Goal: Task Accomplishment & Management: Manage account settings

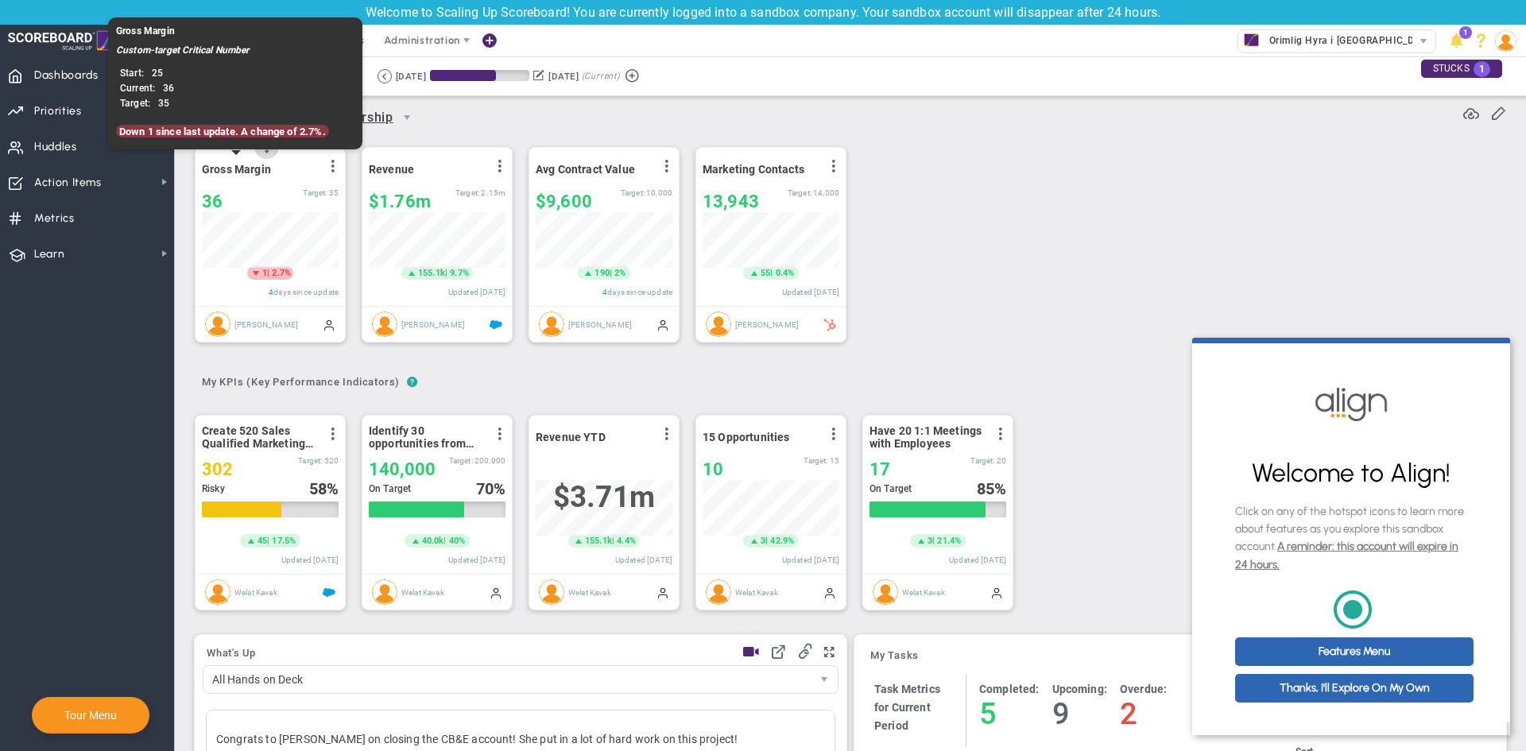
click at [238, 166] on span "Gross Margin" at bounding box center [236, 169] width 69 height 13
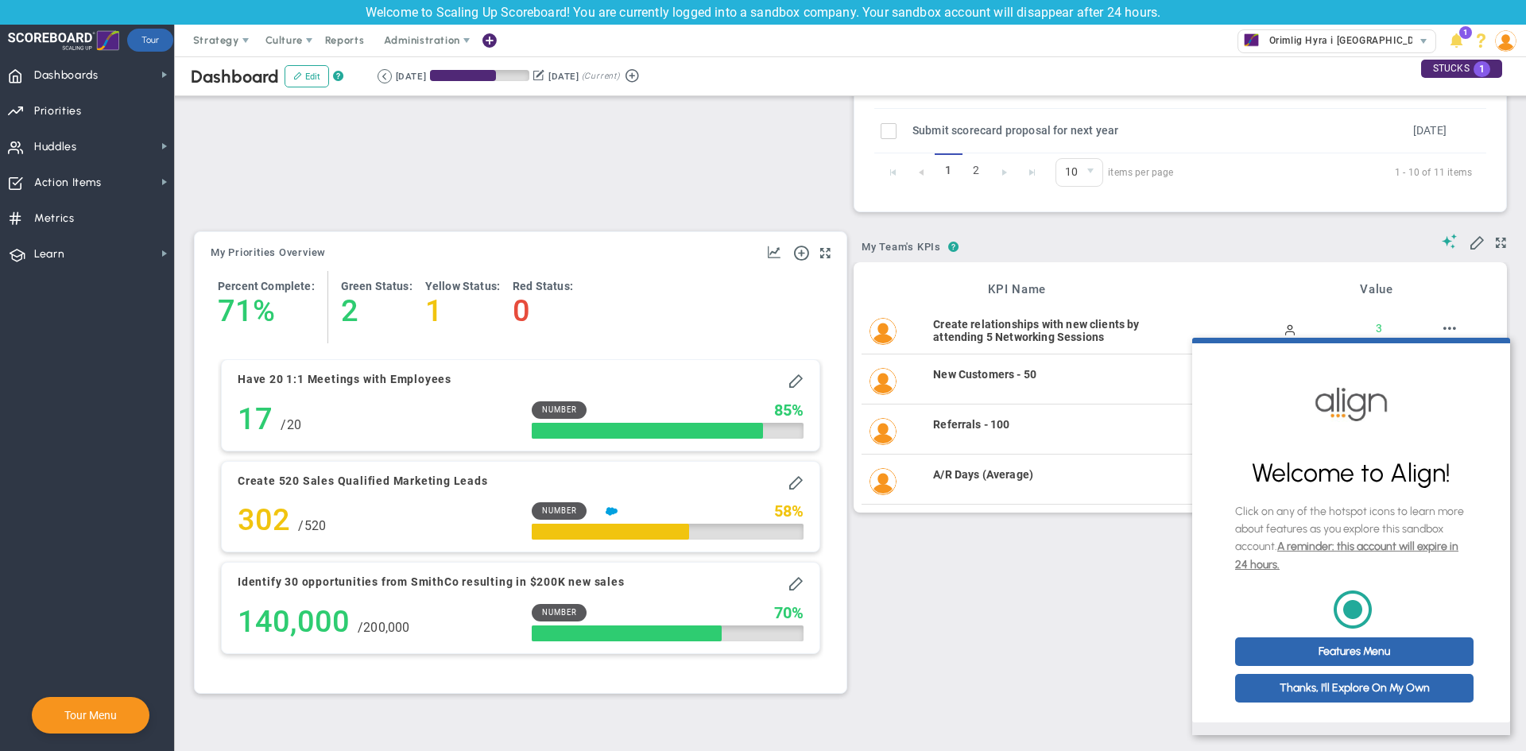
scroll to position [1113, 0]
click at [1417, 666] on link "Features Menu" at bounding box center [1354, 651] width 238 height 29
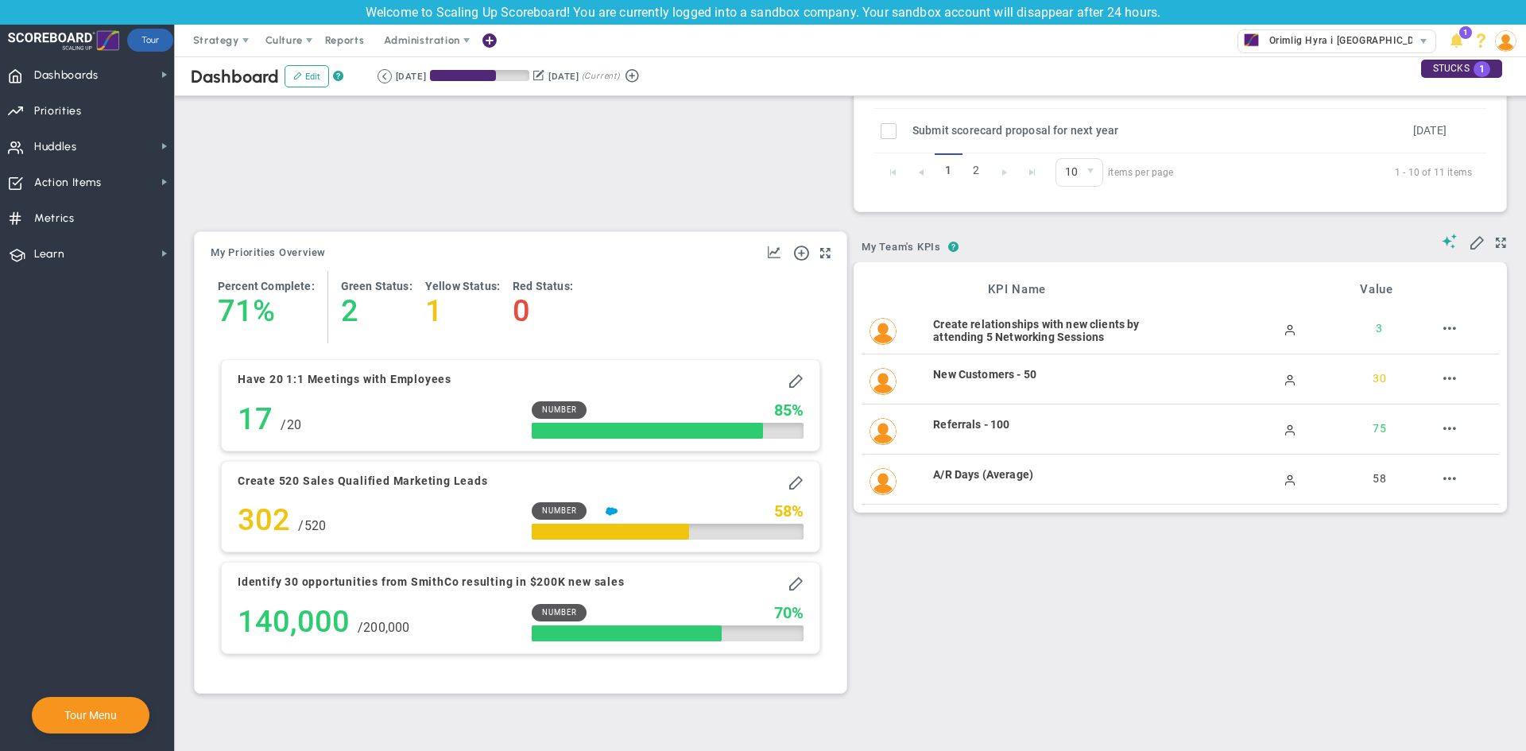
scroll to position [0, 0]
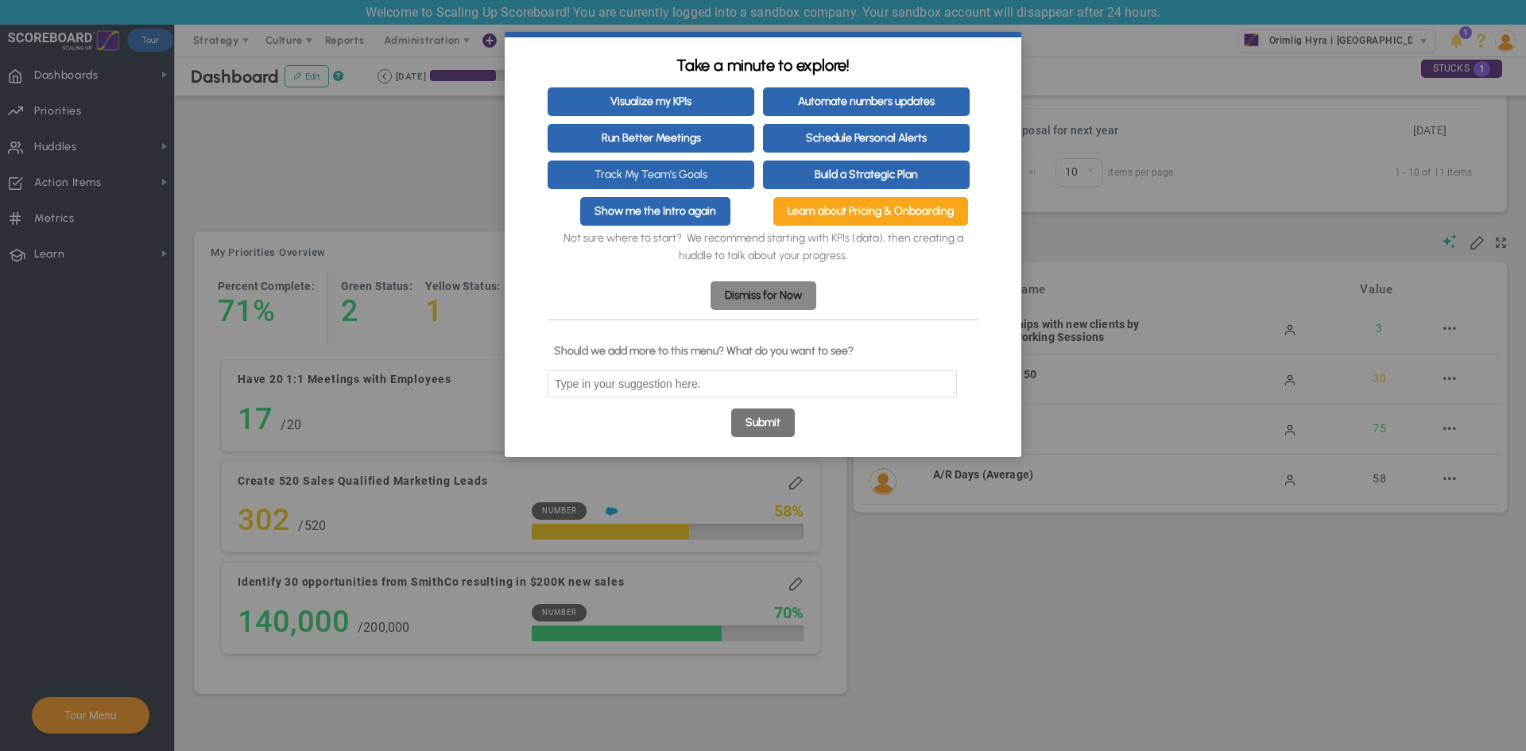
click at [792, 290] on link "Dismiss for Now" at bounding box center [763, 295] width 106 height 29
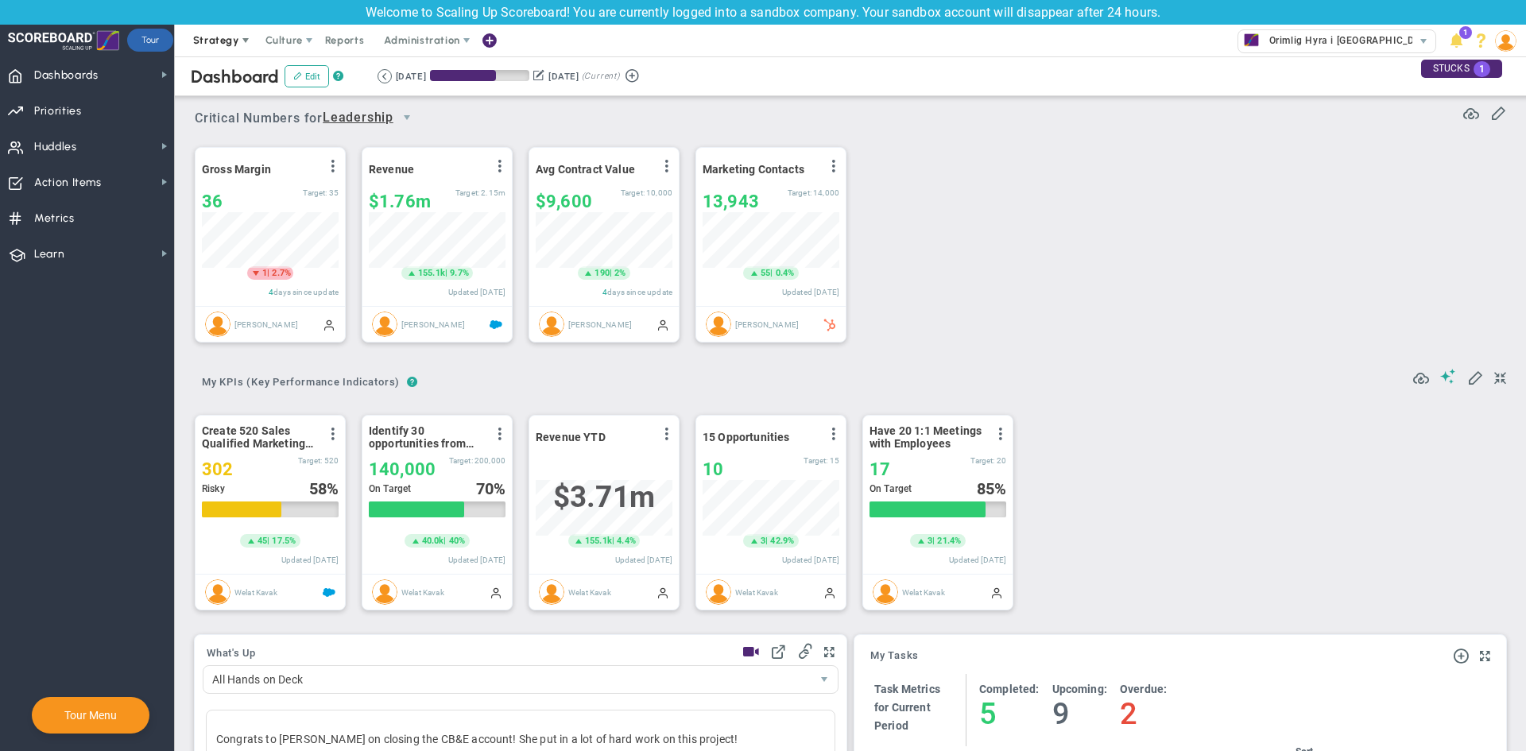
click at [246, 36] on span at bounding box center [245, 40] width 13 height 13
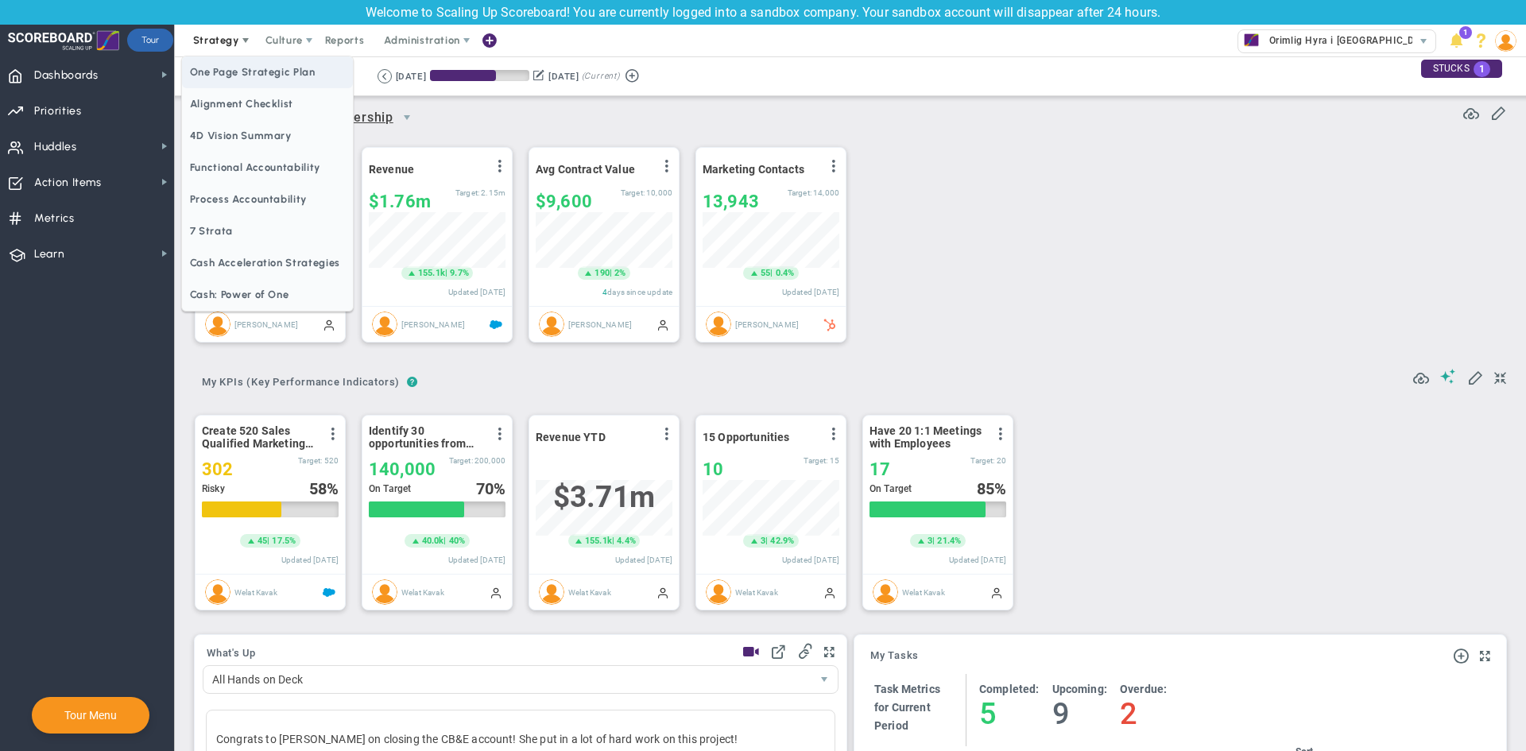
click at [240, 71] on span "One Page Strategic Plan" at bounding box center [267, 72] width 171 height 32
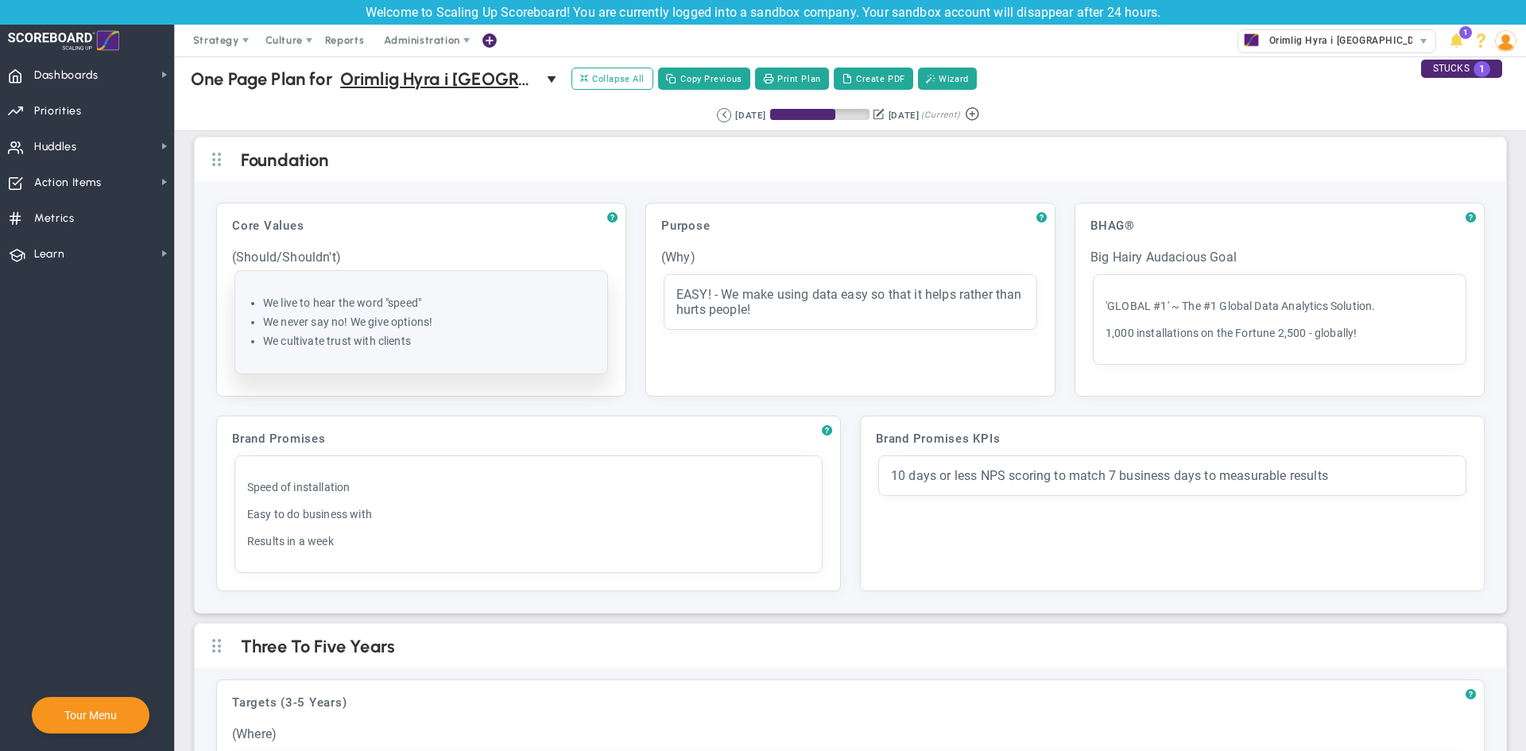
click at [362, 327] on li "We never say no! We give options!" at bounding box center [429, 322] width 332 height 15
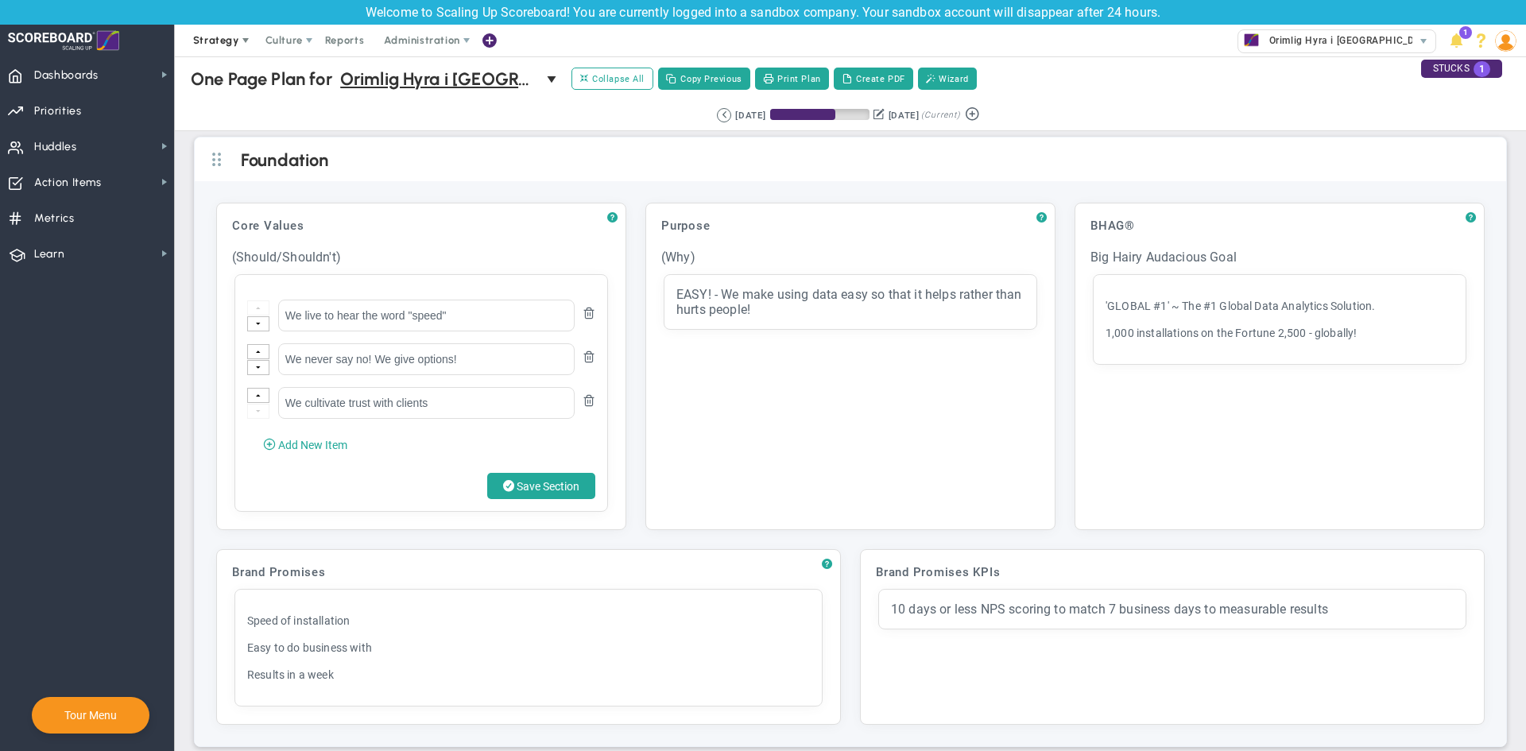
click at [230, 36] on span "Strategy" at bounding box center [216, 40] width 46 height 12
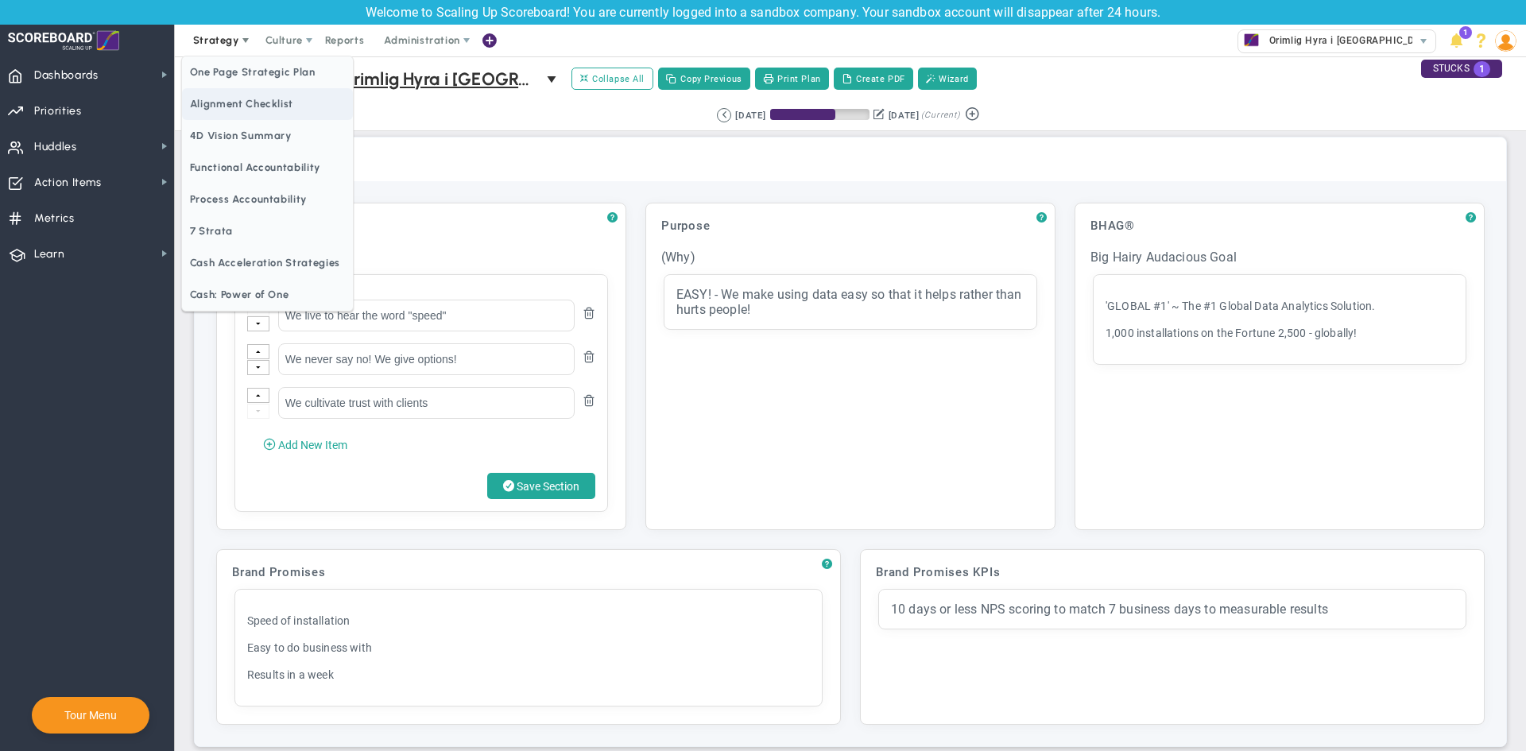
click at [248, 104] on span "Alignment Checklist" at bounding box center [267, 104] width 171 height 32
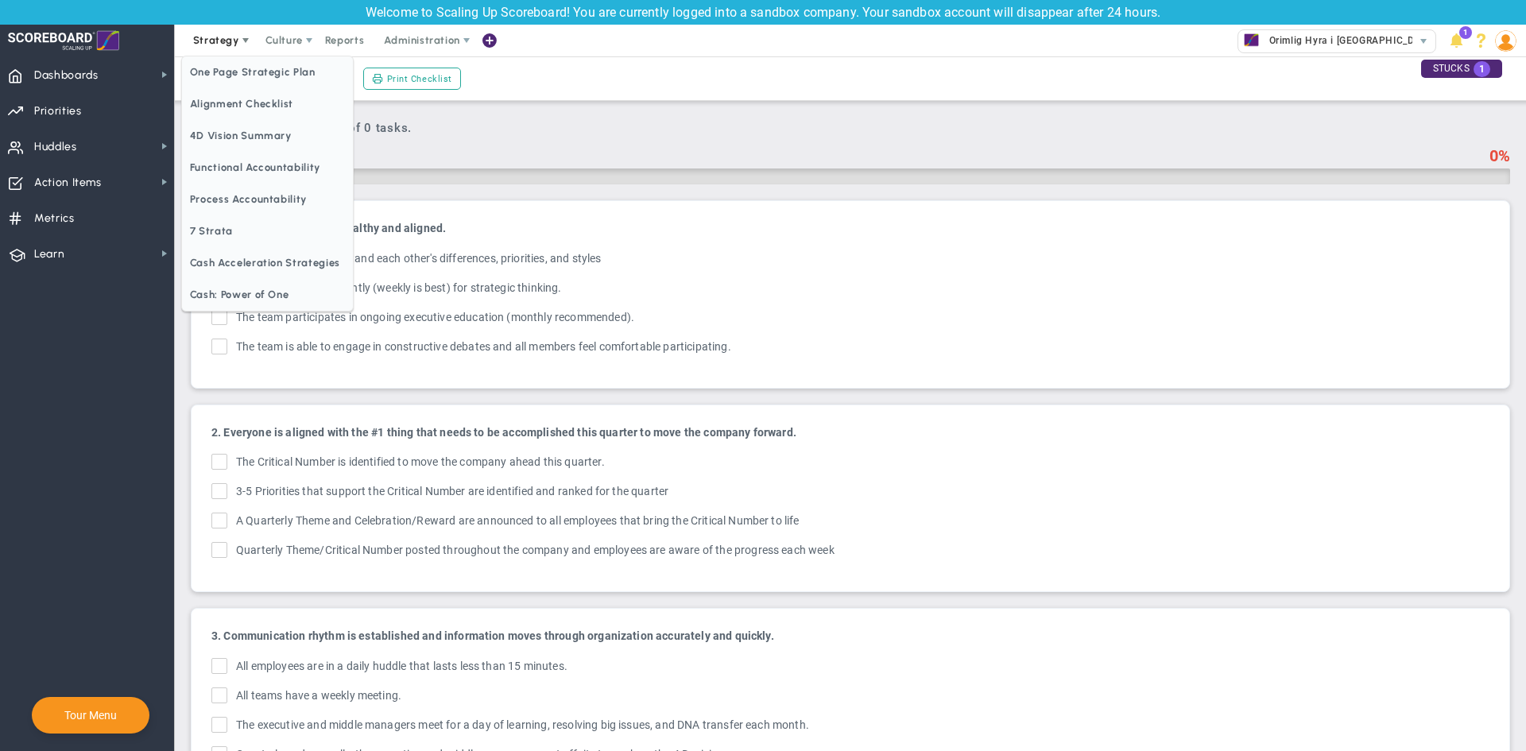
checkbox input "true"
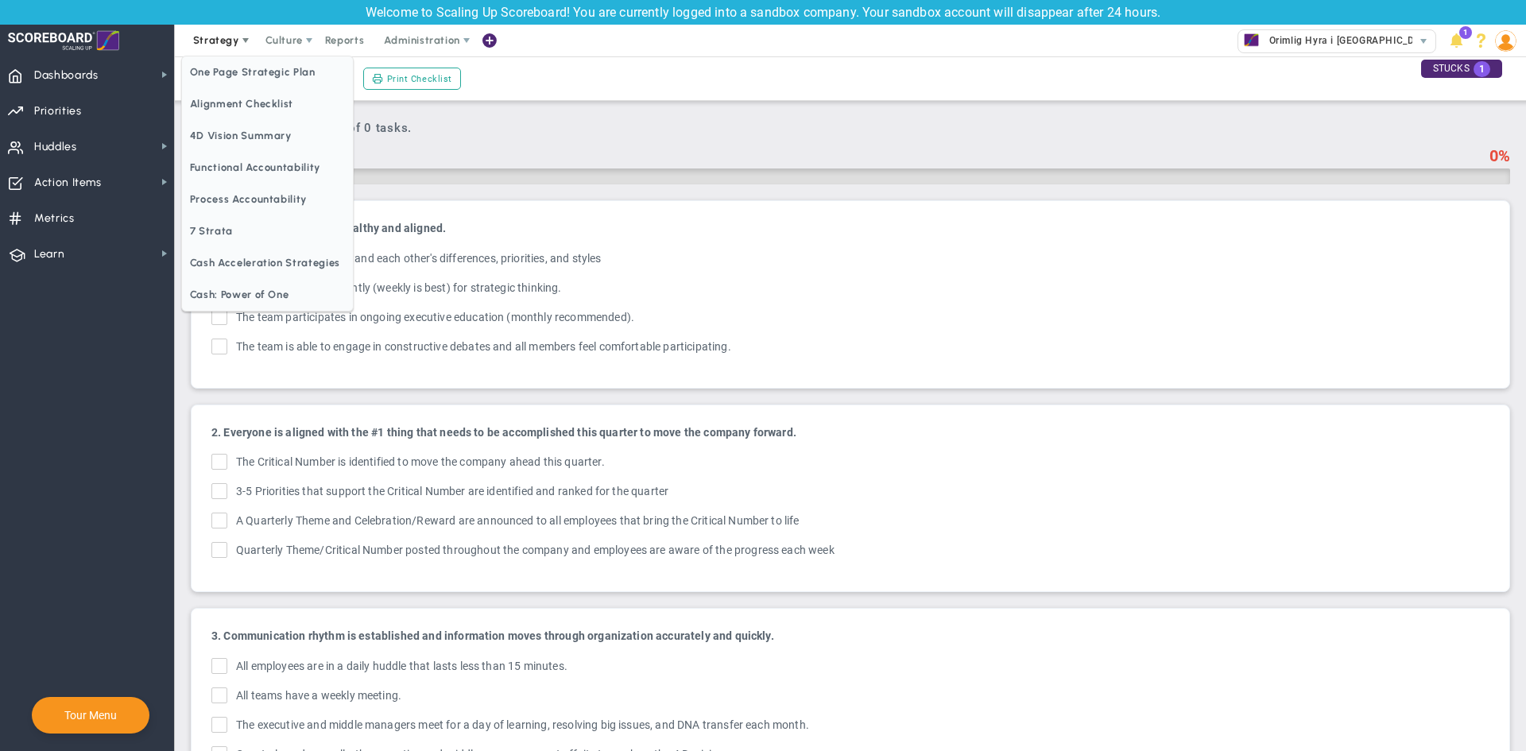
checkbox input "true"
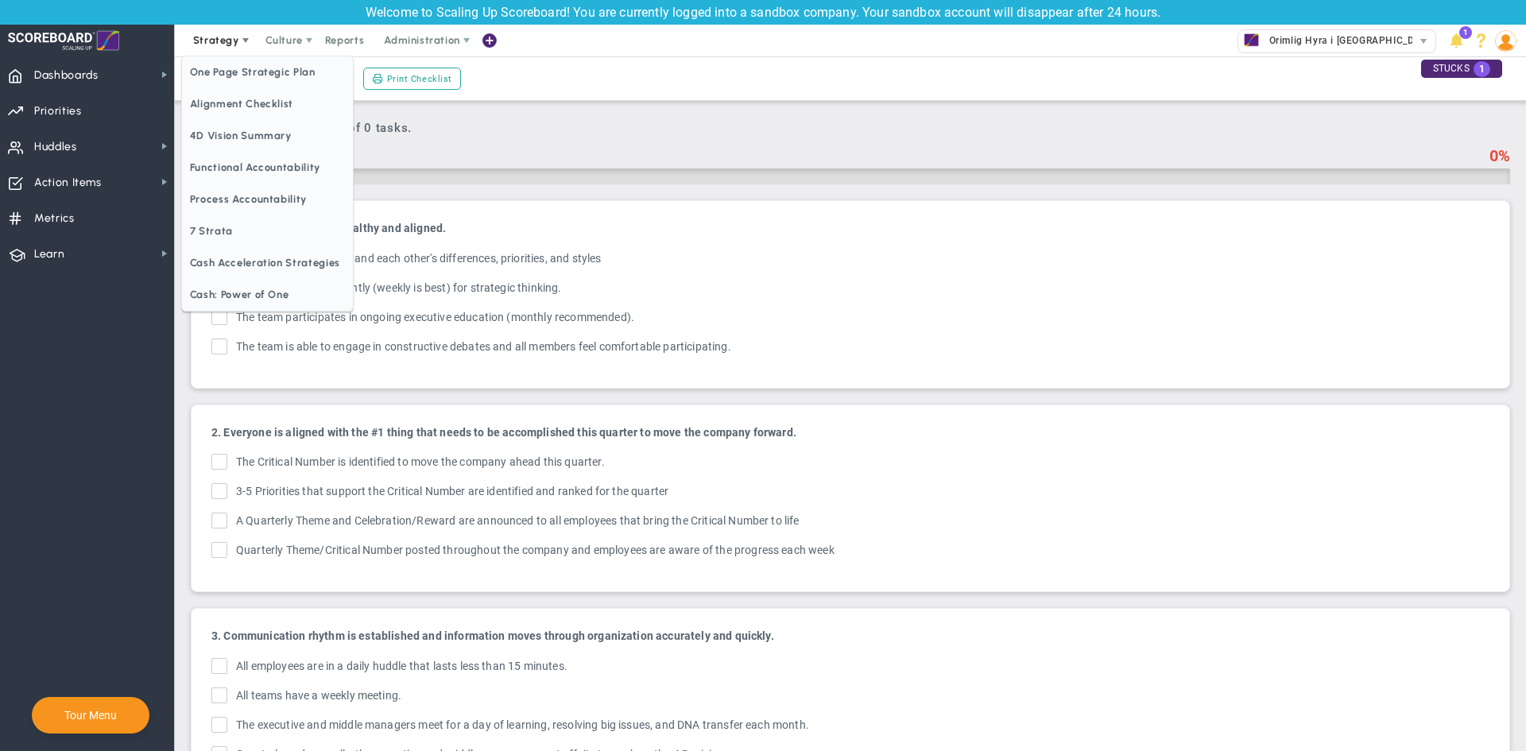
checkbox input "true"
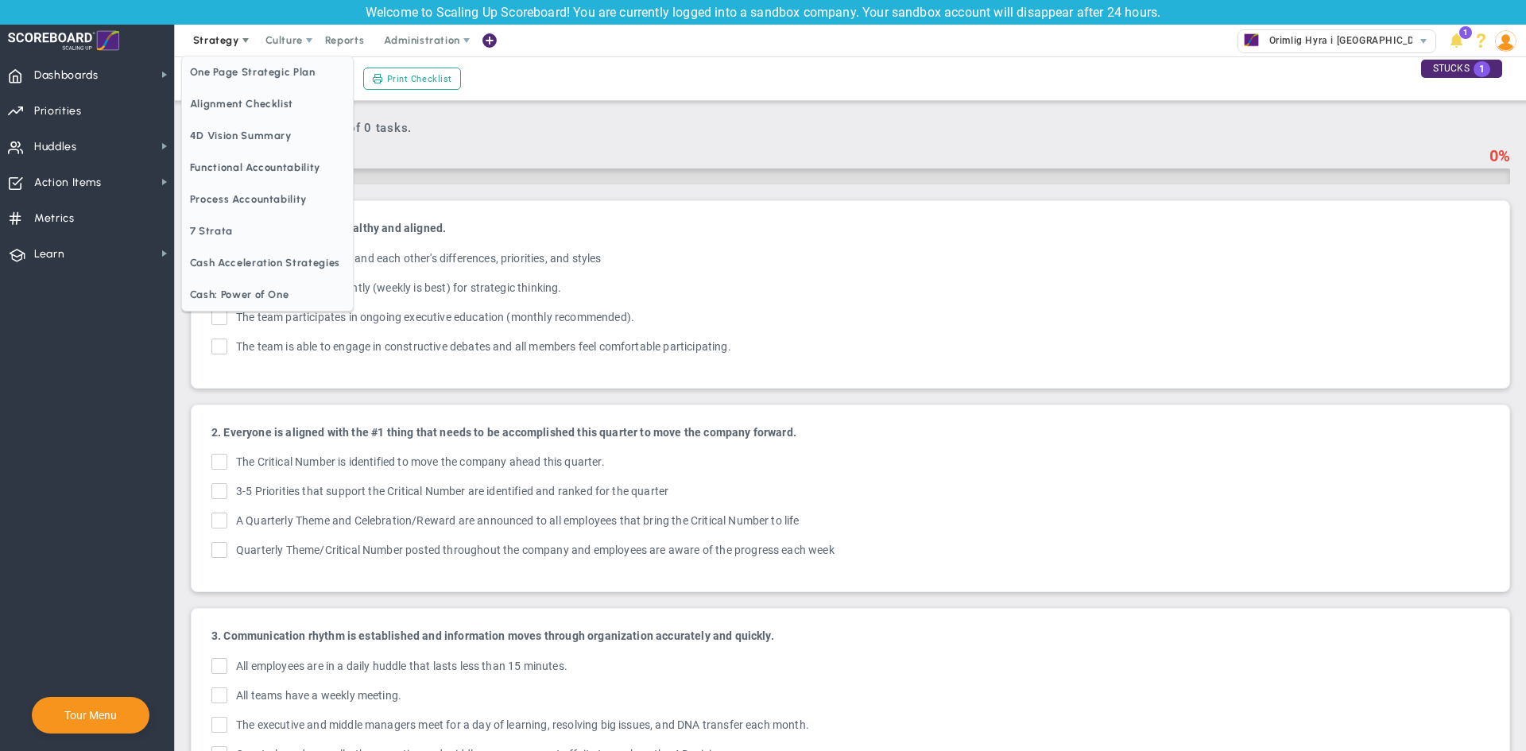
checkbox input "true"
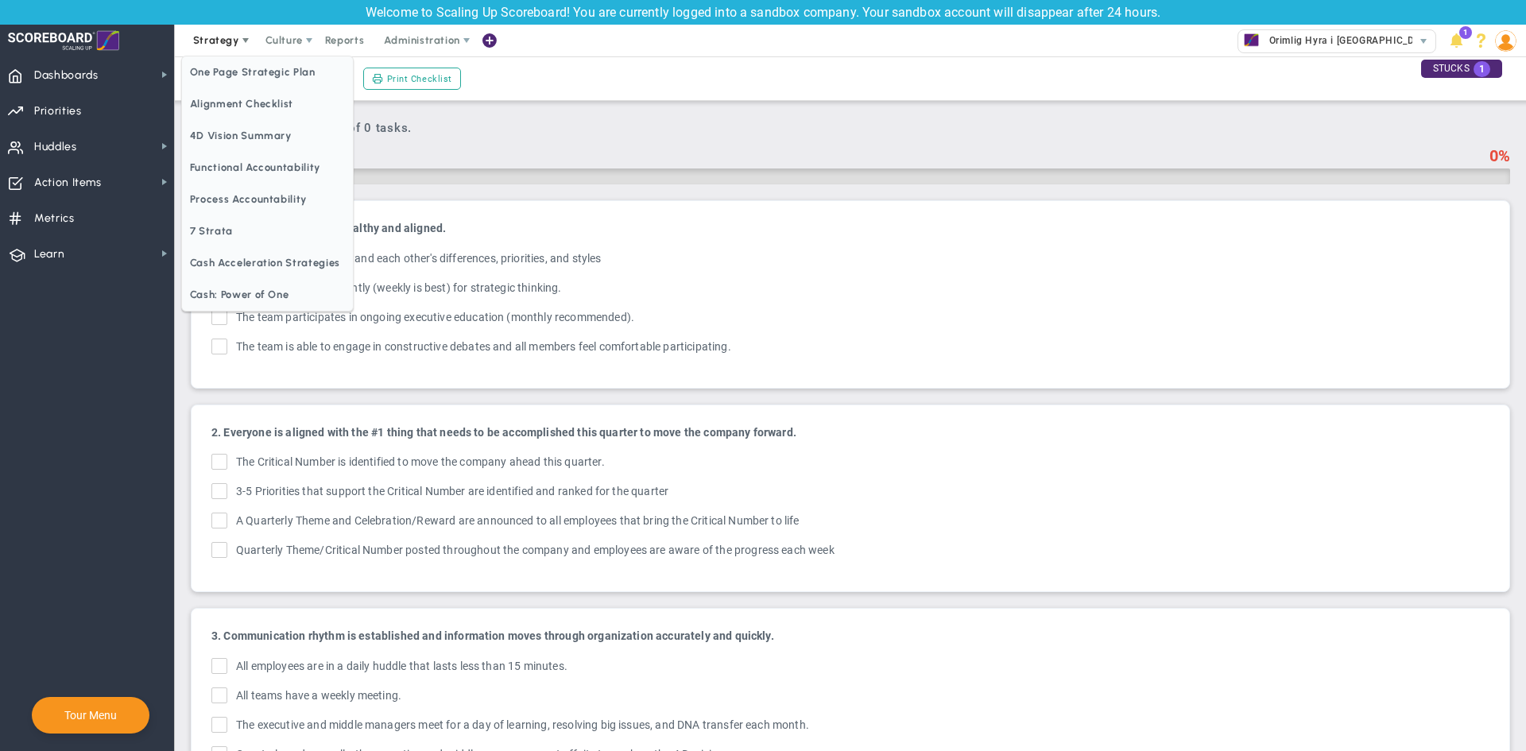
checkbox input "true"
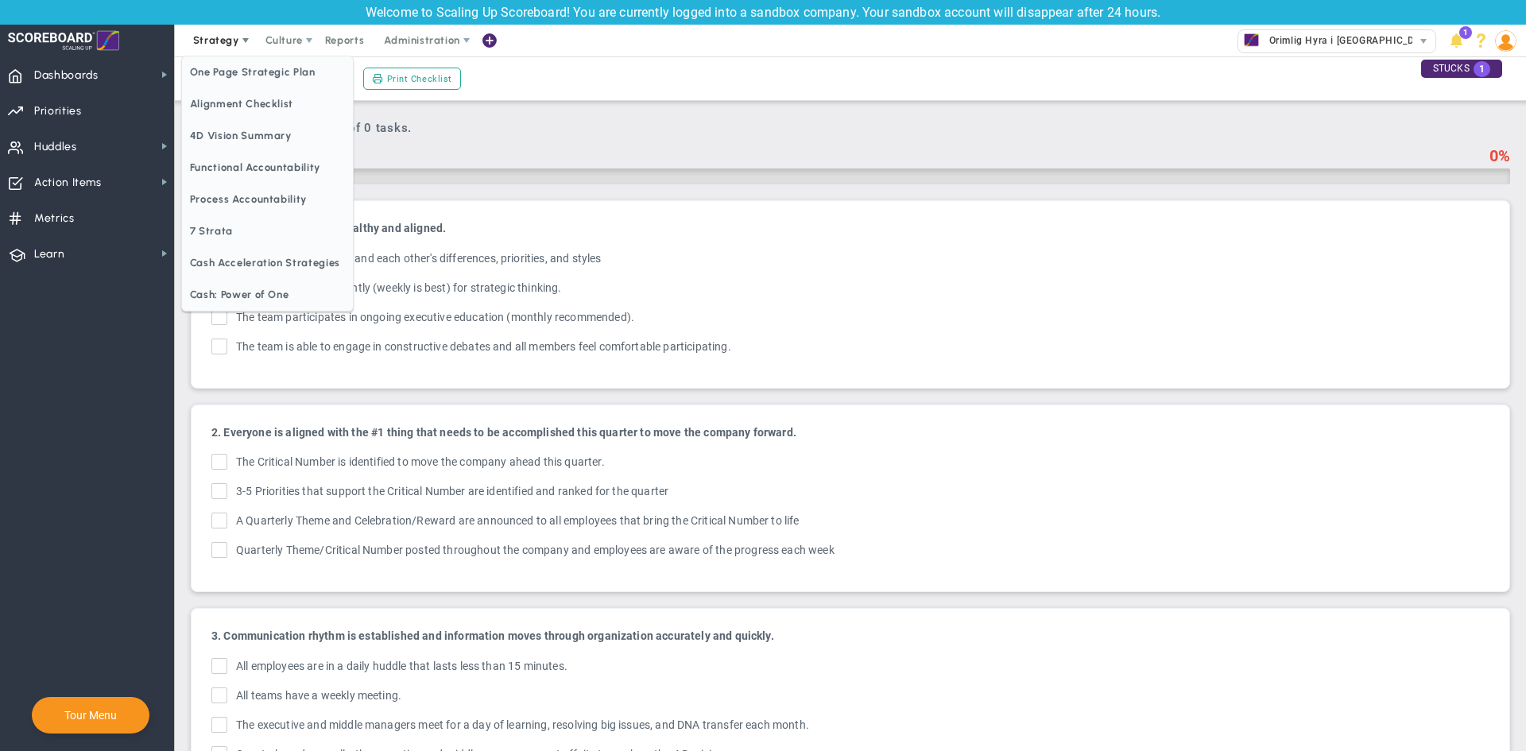
checkbox input "true"
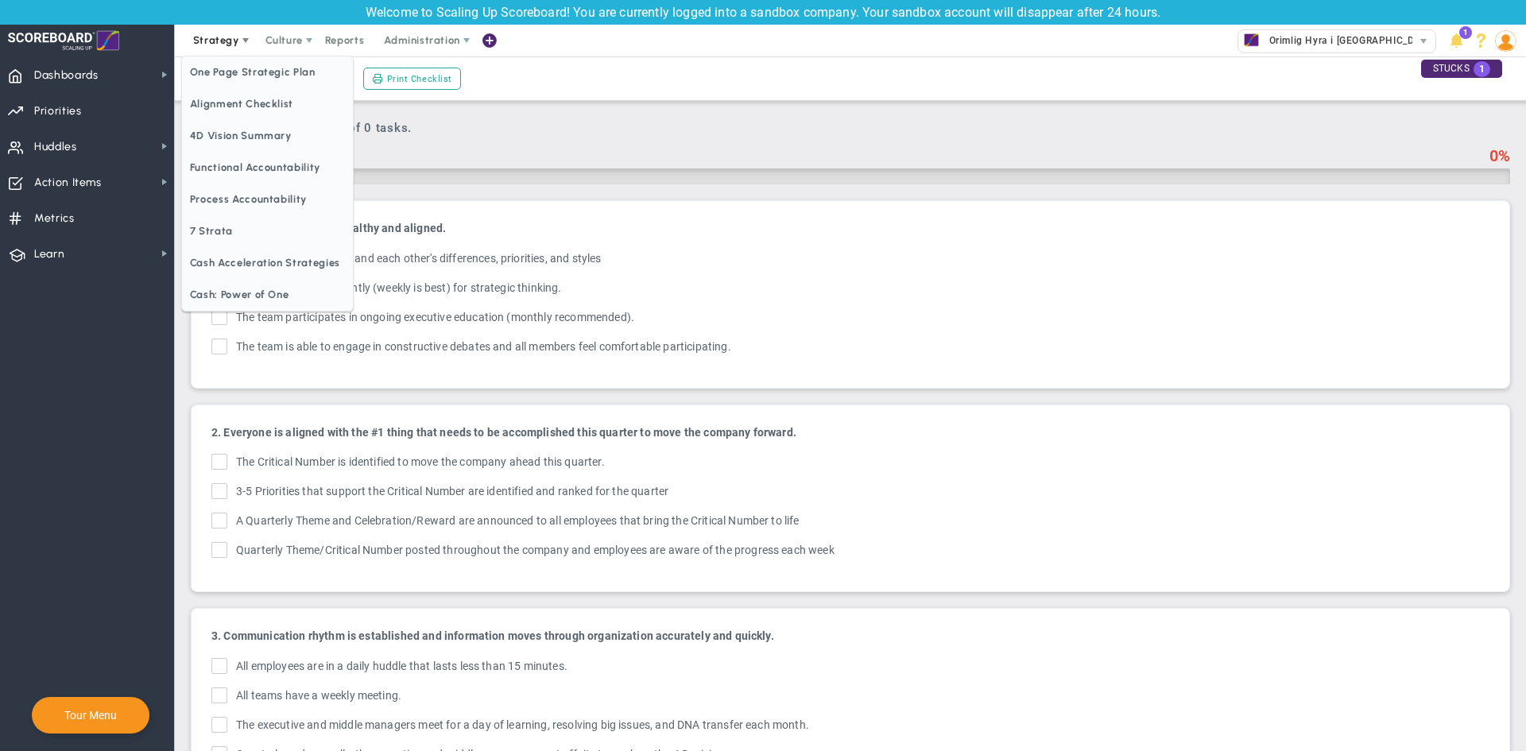
checkbox input "true"
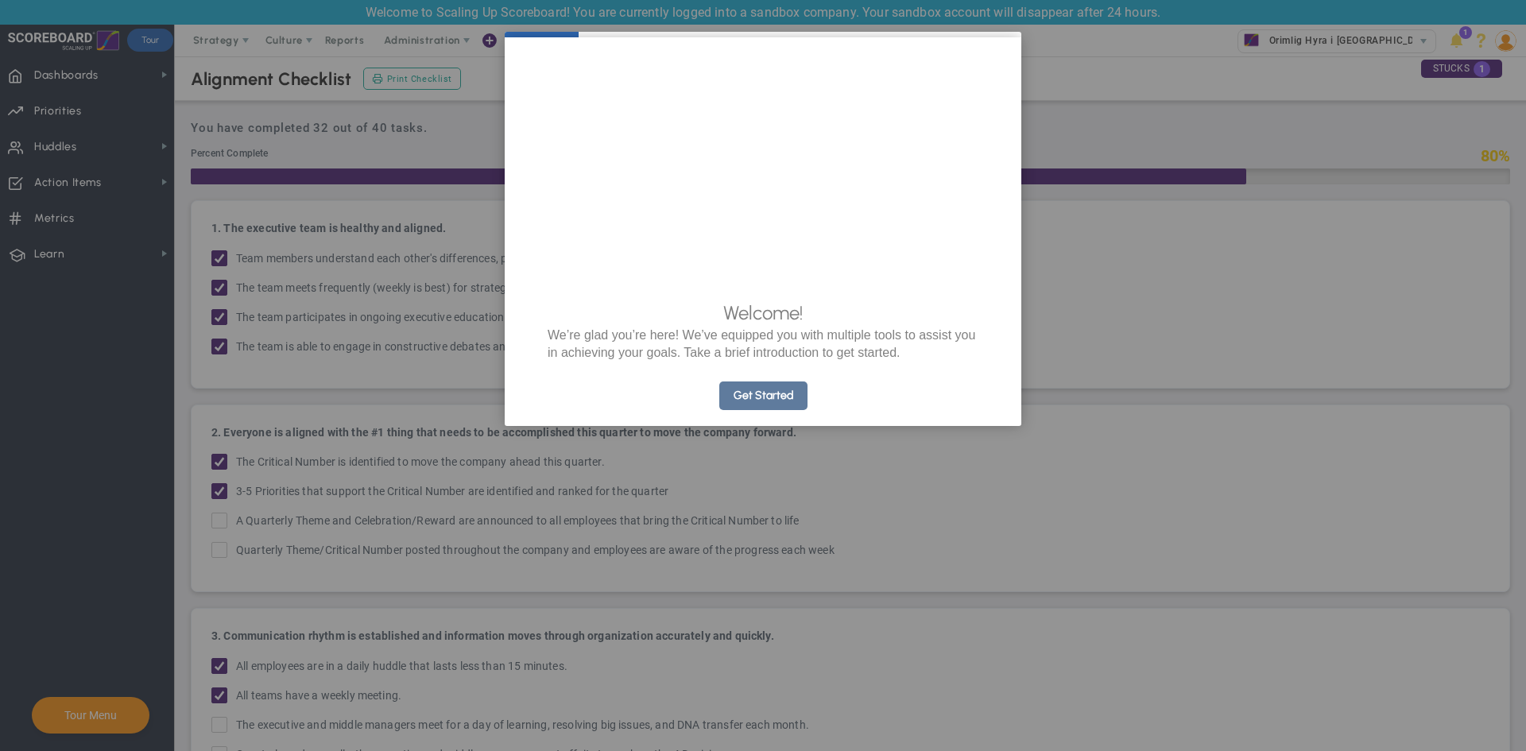
click at [741, 408] on link "Get Started" at bounding box center [763, 395] width 88 height 29
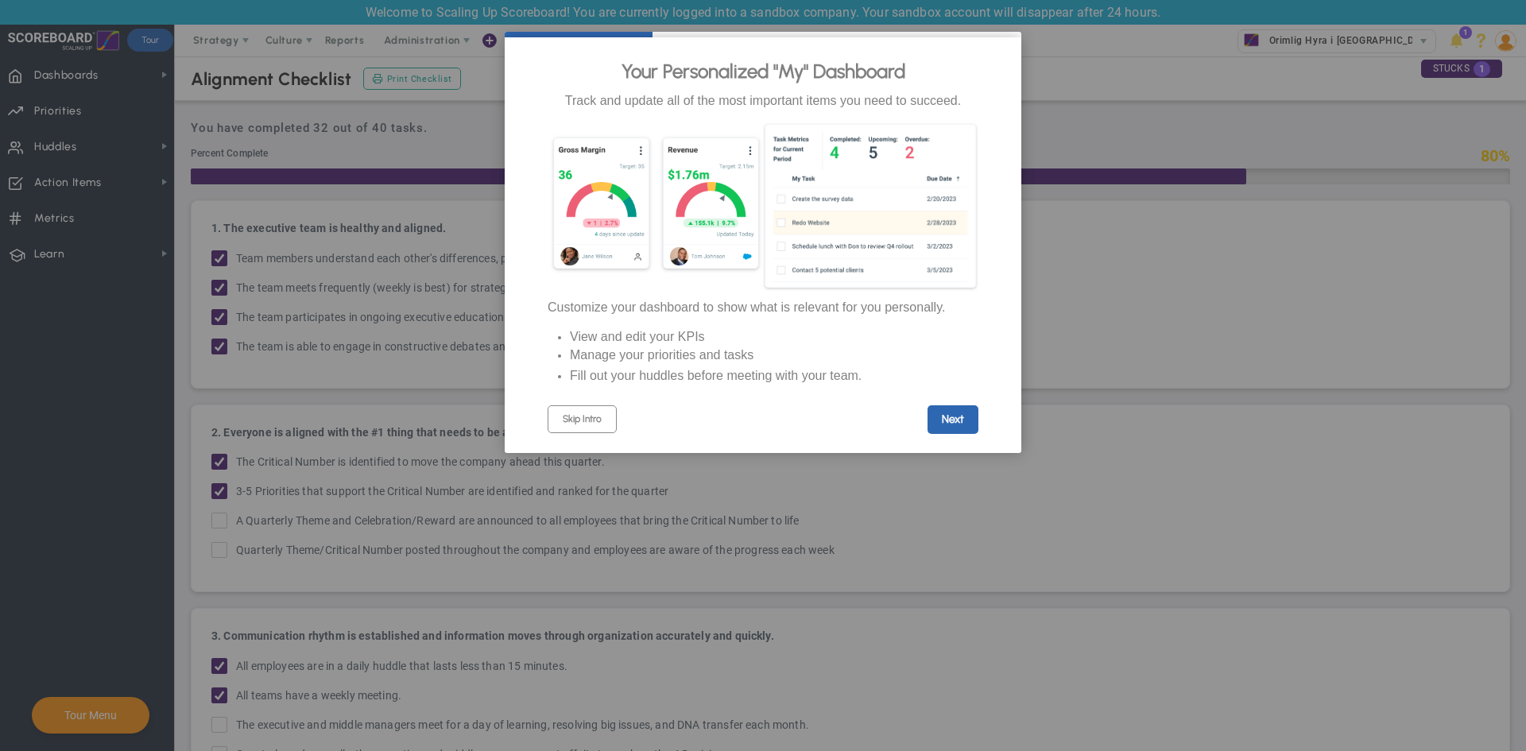
click at [743, 417] on div "Skip Intro" at bounding box center [655, 419] width 215 height 28
click at [599, 433] on link "Skip Intro" at bounding box center [582, 419] width 69 height 28
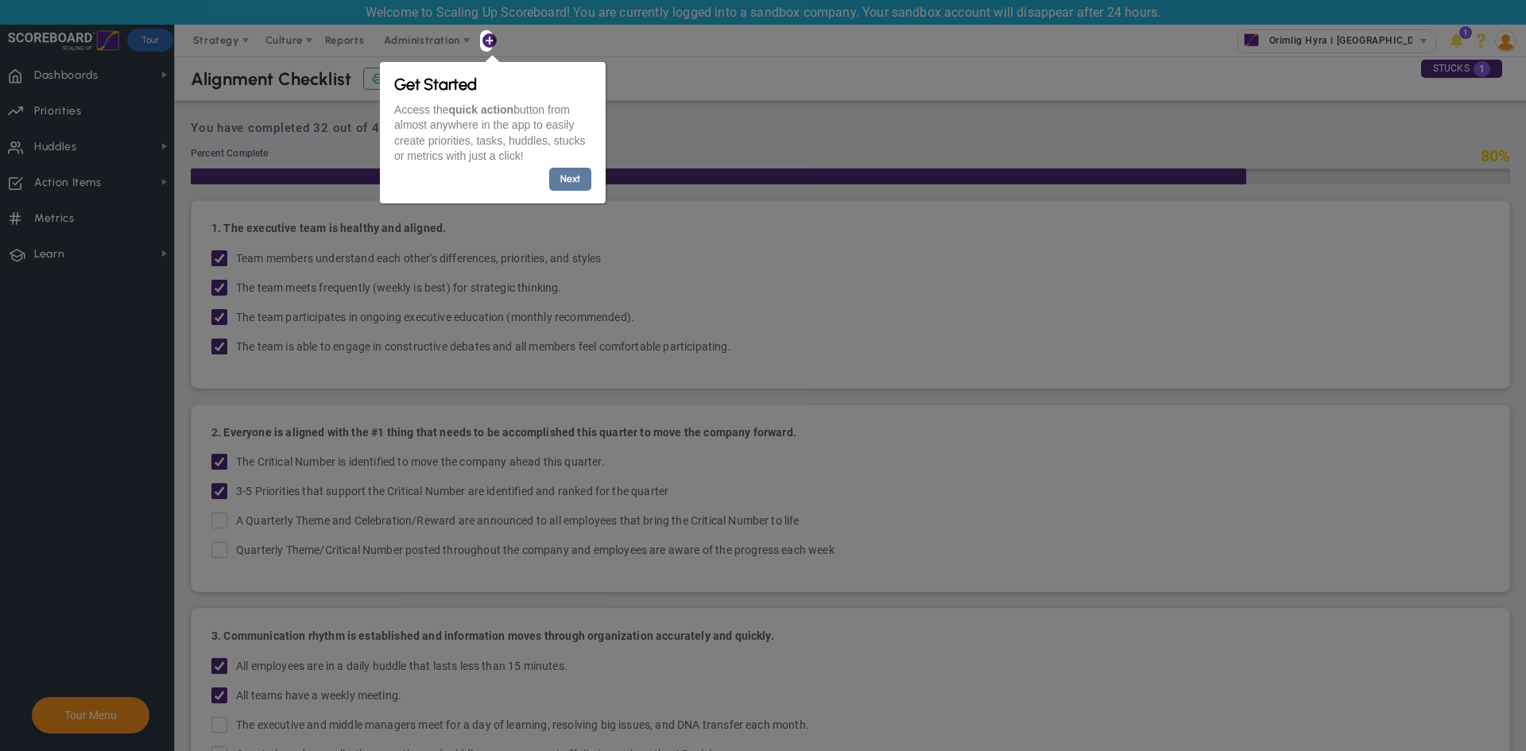
click at [574, 172] on link "Next" at bounding box center [569, 179] width 42 height 23
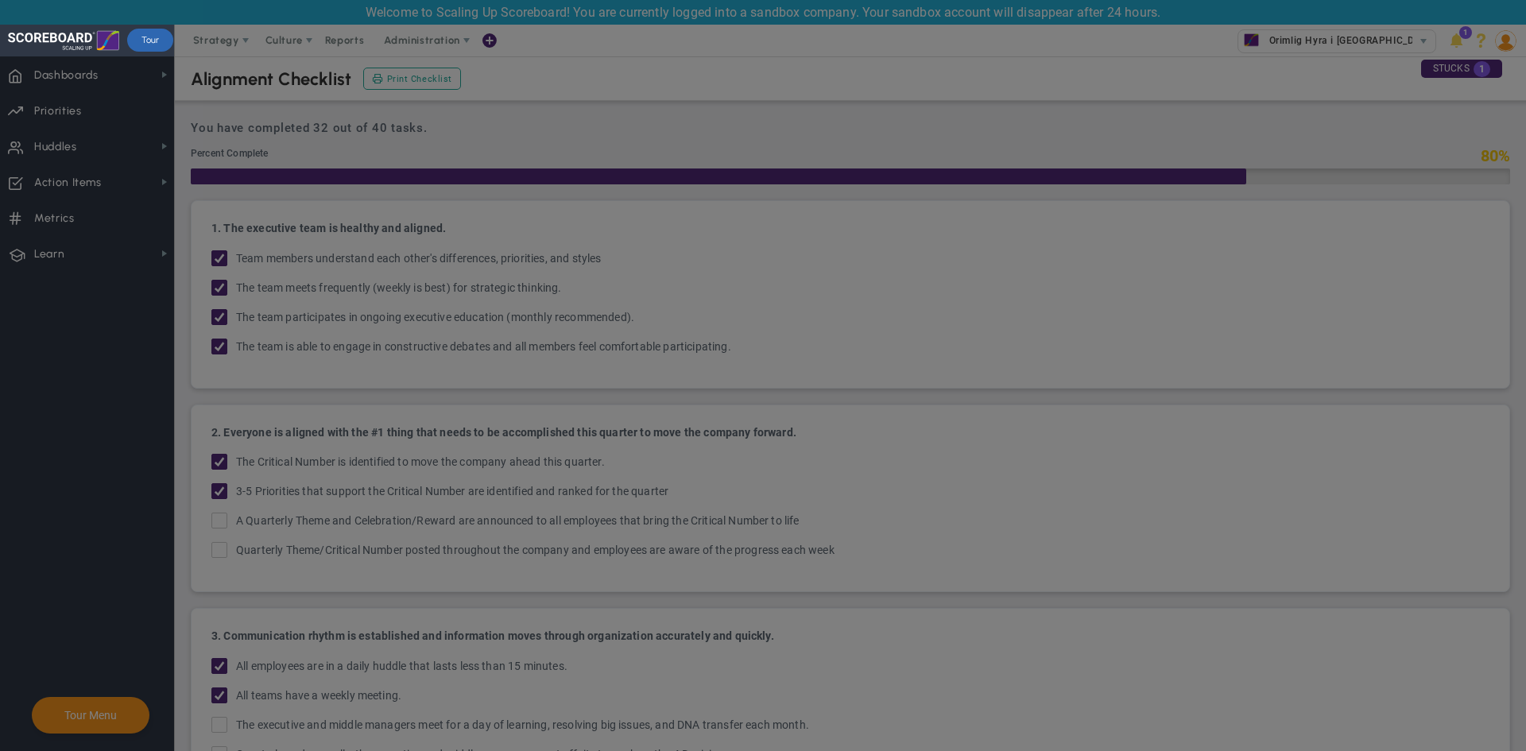
click at [241, 35] on div at bounding box center [850, 375] width 1352 height 751
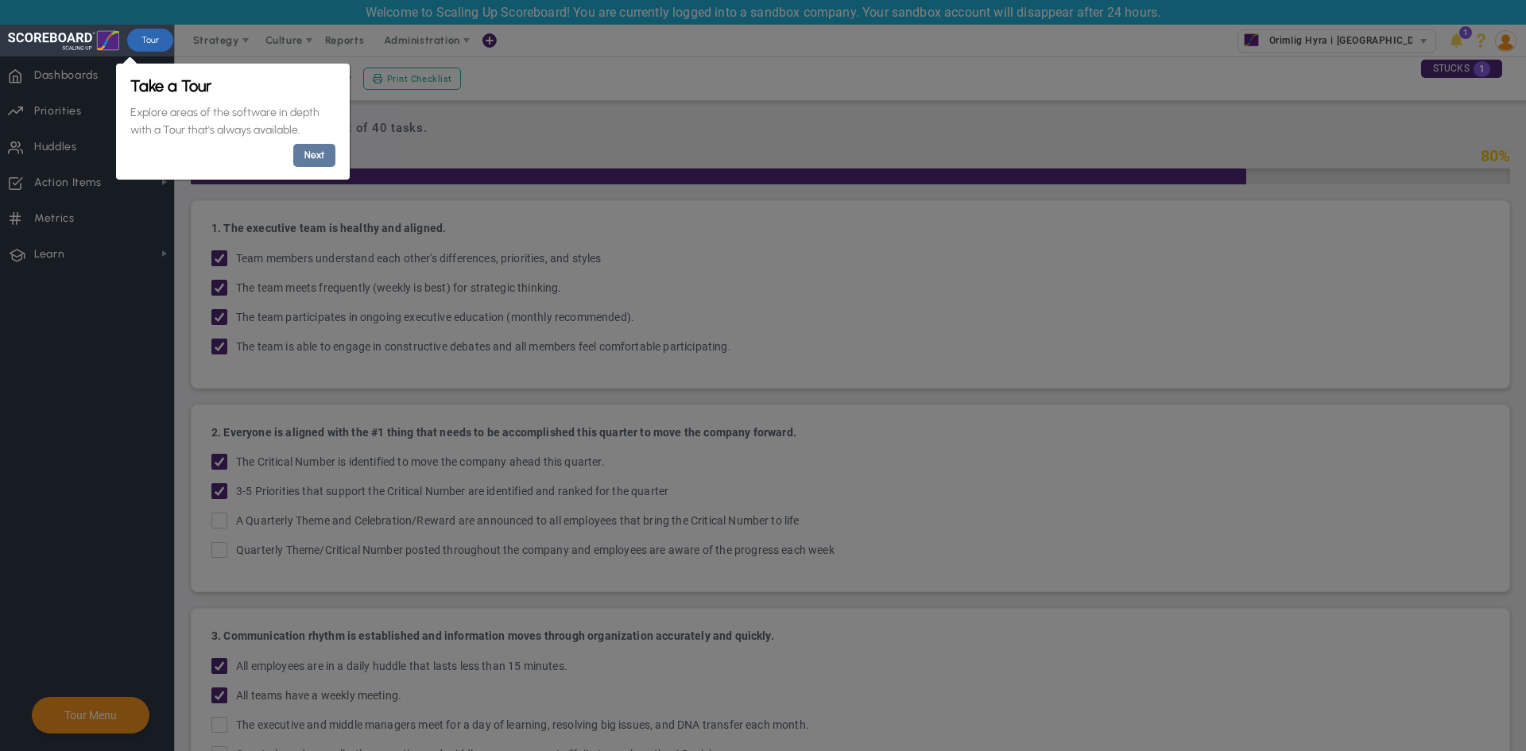
click at [313, 160] on link "Next" at bounding box center [313, 155] width 42 height 23
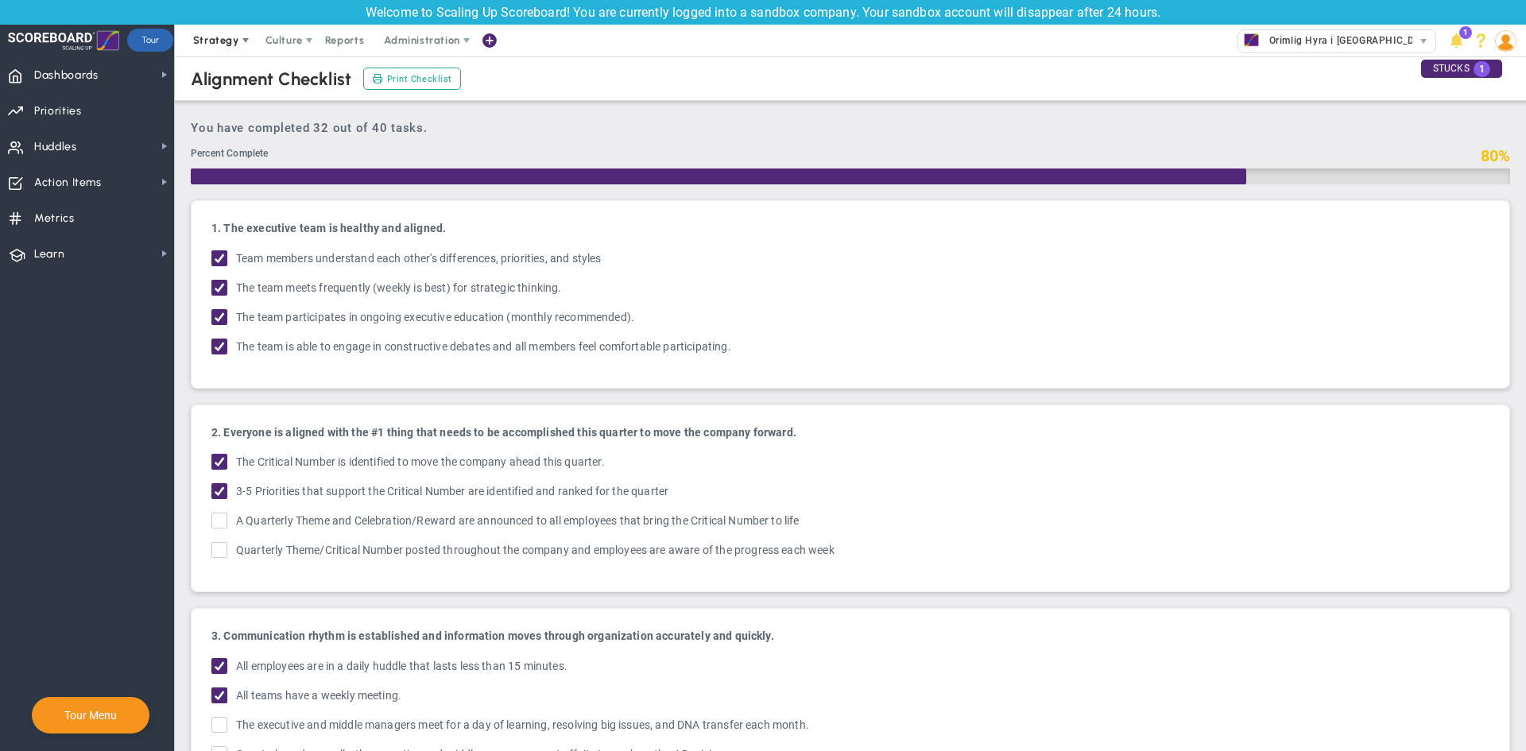
click at [239, 42] on span at bounding box center [245, 40] width 13 height 13
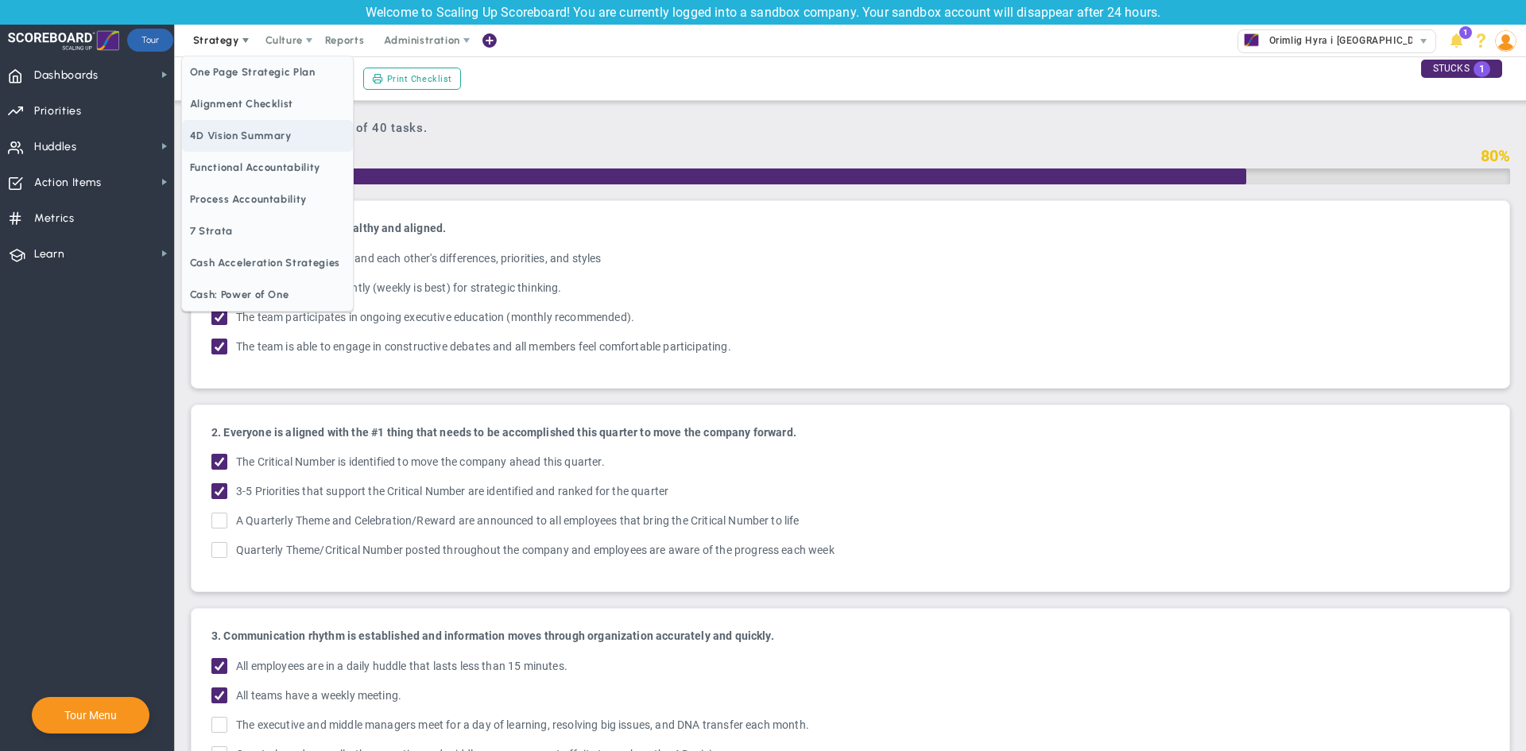
click at [297, 133] on span "4D Vision Summary" at bounding box center [267, 136] width 171 height 32
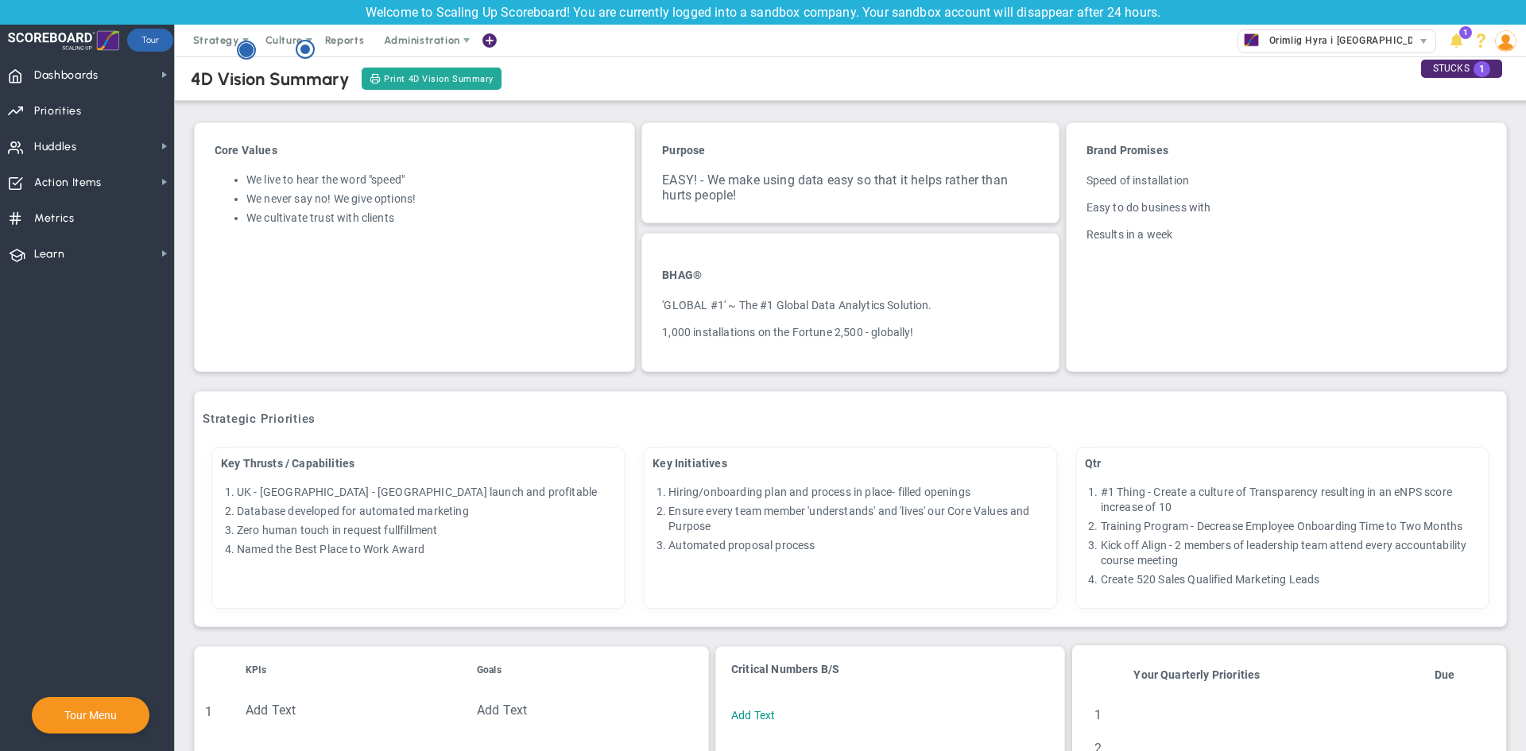
click at [238, 56] on icon "Hotspot (open by clicking or pressing space/enter)" at bounding box center [246, 50] width 19 height 19
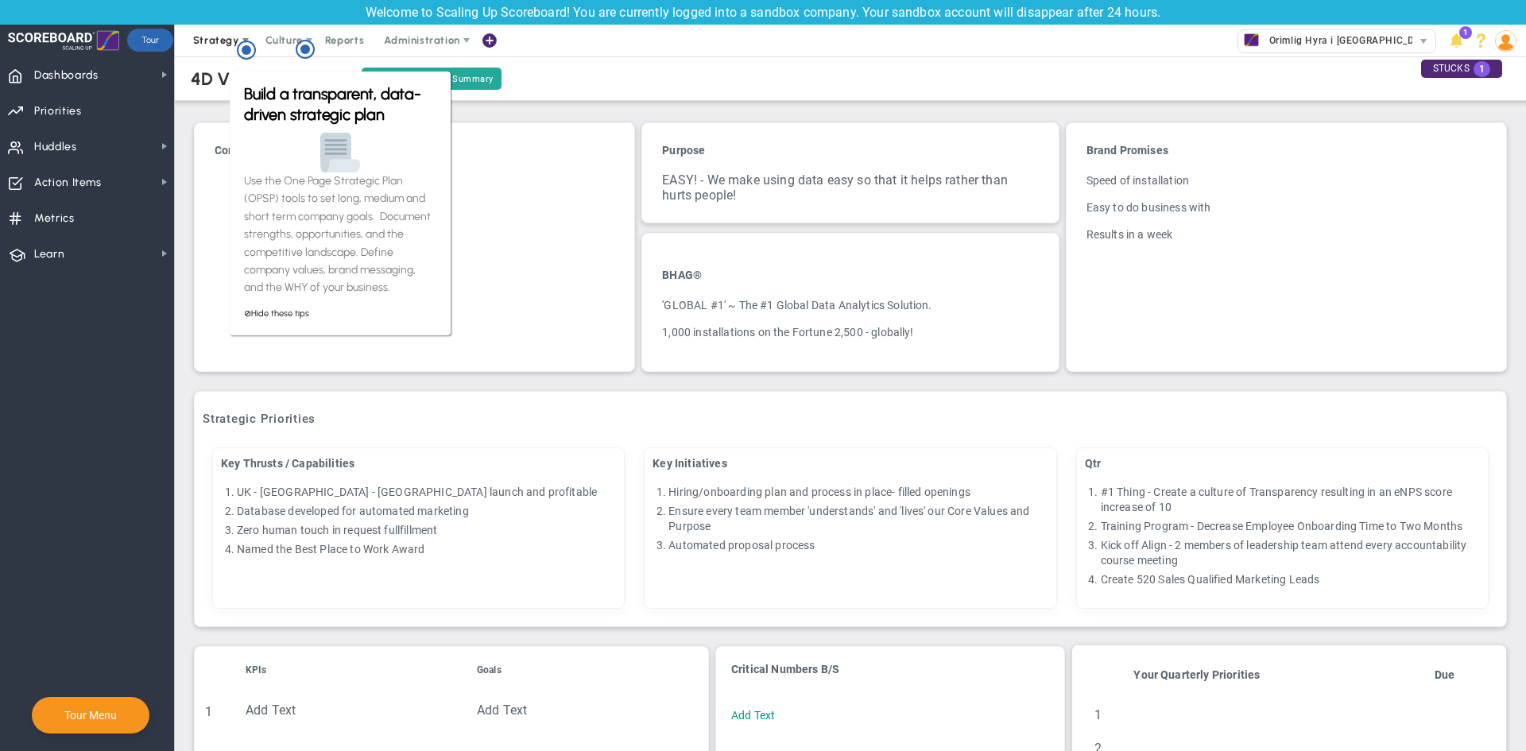
click at [247, 34] on span at bounding box center [245, 40] width 13 height 13
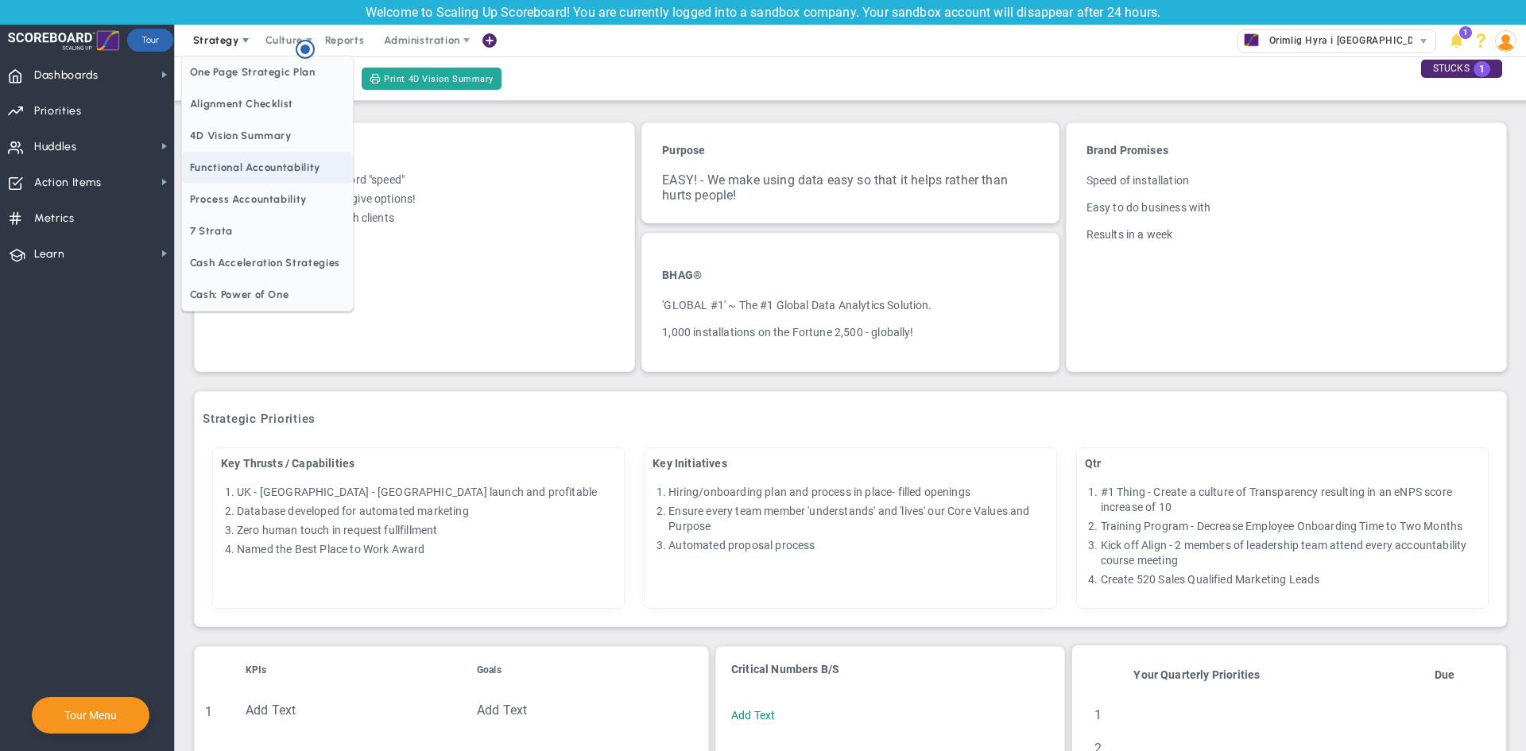
click at [220, 168] on span "Functional Accountability" at bounding box center [267, 168] width 171 height 32
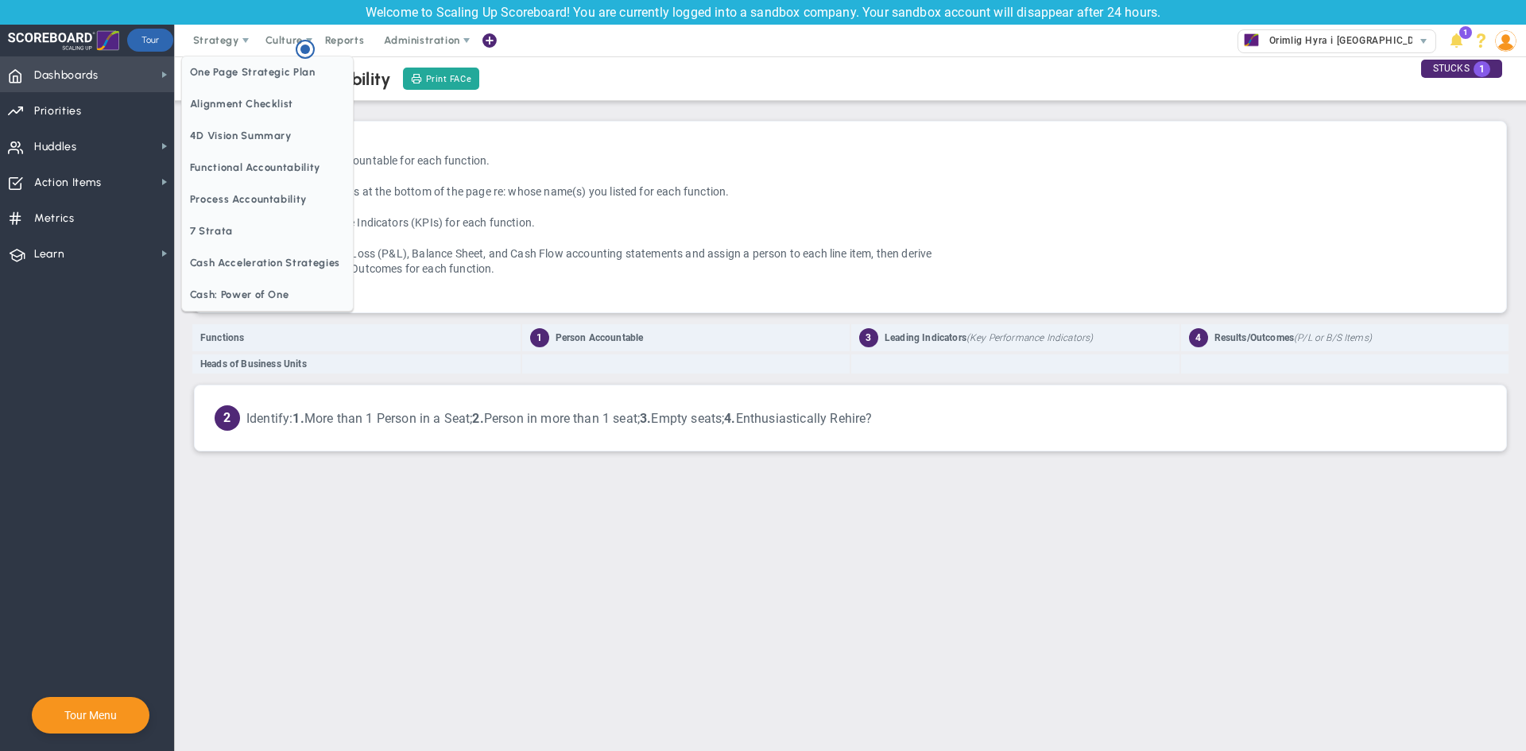
click at [231, 40] on span "Strategy" at bounding box center [216, 40] width 46 height 12
click at [51, 37] on div at bounding box center [63, 41] width 111 height 32
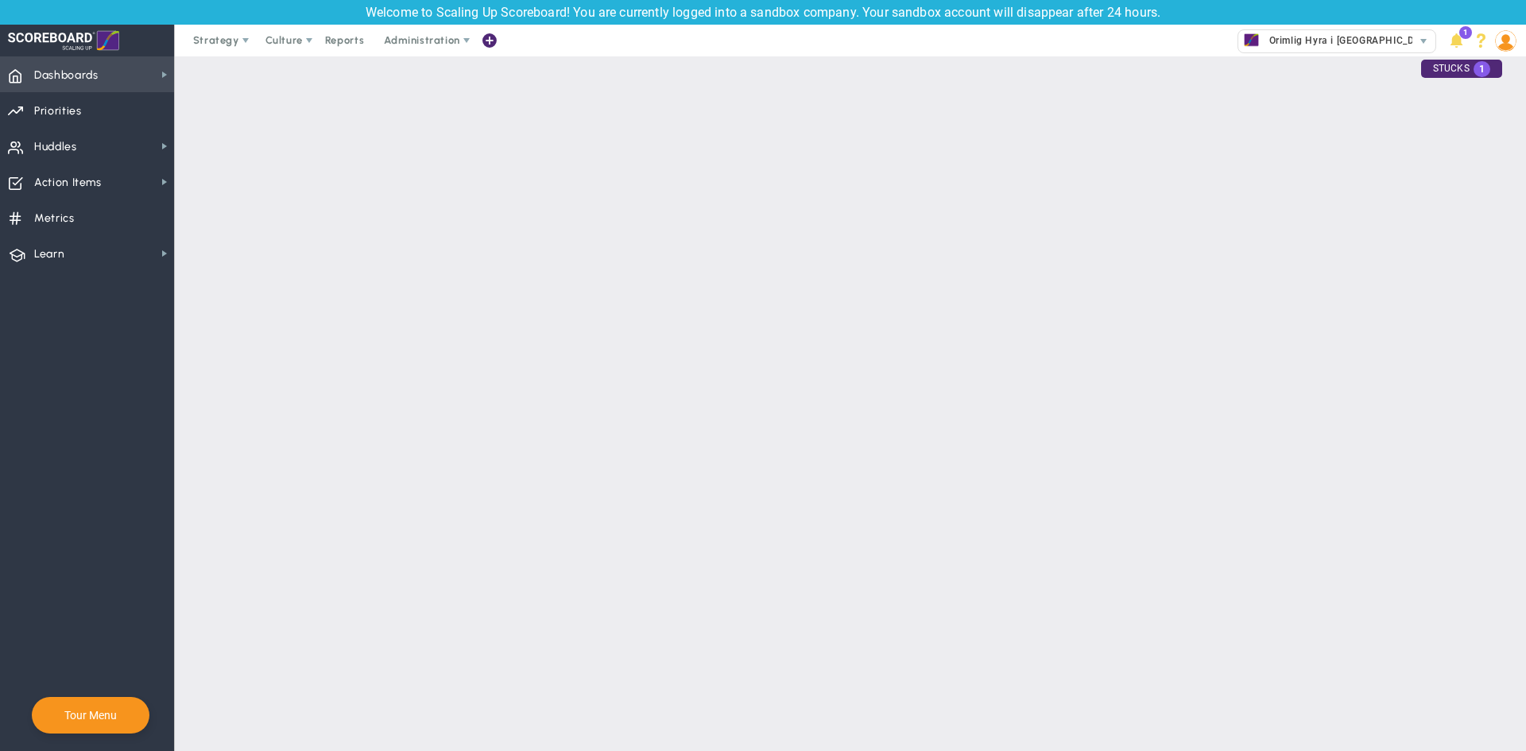
click at [49, 79] on span "Dashboards" at bounding box center [66, 75] width 64 height 33
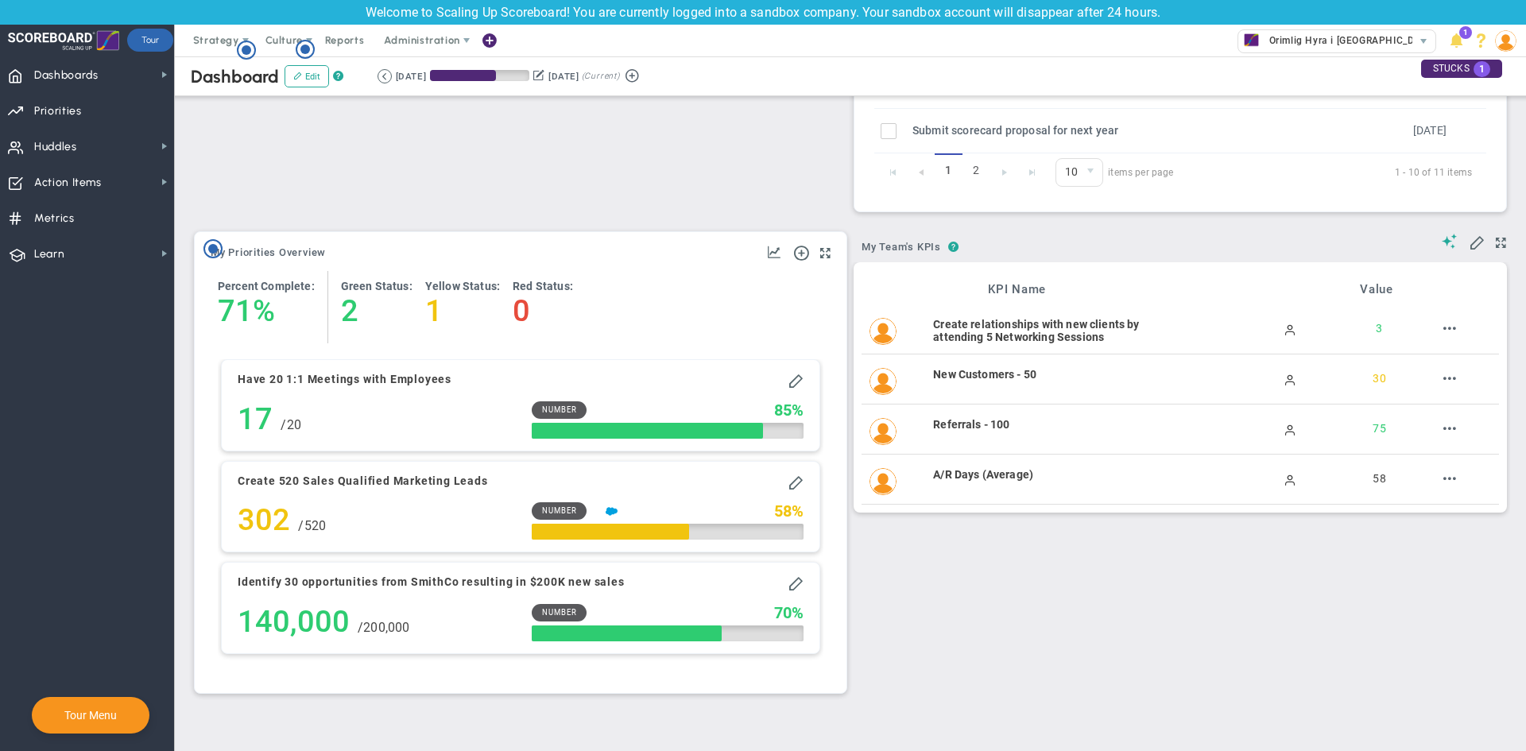
drag, startPoint x: 242, startPoint y: 297, endPoint x: 330, endPoint y: 387, distance: 125.3
click at [244, 298] on h4 "71" at bounding box center [235, 310] width 35 height 35
click at [339, 401] on div "17 17 / 20" at bounding box center [374, 419] width 272 height 37
click at [542, 413] on span "Number" at bounding box center [559, 409] width 35 height 11
click at [793, 383] on span at bounding box center [795, 380] width 16 height 16
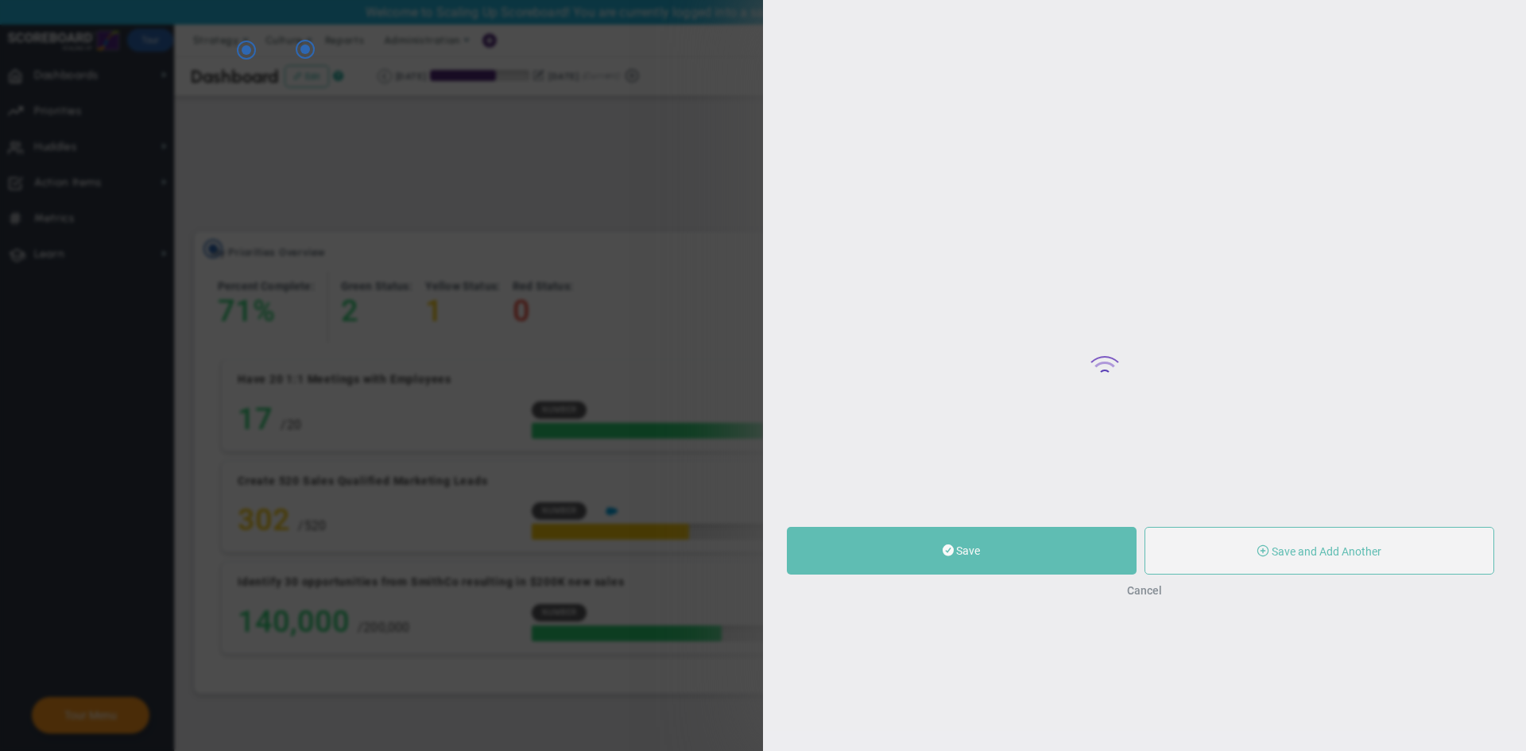
type input "Have 20 1:1 Meetings with Employees"
type input "0"
type input "17"
type input "20"
radio input "true"
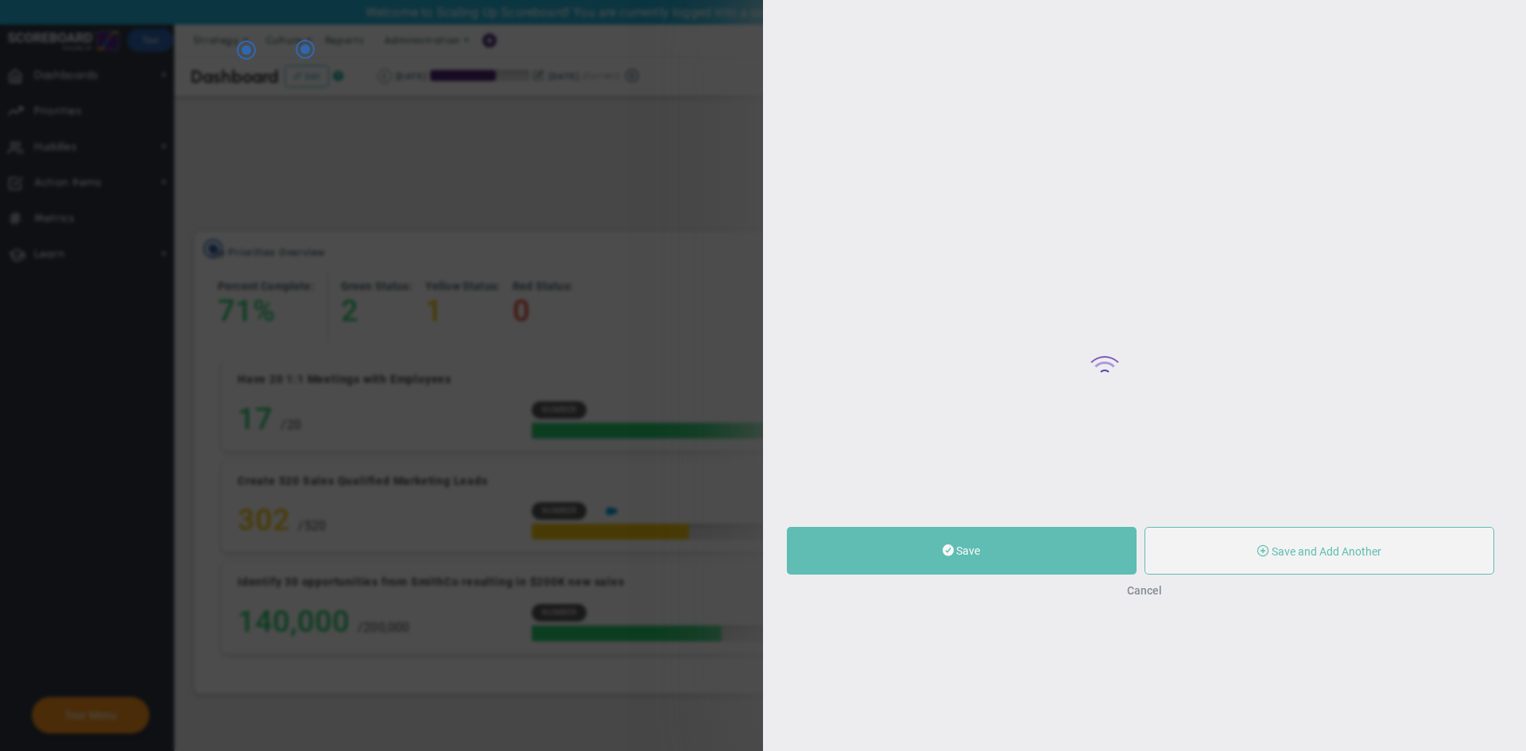
type input "Welat Kavak"
type input "0"
type input "17"
type input "20"
radio input "true"
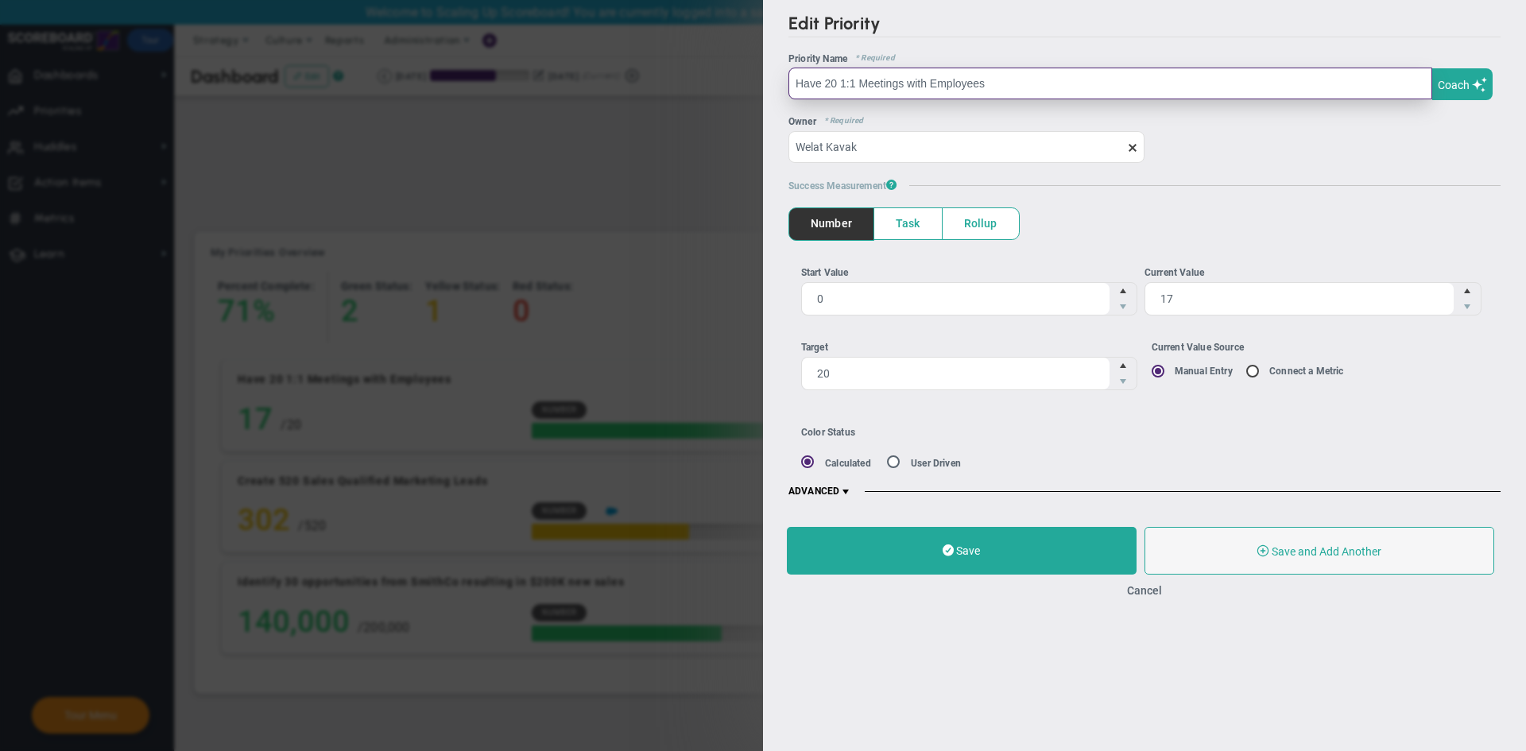
drag, startPoint x: 1010, startPoint y: 92, endPoint x: 708, endPoint y: 124, distance: 303.6
click at [708, 124] on div "Edit Priority OKR Name Priority Name Have 20 1:1 Meetings with Employees Coach …" at bounding box center [763, 375] width 1526 height 751
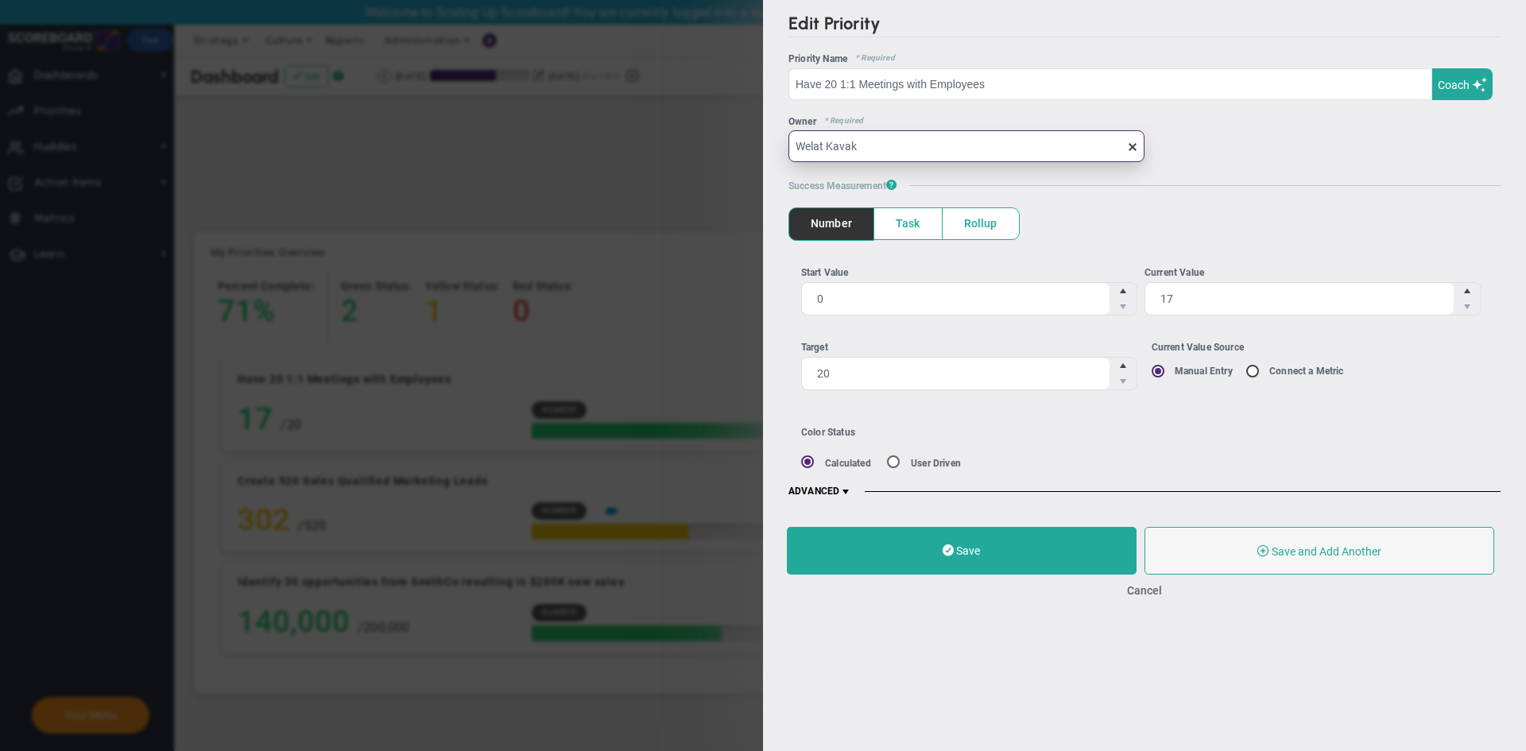
click at [1063, 143] on input "Welat Kavak" at bounding box center [966, 146] width 356 height 32
click at [614, 367] on div "Edit Priority OKR Name Priority Name Have 20 1:1 Meetings with Employees Coach …" at bounding box center [763, 375] width 1526 height 751
drag, startPoint x: 637, startPoint y: 161, endPoint x: 1525, endPoint y: 45, distance: 896.1
click at [679, 161] on div "Edit Priority OKR Name Priority Name Have 20 1:1 Meetings with Employees Coach …" at bounding box center [763, 375] width 1526 height 751
click at [1147, 592] on button "Cancel" at bounding box center [1144, 590] width 35 height 13
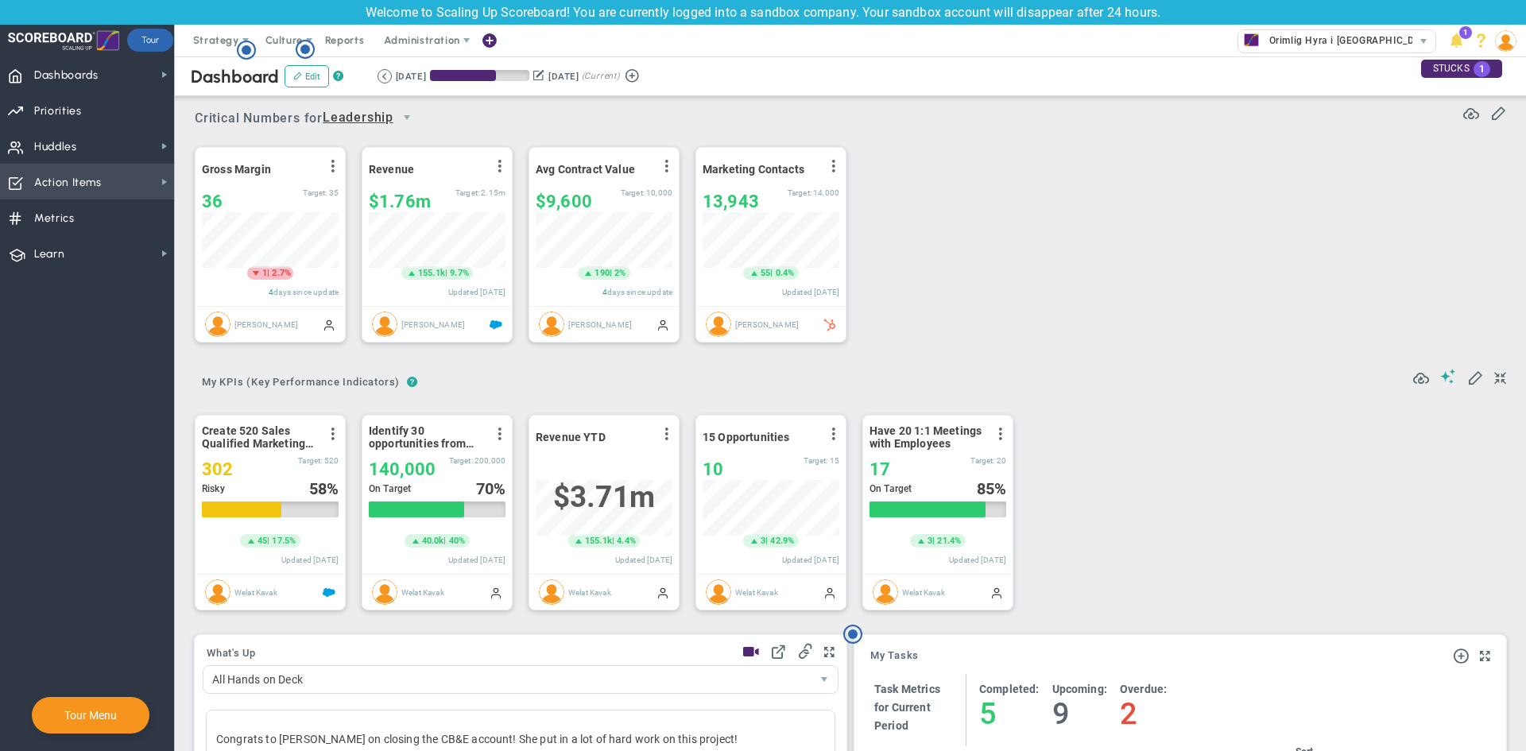
click at [142, 172] on span "Action Items Action Items" at bounding box center [87, 182] width 174 height 36
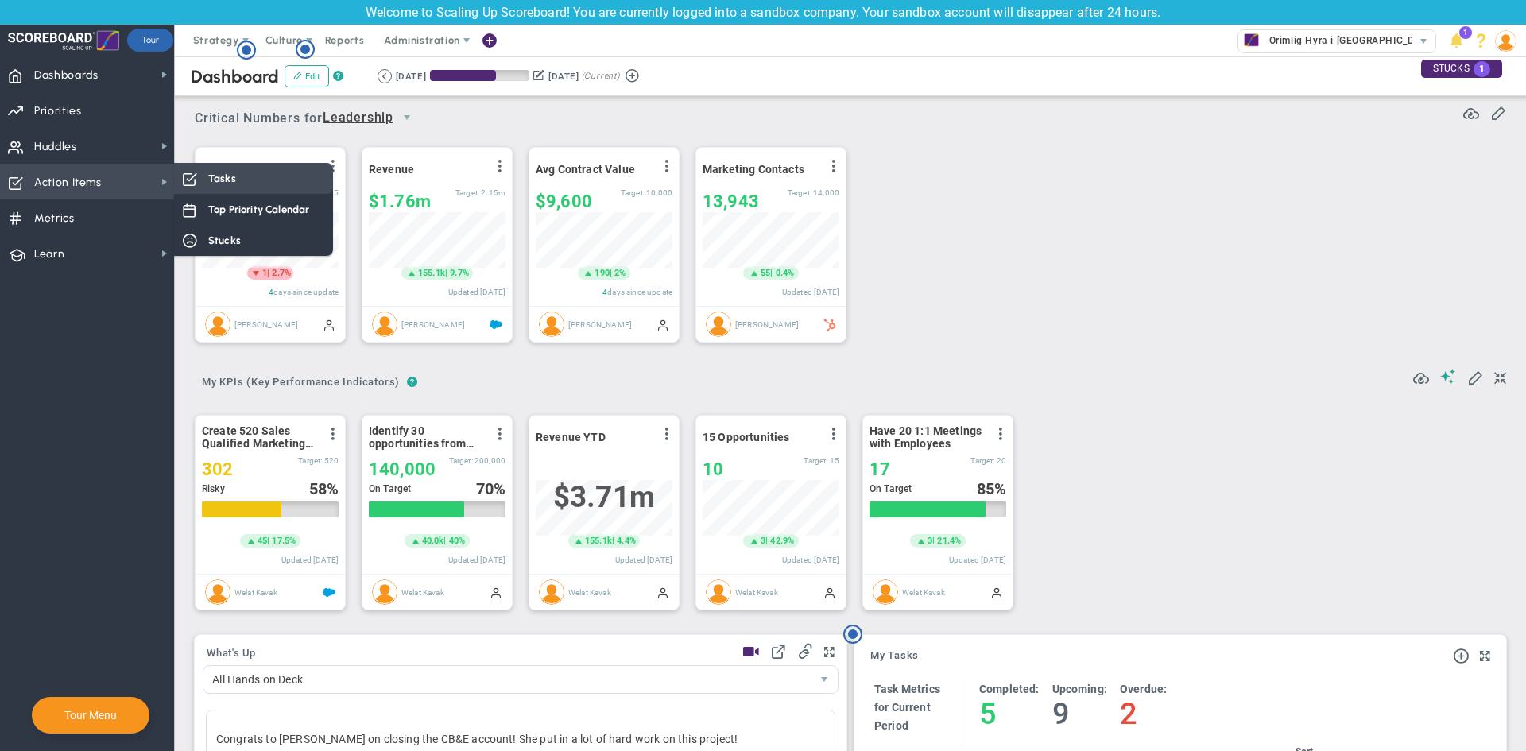
click at [299, 181] on div "Tasks" at bounding box center [253, 178] width 159 height 31
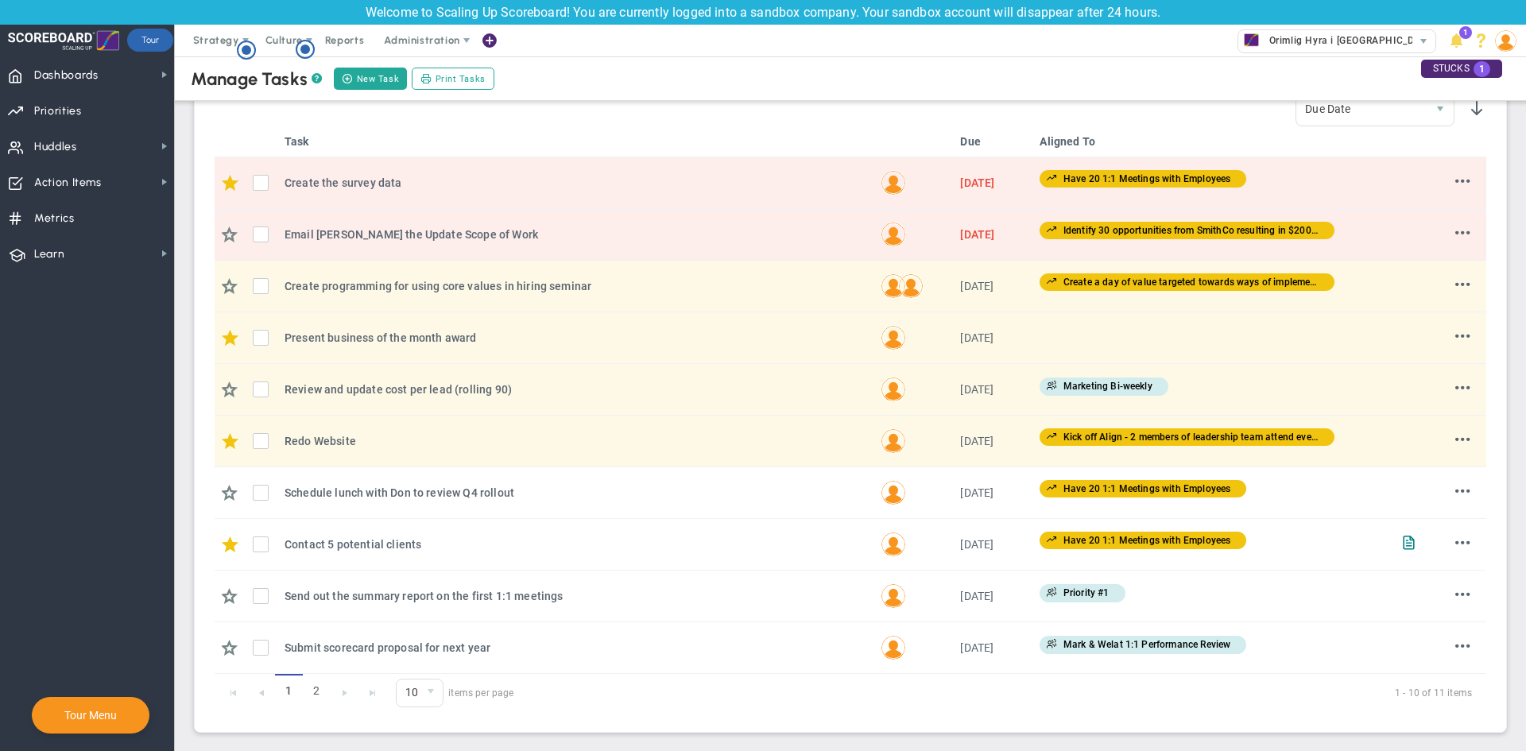
scroll to position [252, 0]
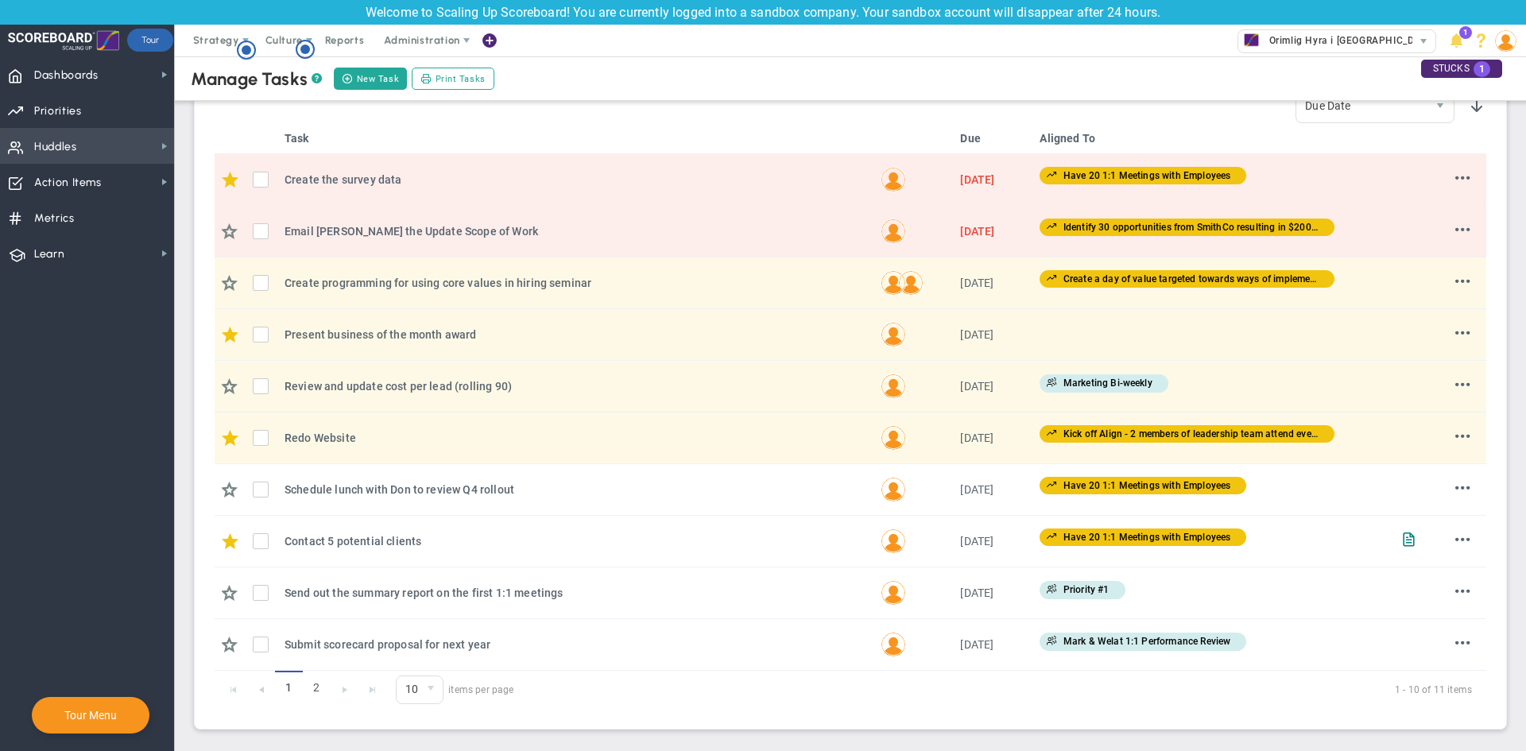
click at [83, 148] on span "Huddles Huddles" at bounding box center [87, 146] width 174 height 36
click at [108, 79] on span "Dashboards Dashboards" at bounding box center [87, 74] width 174 height 36
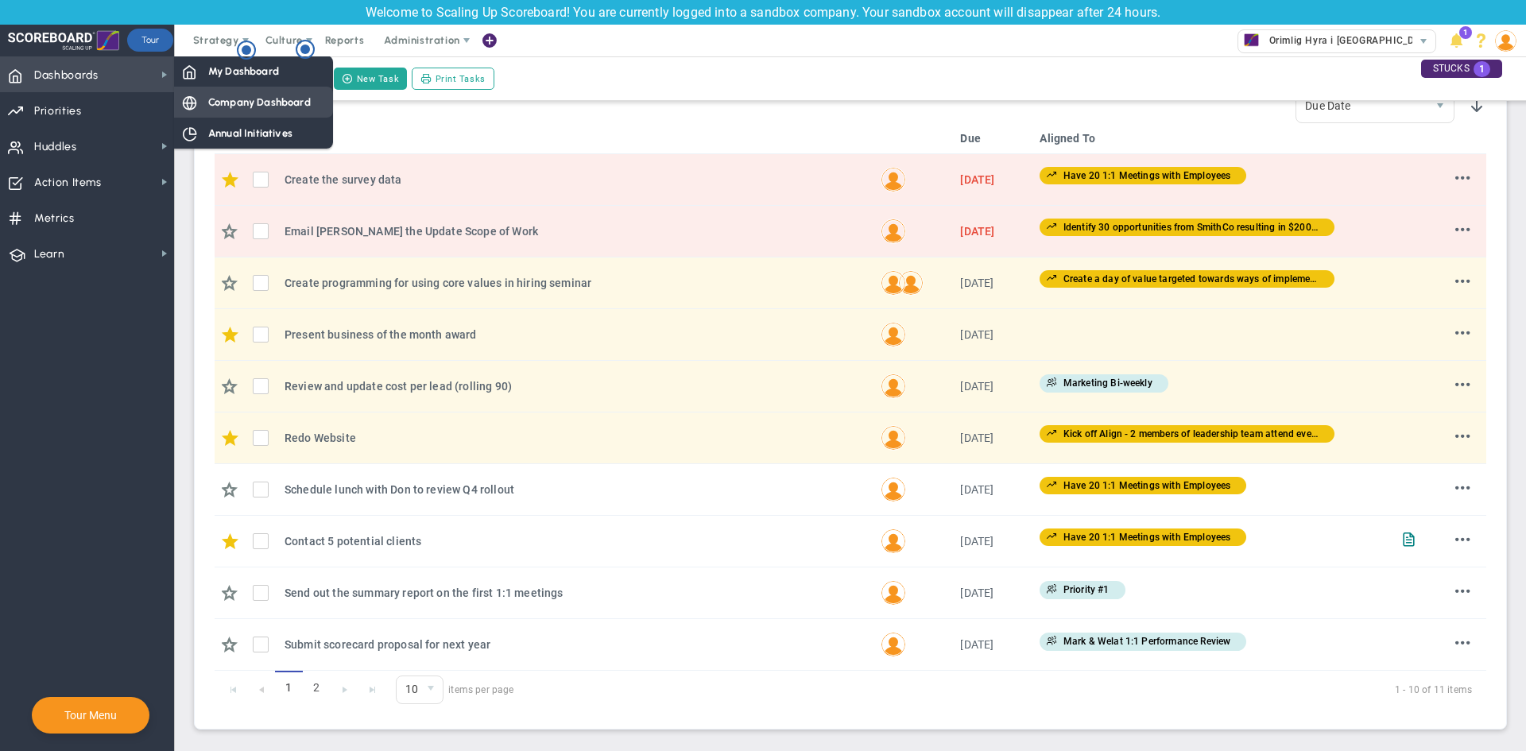
click at [260, 104] on span "Company Dashboard" at bounding box center [259, 102] width 103 height 15
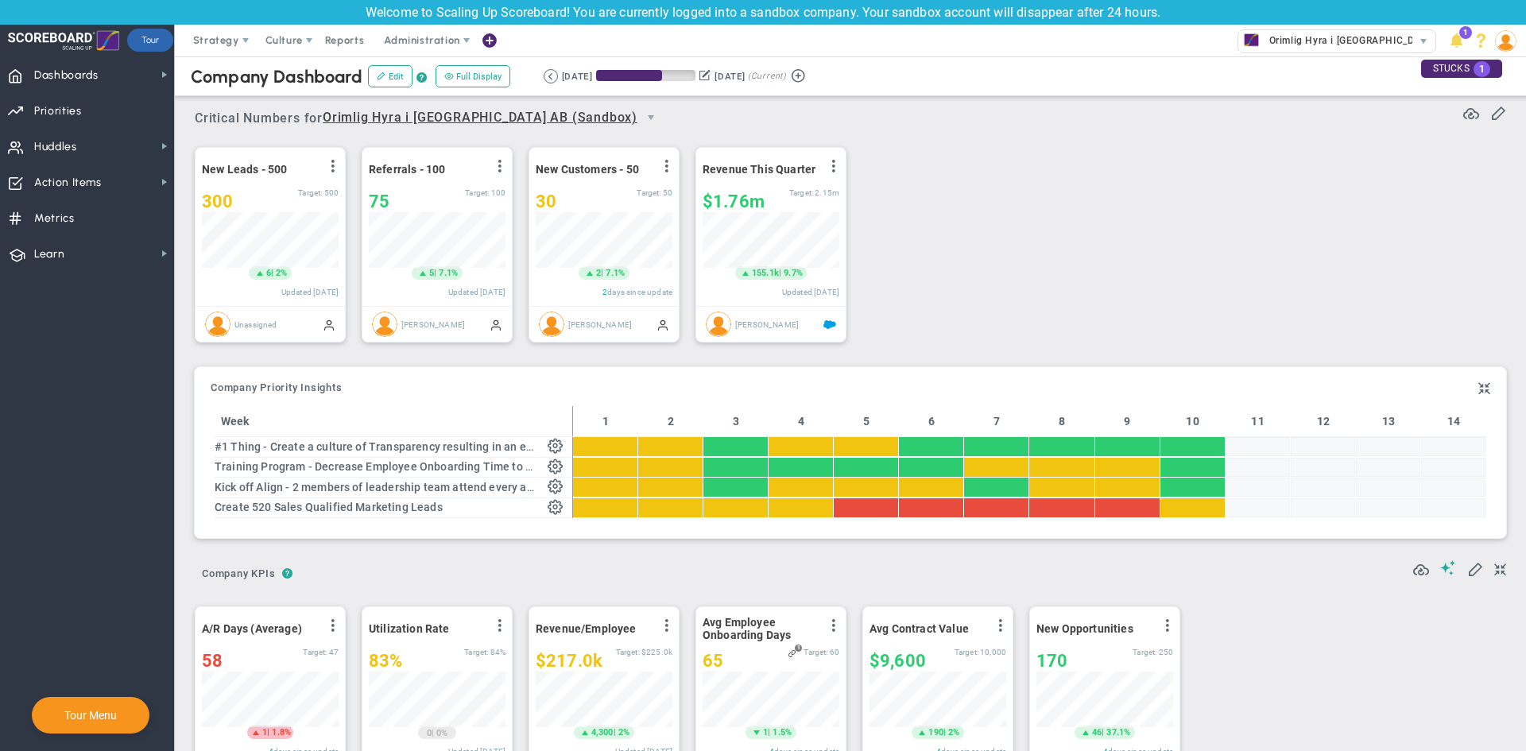
scroll to position [56, 137]
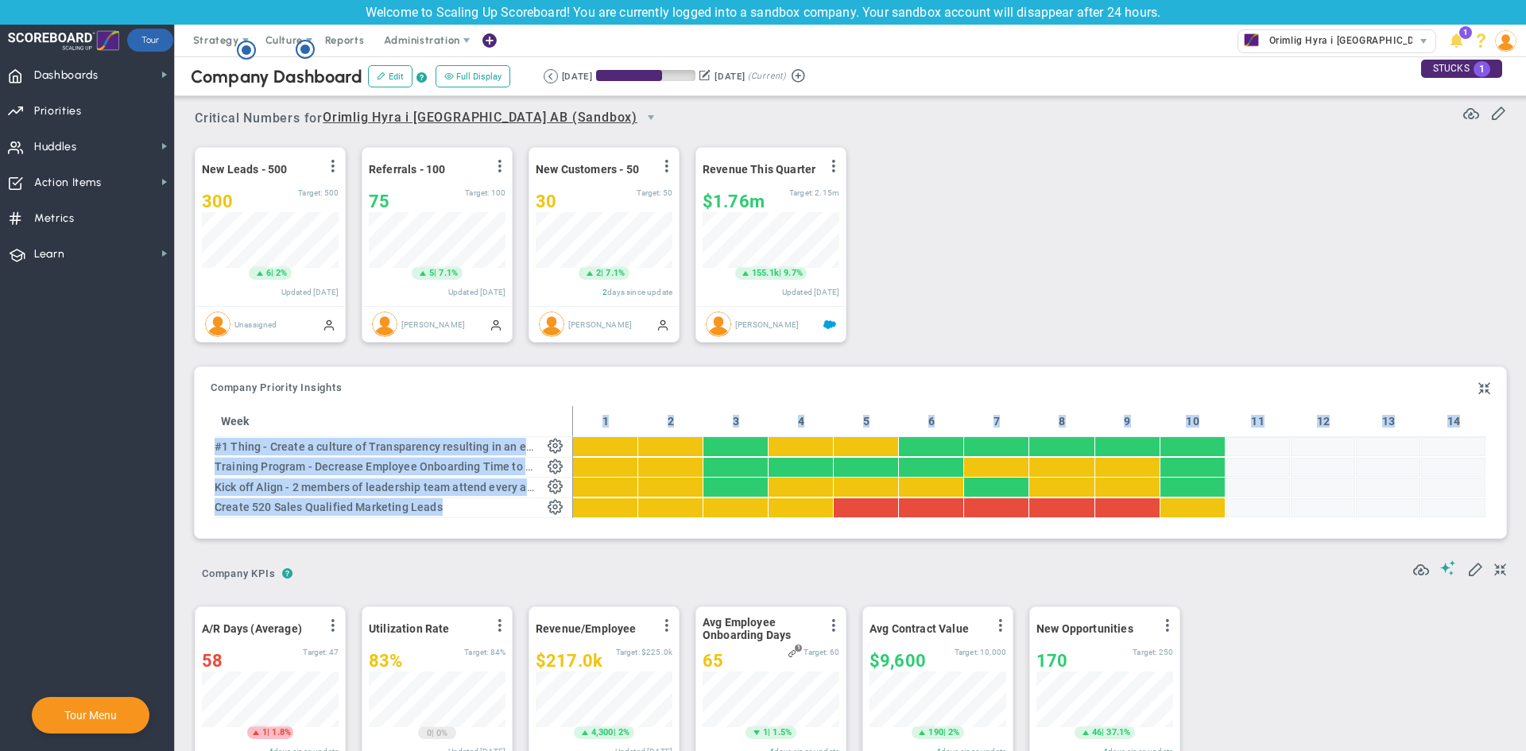
drag, startPoint x: 601, startPoint y: 425, endPoint x: 1469, endPoint y: 505, distance: 871.4
click at [1469, 505] on div "Week 1 2 3 4 5 6 7 8 9 [PHONE_NUMBER] Thing - Create a culture of Transparency …" at bounding box center [850, 462] width 1271 height 112
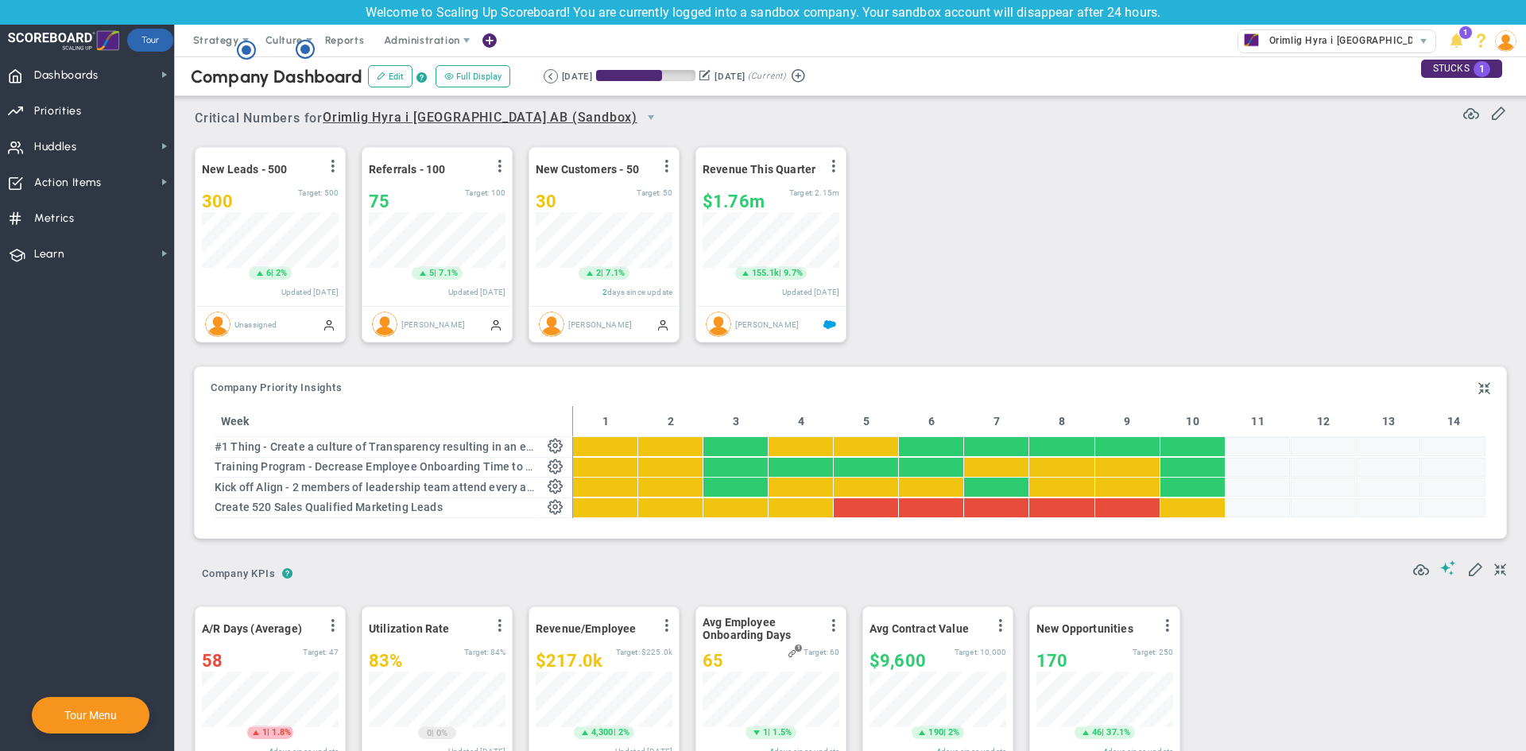
click at [1294, 538] on div "Company OKR Insights Company Priority Insights Add Company Objective or Key Res…" at bounding box center [850, 452] width 1311 height 171
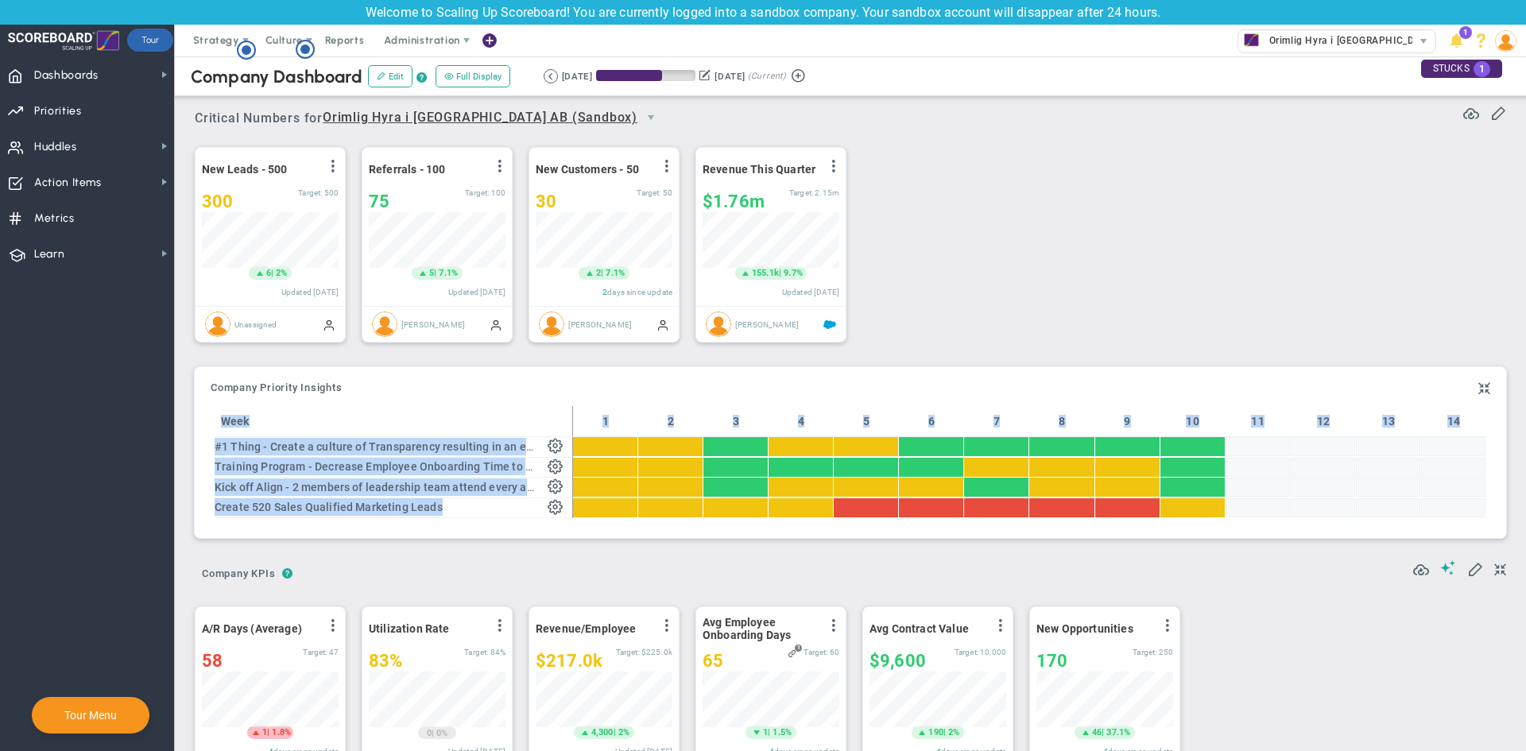
drag, startPoint x: 1402, startPoint y: 534, endPoint x: 203, endPoint y: 424, distance: 1203.4
click at [203, 424] on div "Company OKR Insights Company Priority Insights Add Company Objective or Key Res…" at bounding box center [850, 452] width 1311 height 171
click at [325, 414] on th "Week" at bounding box center [377, 421] width 325 height 31
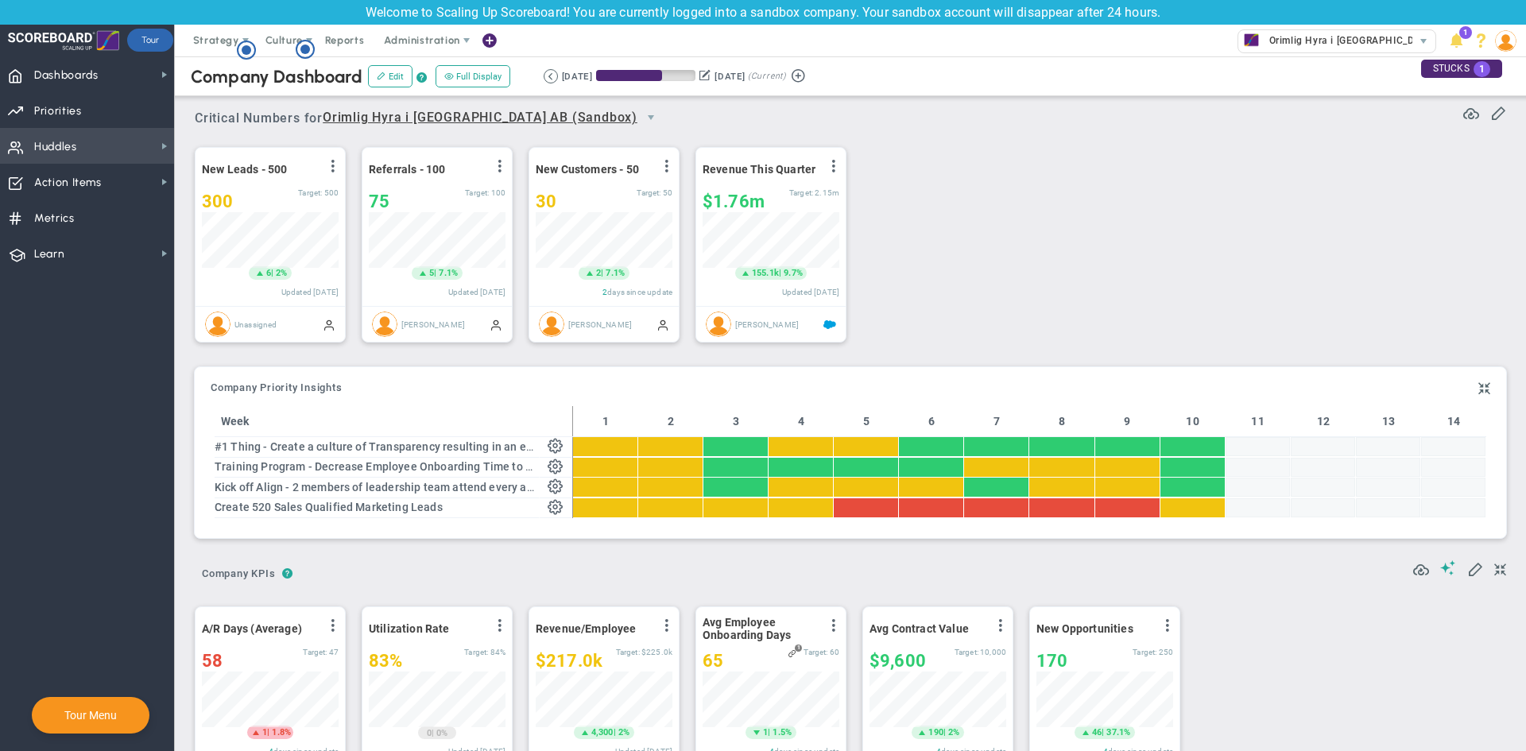
click at [70, 149] on span "Huddles" at bounding box center [55, 146] width 43 height 33
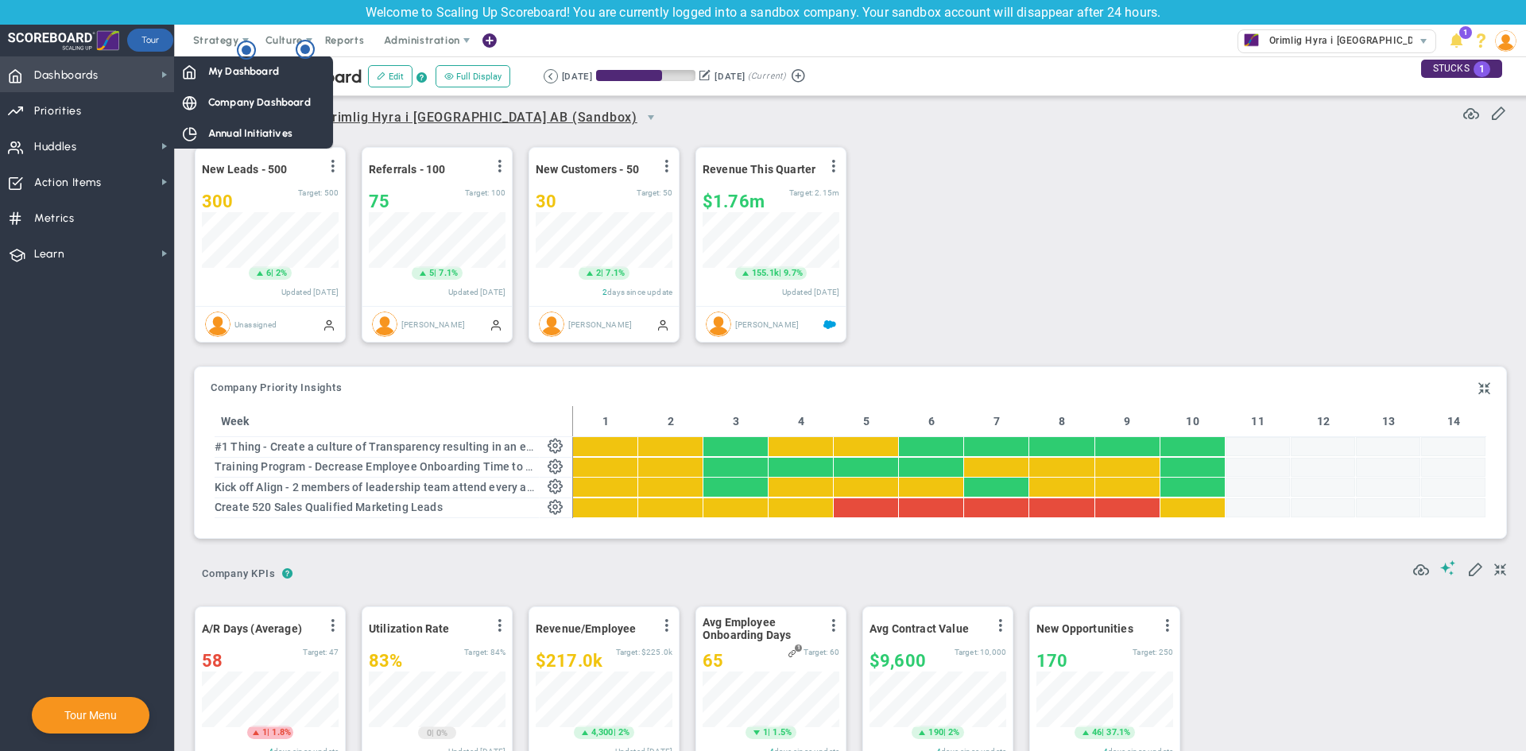
click at [77, 83] on span "Dashboards" at bounding box center [66, 75] width 64 height 33
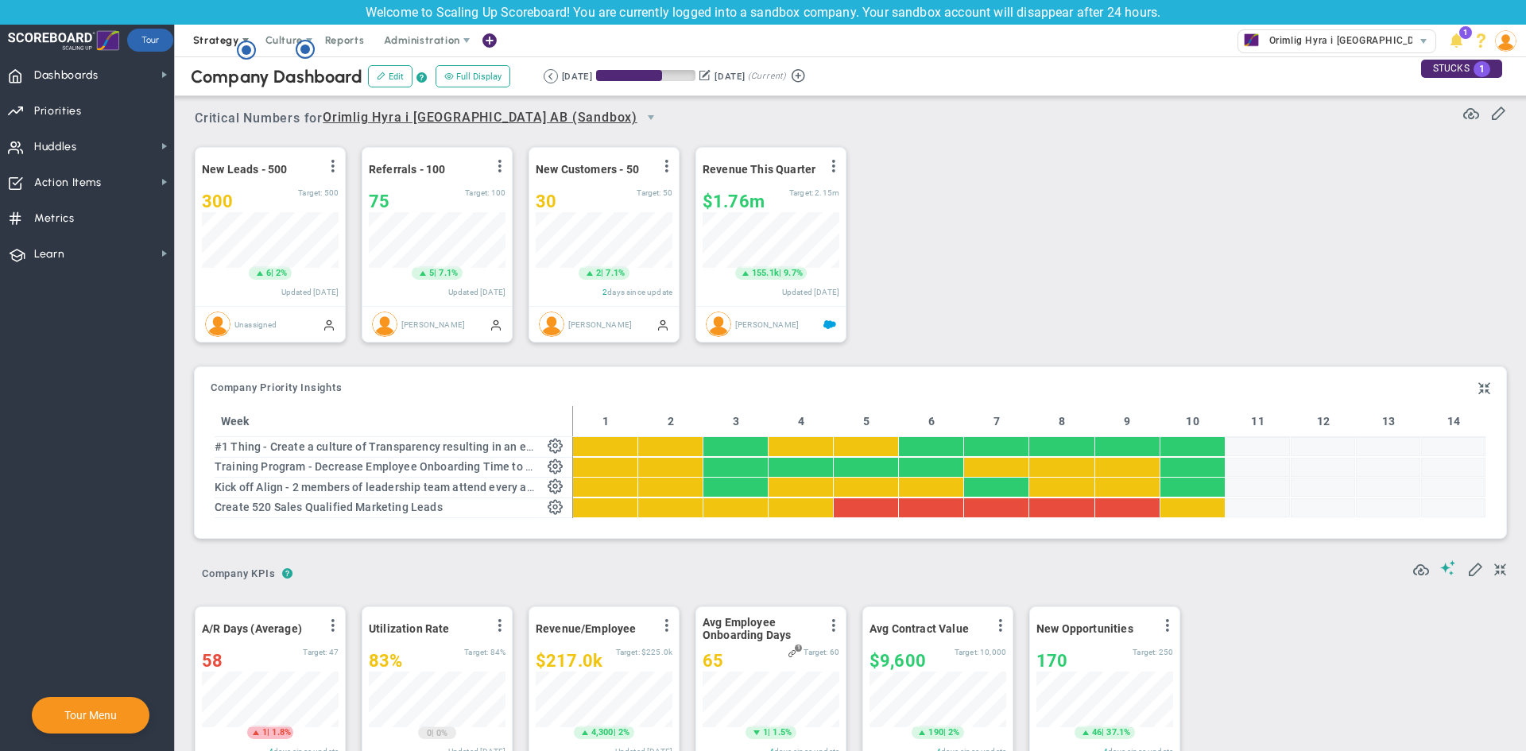
click at [221, 43] on span "Strategy" at bounding box center [216, 40] width 46 height 12
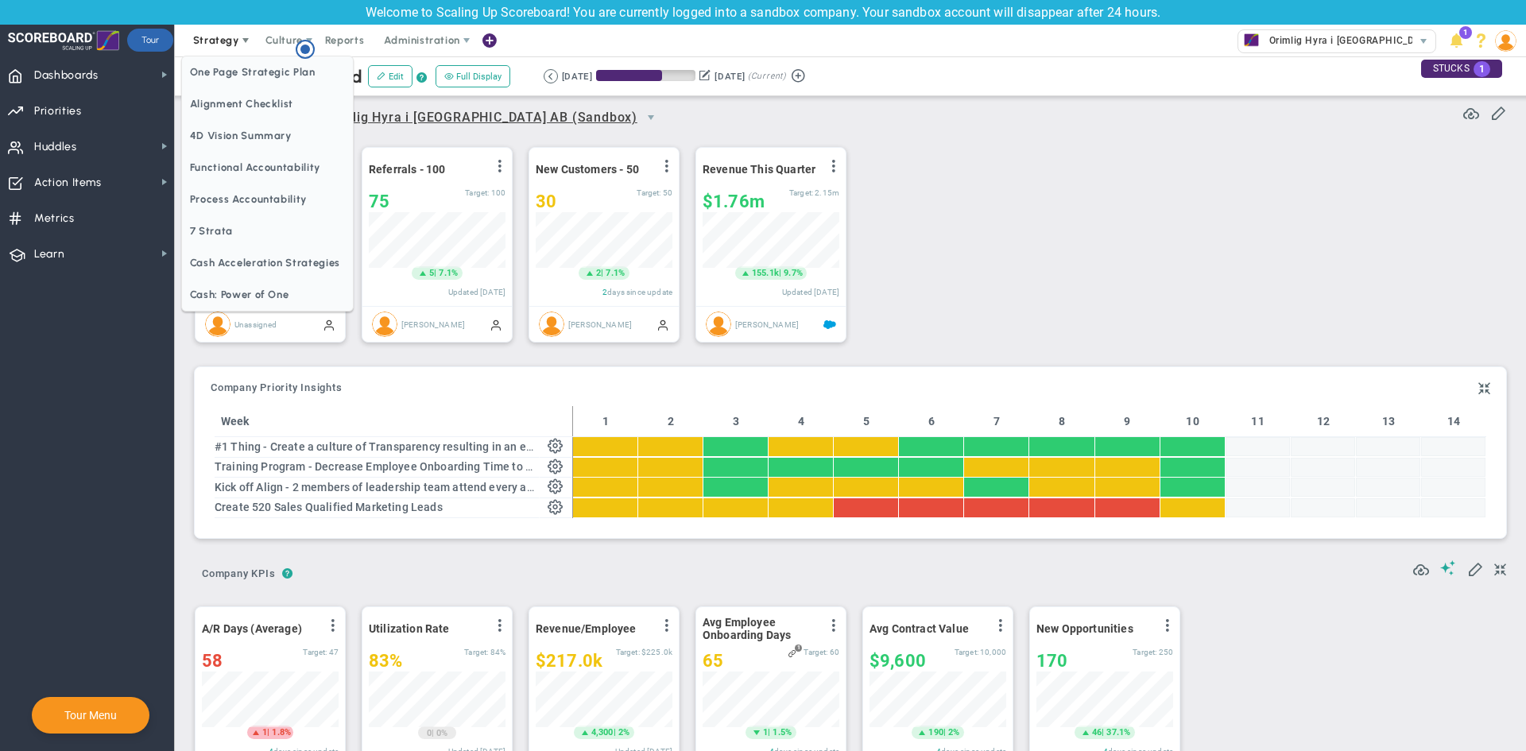
scroll to position [0, 0]
click at [251, 72] on span "One Page Strategic Plan" at bounding box center [267, 72] width 171 height 32
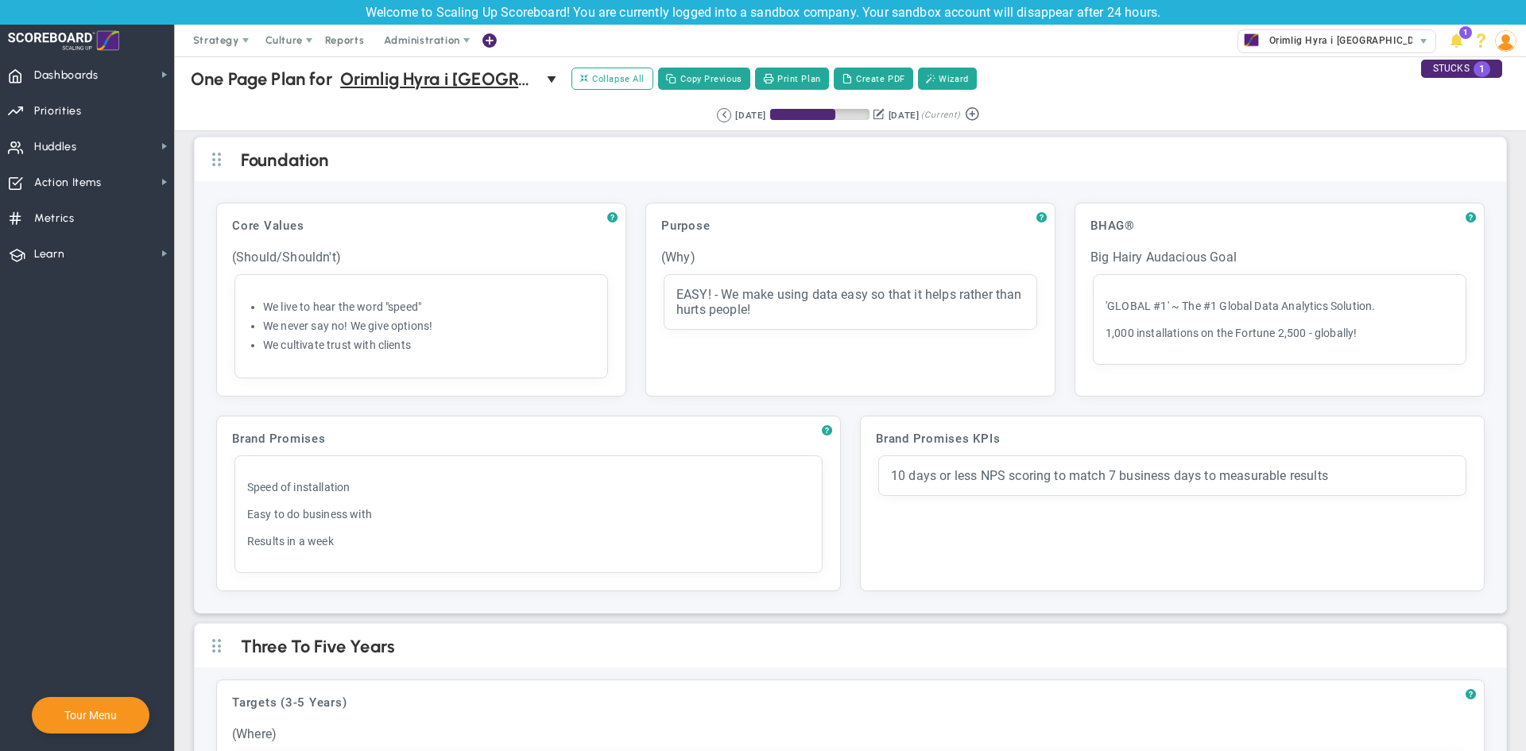
click at [331, 190] on div "? Core Values Click to add header Core Values Core Values No header added Core …" at bounding box center [850, 396] width 1311 height 431
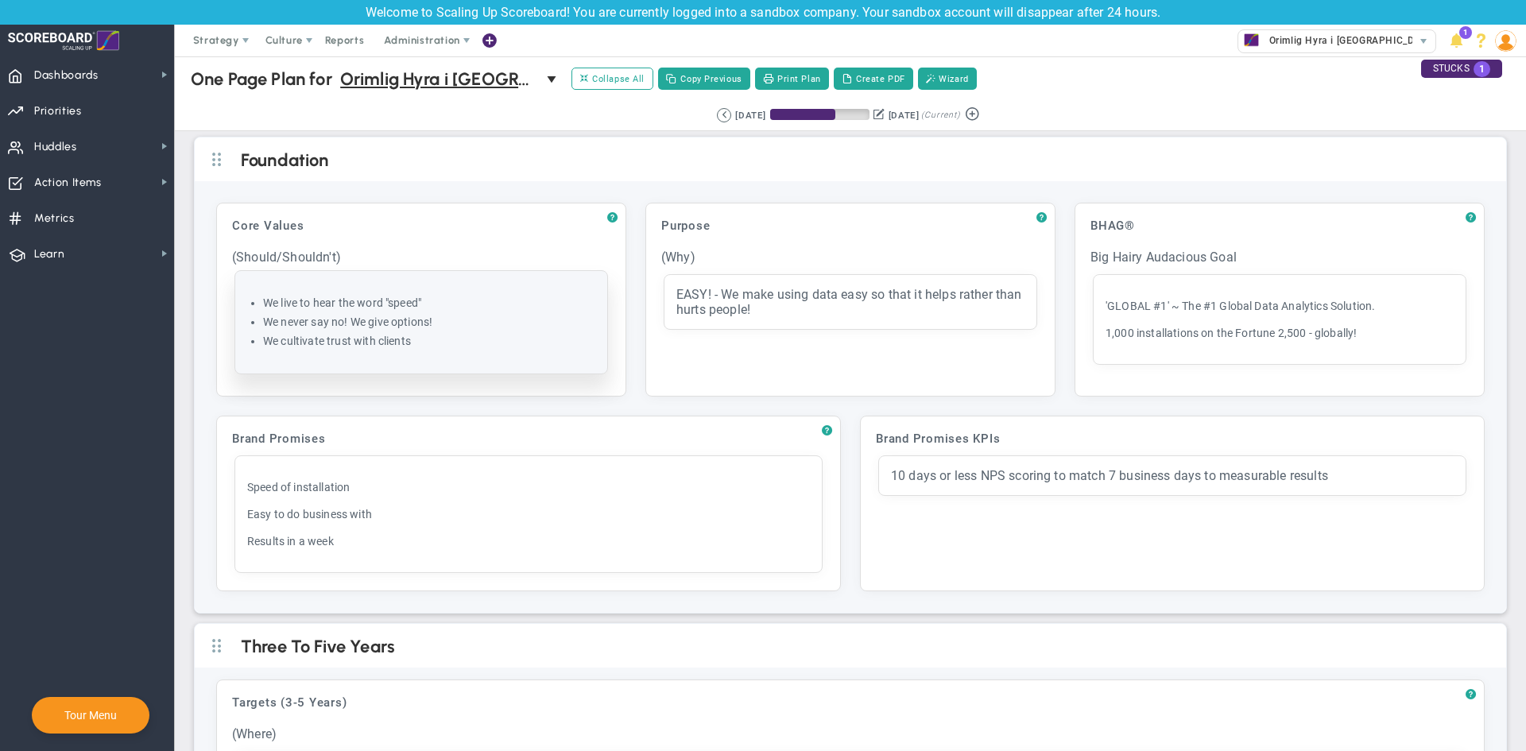
click at [346, 327] on li "We never say no! We give options!" at bounding box center [429, 322] width 332 height 15
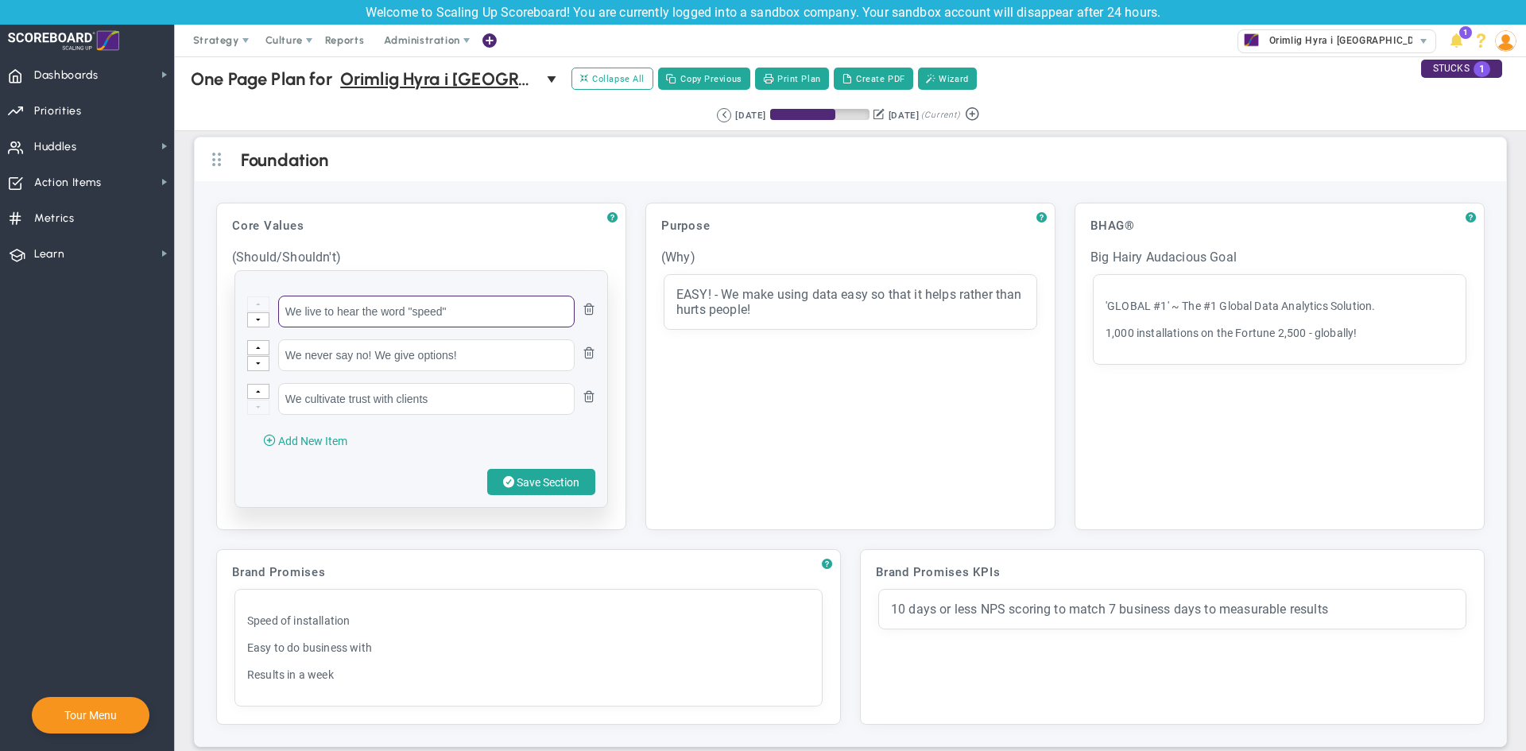
click at [455, 308] on input "We live to hear the word "speed"" at bounding box center [426, 312] width 296 height 32
click at [466, 350] on input "We never say no! We give options!" at bounding box center [426, 355] width 296 height 32
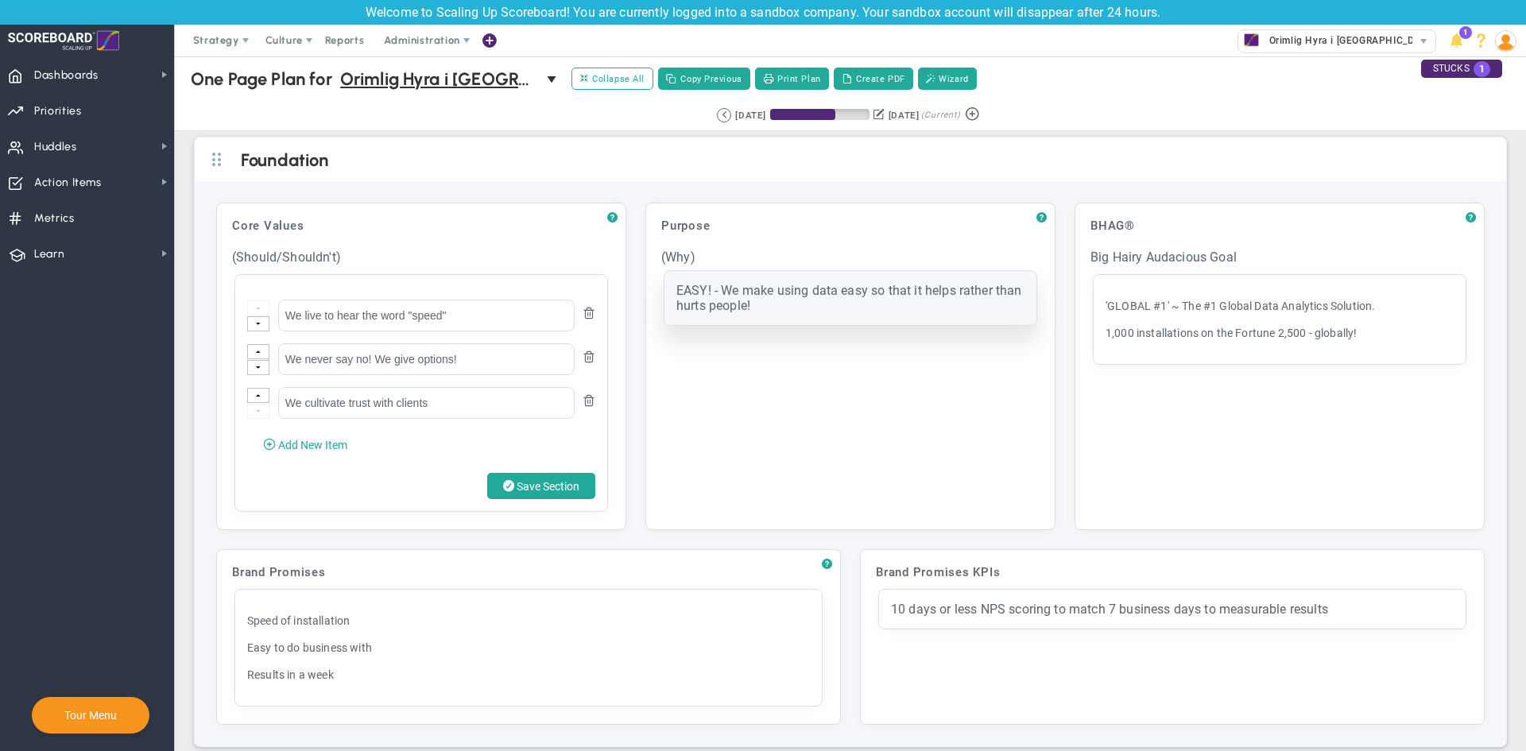
click at [766, 312] on div "EASY! - We make using data easy so that it helps rather than hurts people!" at bounding box center [850, 298] width 348 height 30
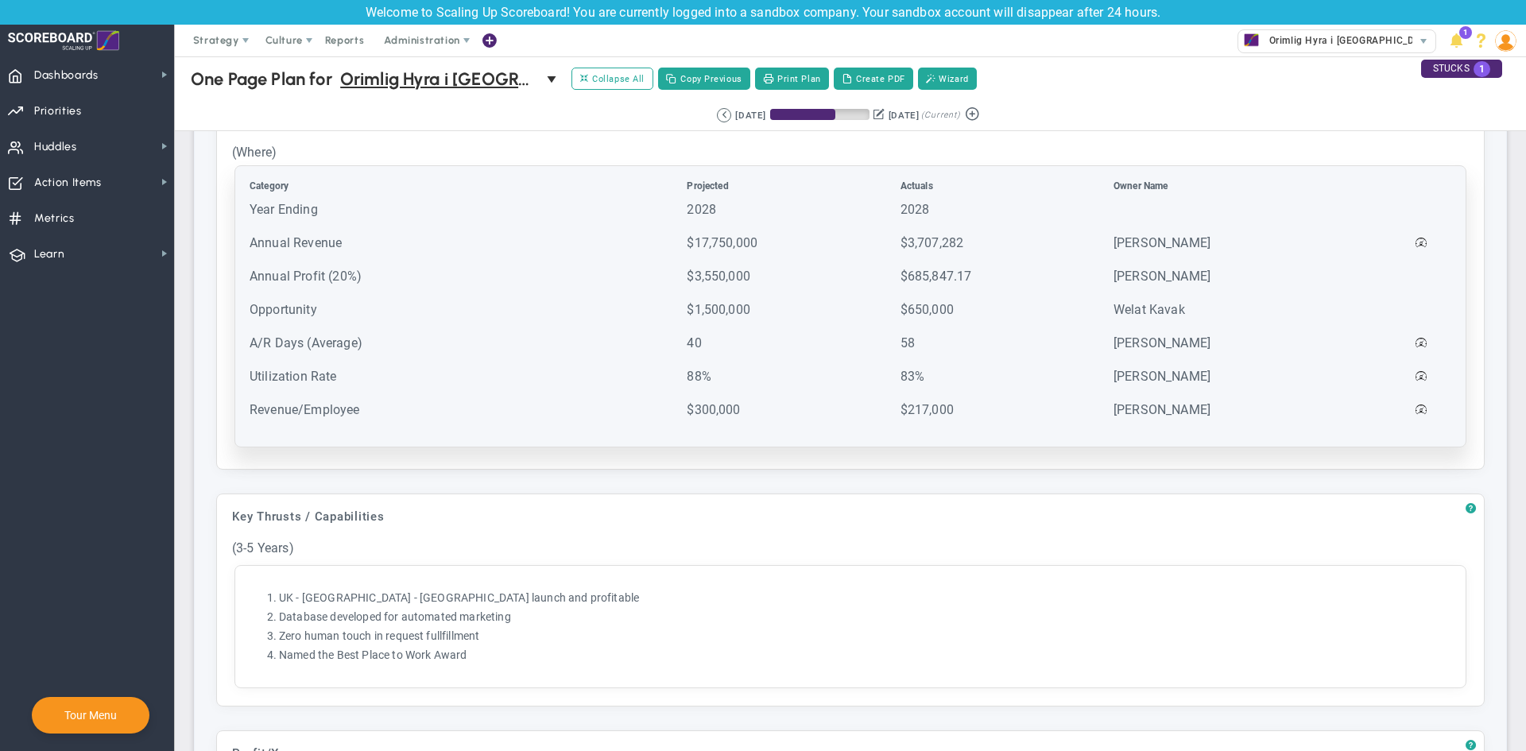
scroll to position [716, 0]
click at [614, 332] on td "Opportunity" at bounding box center [466, 316] width 435 height 32
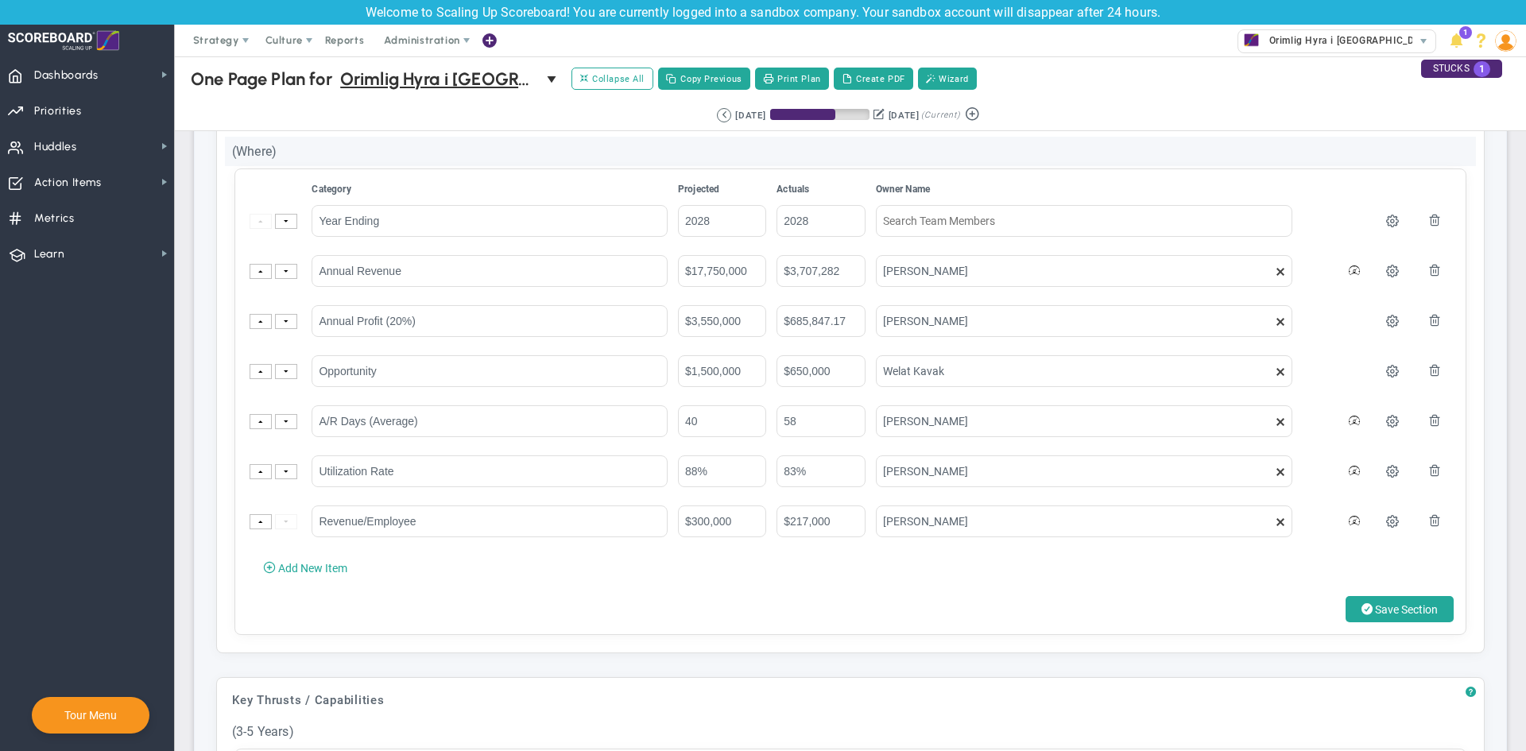
click at [607, 147] on div "(Where)" at bounding box center [850, 151] width 1251 height 29
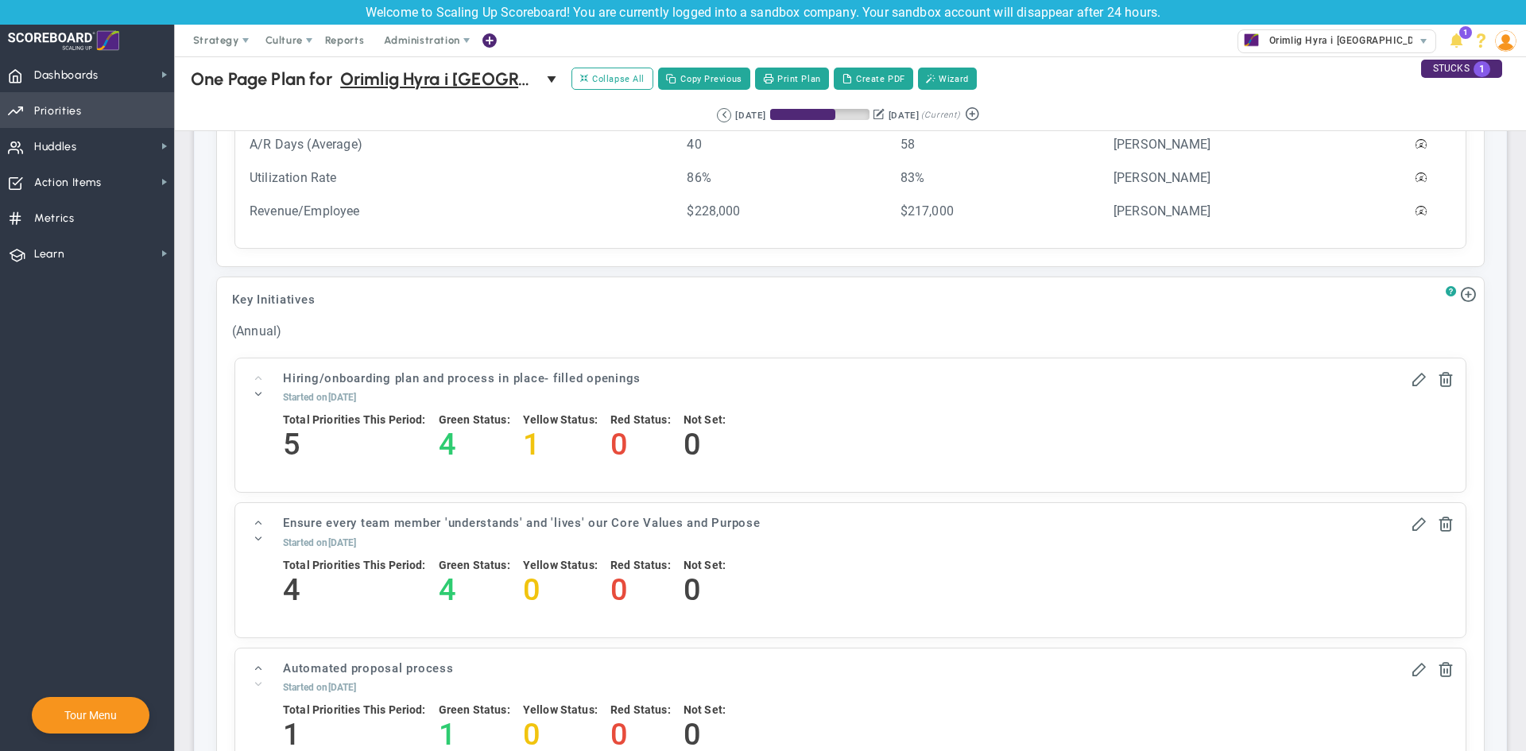
scroll to position [2041, 0]
click at [84, 110] on span "Priorities Projects OKR Tree Priorities Projects OKRs" at bounding box center [87, 110] width 174 height 36
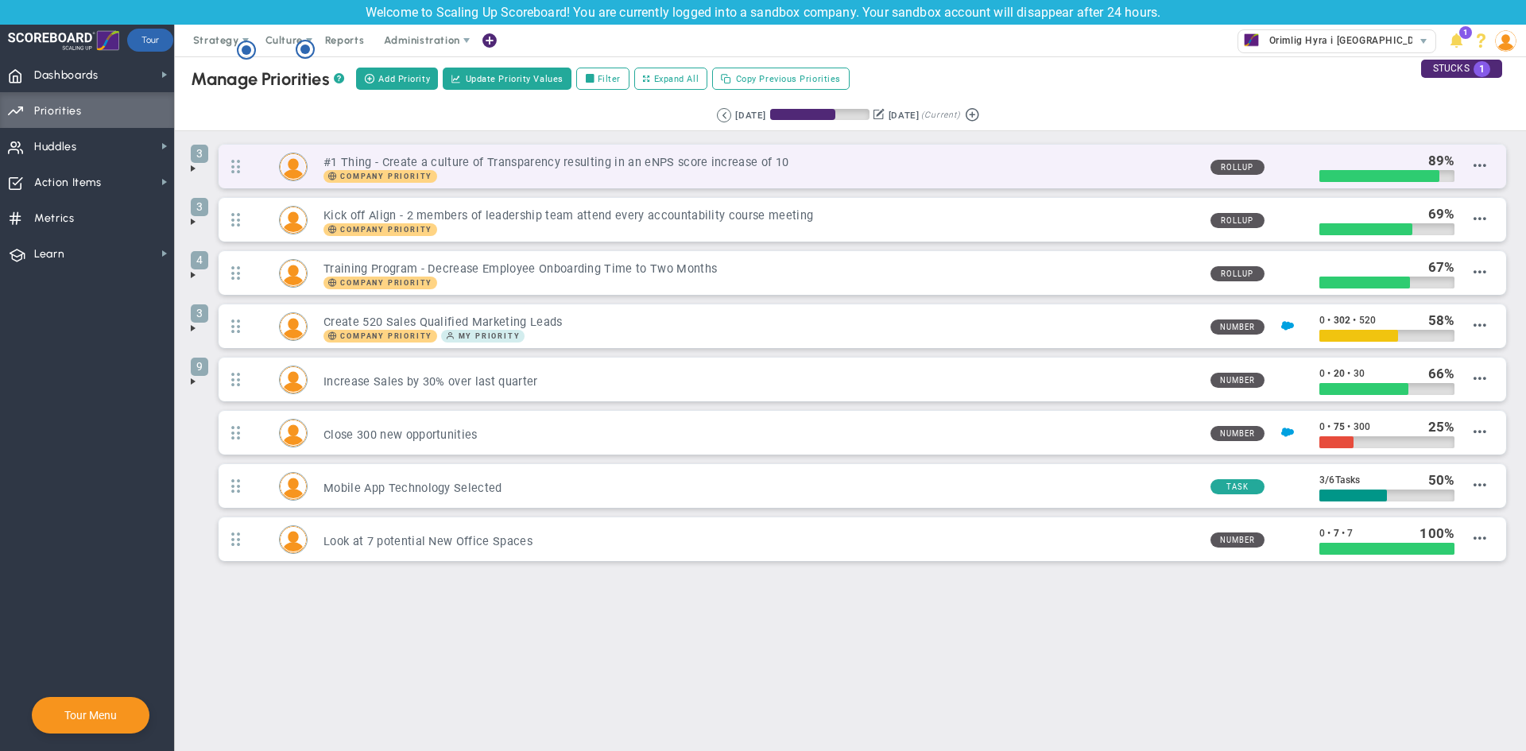
click at [472, 168] on h3 "#1 Thing - Create a culture of Transparency resulting in an eNPS score increase…" at bounding box center [759, 162] width 873 height 15
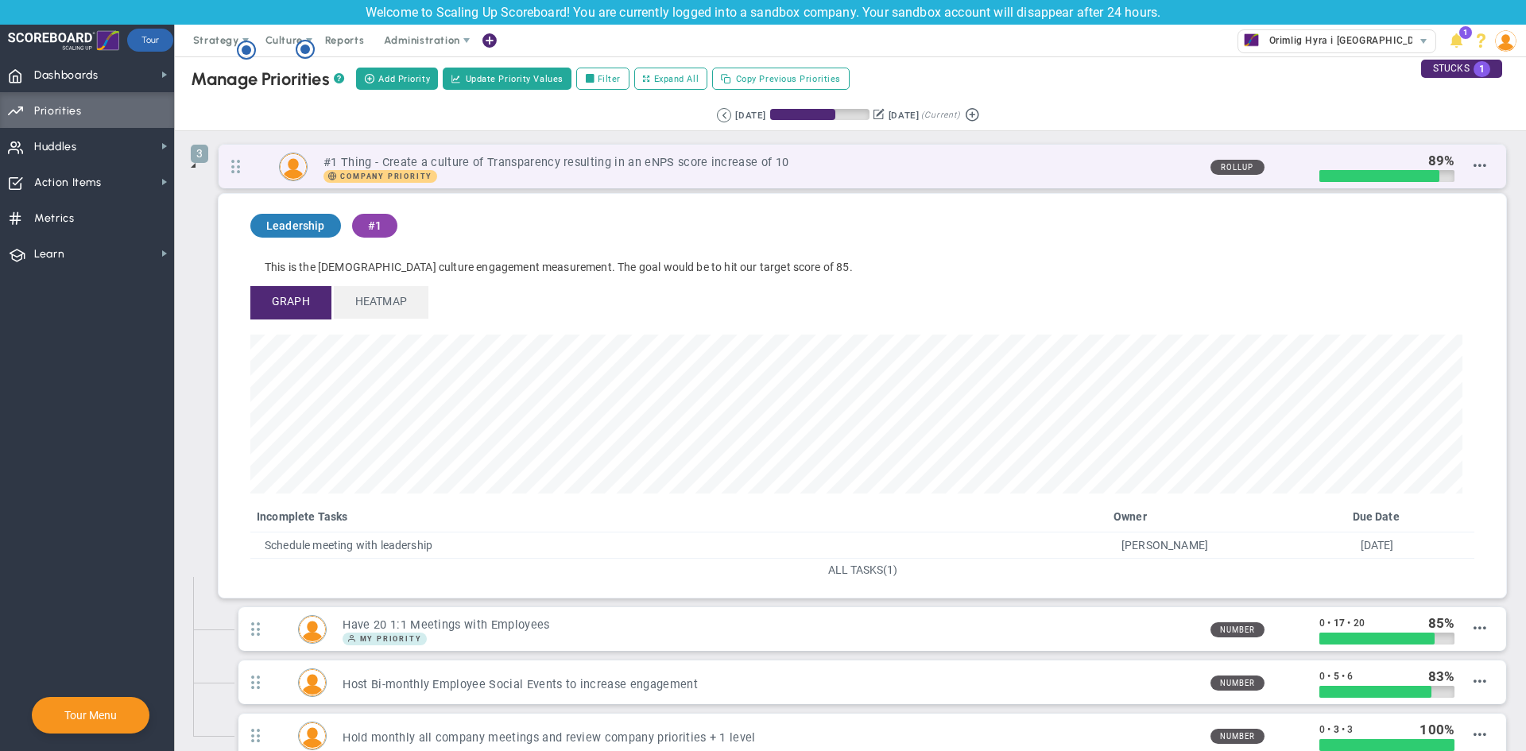
click at [792, 167] on h3 "#1 Thing - Create a culture of Transparency resulting in an eNPS score increase…" at bounding box center [759, 162] width 873 height 15
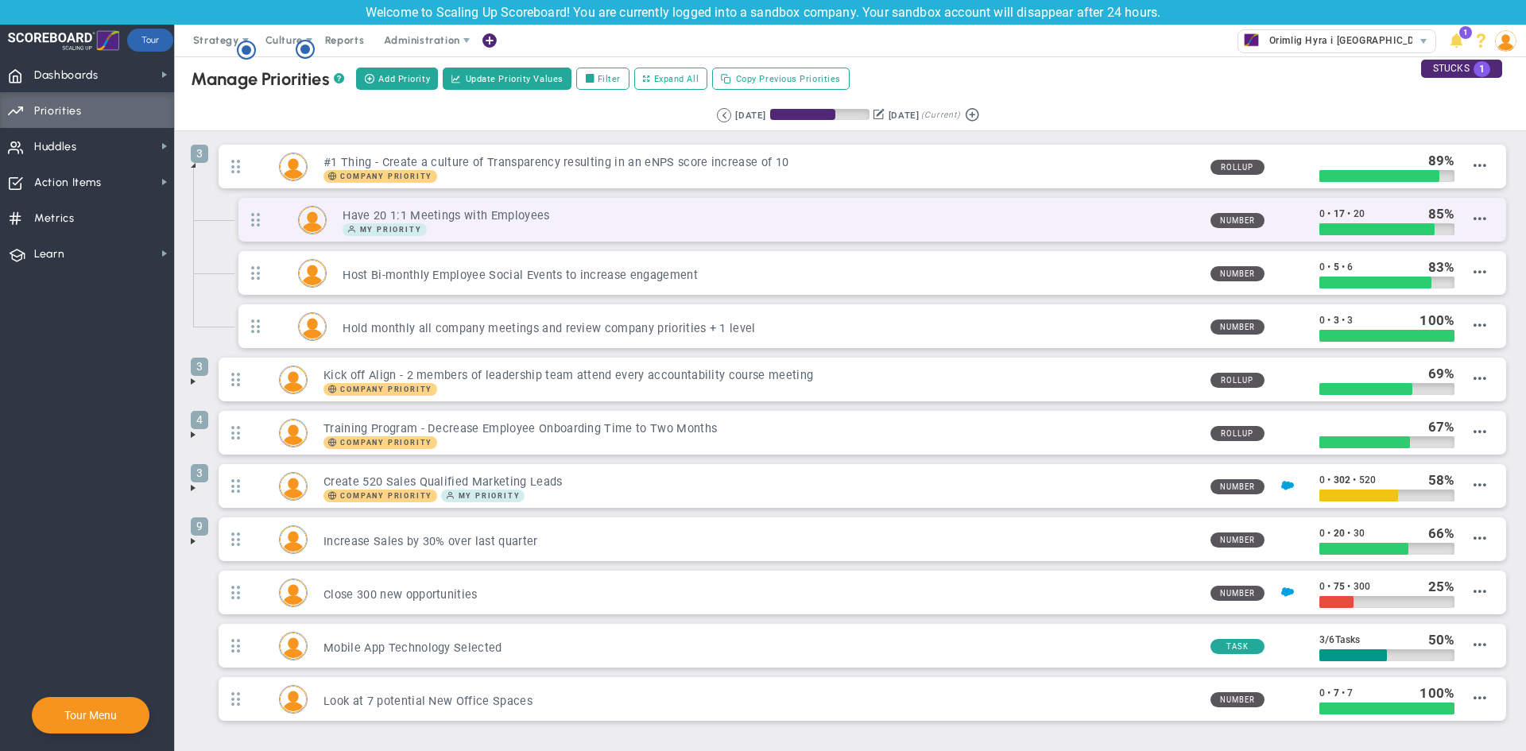
click at [784, 222] on h3 "Have 20 1:1 Meetings with Employees" at bounding box center [769, 215] width 854 height 15
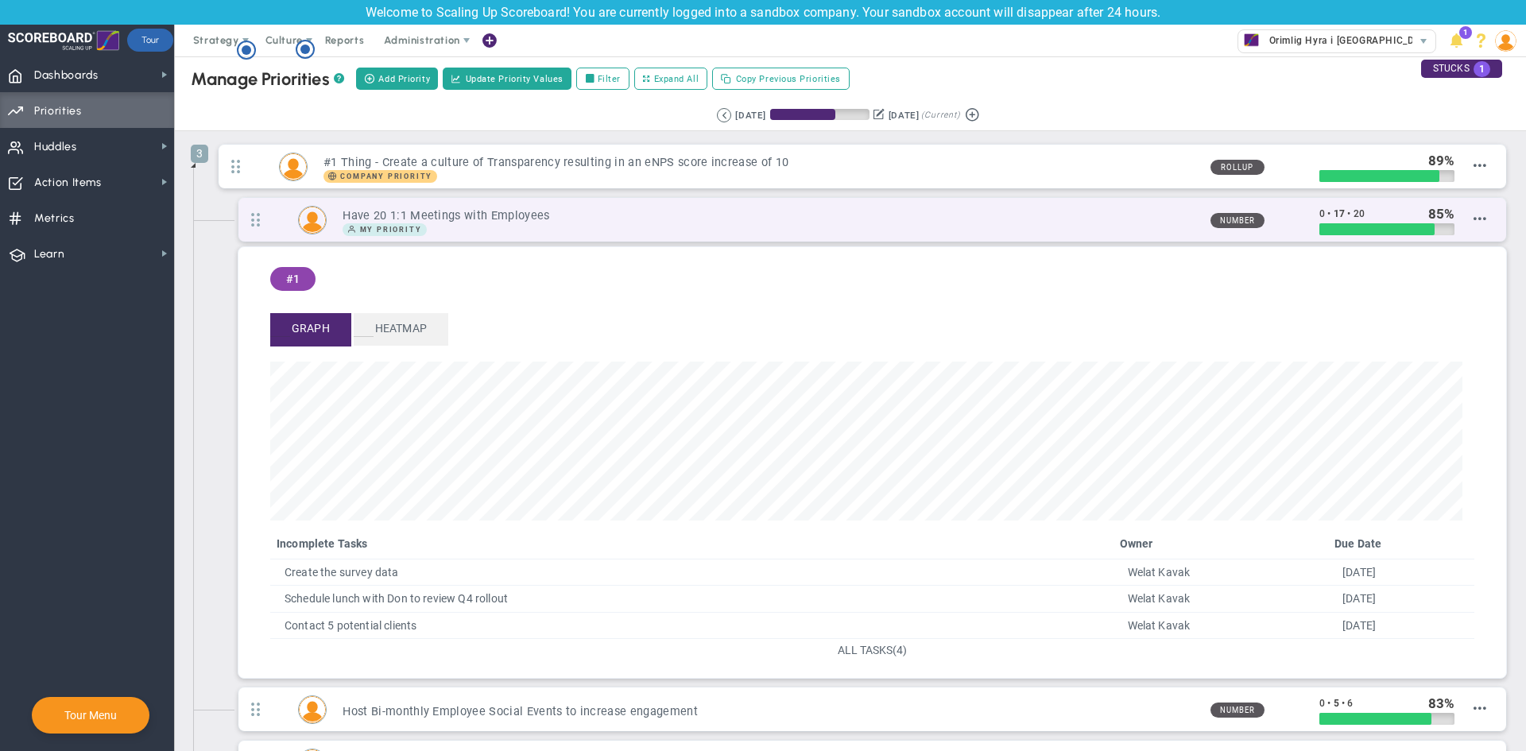
scroll to position [183, 1192]
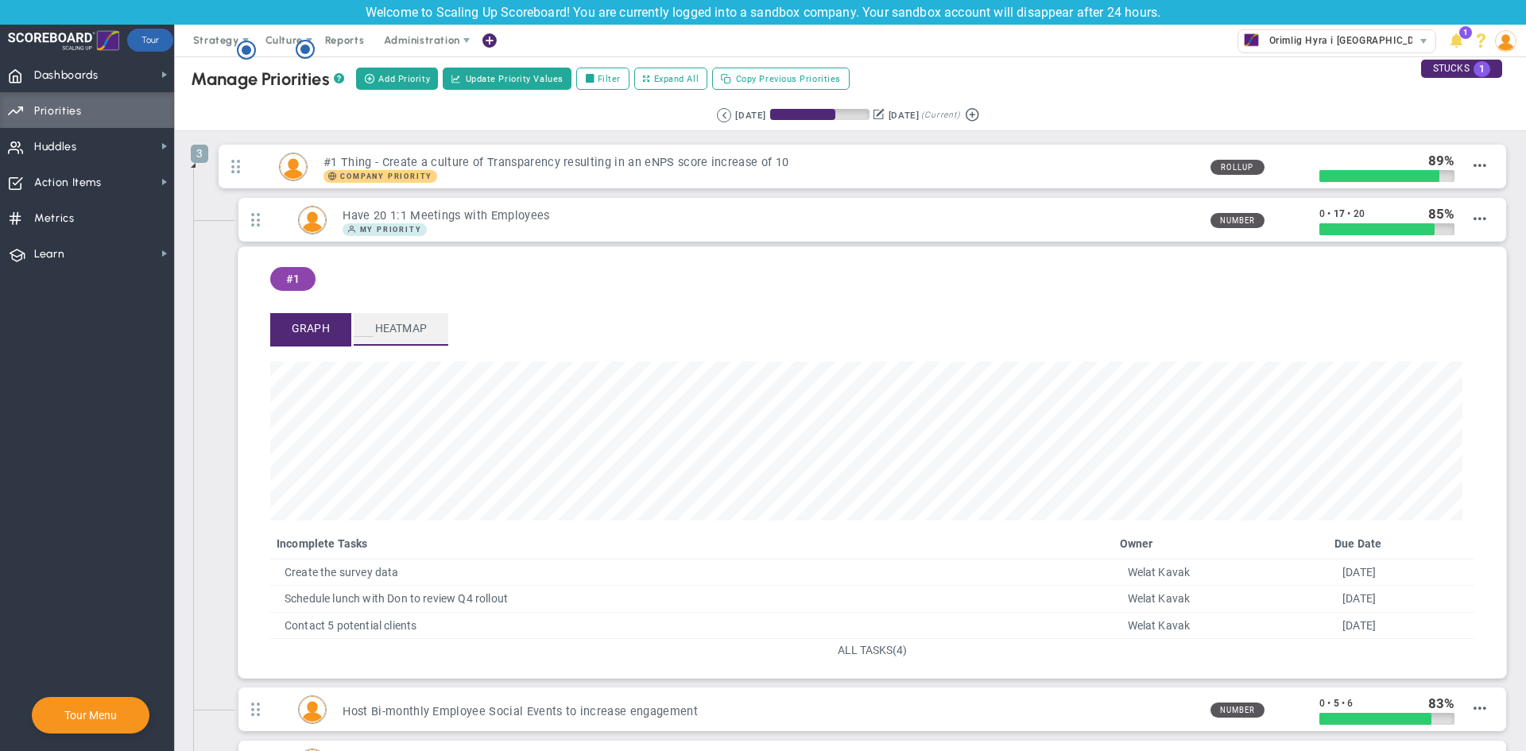
click at [424, 331] on span "Heatmap" at bounding box center [401, 328] width 95 height 31
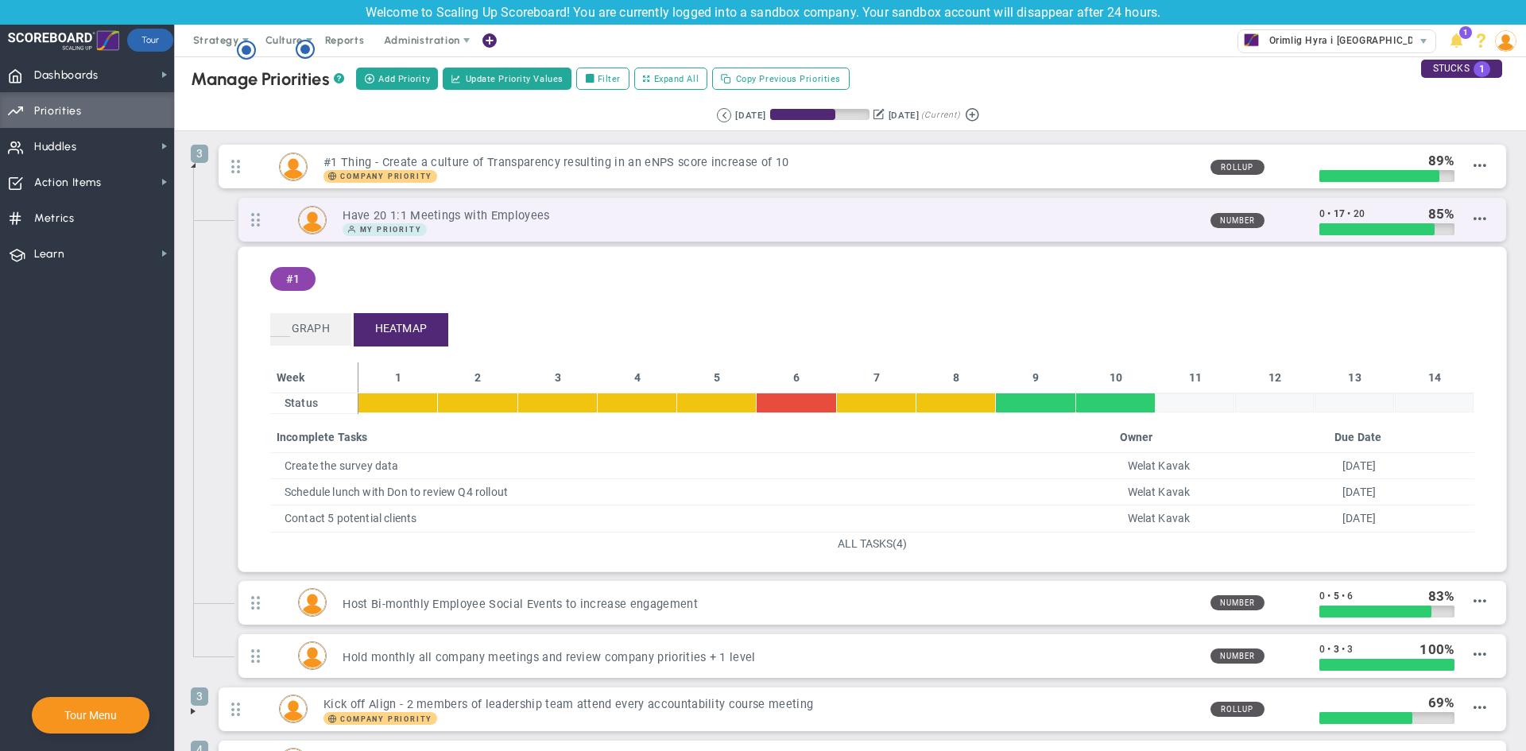
click at [493, 230] on div "My Priority" at bounding box center [769, 229] width 854 height 13
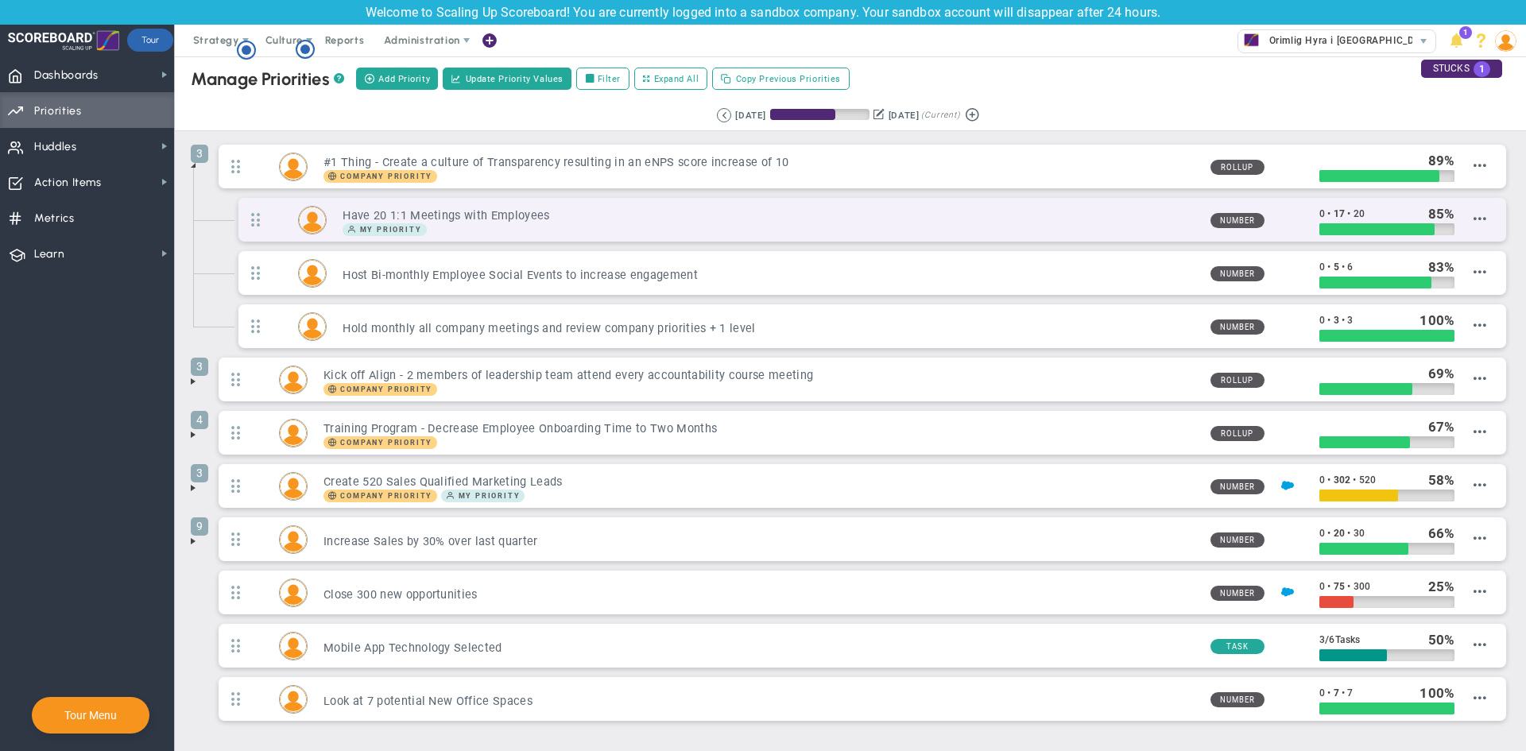
click at [499, 234] on div "My Priority" at bounding box center [769, 229] width 854 height 13
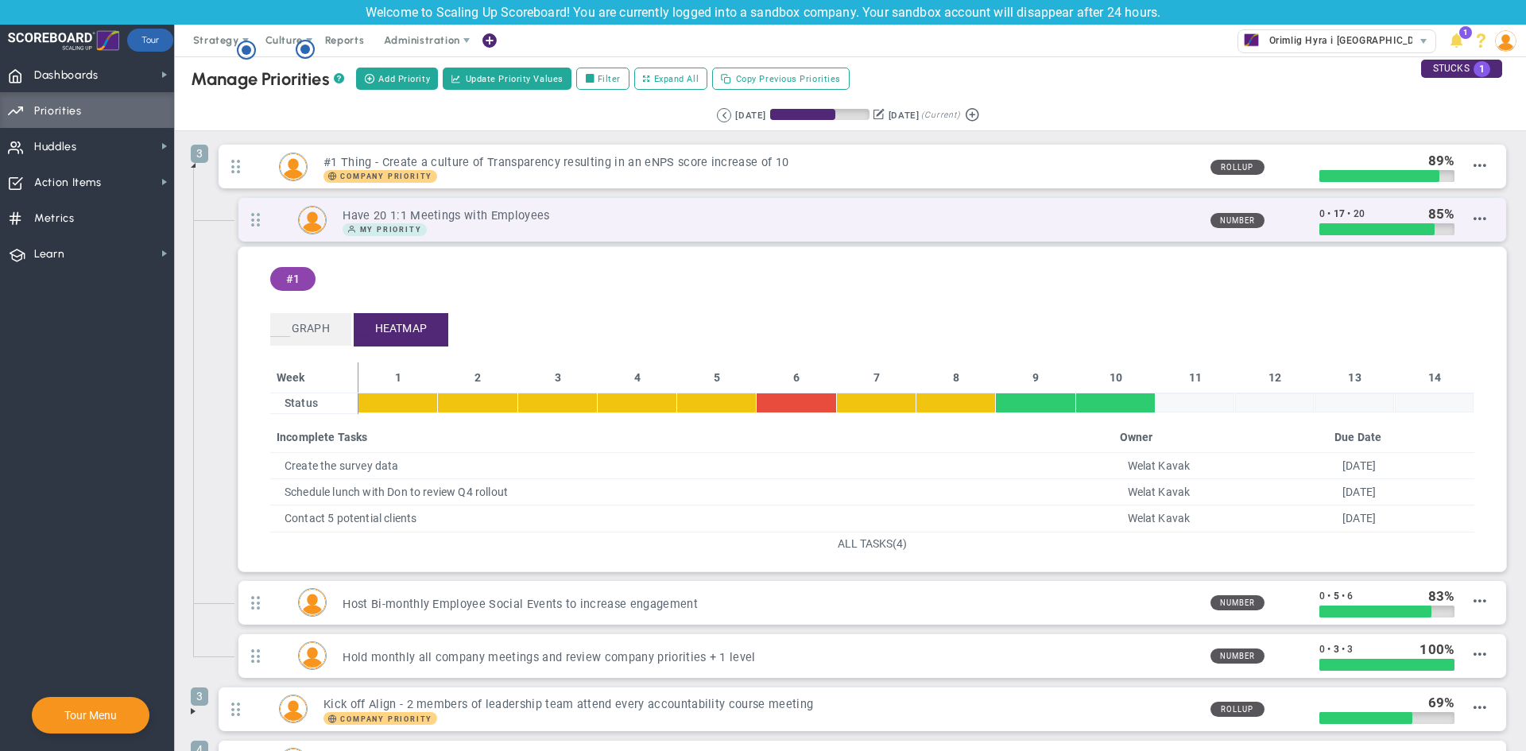
click at [499, 234] on div "My Priority" at bounding box center [769, 229] width 854 height 13
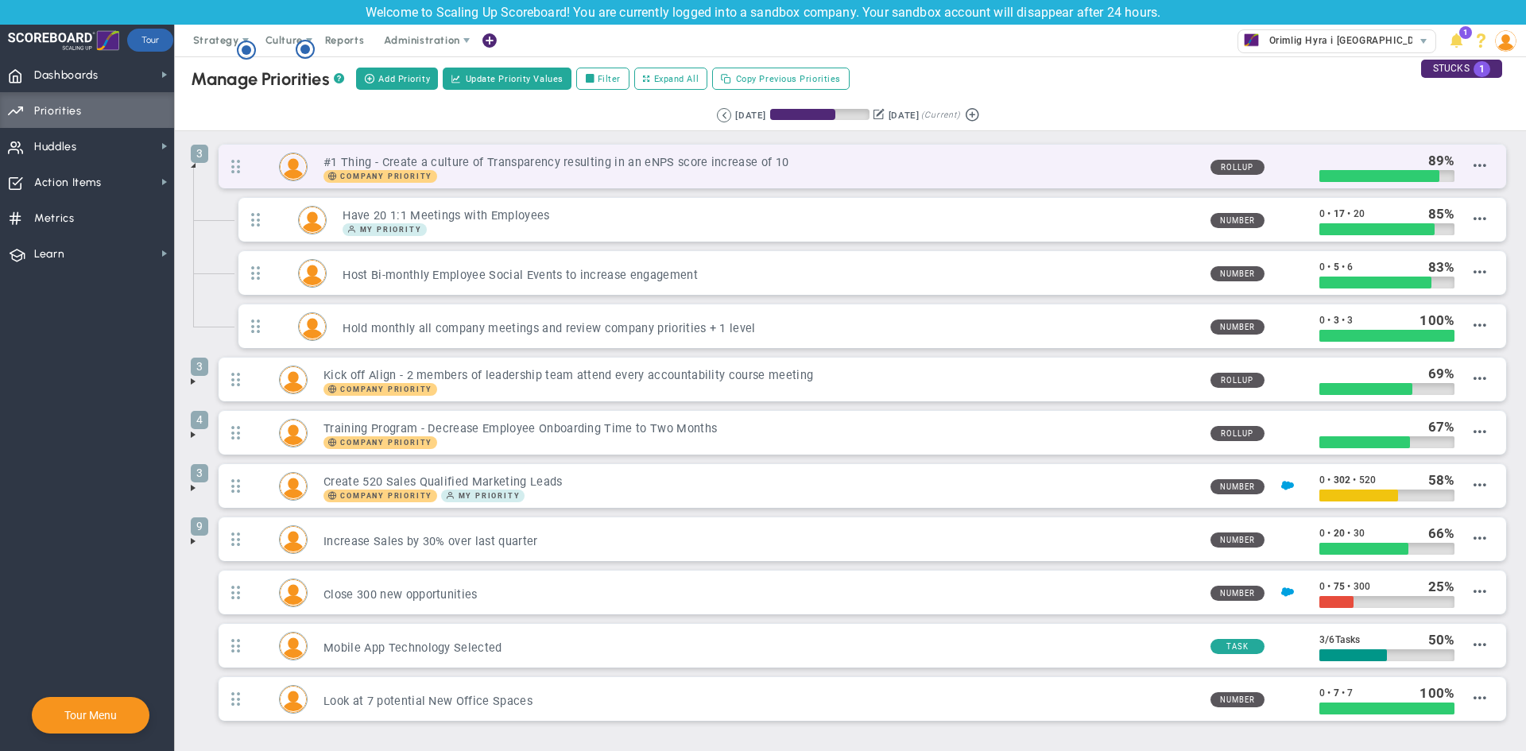
click at [253, 178] on div "3 #1 Thing - Create a culture of Transparency resulting in an eNPS score increa…" at bounding box center [862, 167] width 1287 height 44
click at [196, 152] on span "3" at bounding box center [199, 154] width 17 height 18
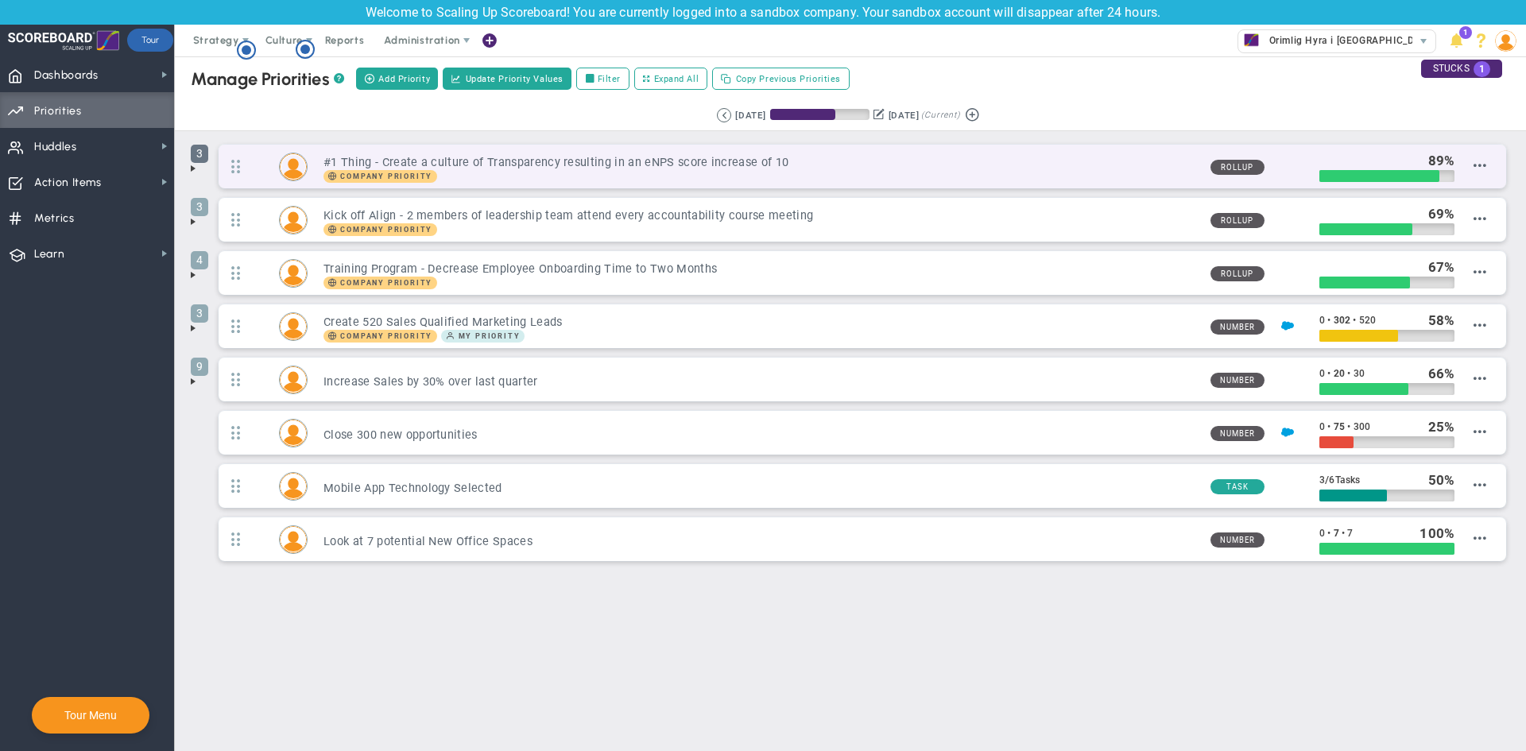
click at [196, 152] on span "3" at bounding box center [199, 154] width 17 height 18
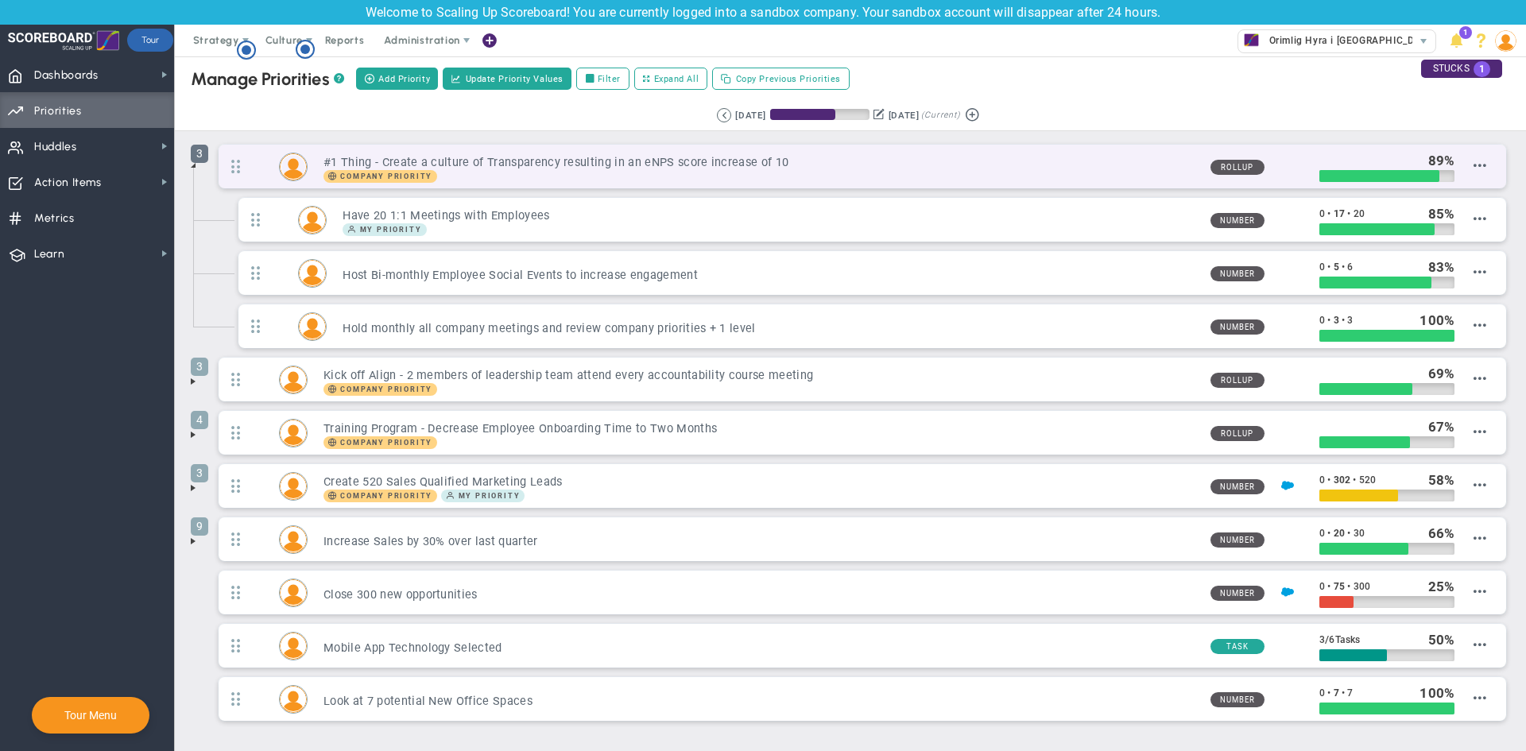
click at [196, 152] on span "3" at bounding box center [199, 154] width 17 height 18
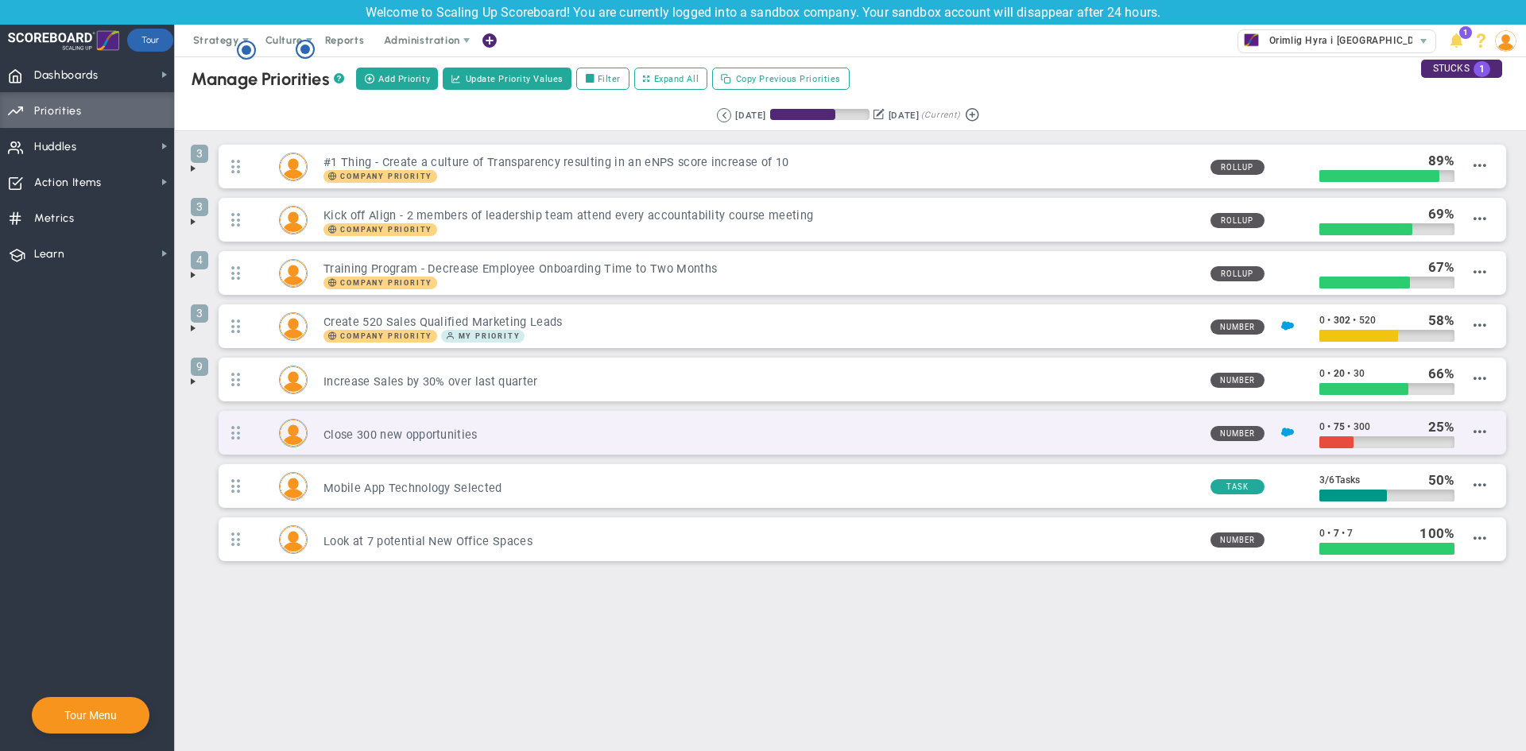
click at [723, 427] on div "Close 300 new opportunities" at bounding box center [752, 433] width 889 height 19
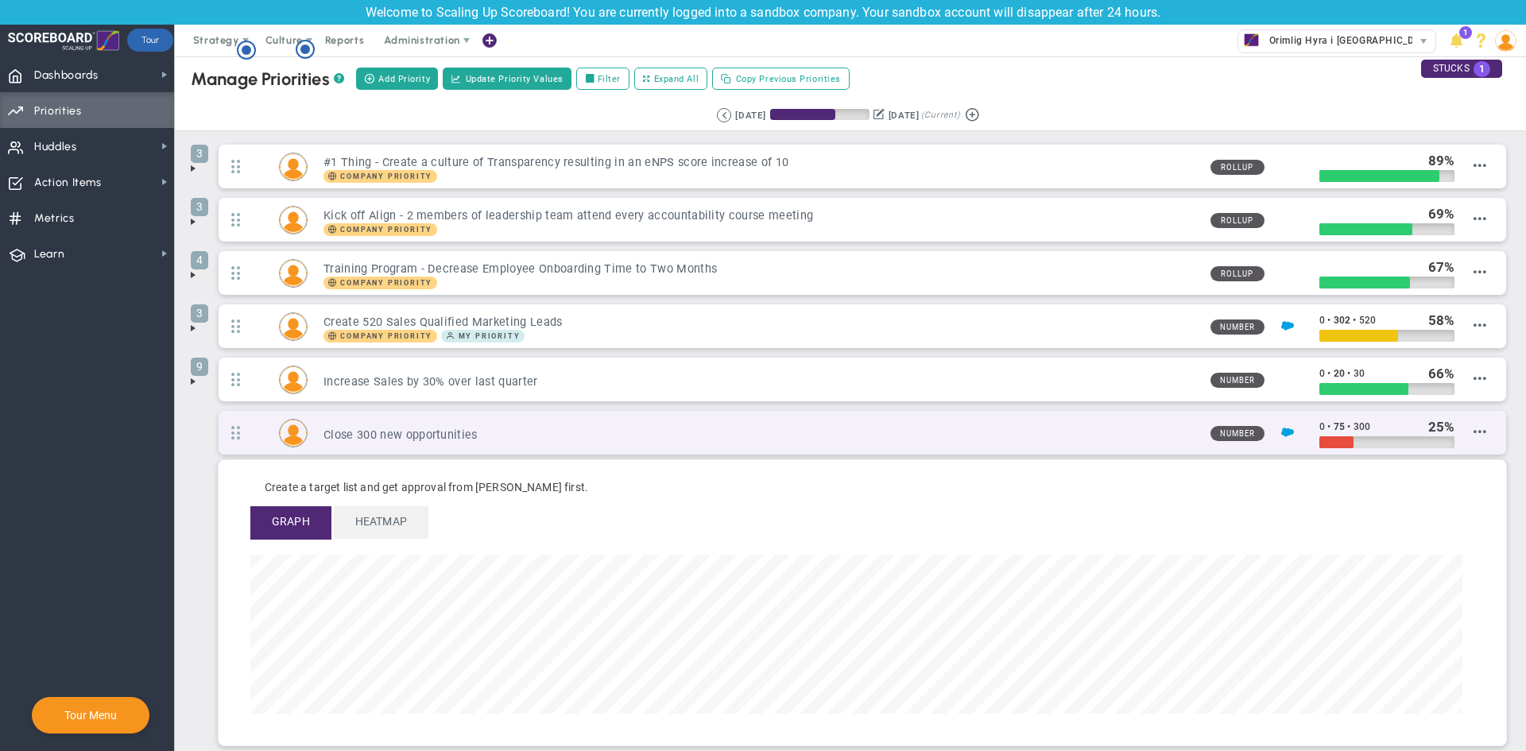
scroll to position [183, 1212]
click at [723, 427] on div "Close 300 new opportunities" at bounding box center [752, 433] width 889 height 19
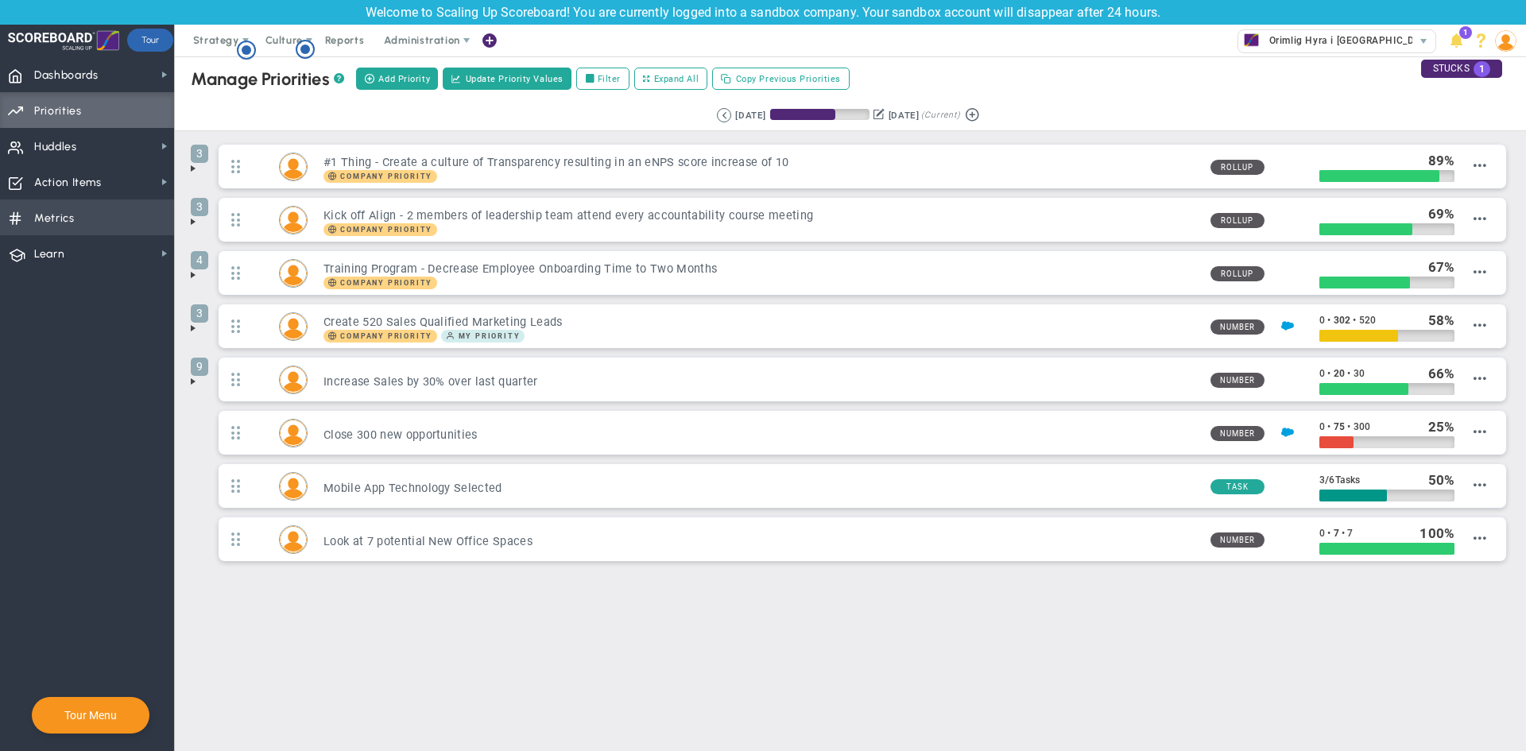
click at [79, 224] on span "Metrics Metrics" at bounding box center [87, 217] width 174 height 36
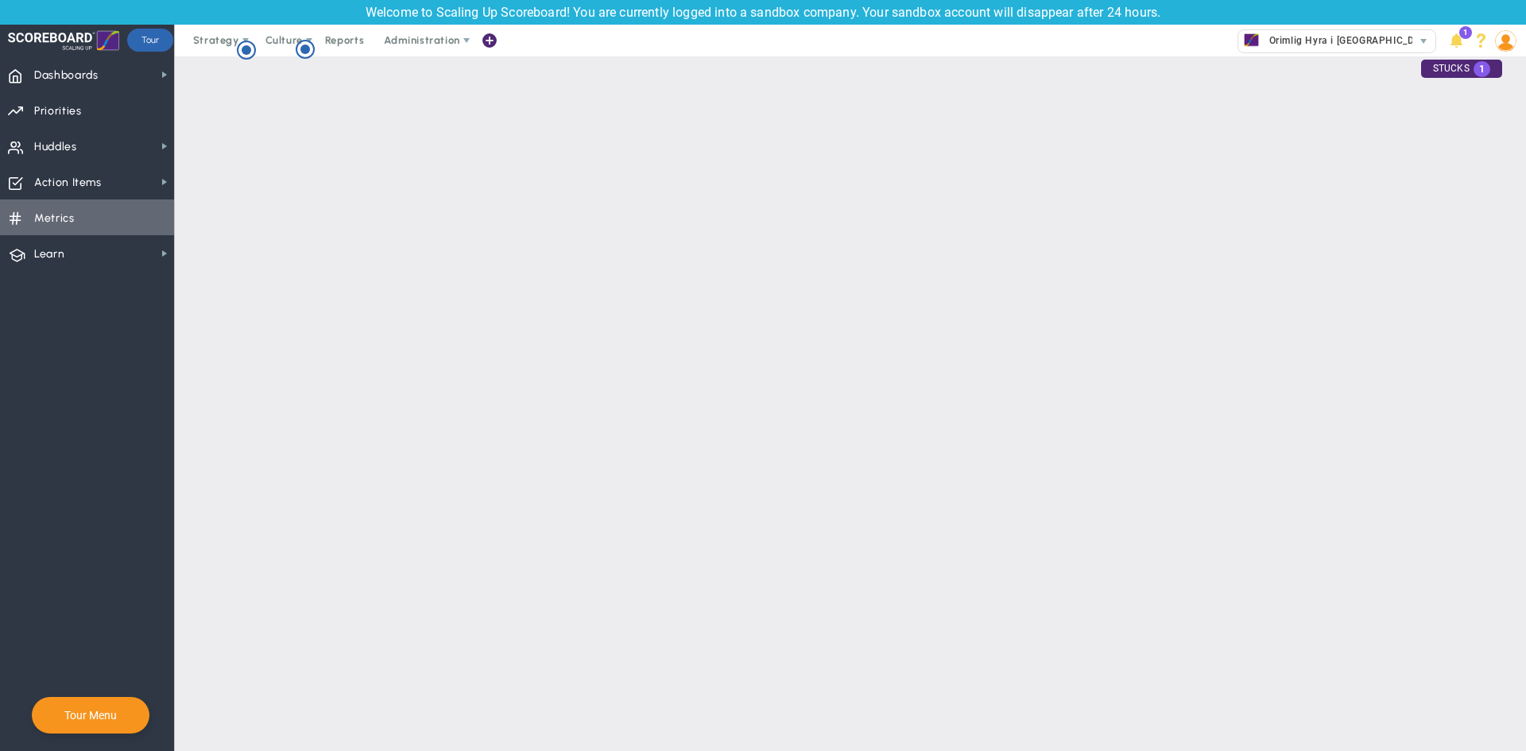
checkbox input "false"
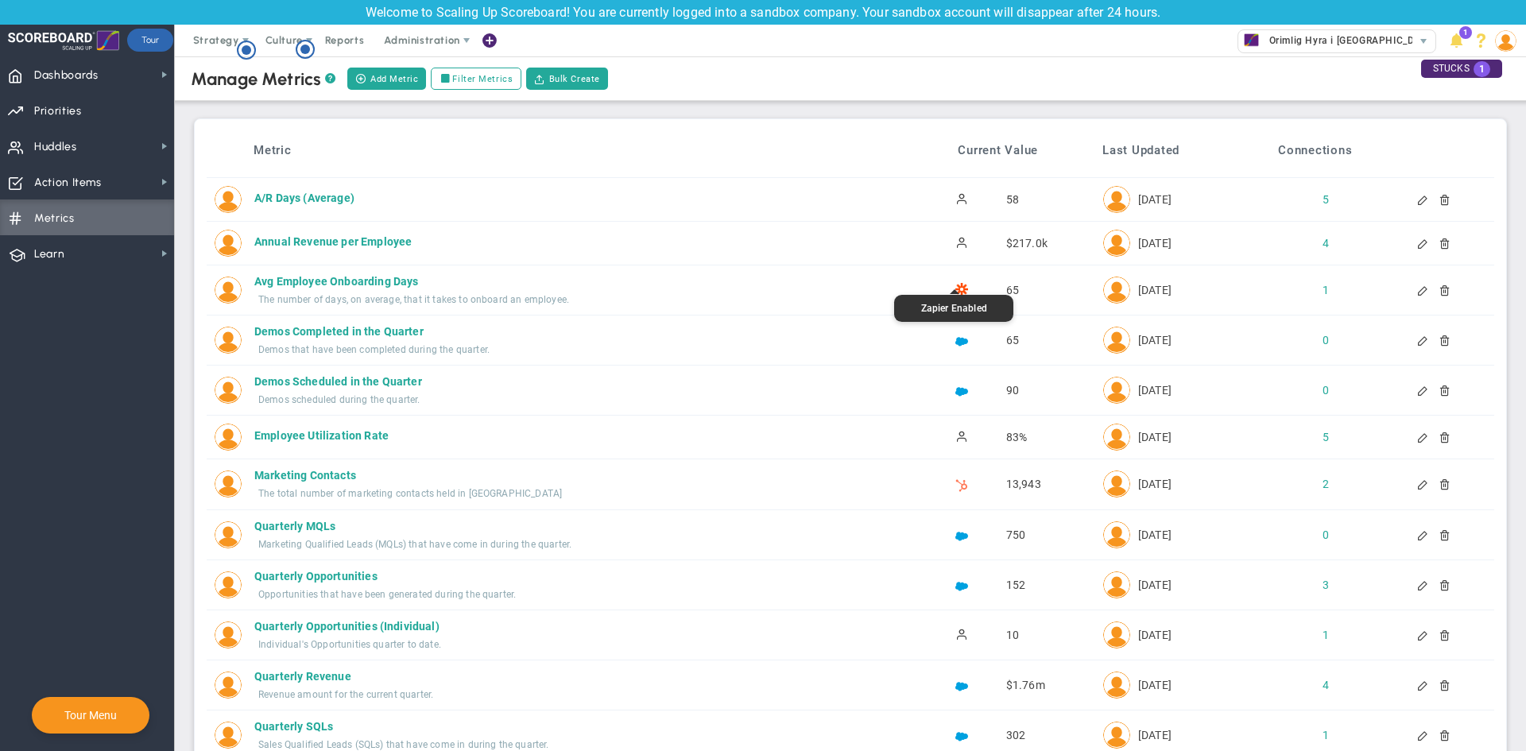
click at [955, 288] on img at bounding box center [961, 289] width 13 height 13
click at [82, 250] on span "Learn Learn" at bounding box center [87, 253] width 174 height 36
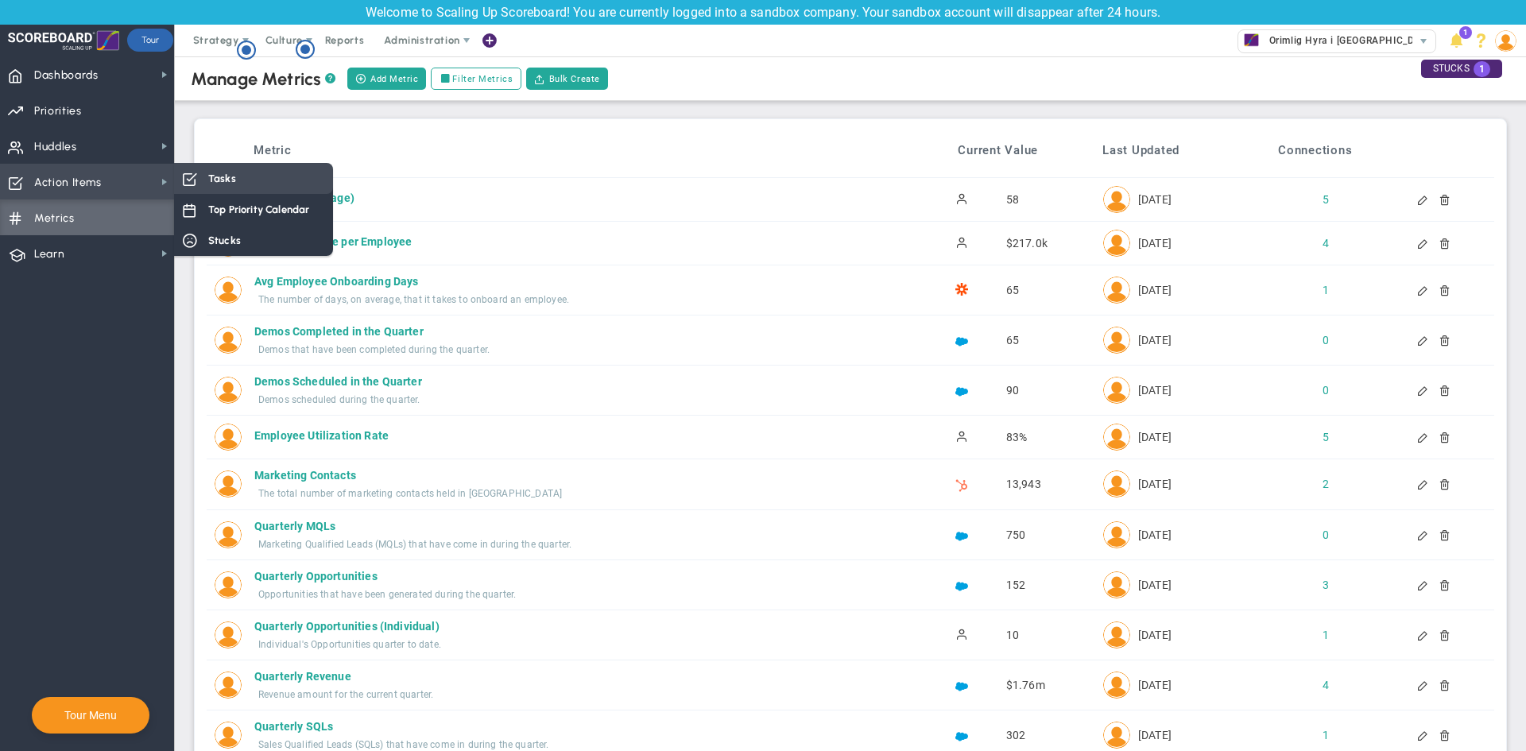
click at [240, 179] on div "Tasks" at bounding box center [253, 178] width 159 height 31
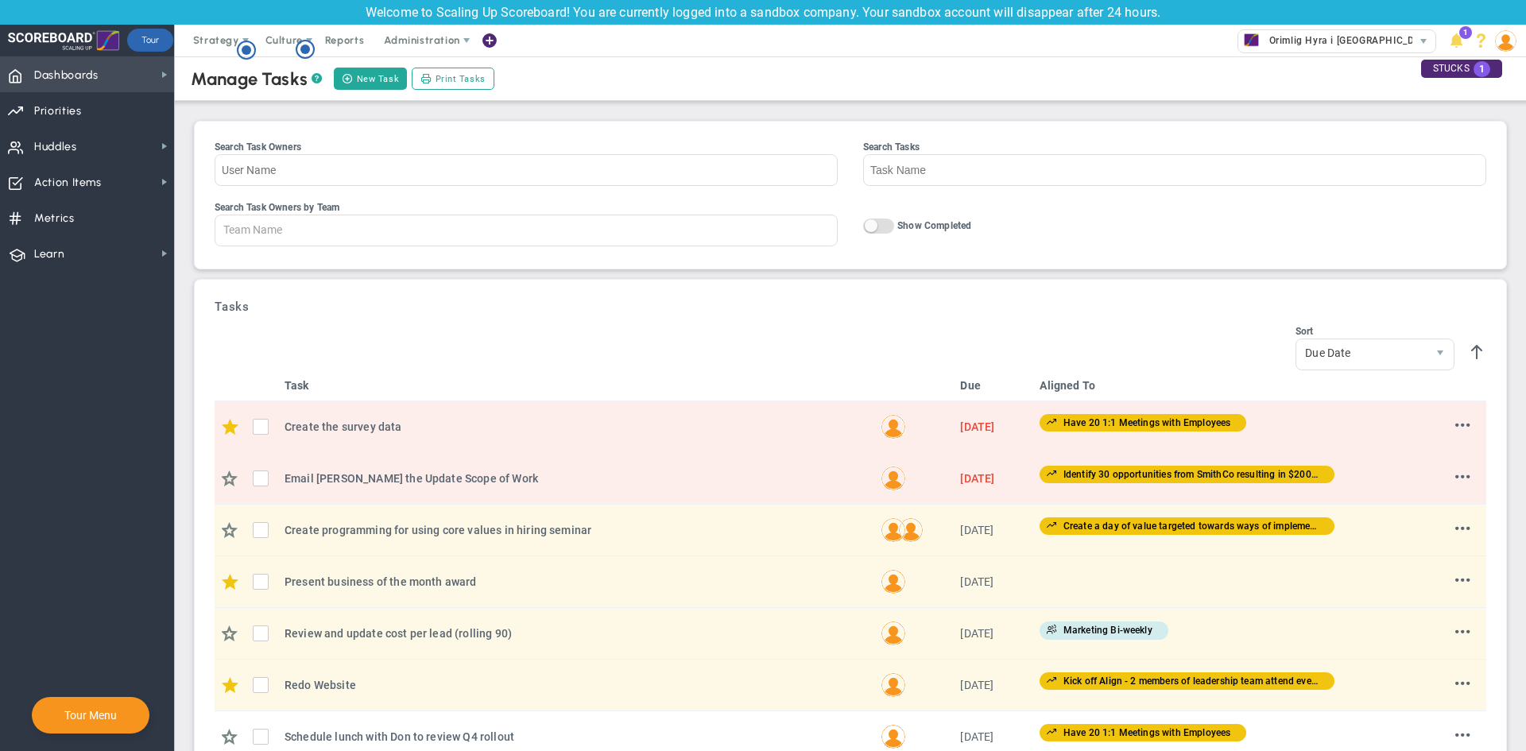
click at [104, 76] on span "Dashboards Dashboards" at bounding box center [87, 74] width 174 height 36
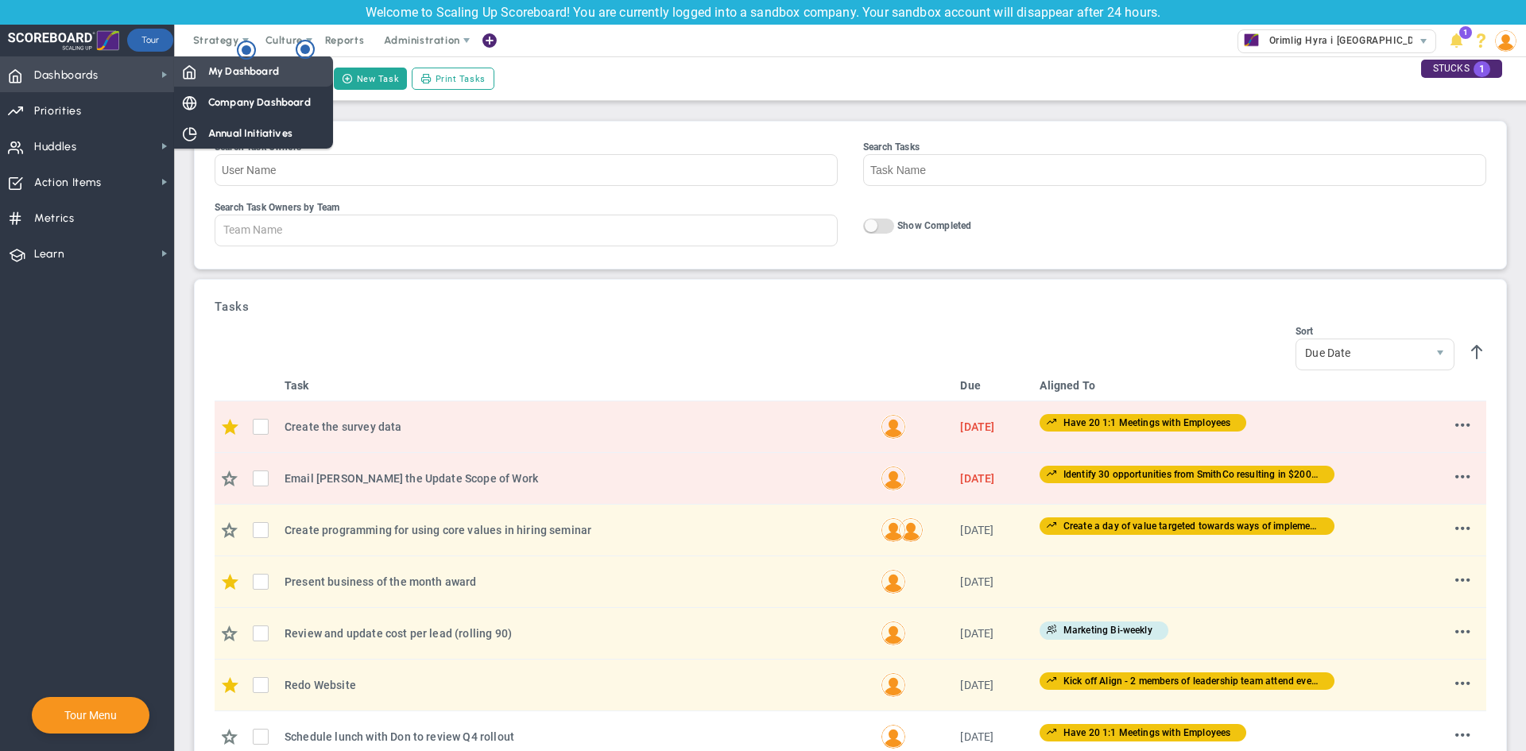
click at [249, 66] on span "My Dashboard" at bounding box center [243, 71] width 71 height 15
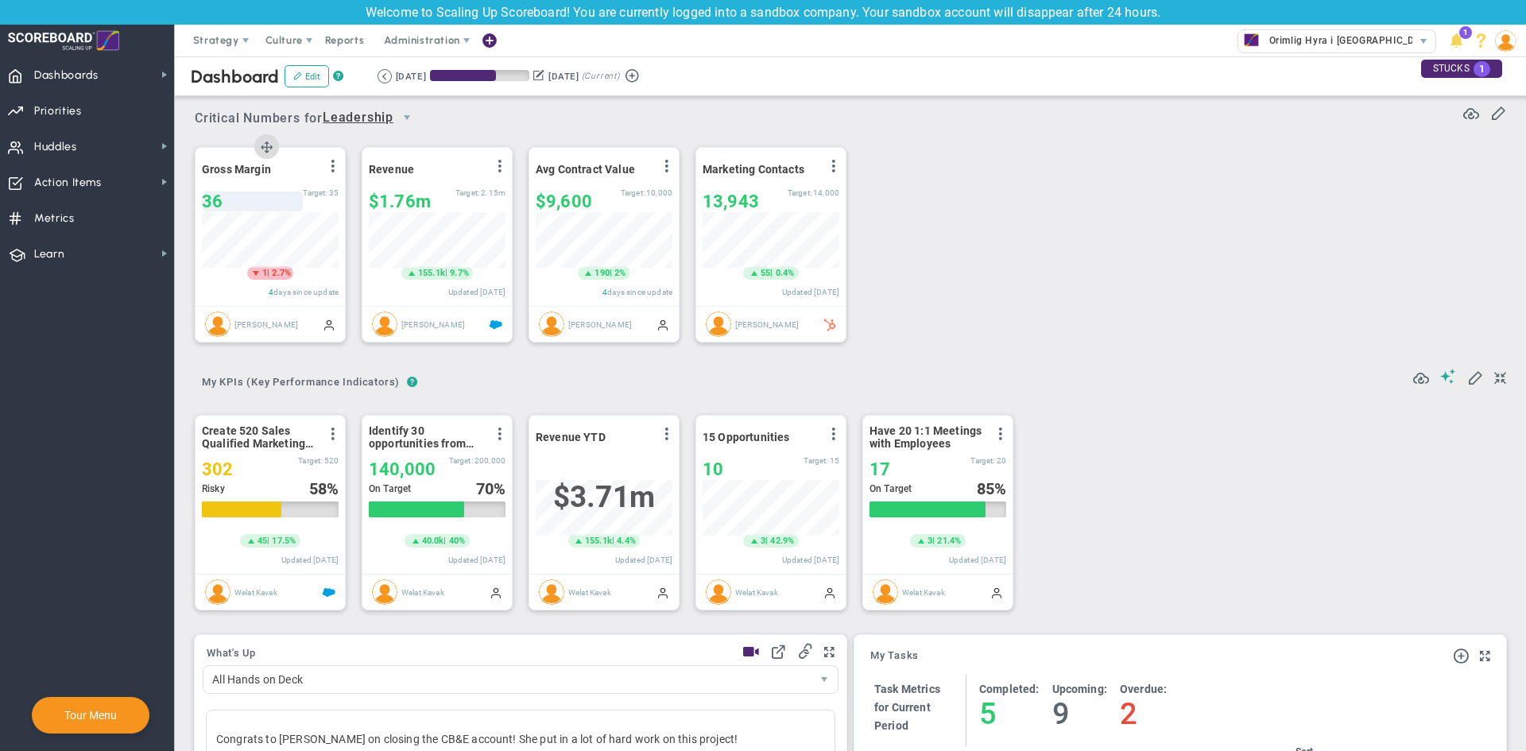
scroll to position [56, 137]
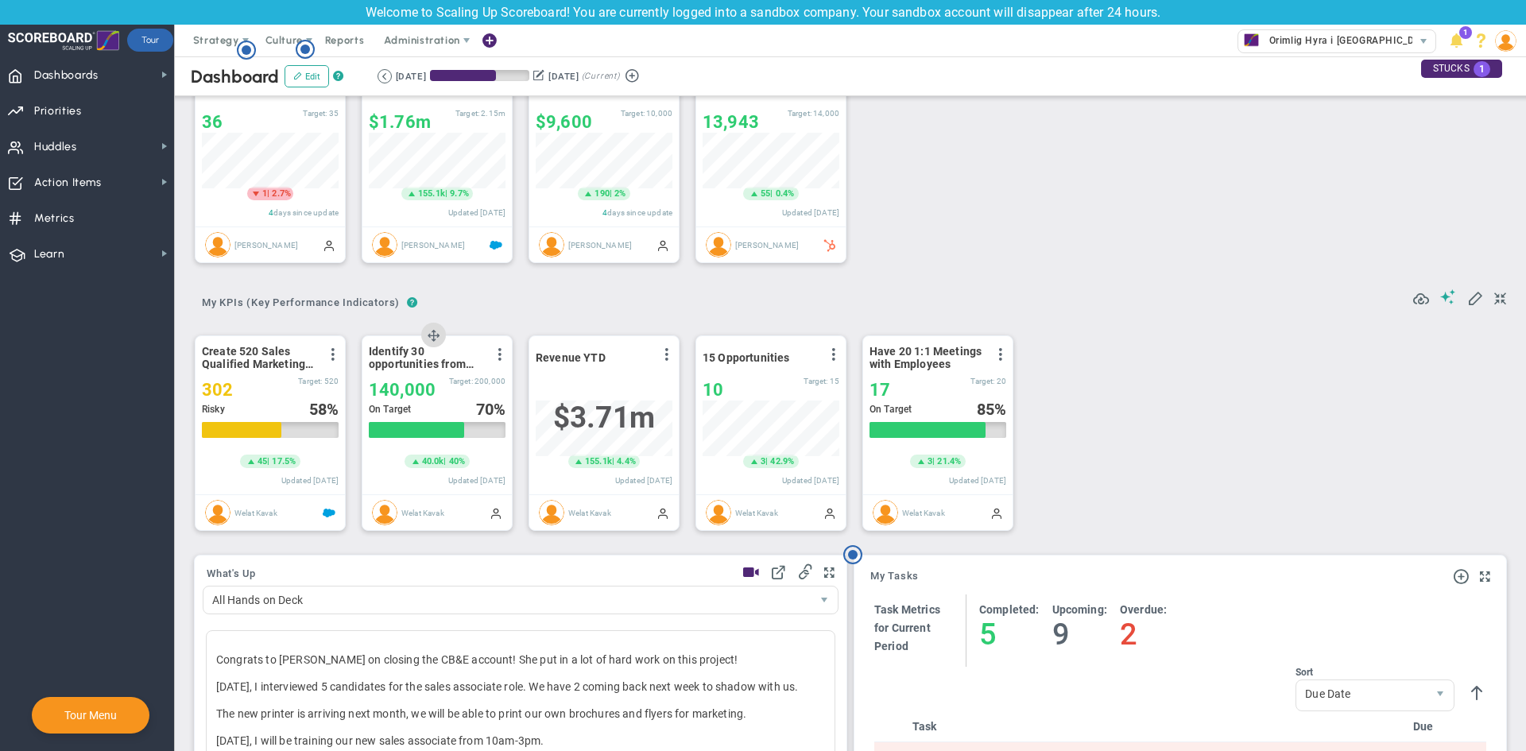
click at [460, 392] on div "140000 140,000 Target: 200,000" at bounding box center [437, 389] width 137 height 19
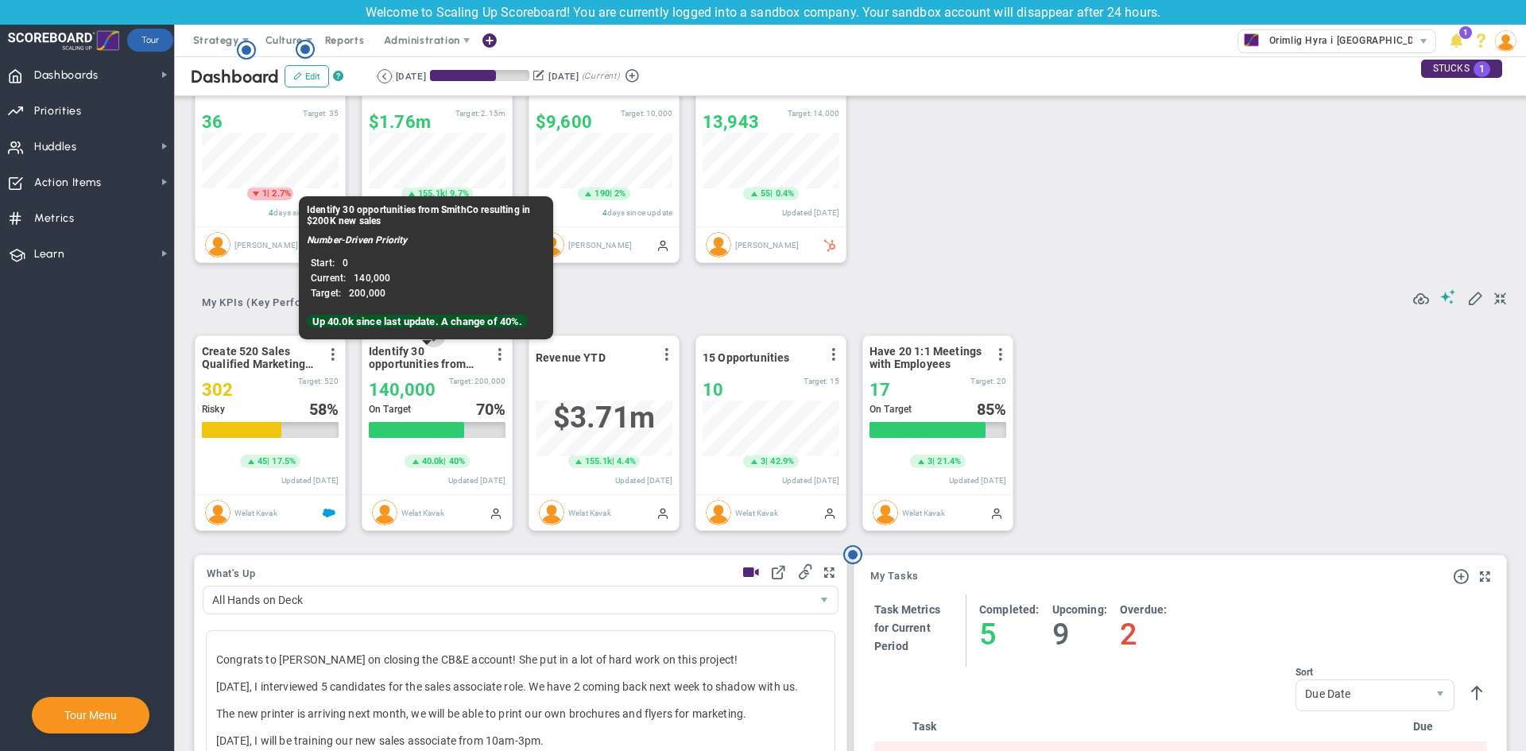
click at [447, 368] on span "Identify 30 opportunities from SmithCo resulting in $200K new sales" at bounding box center [426, 357] width 115 height 25
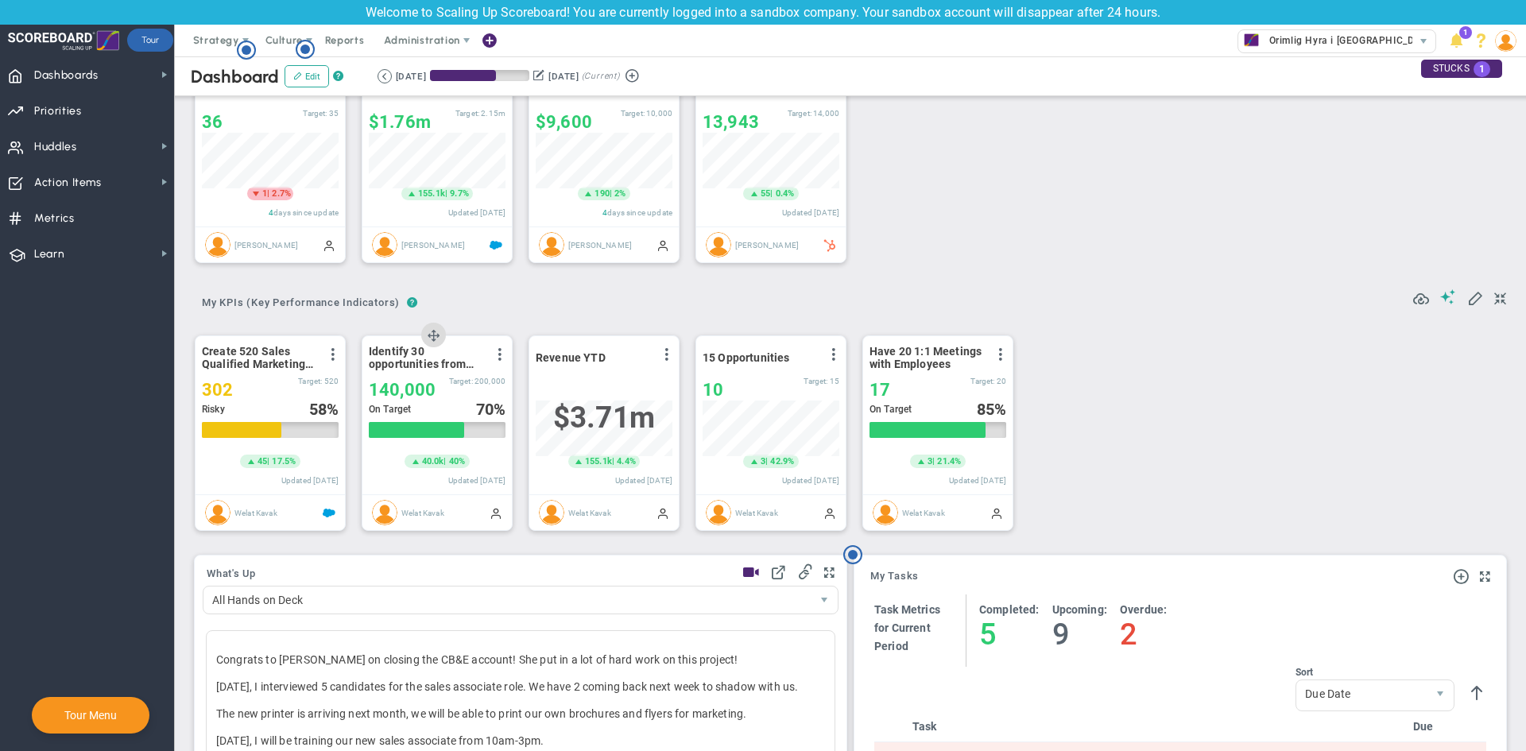
click at [465, 506] on div "Welat Kavak" at bounding box center [436, 512] width 149 height 35
click at [498, 355] on span at bounding box center [499, 354] width 13 height 13
click at [446, 393] on li "Edit" at bounding box center [444, 387] width 135 height 20
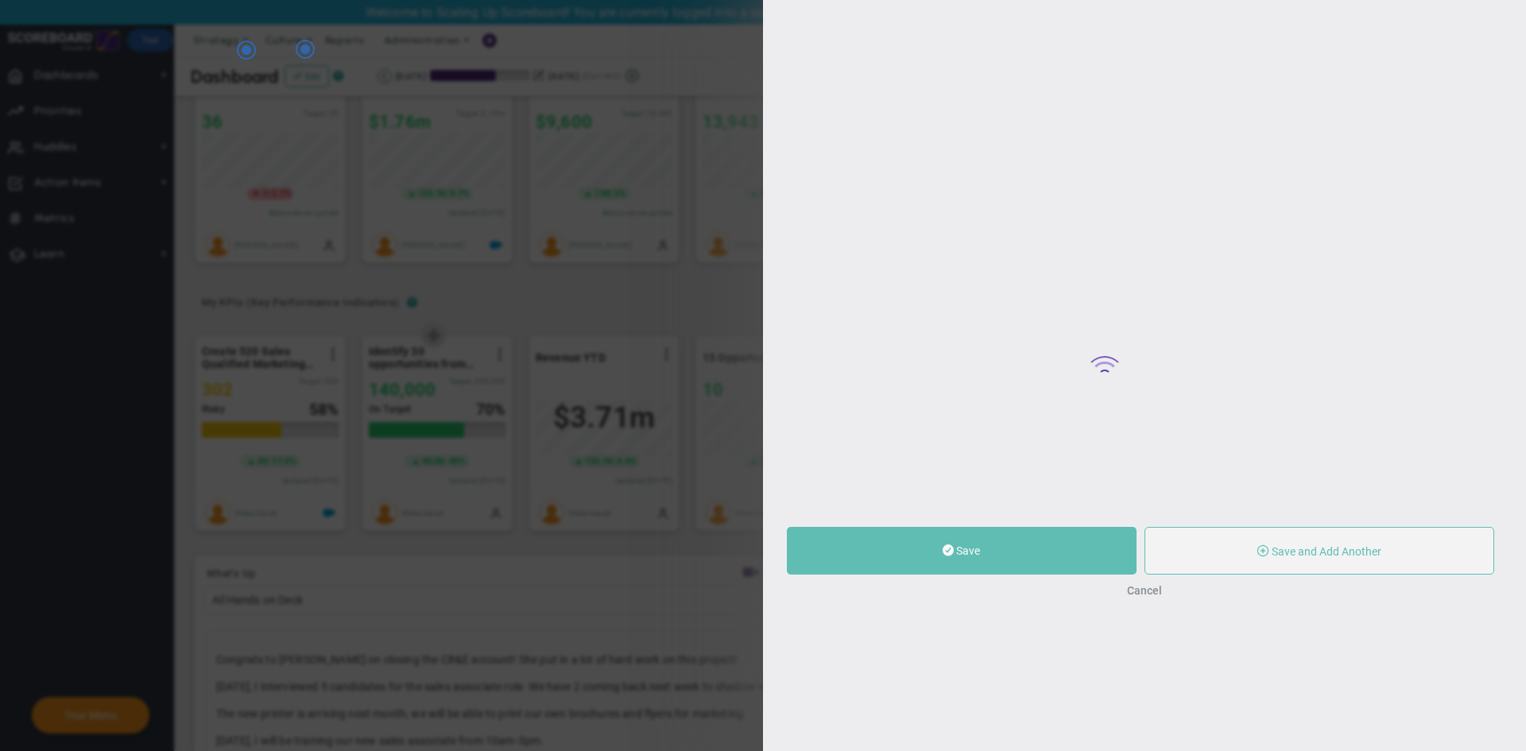
type input "Identify 30 opportunities from SmithCo resulting in $200K new sales"
type input "0"
type input "140,000"
type input "200,000"
radio input "true"
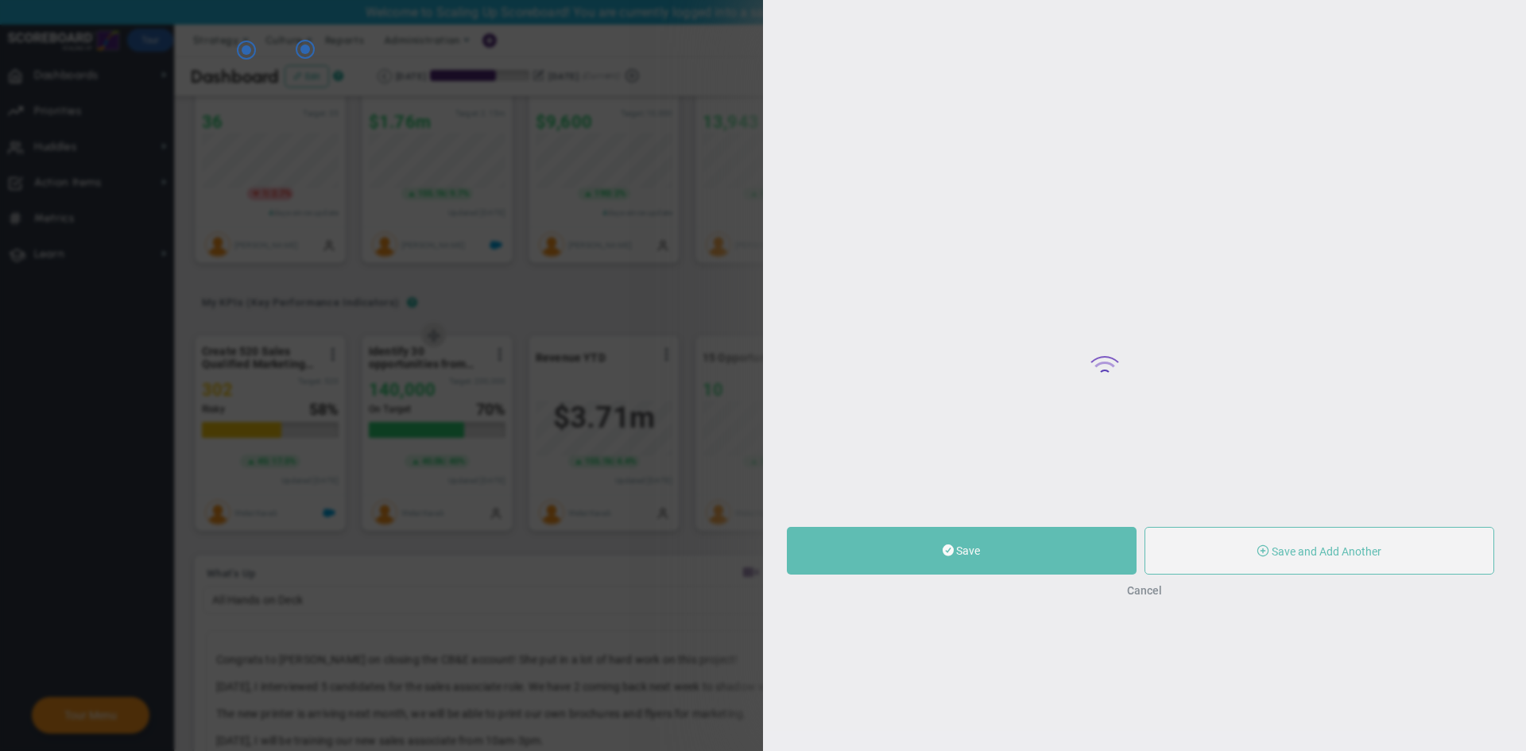
type input "Welat Kavak"
type input "0"
type input "140,000"
type input "200,000"
radio input "true"
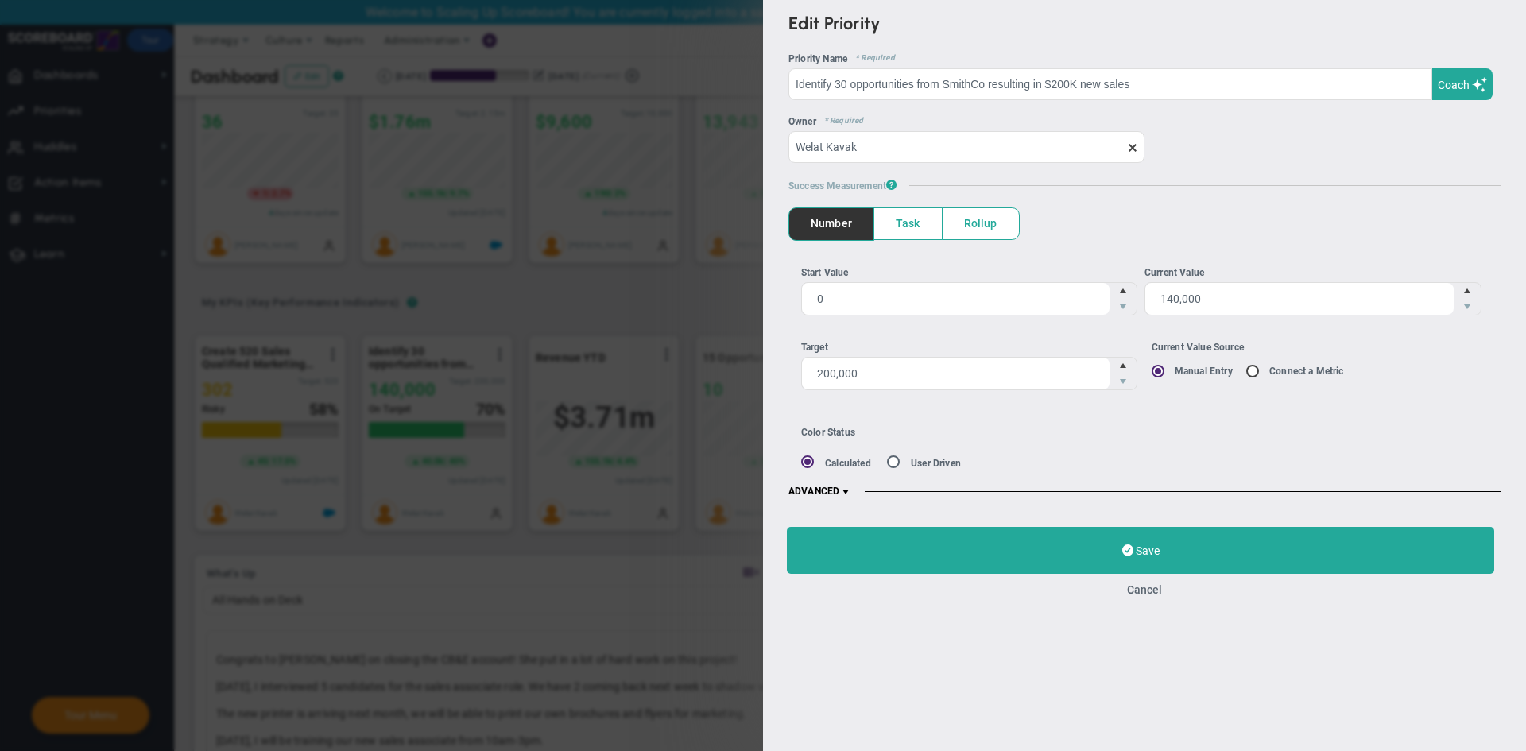
click at [842, 487] on span at bounding box center [845, 492] width 13 height 13
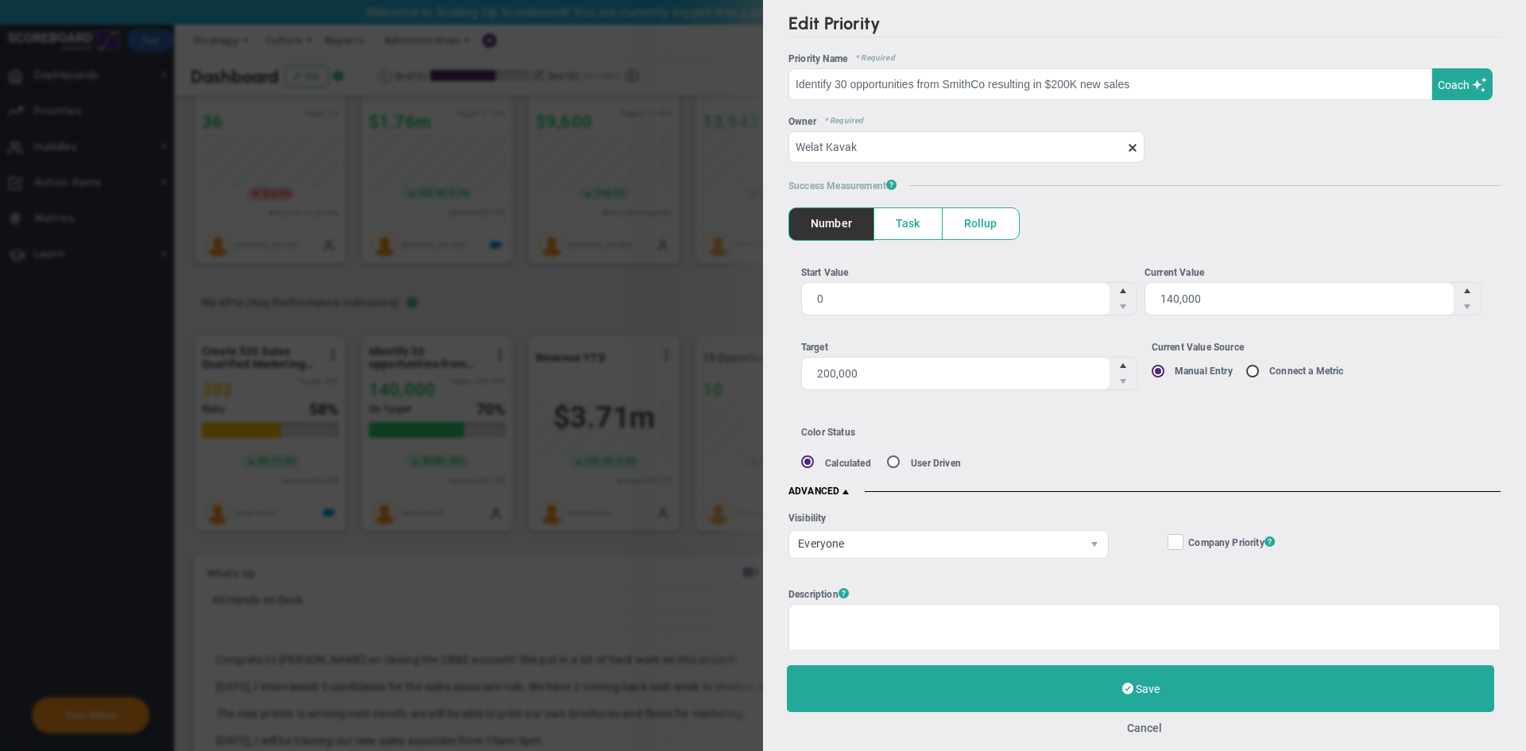
click at [644, 470] on div "Edit Priority OKR Name Priority Name Identify 30 opportunities from [GEOGRAPHIC…" at bounding box center [763, 375] width 1526 height 751
drag, startPoint x: 536, startPoint y: 532, endPoint x: 544, endPoint y: 528, distance: 9.6
click at [536, 534] on div "Edit Priority OKR Name Priority Name Identify 30 opportunities from [GEOGRAPHIC…" at bounding box center [763, 375] width 1526 height 751
click at [643, 159] on div "Edit Priority OKR Name Priority Name Identify 30 opportunities from [GEOGRAPHIC…" at bounding box center [763, 375] width 1526 height 751
drag, startPoint x: 643, startPoint y: 159, endPoint x: 649, endPoint y: 152, distance: 9.6
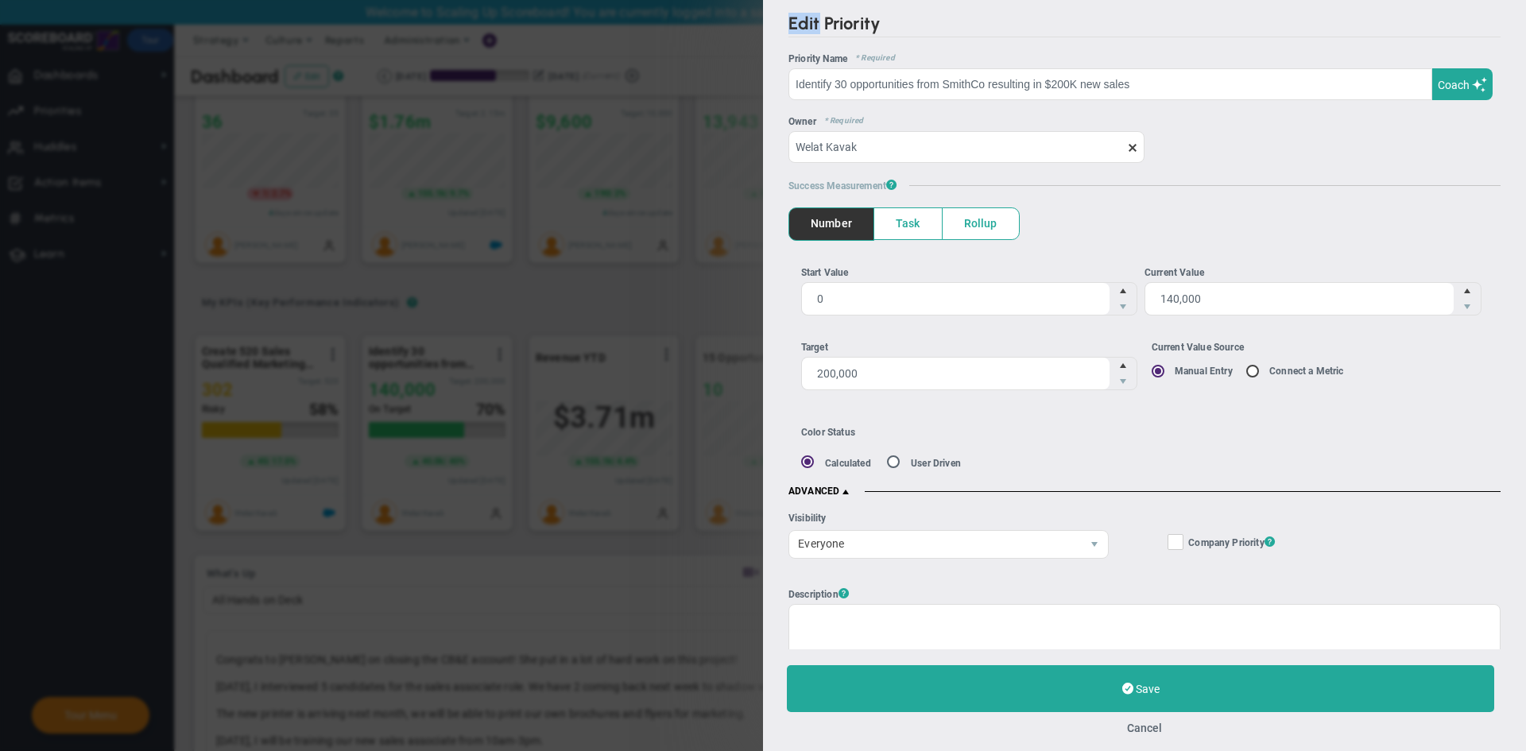
click at [647, 157] on div "Edit Priority OKR Name Priority Name Identify 30 opportunities from [GEOGRAPHIC…" at bounding box center [763, 375] width 1526 height 751
click at [1140, 722] on button "Cancel" at bounding box center [1144, 728] width 35 height 13
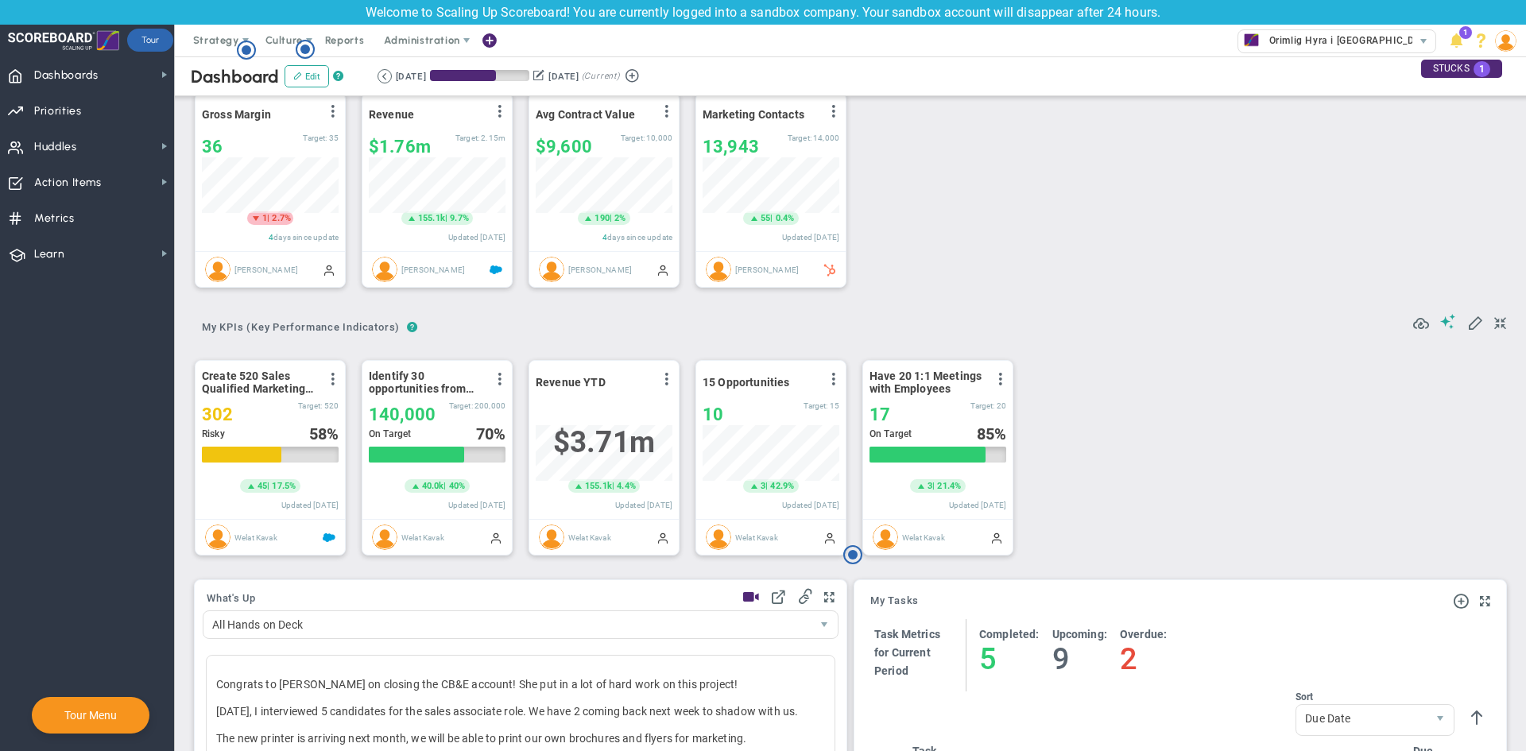
scroll to position [1, 0]
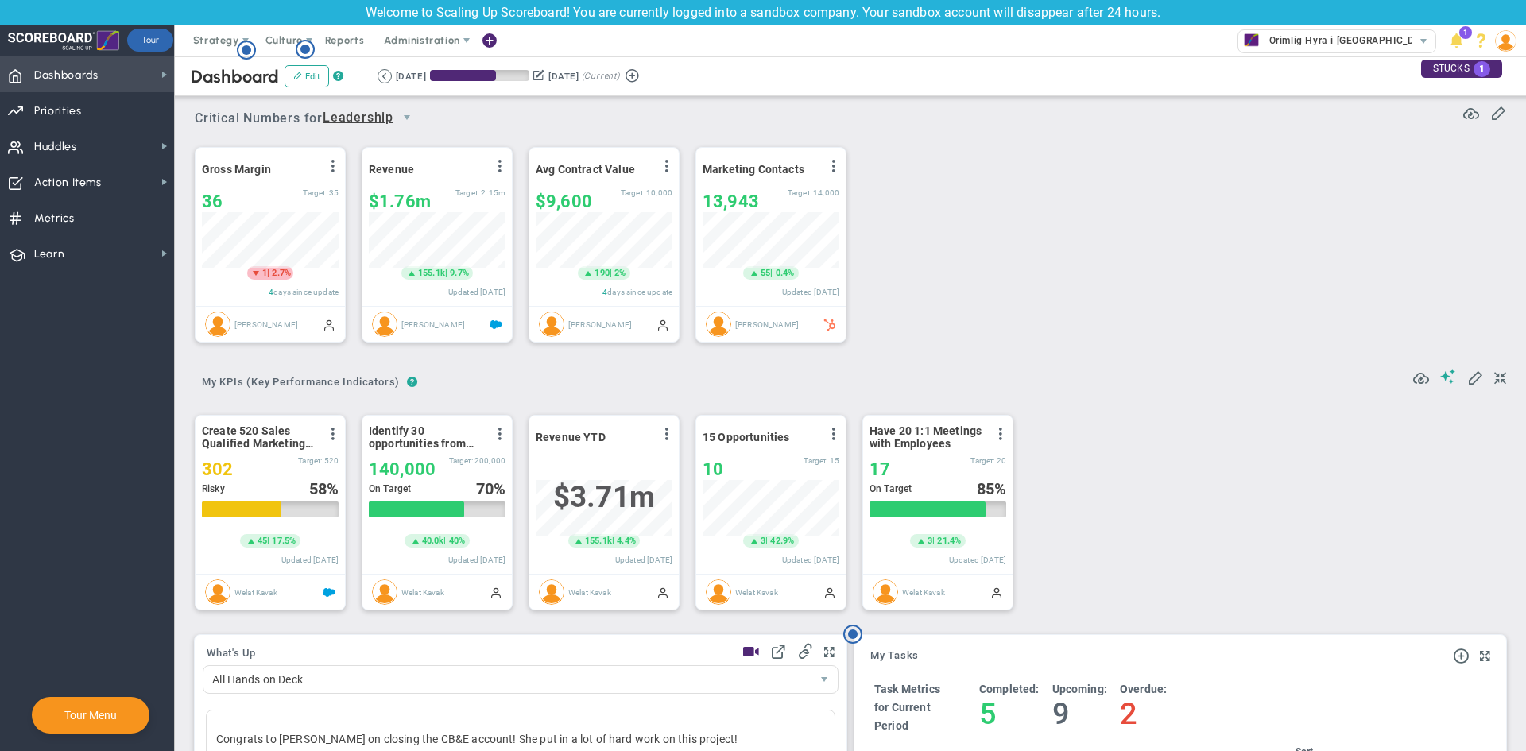
click at [56, 67] on span "Dashboards" at bounding box center [66, 75] width 64 height 33
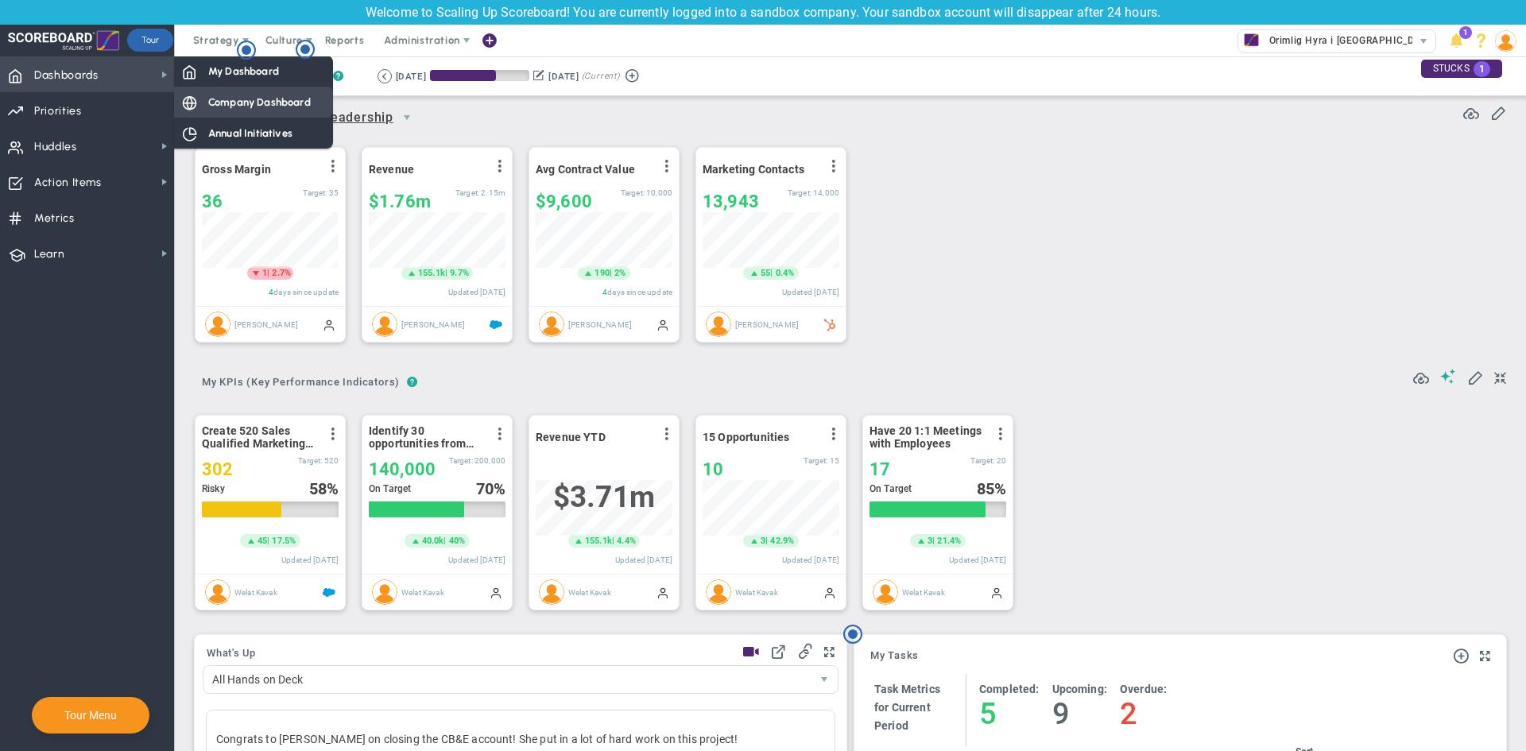
click at [239, 97] on span "Company Dashboard" at bounding box center [259, 102] width 103 height 15
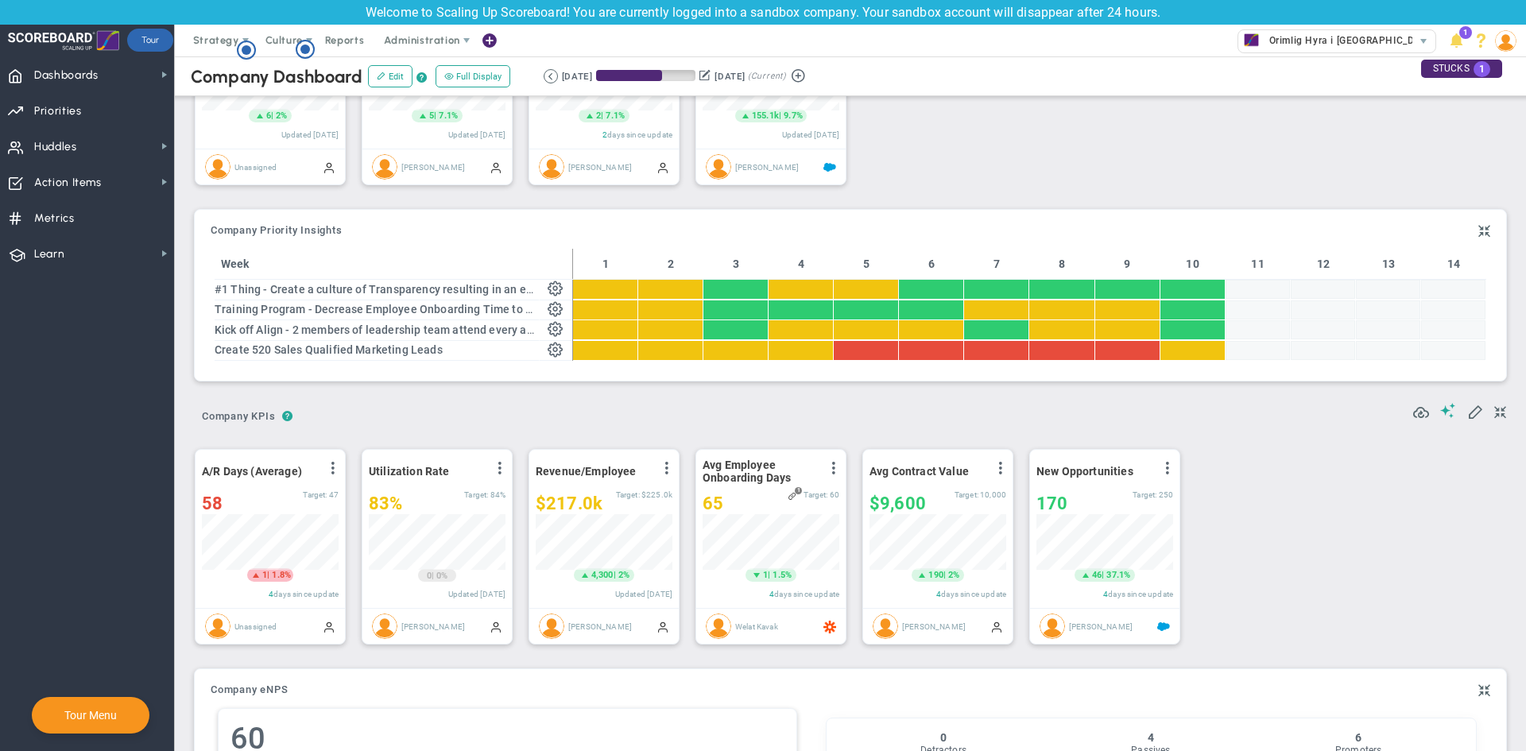
drag, startPoint x: 253, startPoint y: 229, endPoint x: 314, endPoint y: 244, distance: 63.0
click at [314, 244] on div "Company OKR Insights Company Priority Insights Add Company Objective or Key Res…" at bounding box center [850, 295] width 1311 height 171
click at [318, 234] on span "Company Priority Insights" at bounding box center [277, 230] width 132 height 11
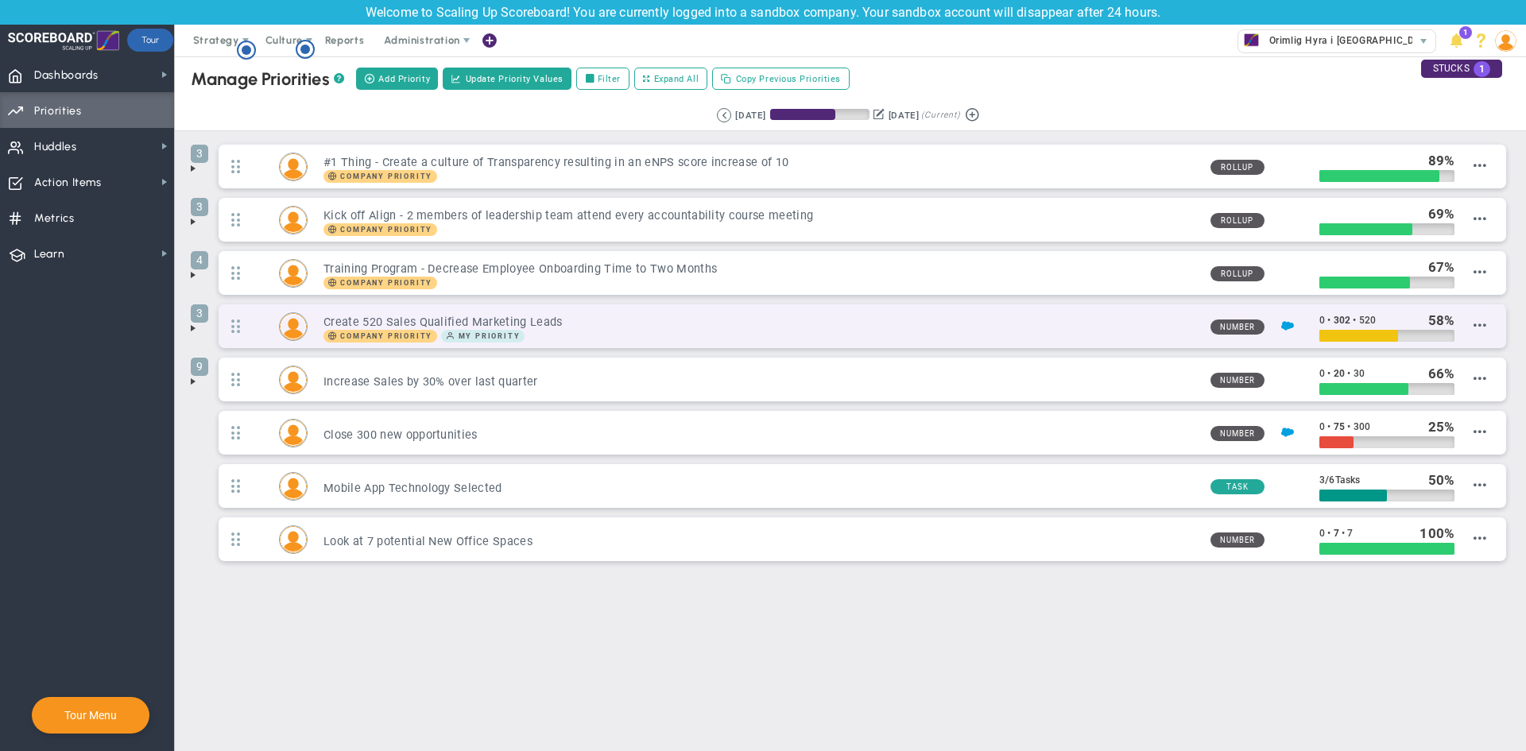
click at [614, 327] on h3 "Create 520 Sales Qualified Marketing Leads" at bounding box center [759, 322] width 873 height 15
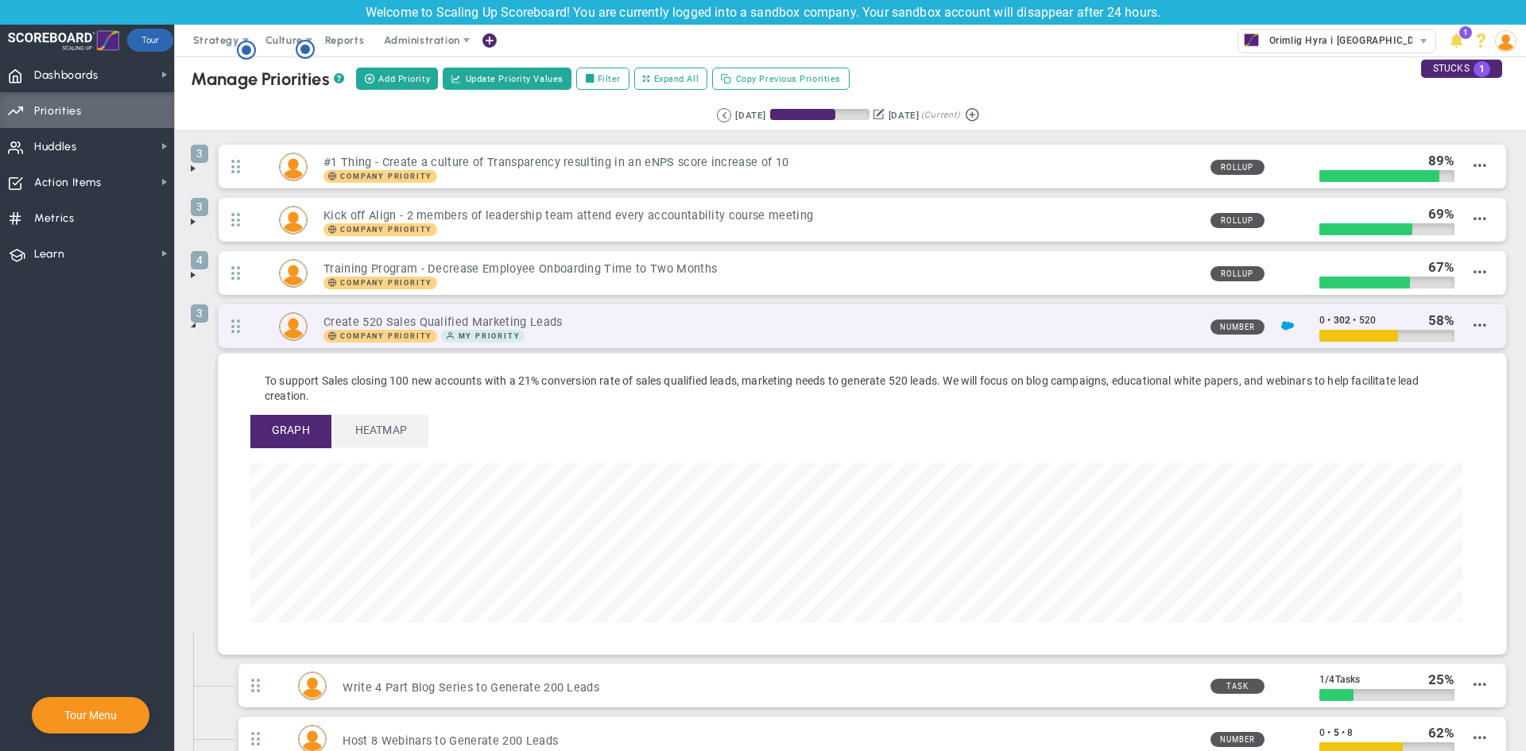
click at [614, 327] on h3 "Create 520 Sales Qualified Marketing Leads" at bounding box center [759, 322] width 873 height 15
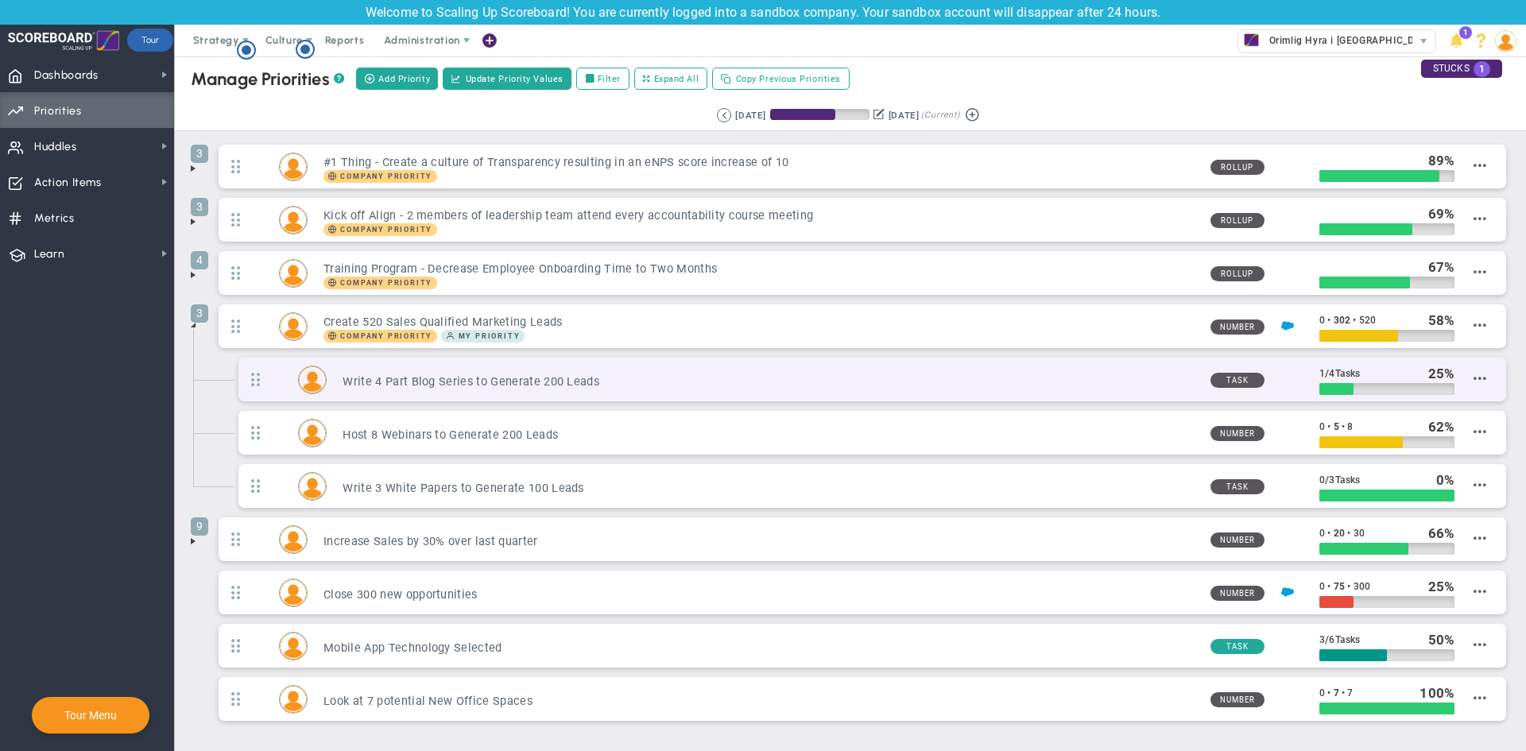
click at [447, 386] on h3 "Write 4 Part Blog Series to Generate 200 Leads" at bounding box center [769, 381] width 854 height 15
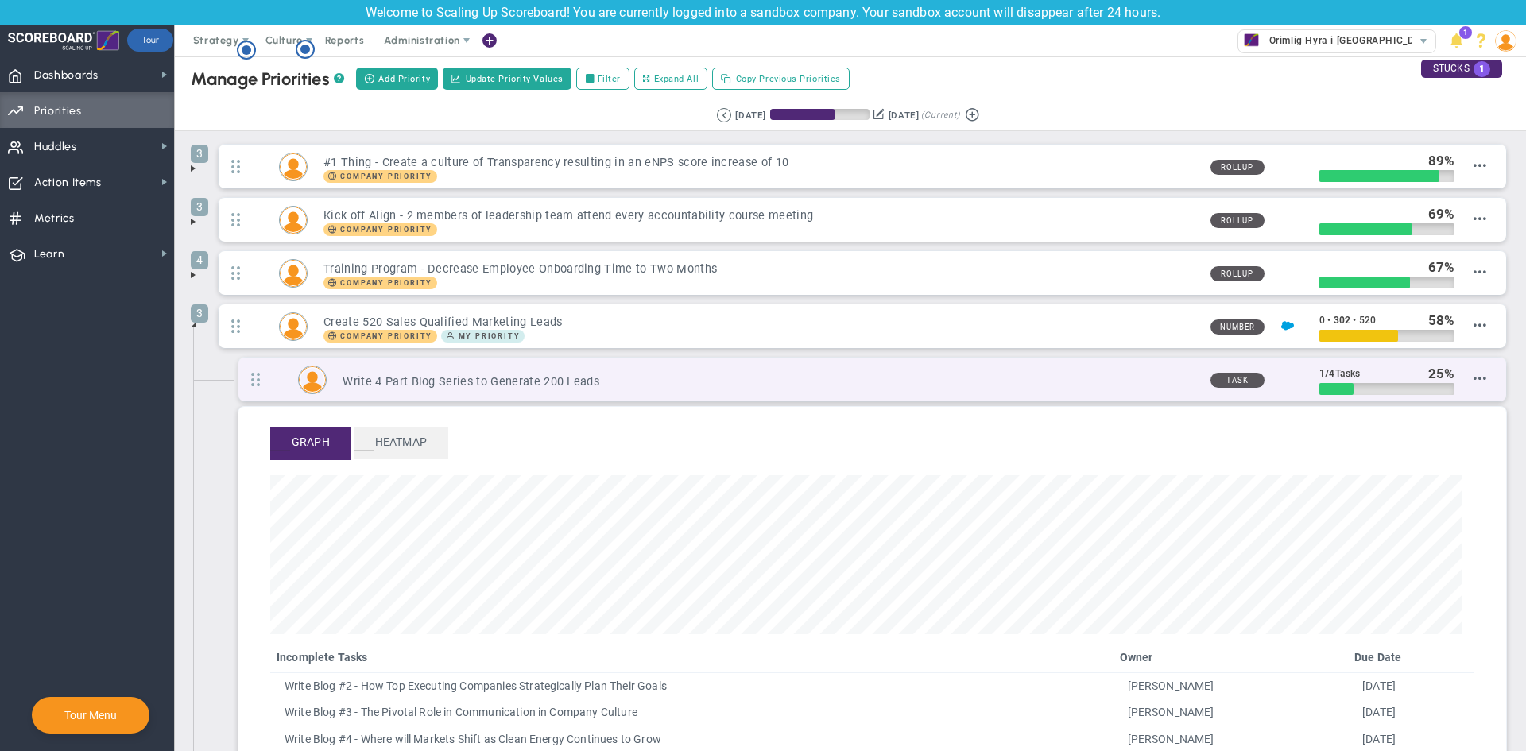
click at [447, 386] on h3 "Write 4 Part Blog Series to Generate 200 Leads" at bounding box center [769, 381] width 854 height 15
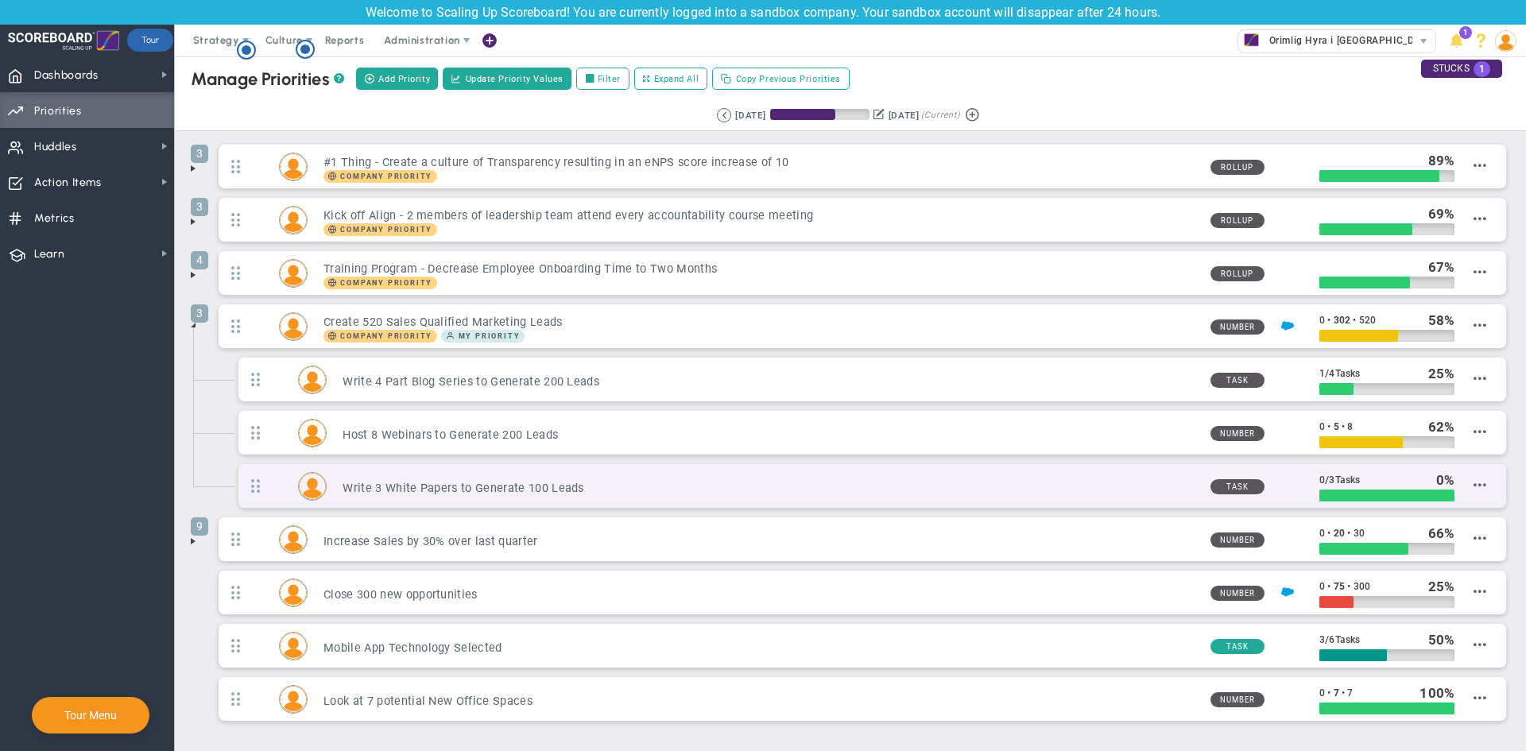
click at [487, 484] on h3 "Write 3 White Papers to Generate 100 Leads" at bounding box center [769, 488] width 854 height 15
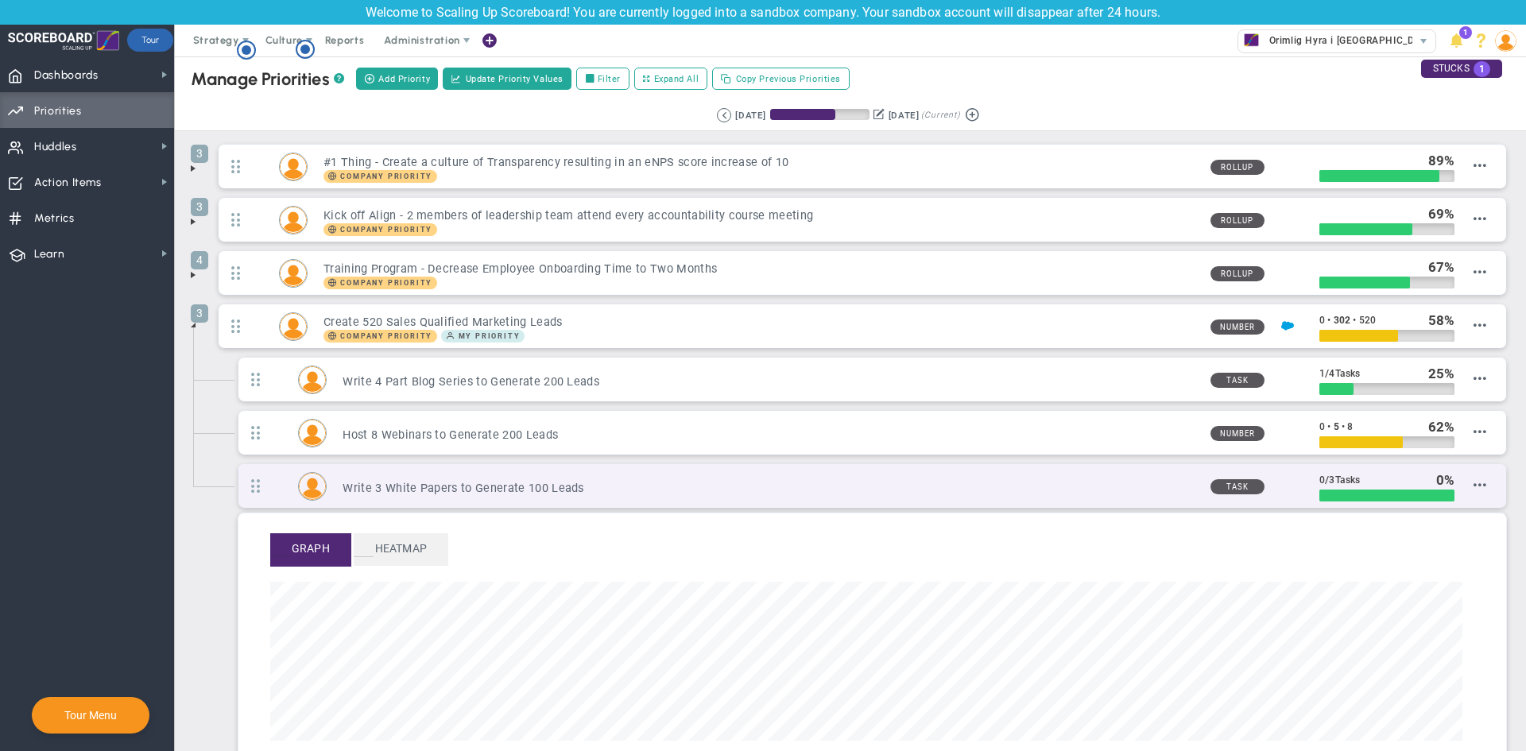
click at [487, 484] on h3 "Write 3 White Papers to Generate 100 Leads" at bounding box center [769, 488] width 854 height 15
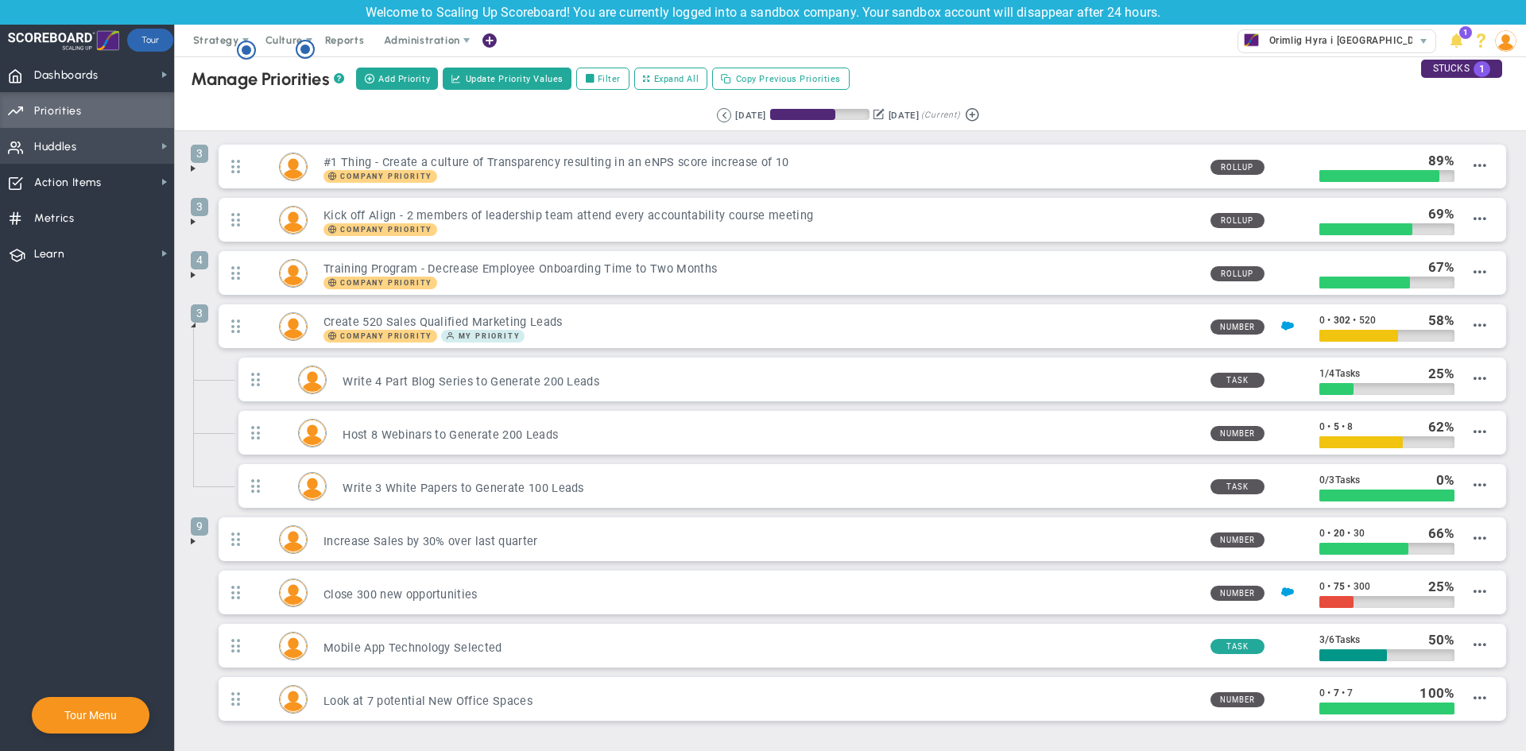
click at [145, 148] on span "Huddles Huddles" at bounding box center [87, 146] width 174 height 36
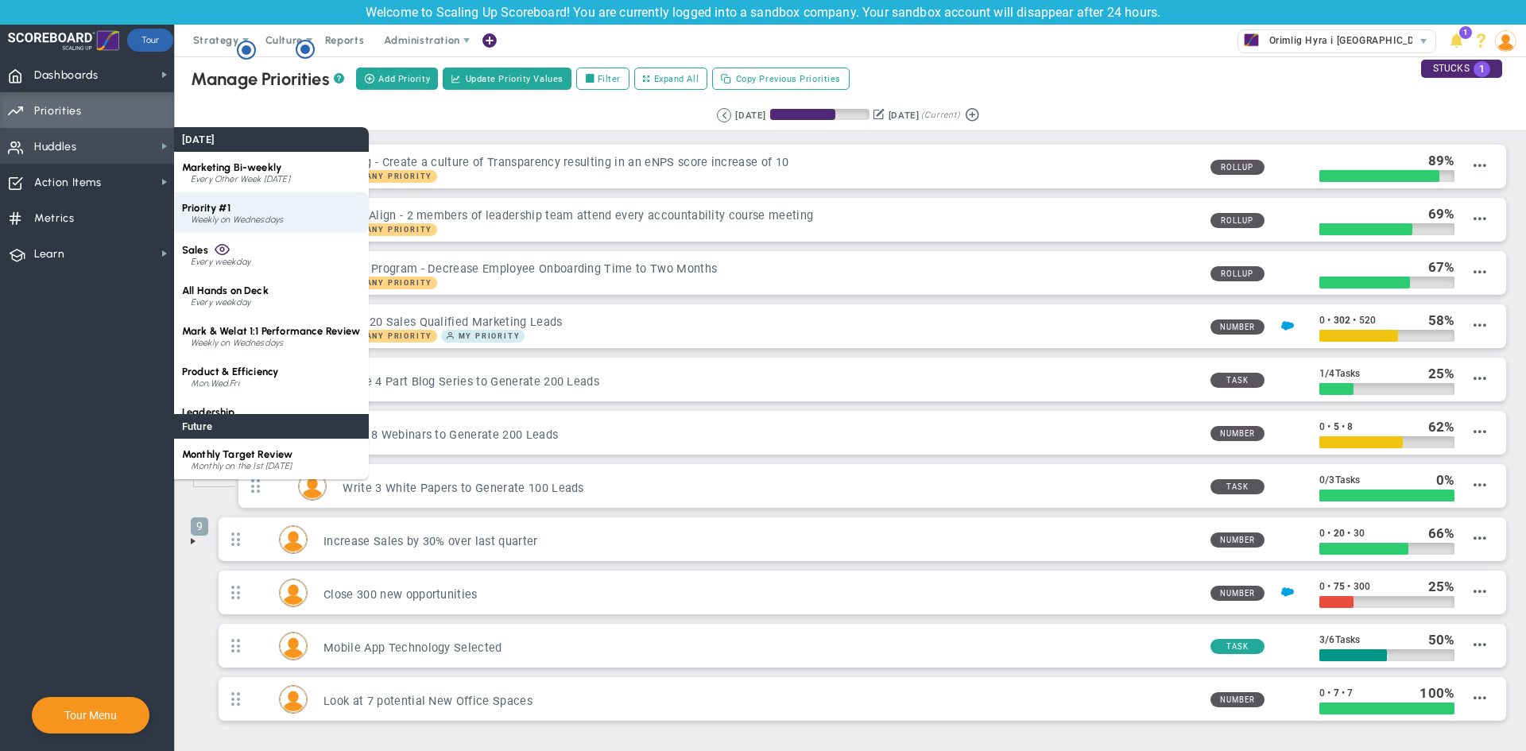
click at [245, 223] on div "Weekly on Wednesdays" at bounding box center [276, 220] width 170 height 10
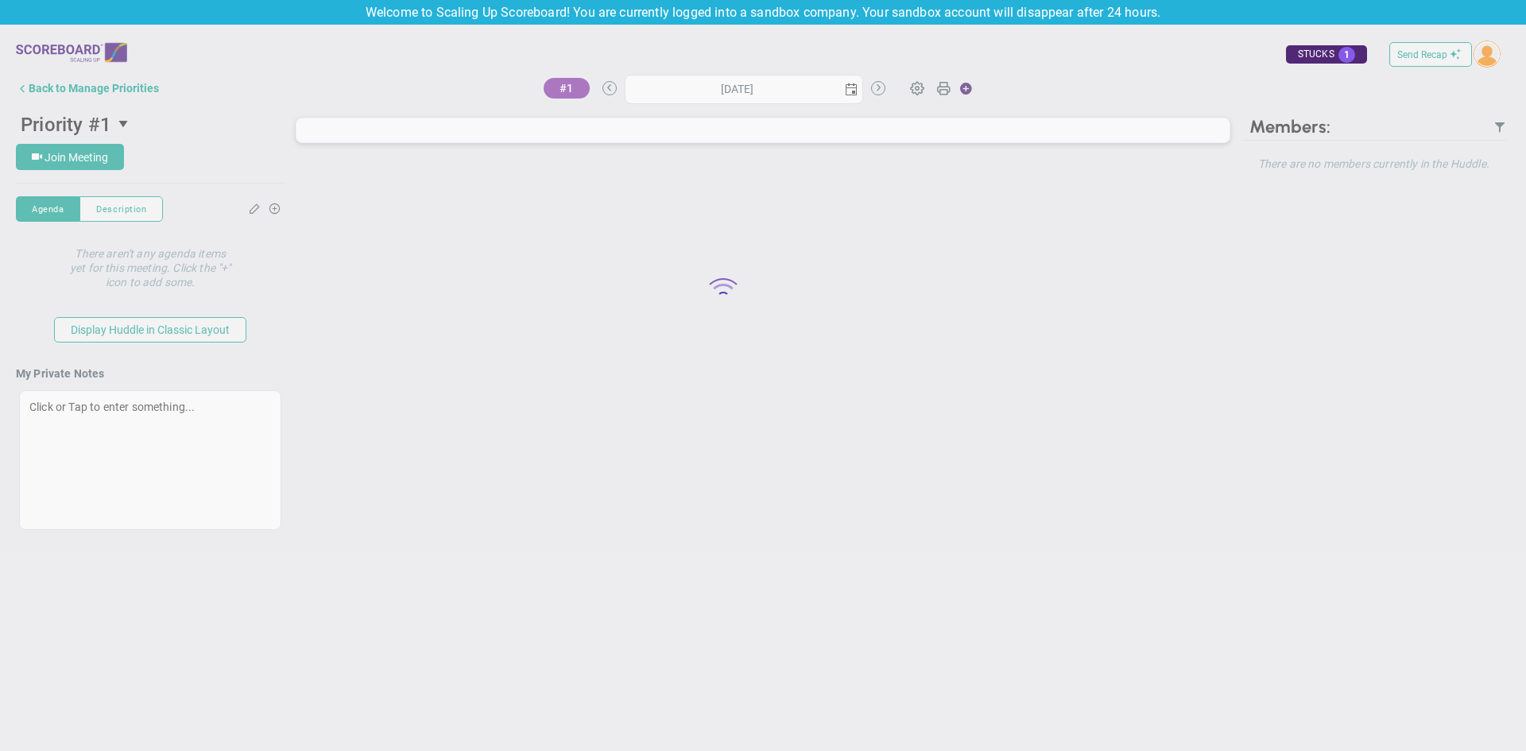
type input "[DATE]"
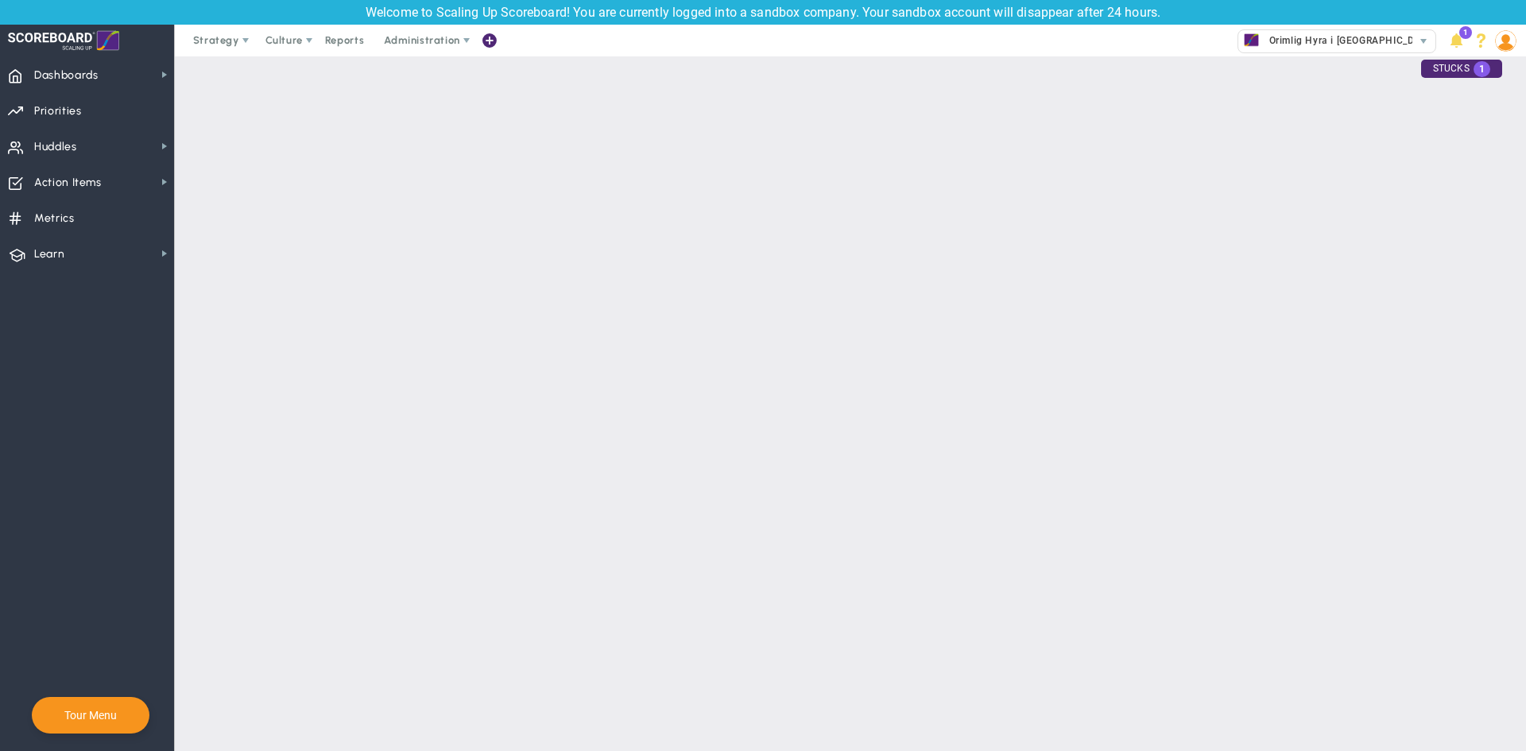
checkbox input "false"
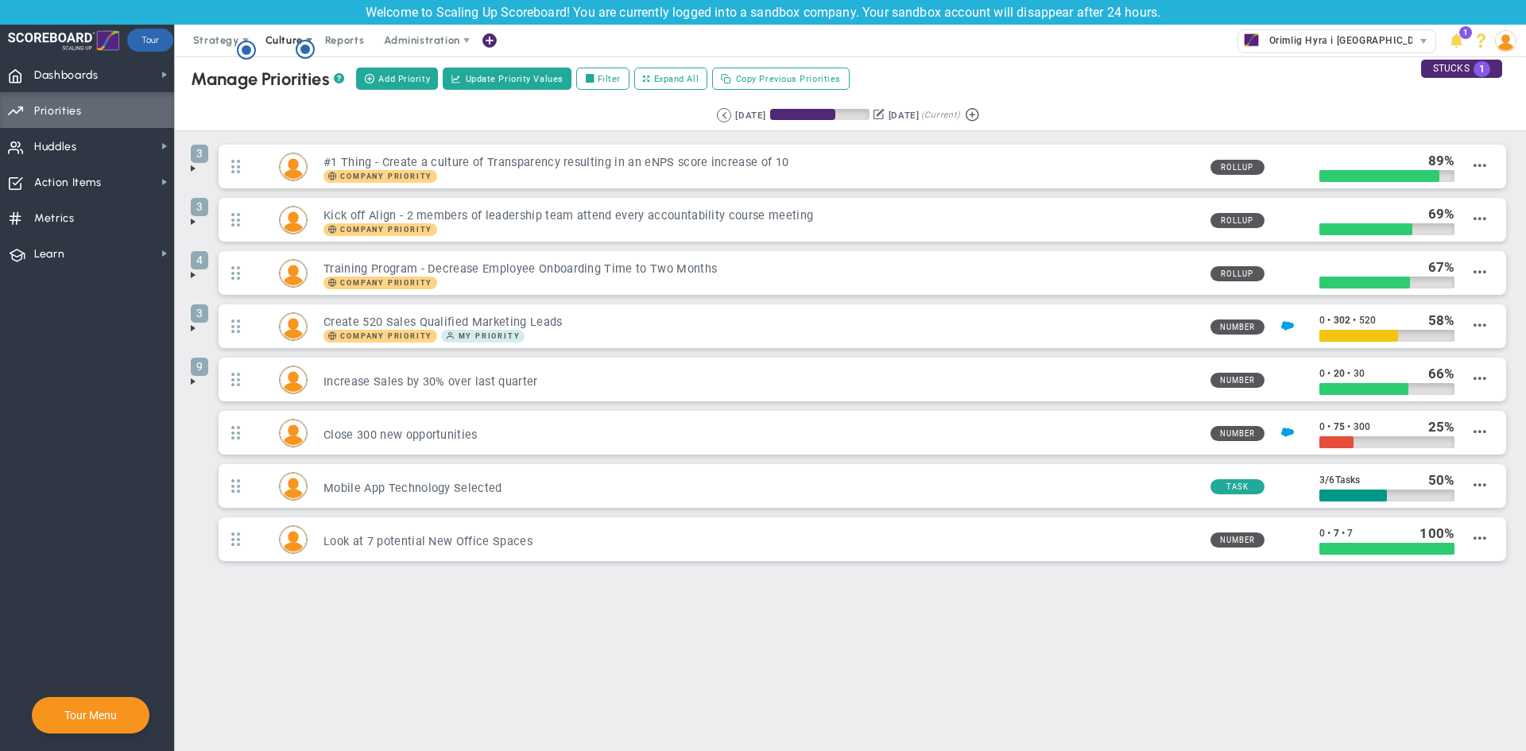
click at [310, 36] on span at bounding box center [309, 40] width 13 height 13
click at [308, 41] on icon "Hotspot (open by clicking or pressing space/enter)" at bounding box center [305, 49] width 19 height 19
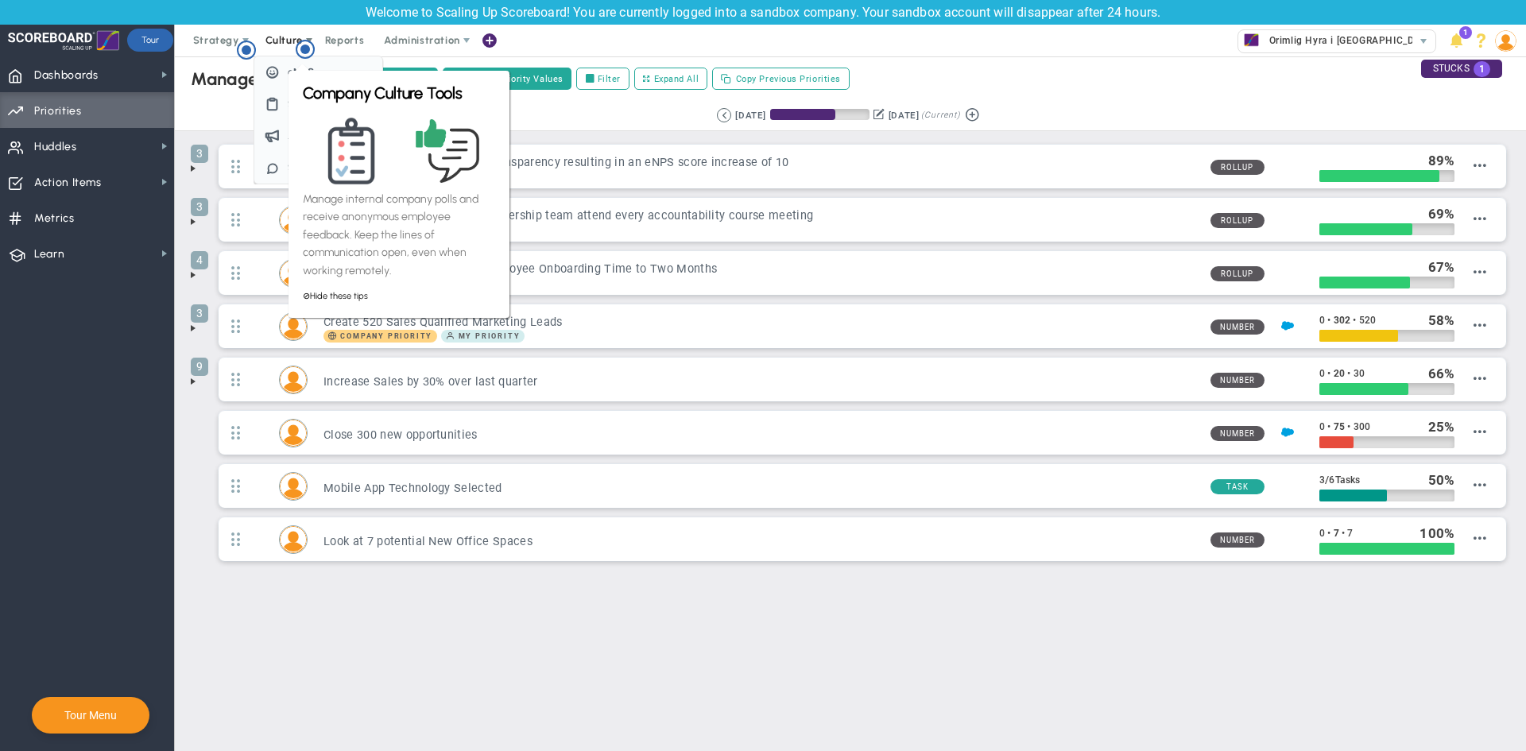
click at [308, 37] on span at bounding box center [309, 40] width 13 height 13
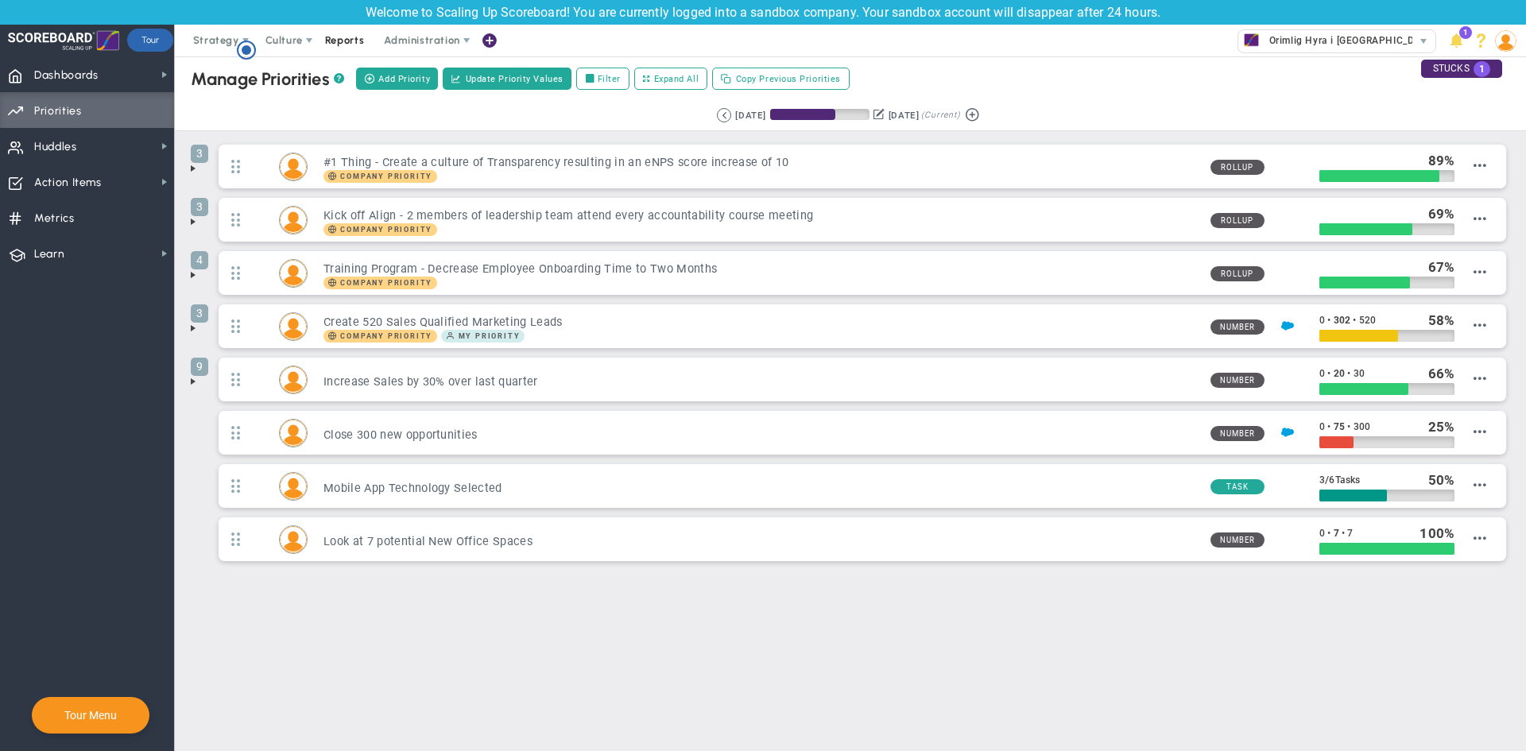
click at [355, 38] on span "Reports" at bounding box center [345, 41] width 56 height 32
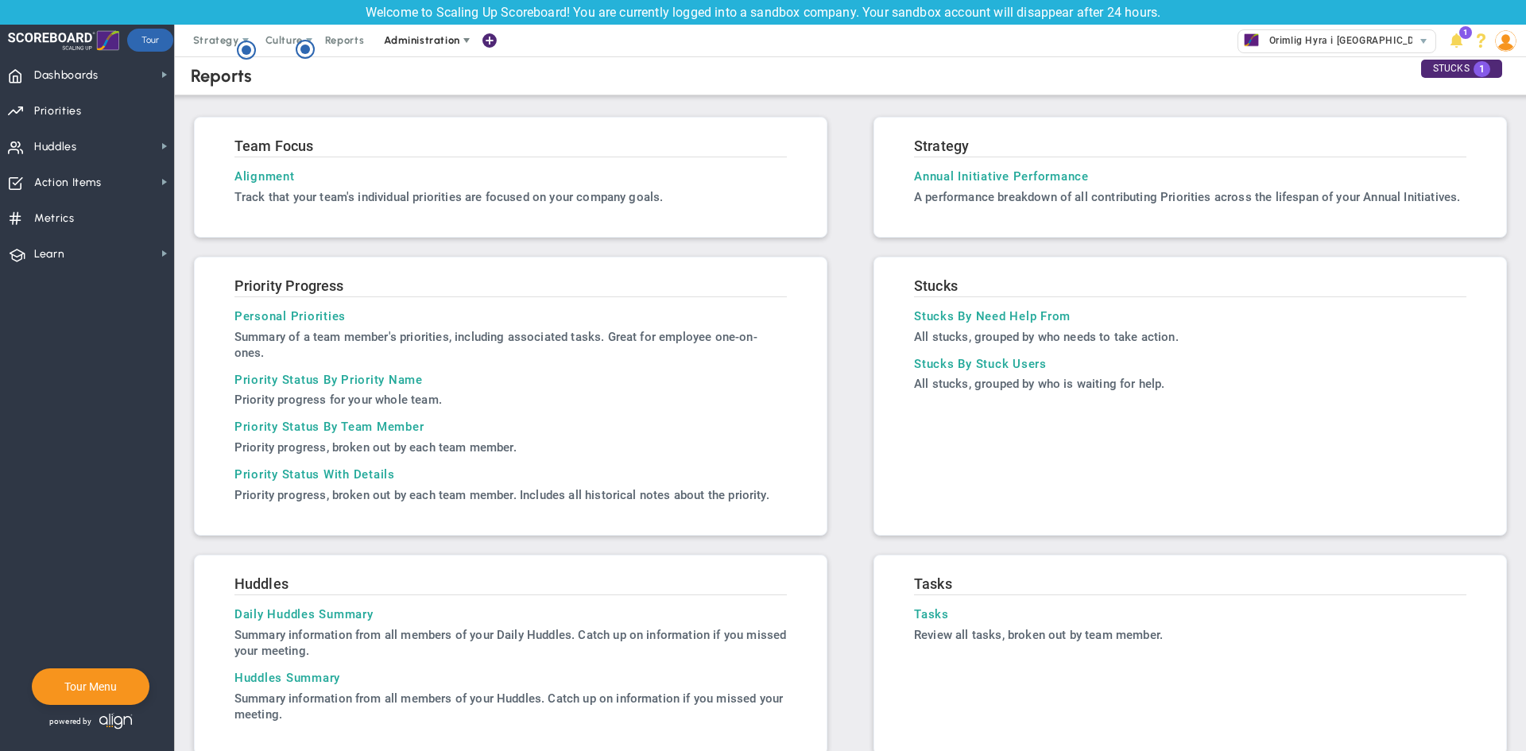
click at [445, 39] on span "Administration" at bounding box center [421, 40] width 75 height 12
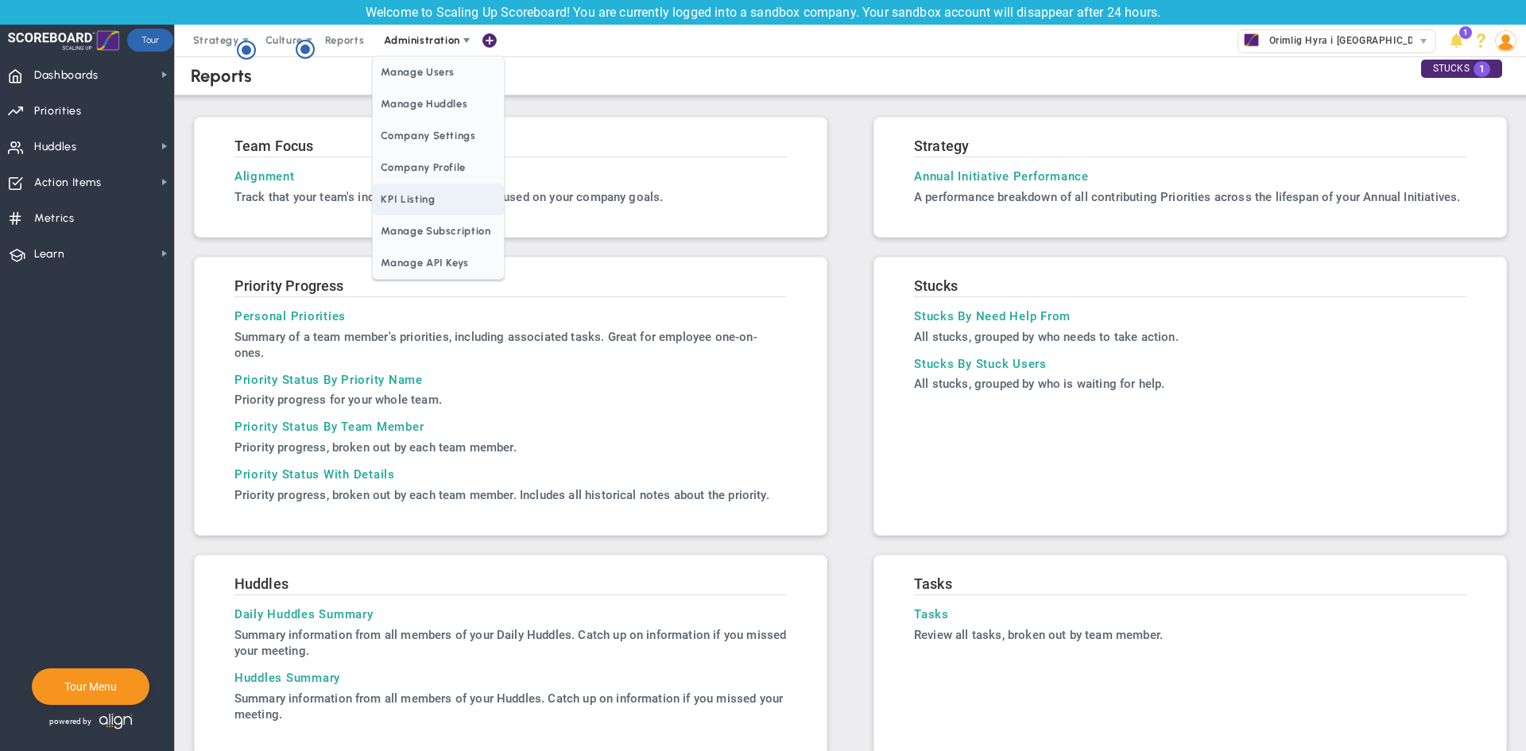
click at [427, 201] on span "KPI Listing" at bounding box center [438, 200] width 130 height 32
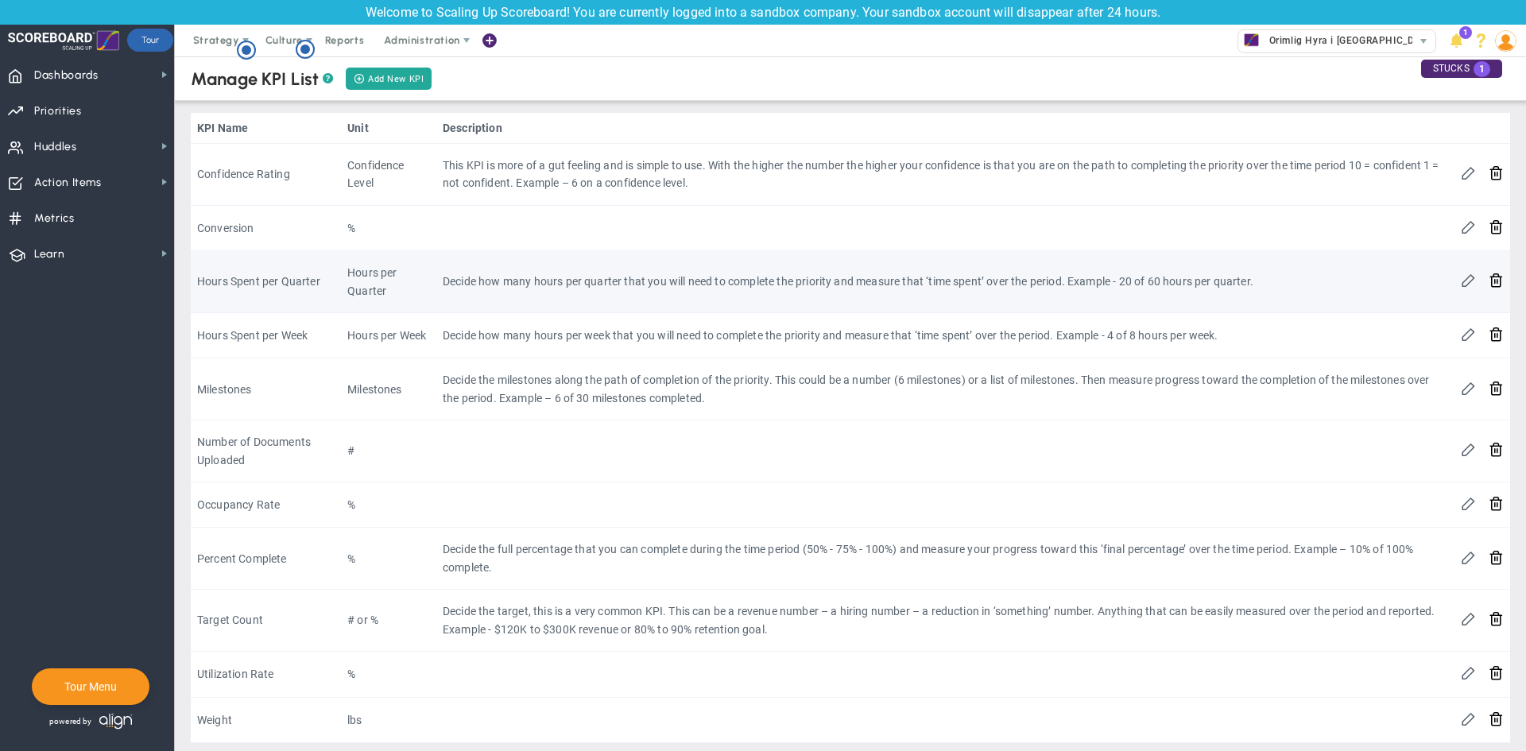
click at [250, 287] on td "Hours Spent per Quarter" at bounding box center [266, 282] width 150 height 62
click at [373, 292] on td "Hours per Quarter" at bounding box center [388, 282] width 95 height 62
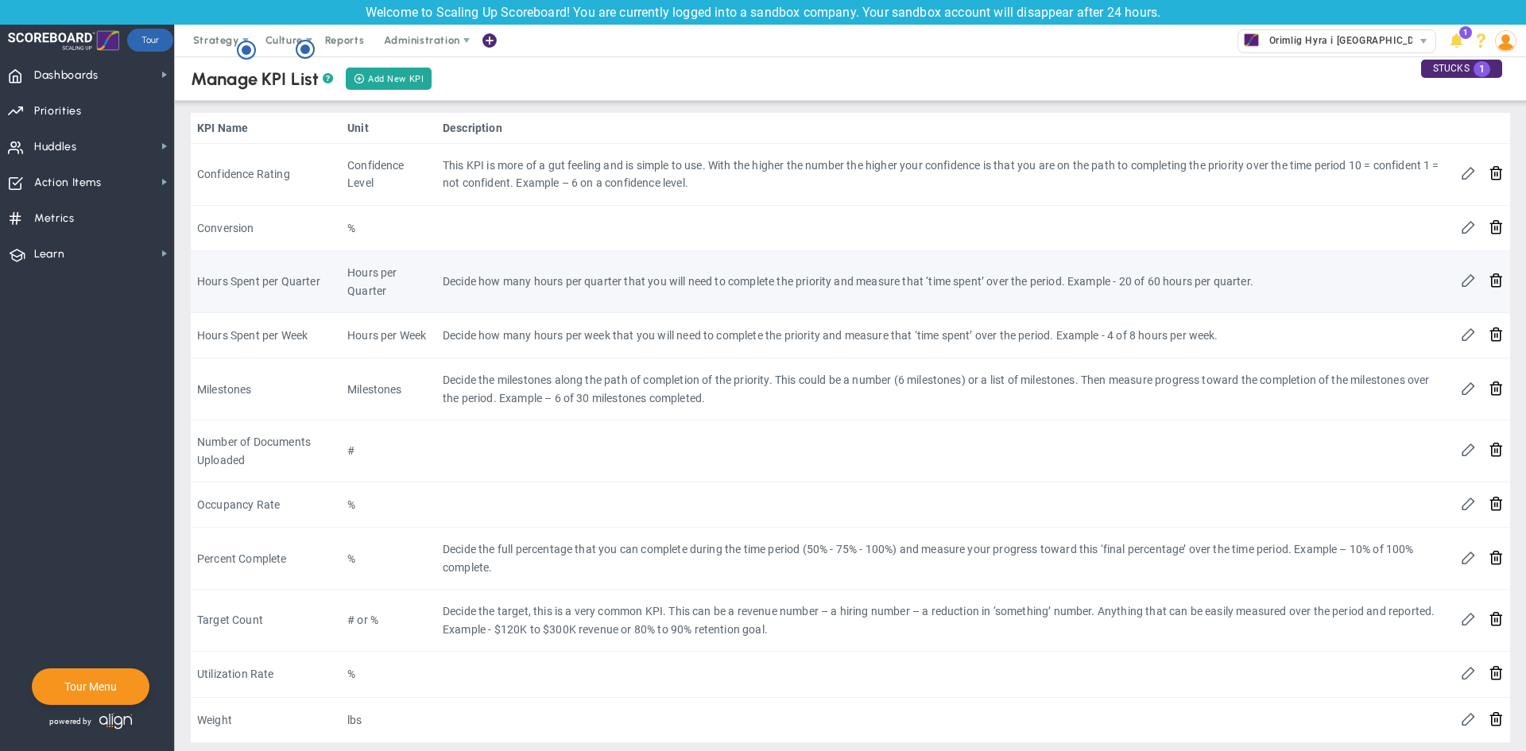
click at [614, 293] on td "Decide how many hours per quarter that you will need to complete the priority a…" at bounding box center [945, 282] width 1018 height 62
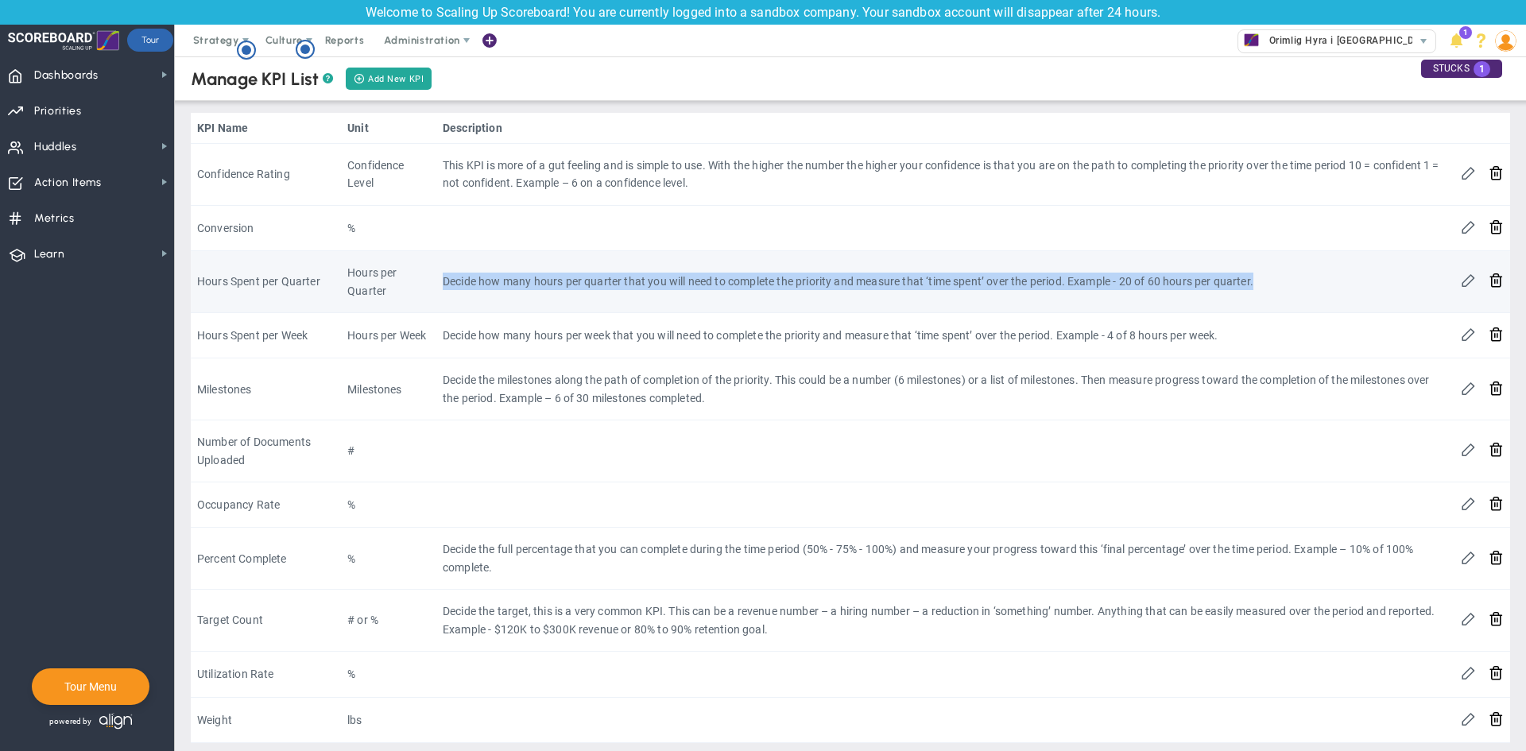
click at [614, 293] on td "Decide how many hours per quarter that you will need to complete the priority a…" at bounding box center [945, 282] width 1018 height 62
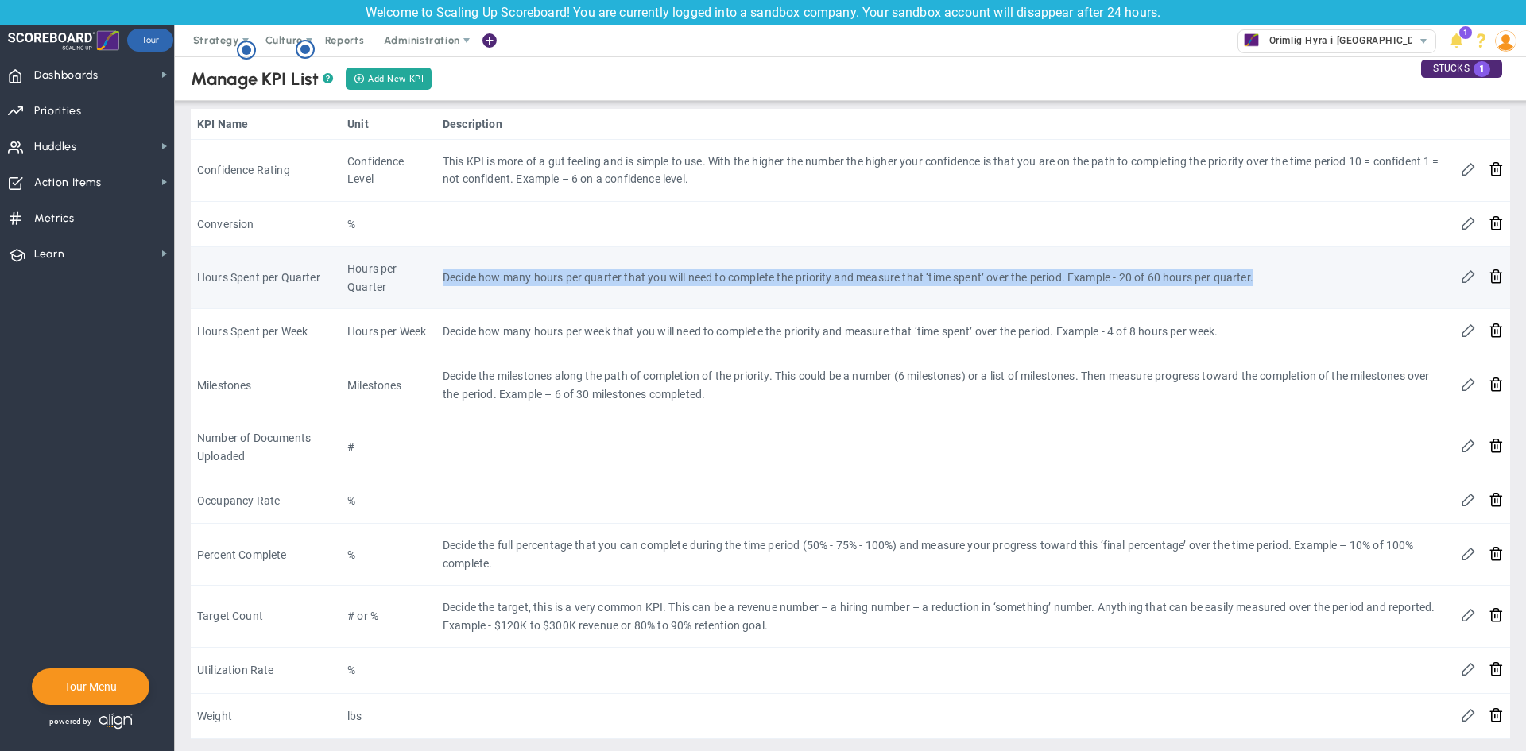
scroll to position [9, 0]
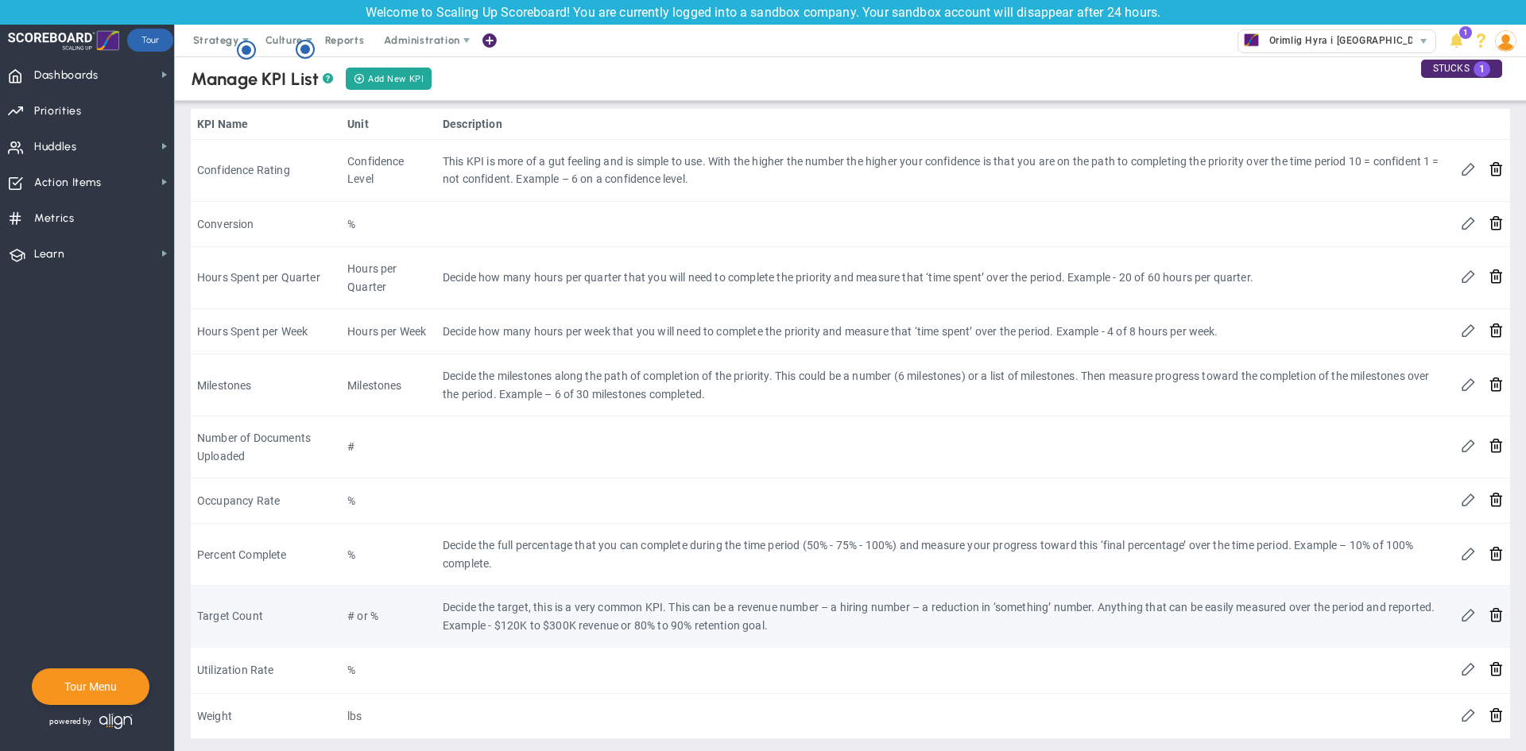
click at [240, 600] on td "Target Count" at bounding box center [266, 617] width 150 height 62
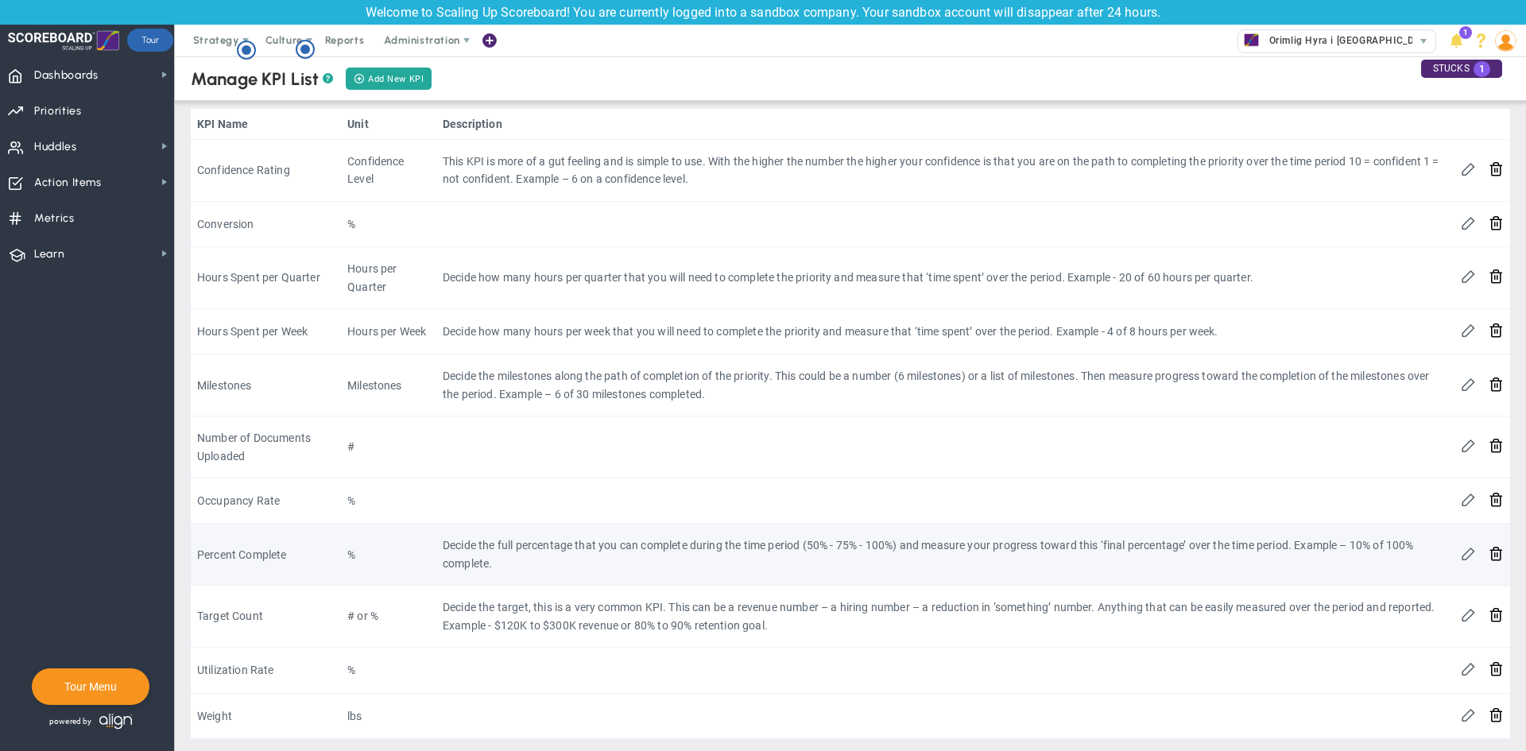
click at [251, 555] on td "Percent Complete" at bounding box center [266, 555] width 150 height 62
click at [504, 550] on td "Decide the full percentage that you can complete during the time period (50% - …" at bounding box center [945, 555] width 1018 height 62
click at [504, 546] on td "Decide the full percentage that you can complete during the time period (50% - …" at bounding box center [945, 555] width 1018 height 62
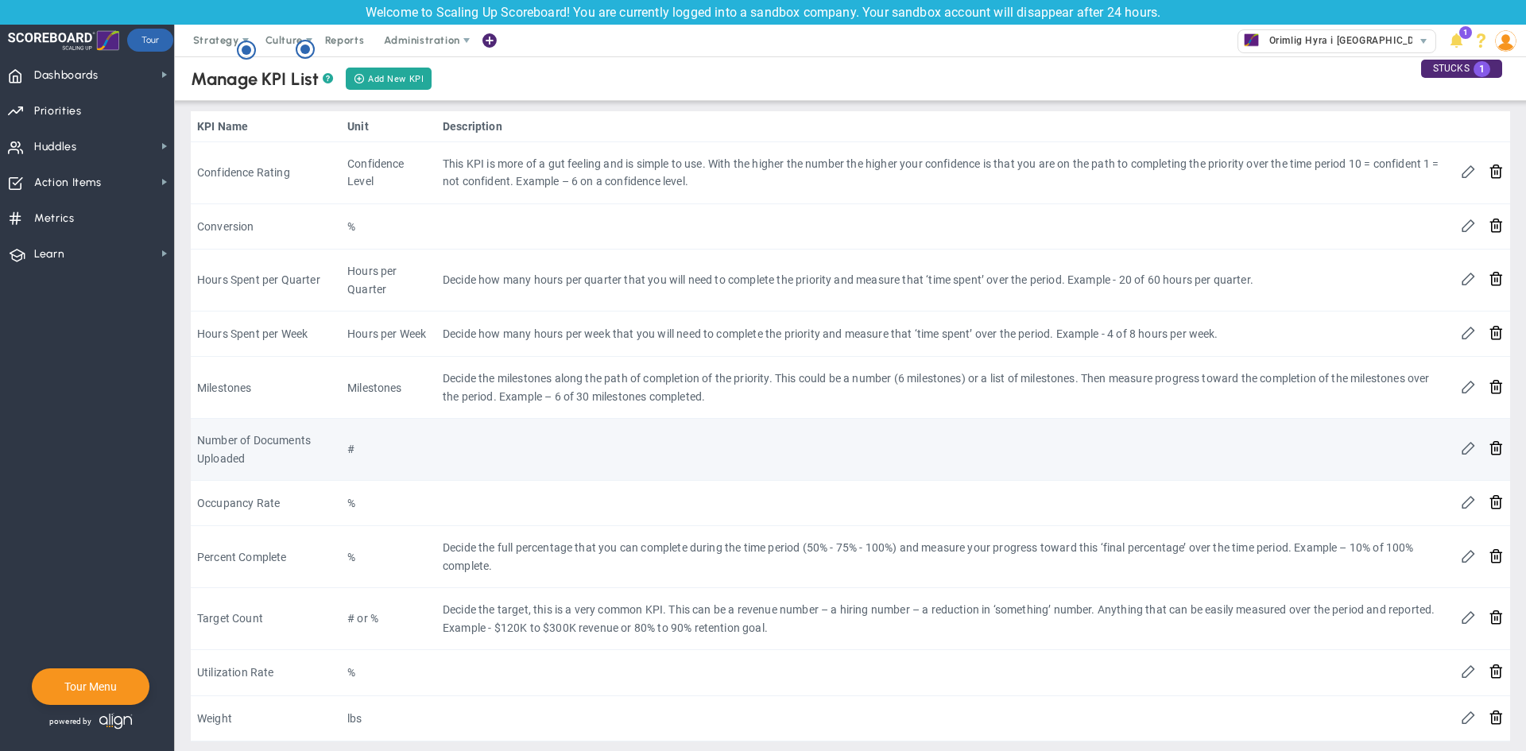
scroll to position [0, 0]
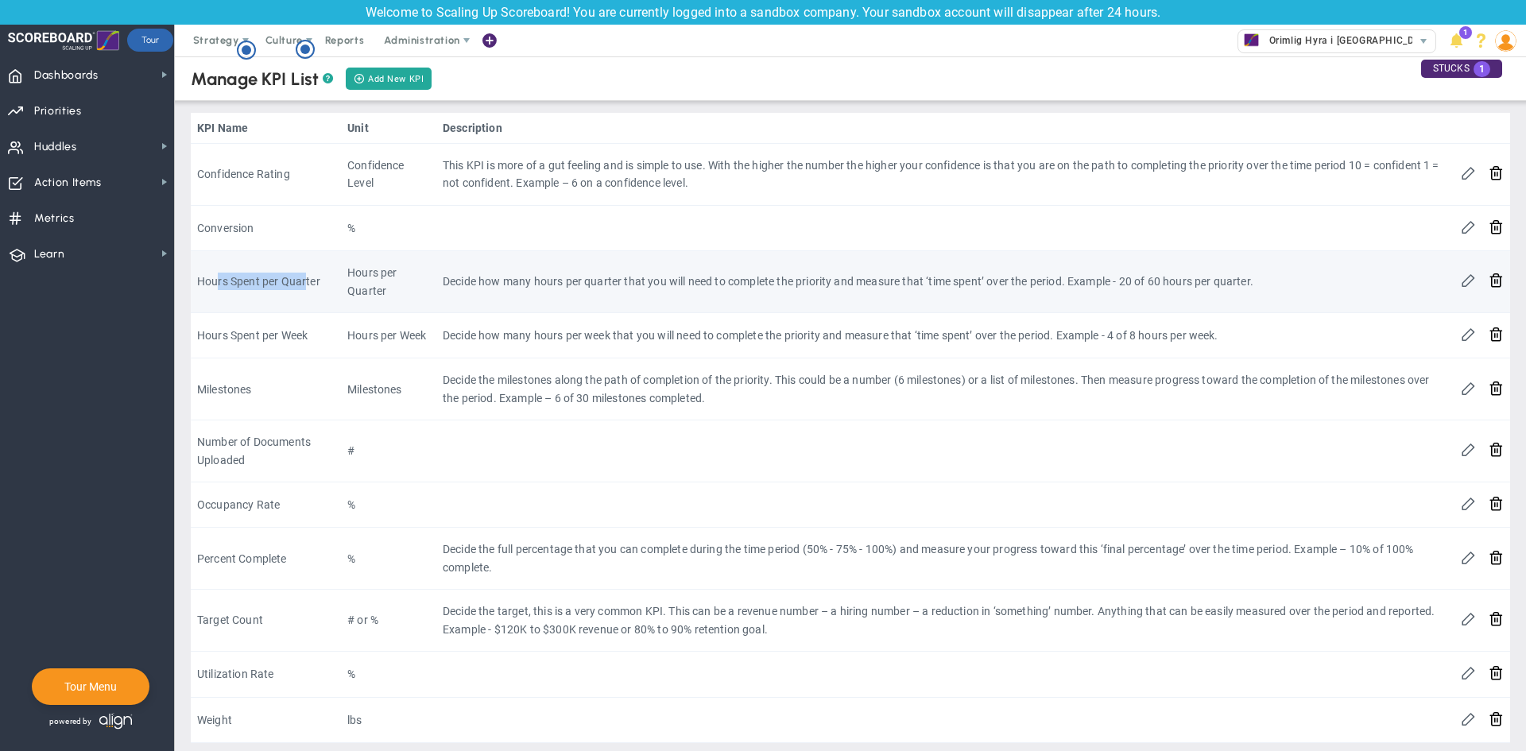
drag, startPoint x: 215, startPoint y: 277, endPoint x: 305, endPoint y: 279, distance: 89.8
click at [305, 279] on td "Hours Spent per Quarter" at bounding box center [266, 282] width 150 height 62
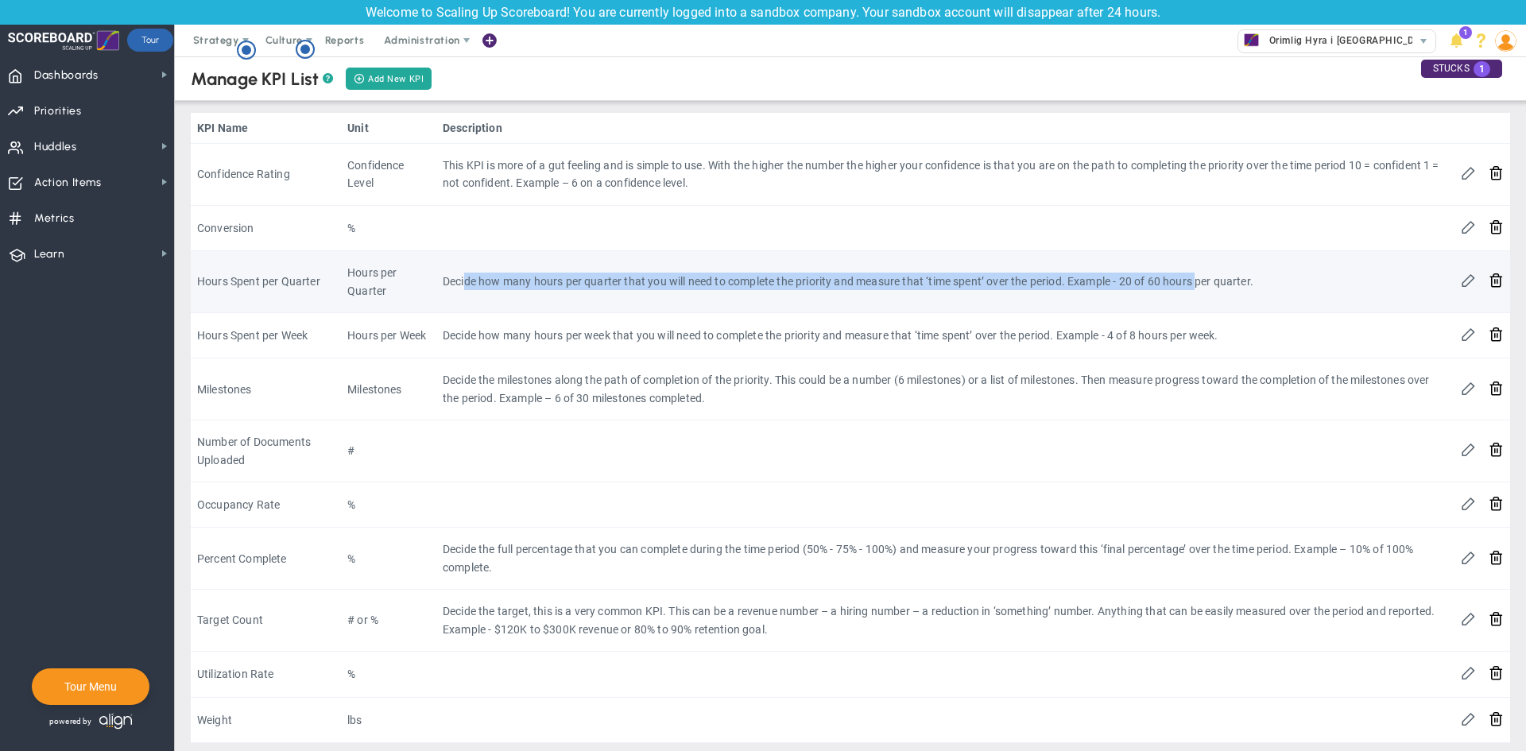
drag, startPoint x: 473, startPoint y: 281, endPoint x: 1198, endPoint y: 296, distance: 724.9
click at [1198, 296] on td "Decide how many hours per quarter that you will need to complete the priority a…" at bounding box center [945, 282] width 1018 height 62
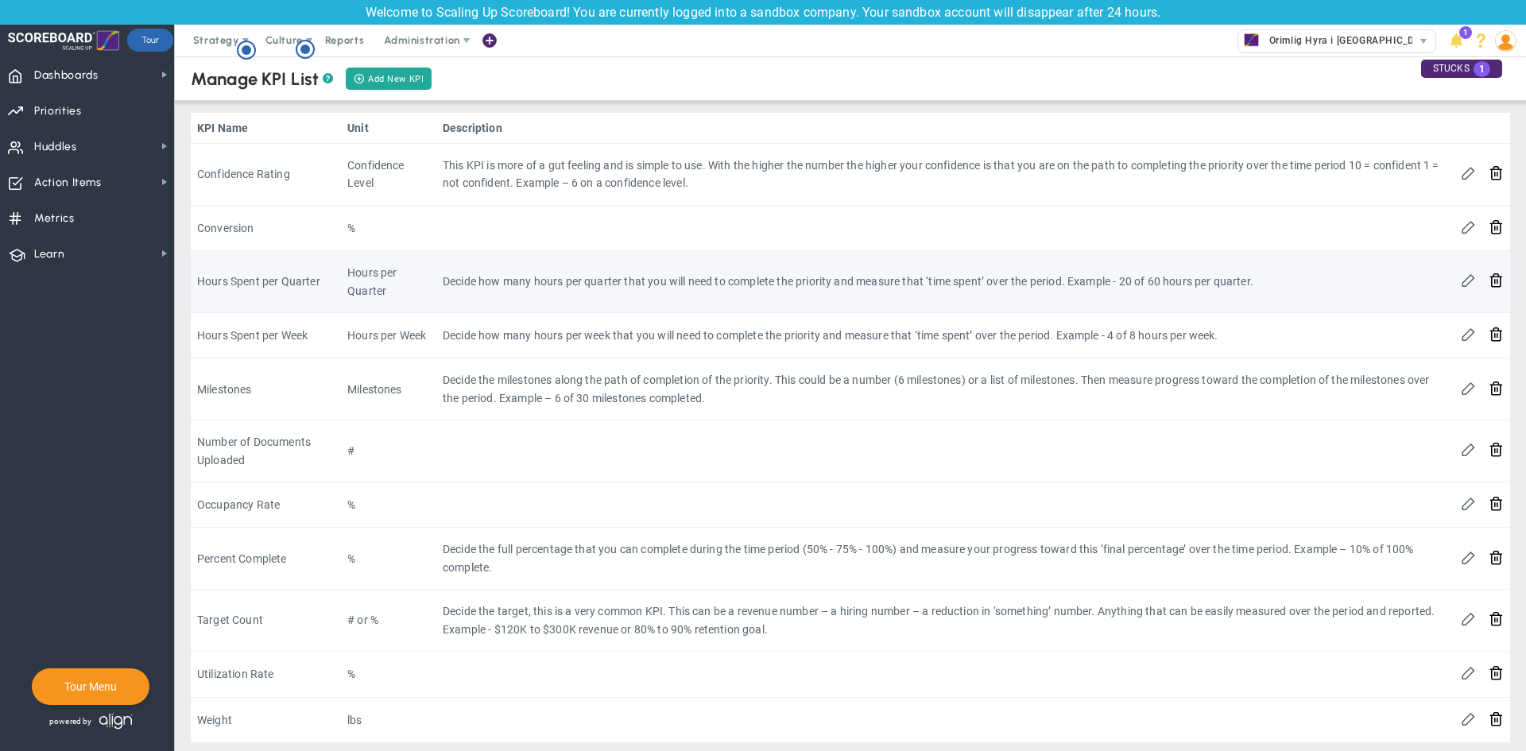
click at [1205, 292] on td "Decide how many hours per quarter that you will need to complete the priority a…" at bounding box center [945, 282] width 1018 height 62
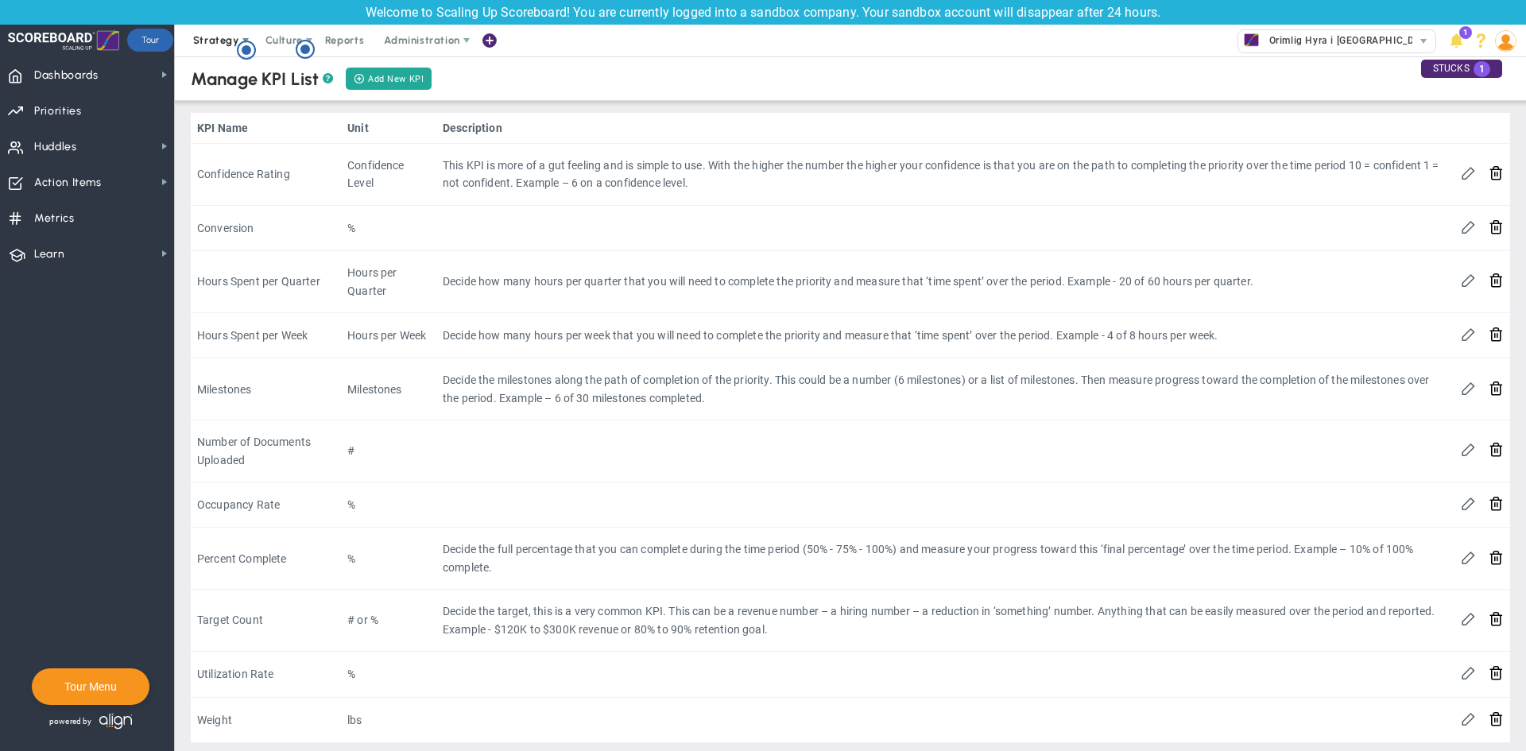
click at [199, 31] on span "Strategy" at bounding box center [217, 41] width 72 height 32
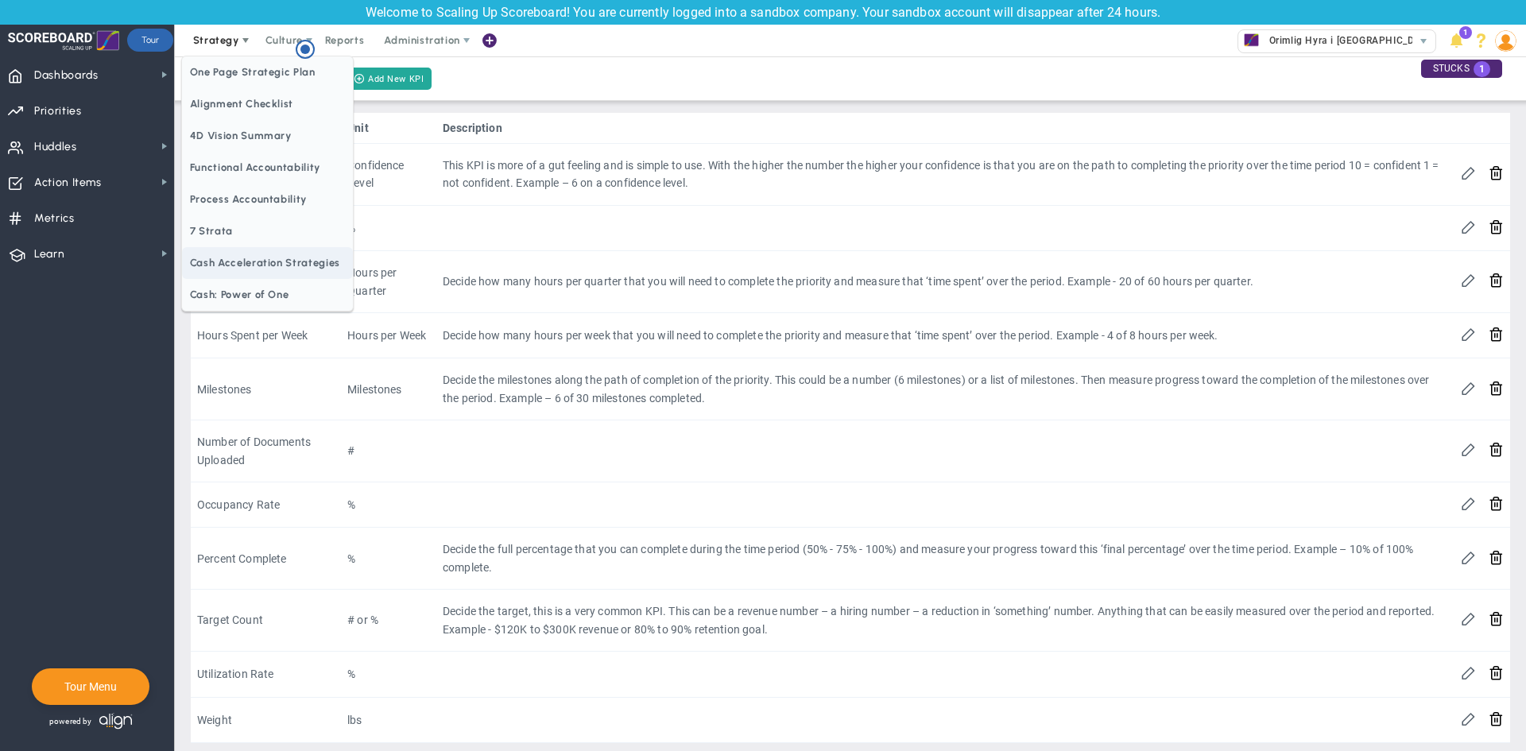
click at [274, 267] on span "Cash Acceleration Strategies" at bounding box center [267, 263] width 171 height 32
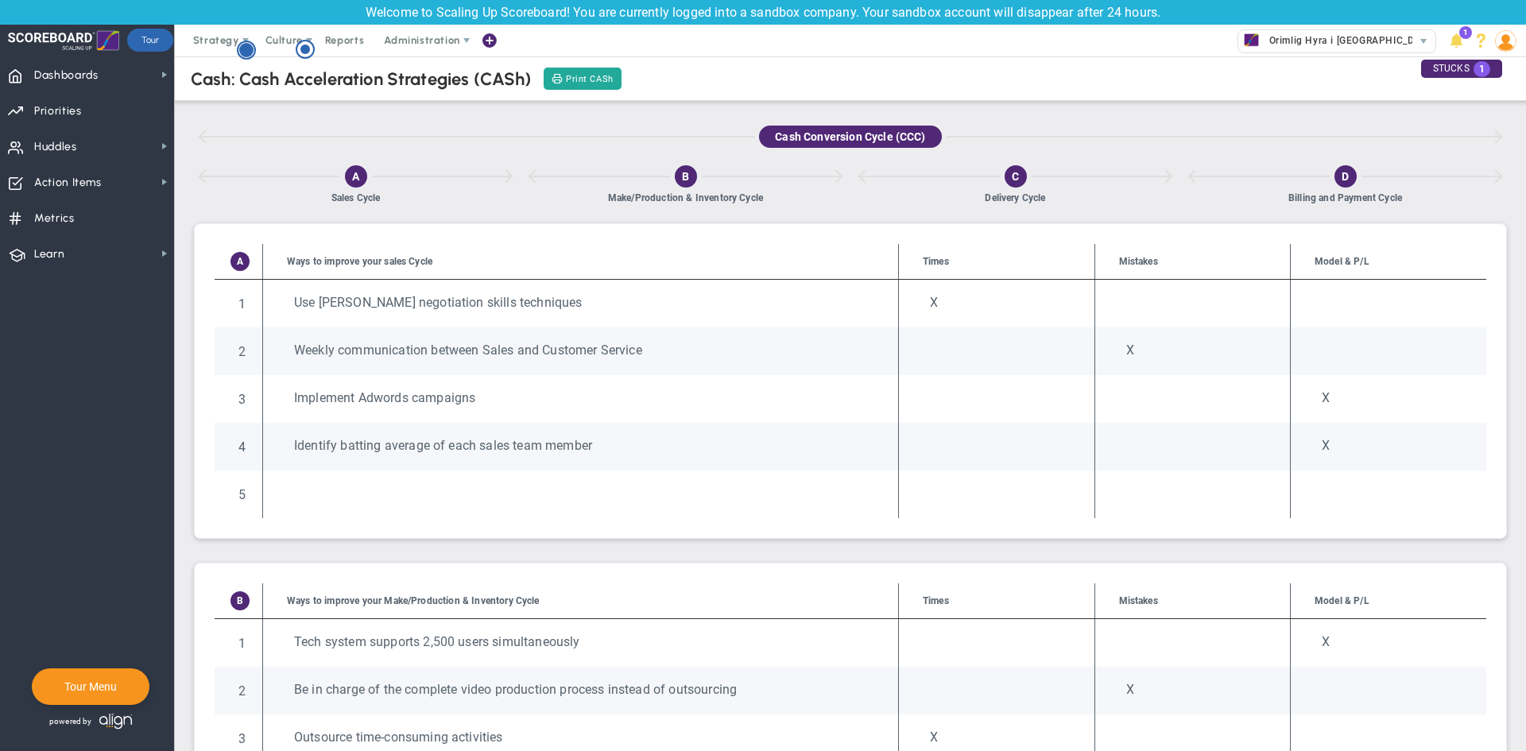
click at [240, 48] on circle "Hotspot (open by clicking or pressing space/enter)" at bounding box center [246, 50] width 14 height 14
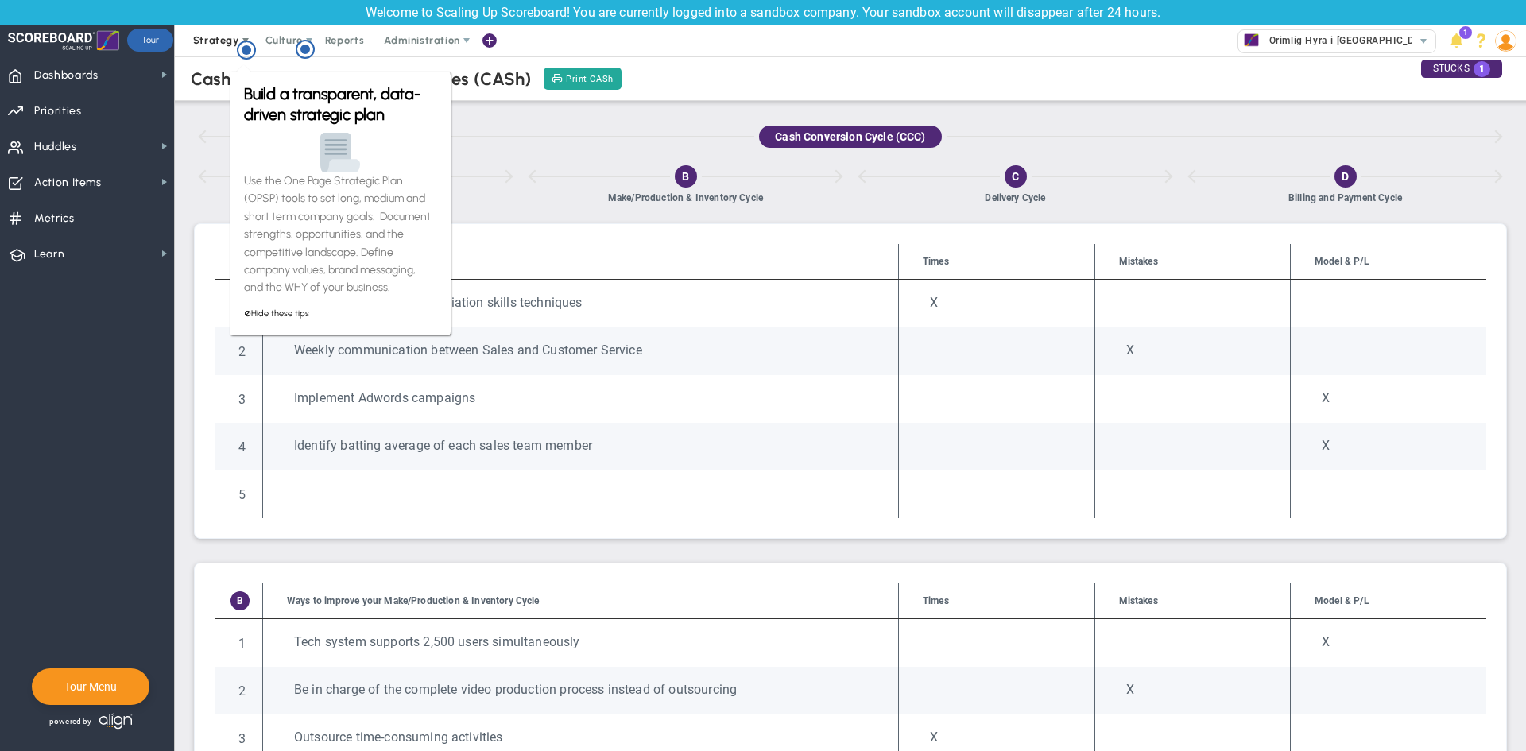
click at [228, 43] on span "Strategy" at bounding box center [216, 40] width 46 height 12
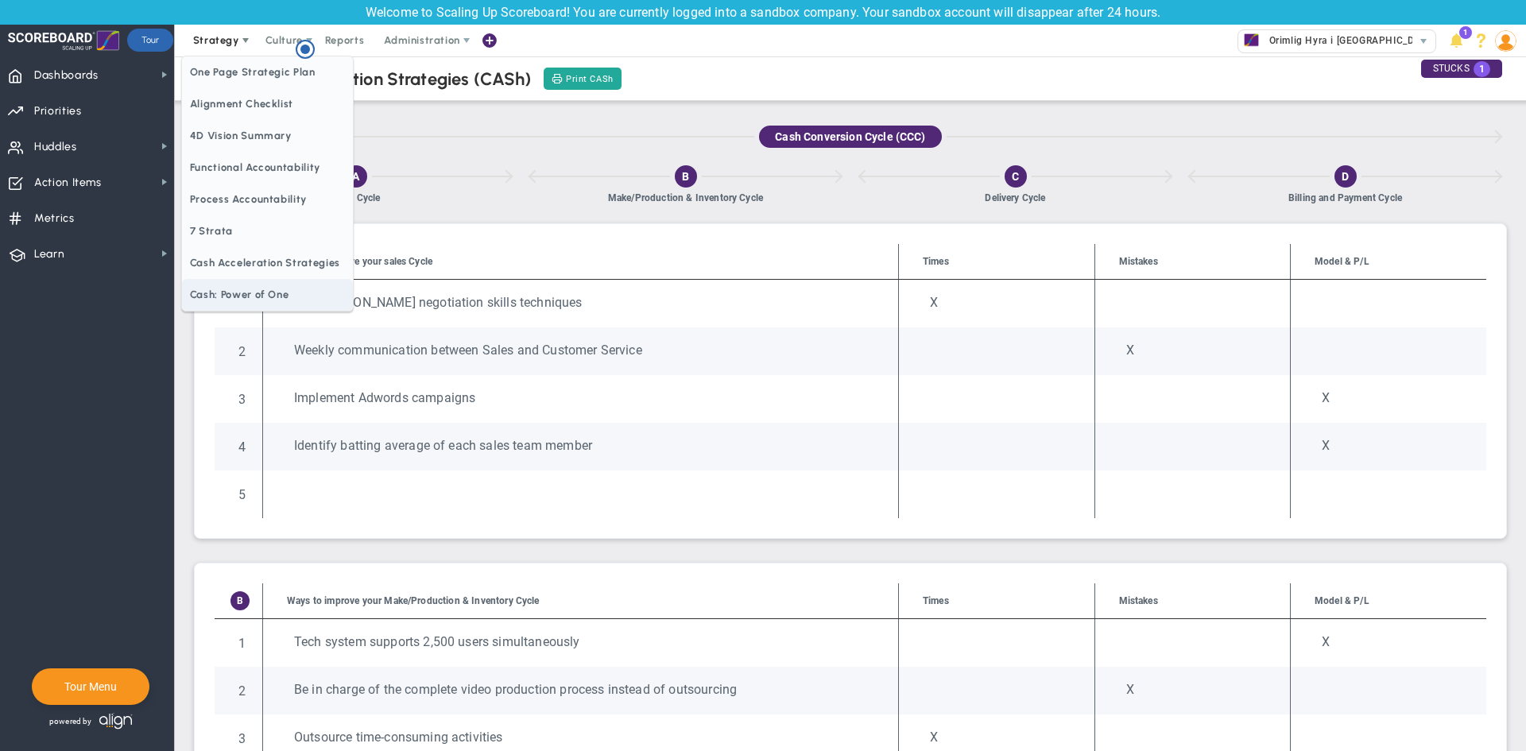
click at [263, 302] on span "Cash: Power of One" at bounding box center [267, 295] width 171 height 32
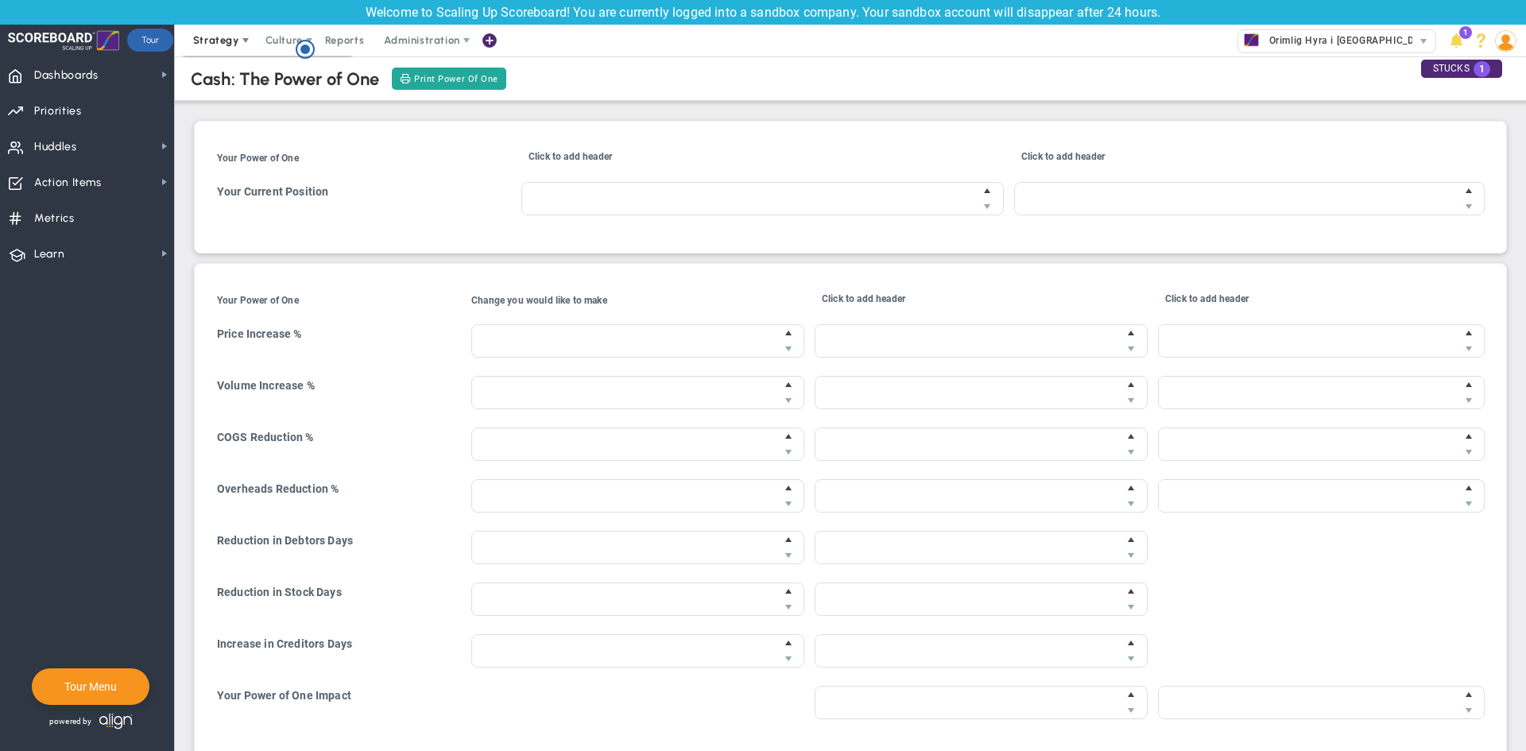
type input "$20,000.00"
type input "$10,000.00"
type input "20 %"
type input "$20.00"
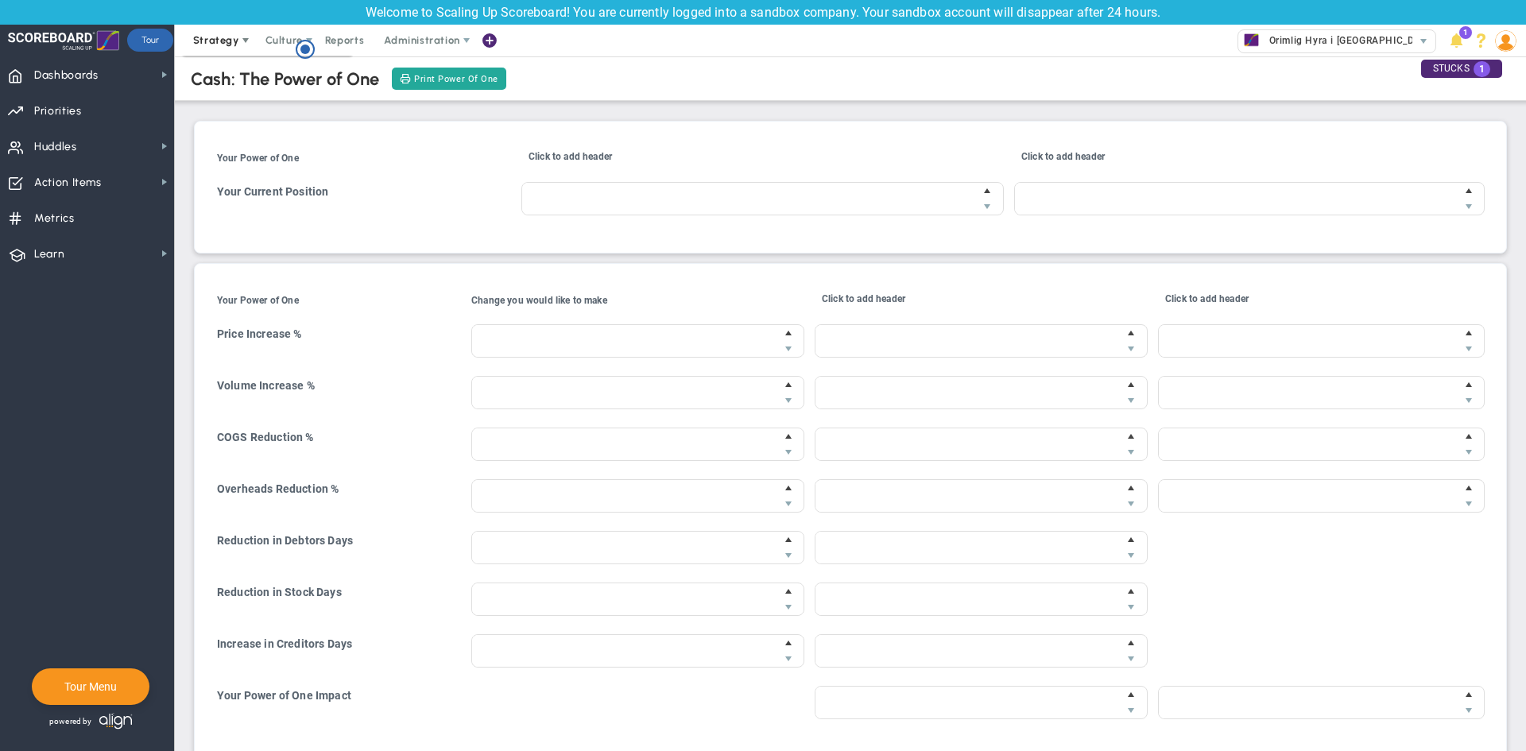
type input "-10 %"
type input "$0.00"
type input "$8,000.00"
type input "-10 %"
type input "$0.00"
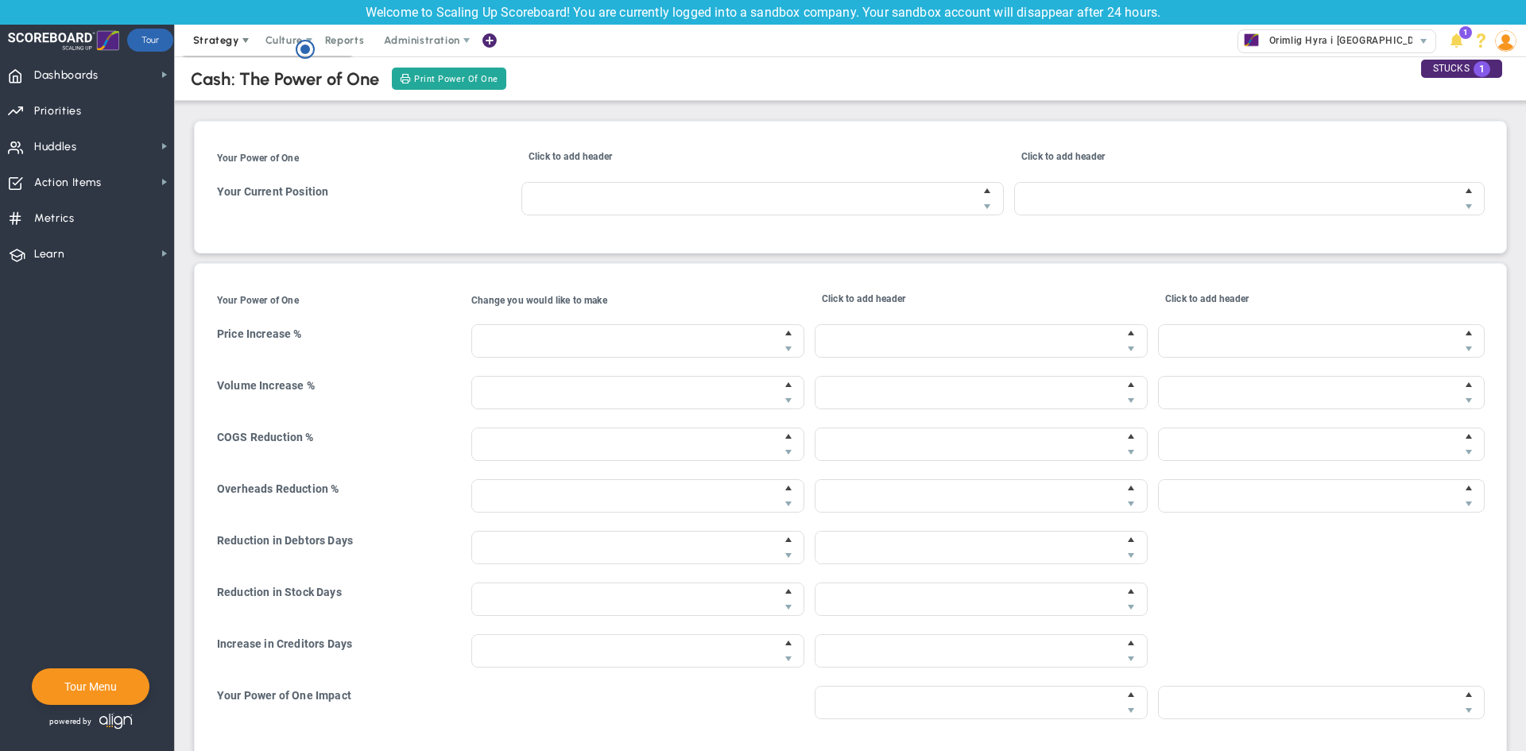
type input "$5,000.00"
type input "0 %"
type input "$0.00"
type input "8 days"
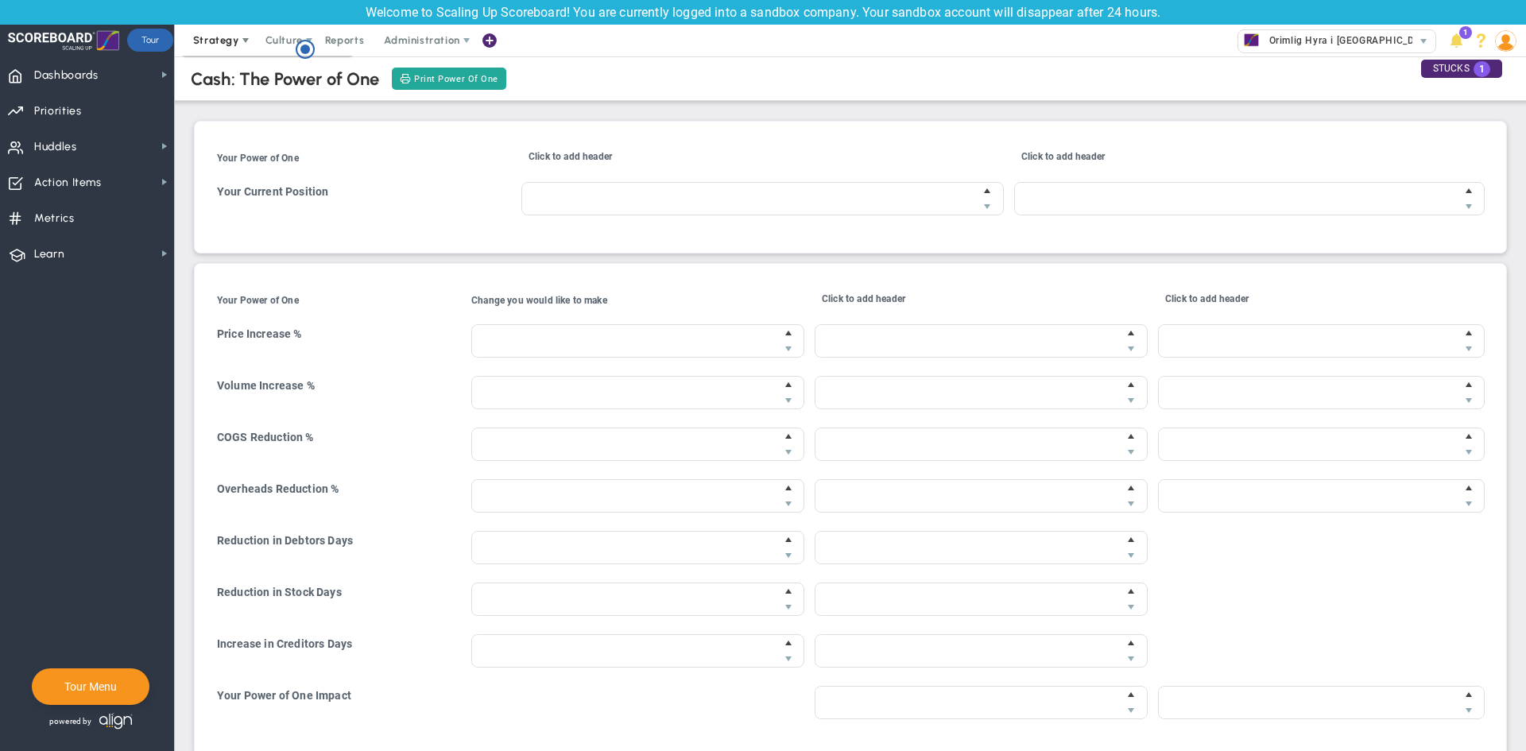
type input "$41,300.00"
type input "1 days"
type input "$0.00"
type input "6 days"
type input "$46,600.00"
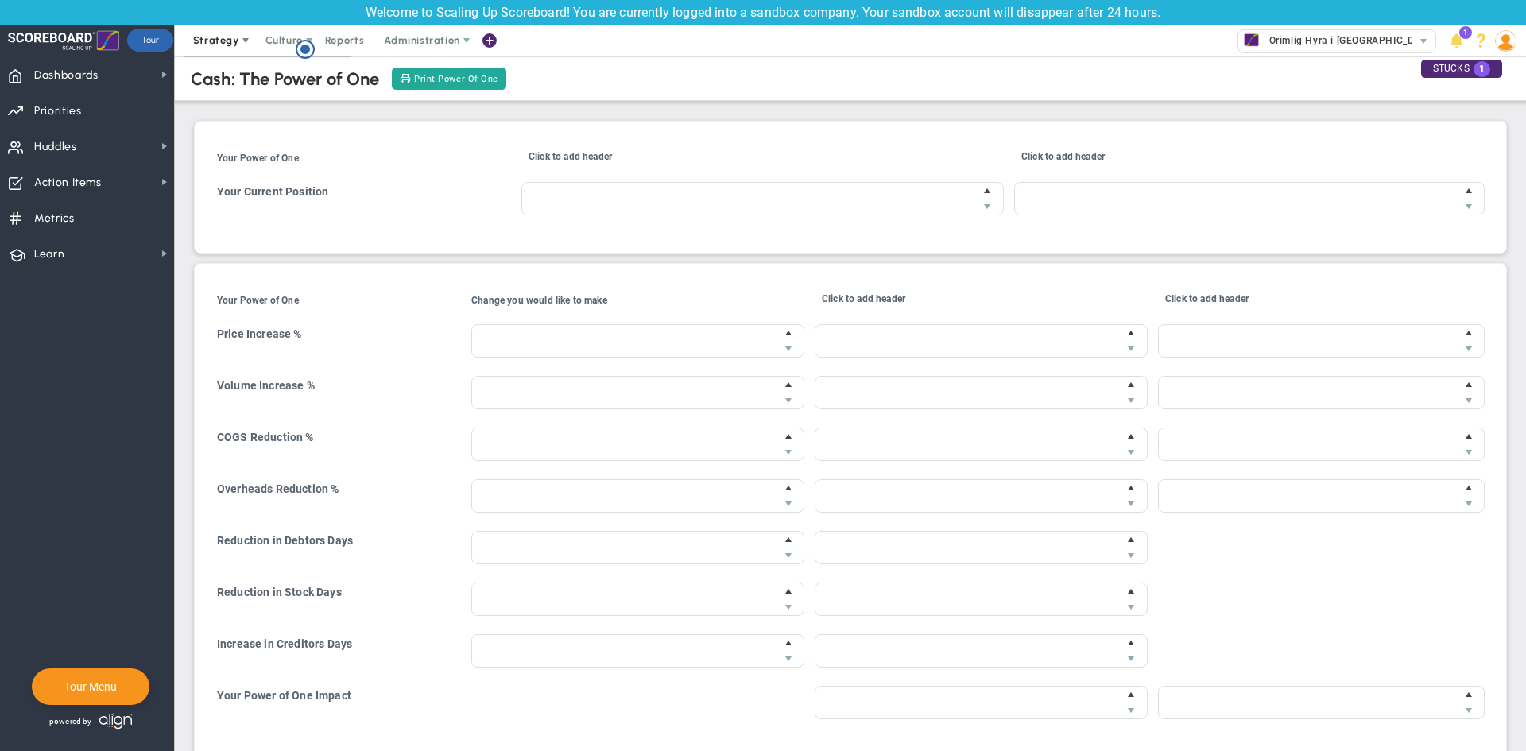
type input "$87,920.00"
type input "$13,020.00"
type input "$107,920.00"
type input "$14,920.00"
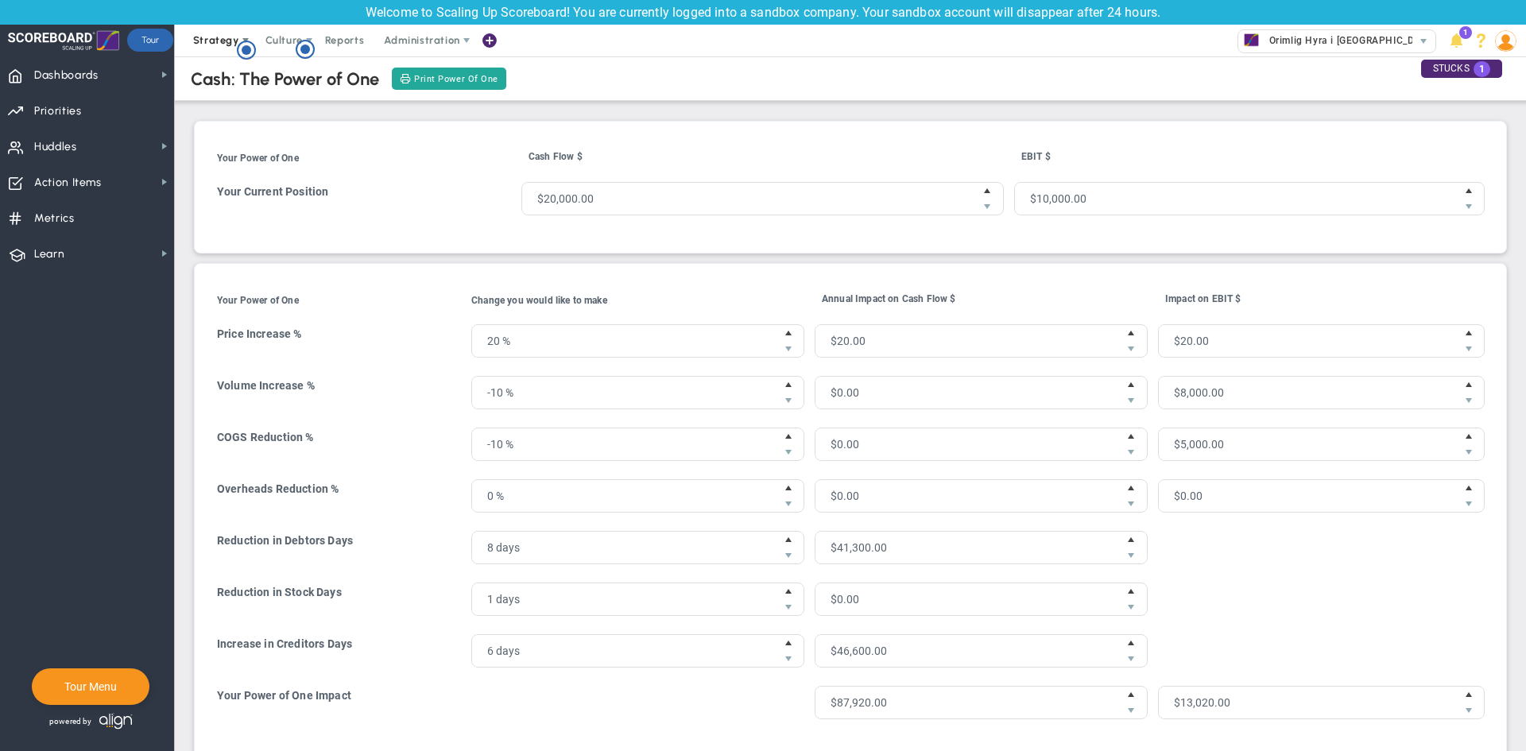
click at [217, 37] on span "Strategy" at bounding box center [216, 40] width 46 height 12
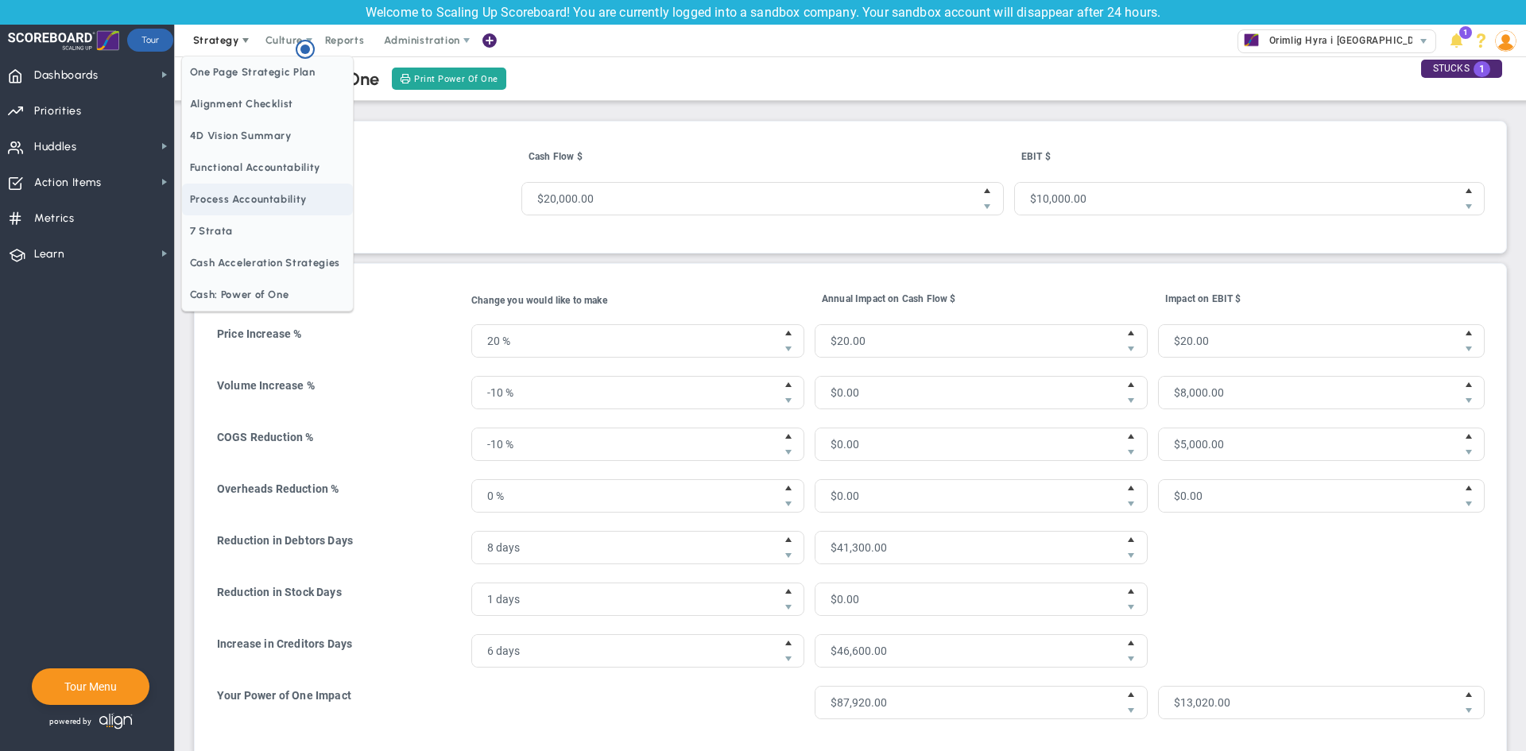
click at [269, 190] on span "Process Accountability" at bounding box center [267, 200] width 171 height 32
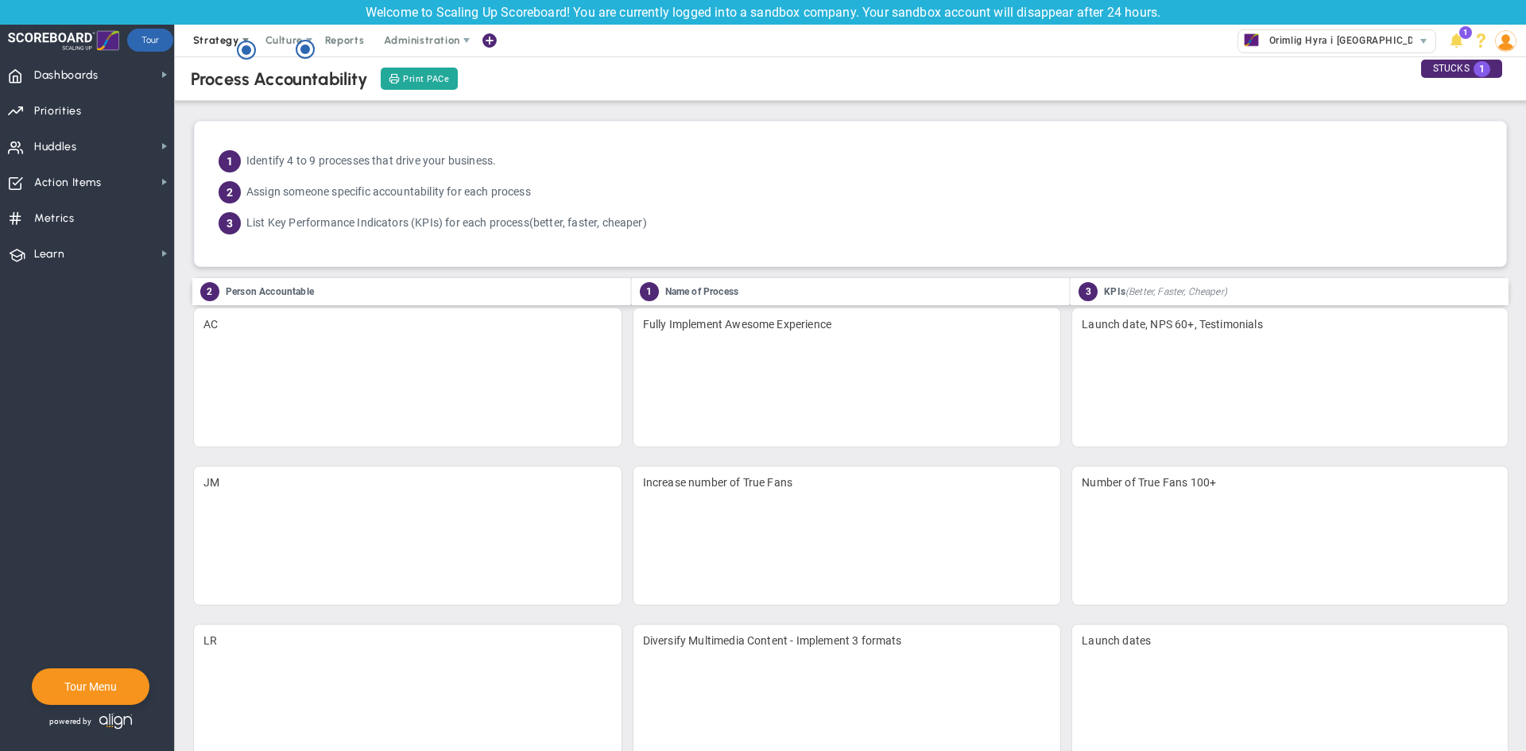
click at [219, 38] on span "Strategy" at bounding box center [216, 40] width 46 height 12
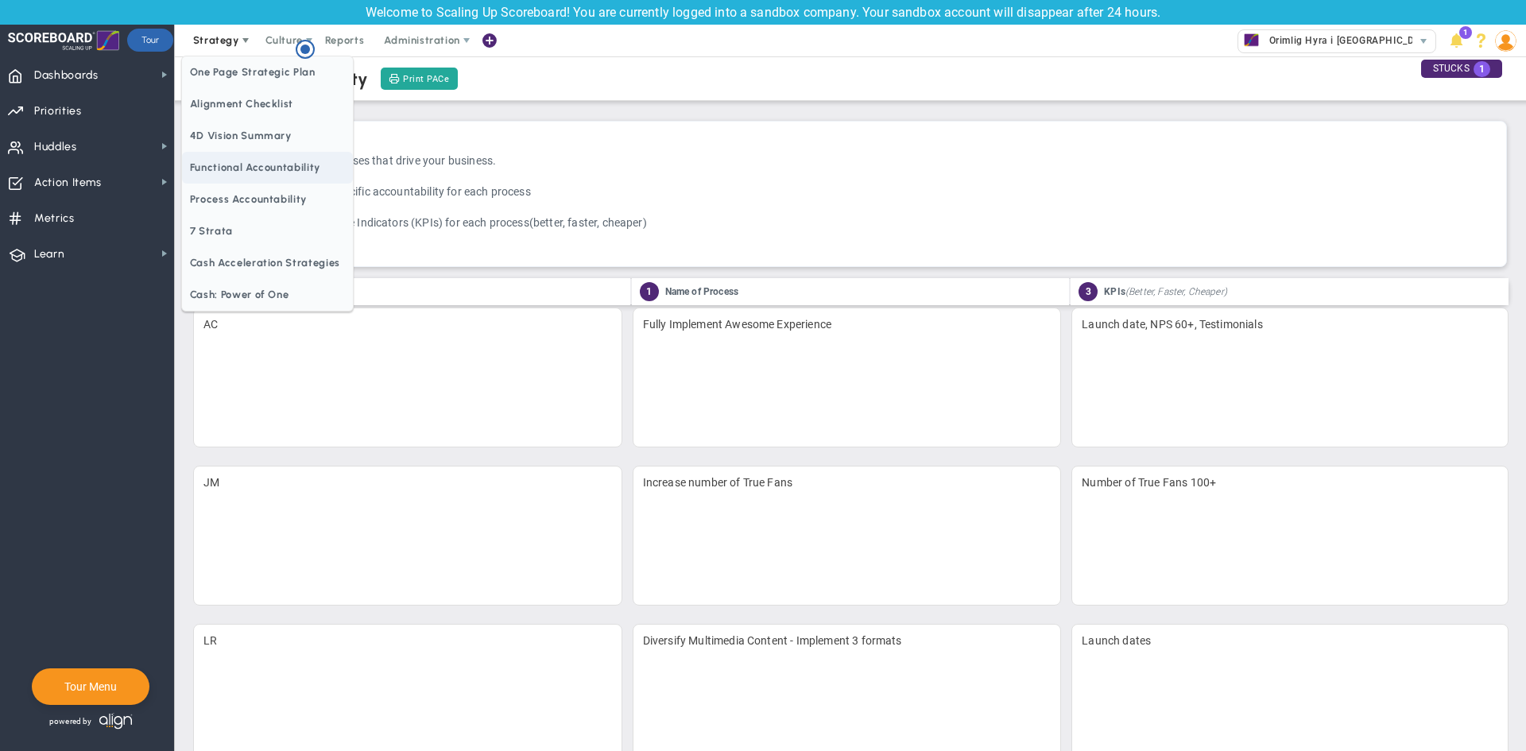
click at [264, 165] on span "Functional Accountability" at bounding box center [267, 168] width 171 height 32
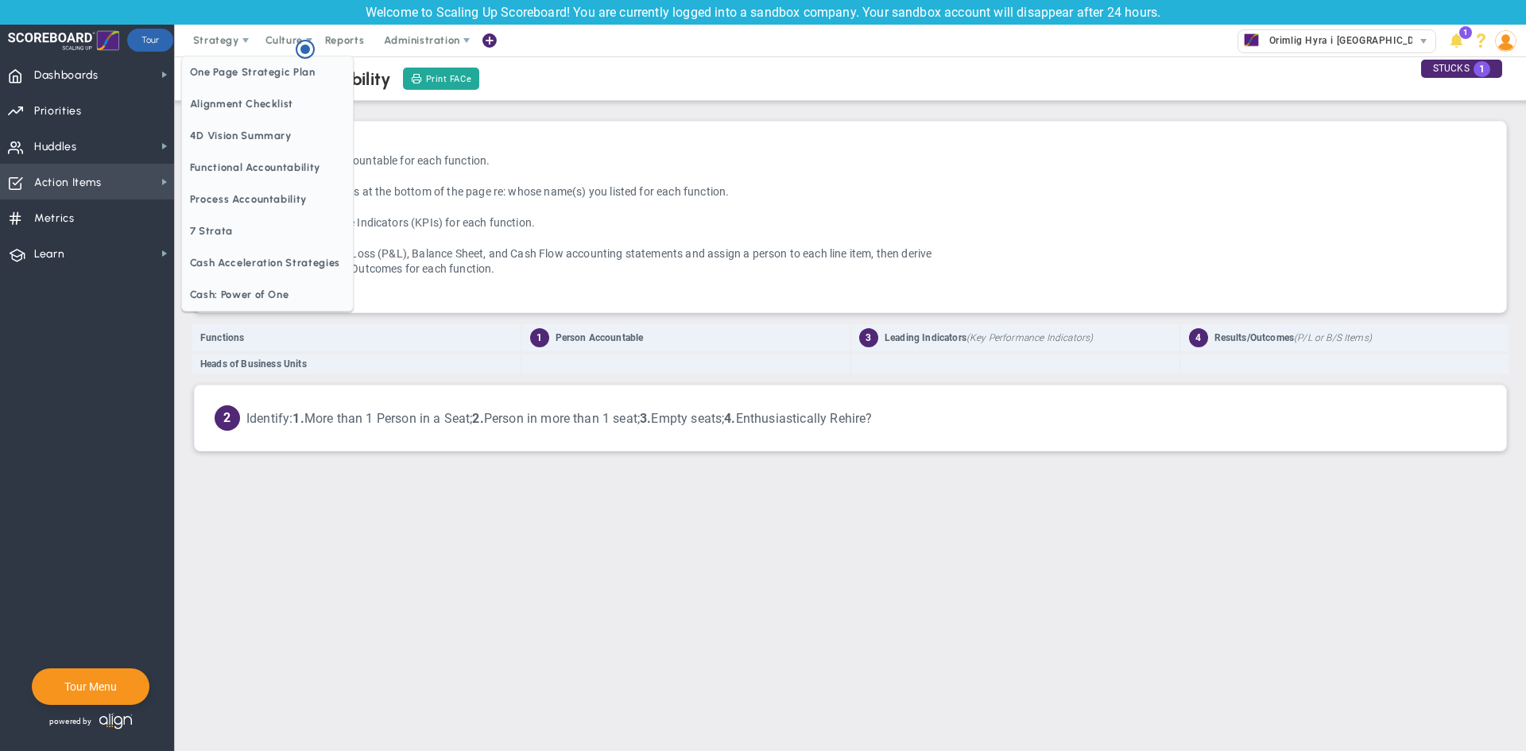
click at [211, 37] on span "Strategy" at bounding box center [216, 40] width 46 height 12
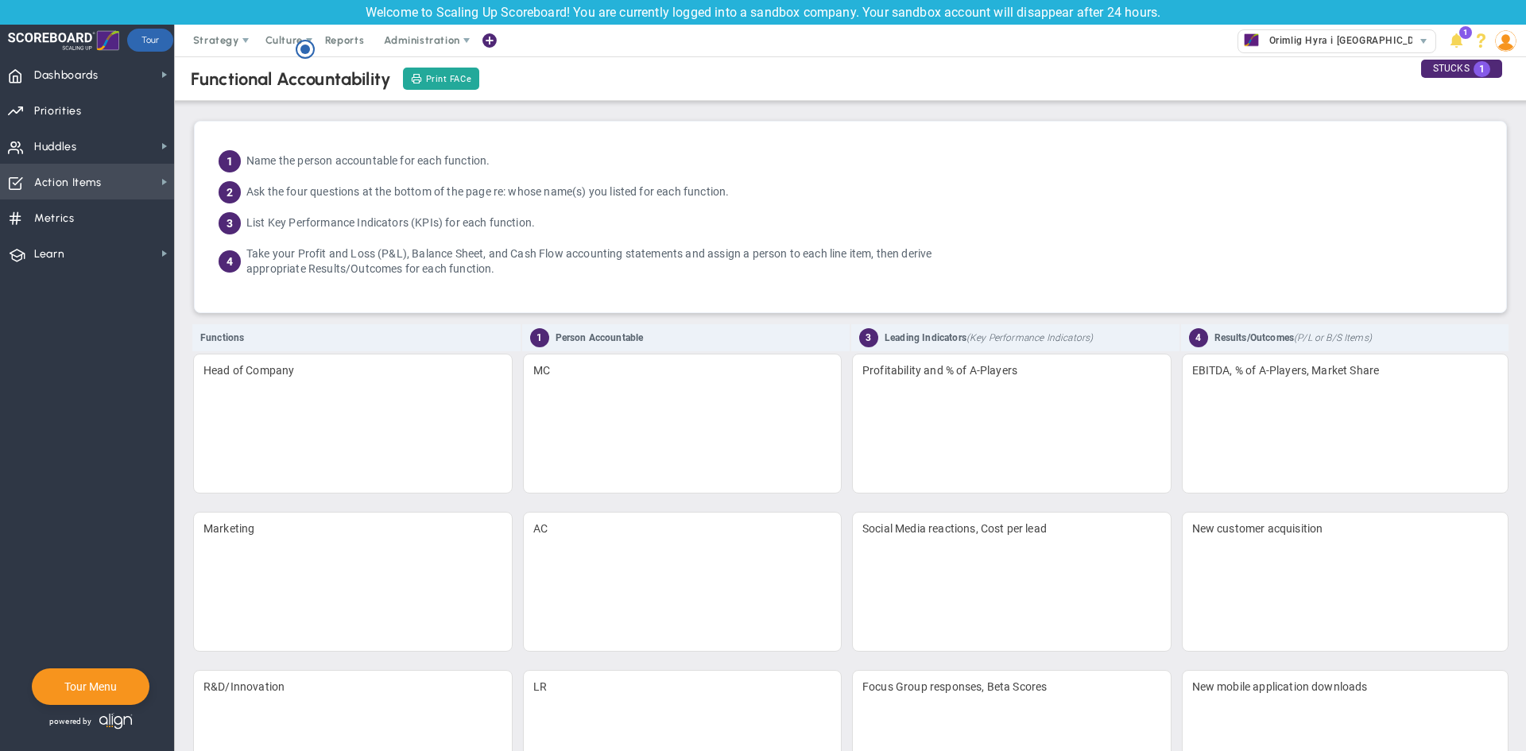
click at [105, 189] on span "Action Items Action Items" at bounding box center [87, 182] width 174 height 36
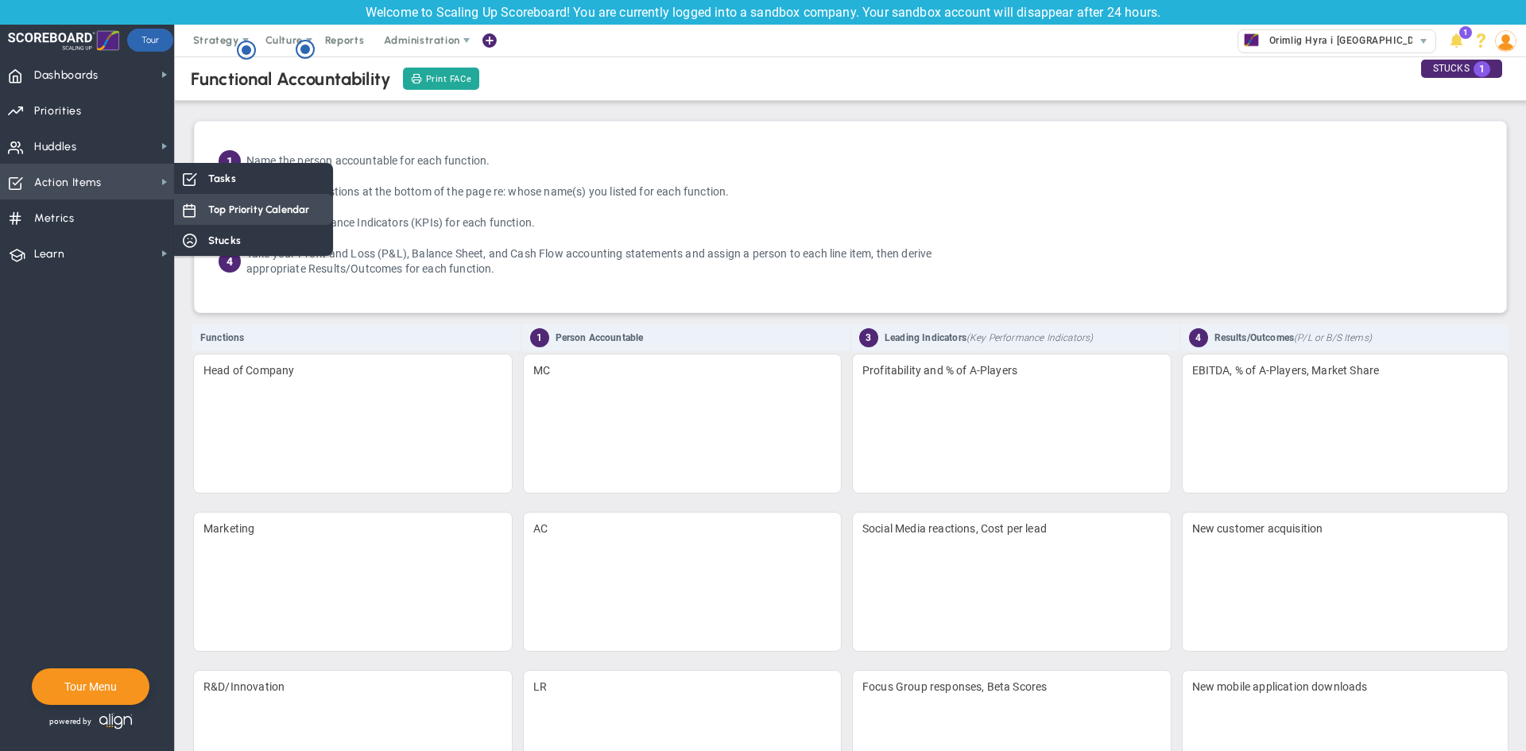
click at [233, 214] on span "Top Priority Calendar" at bounding box center [258, 209] width 101 height 15
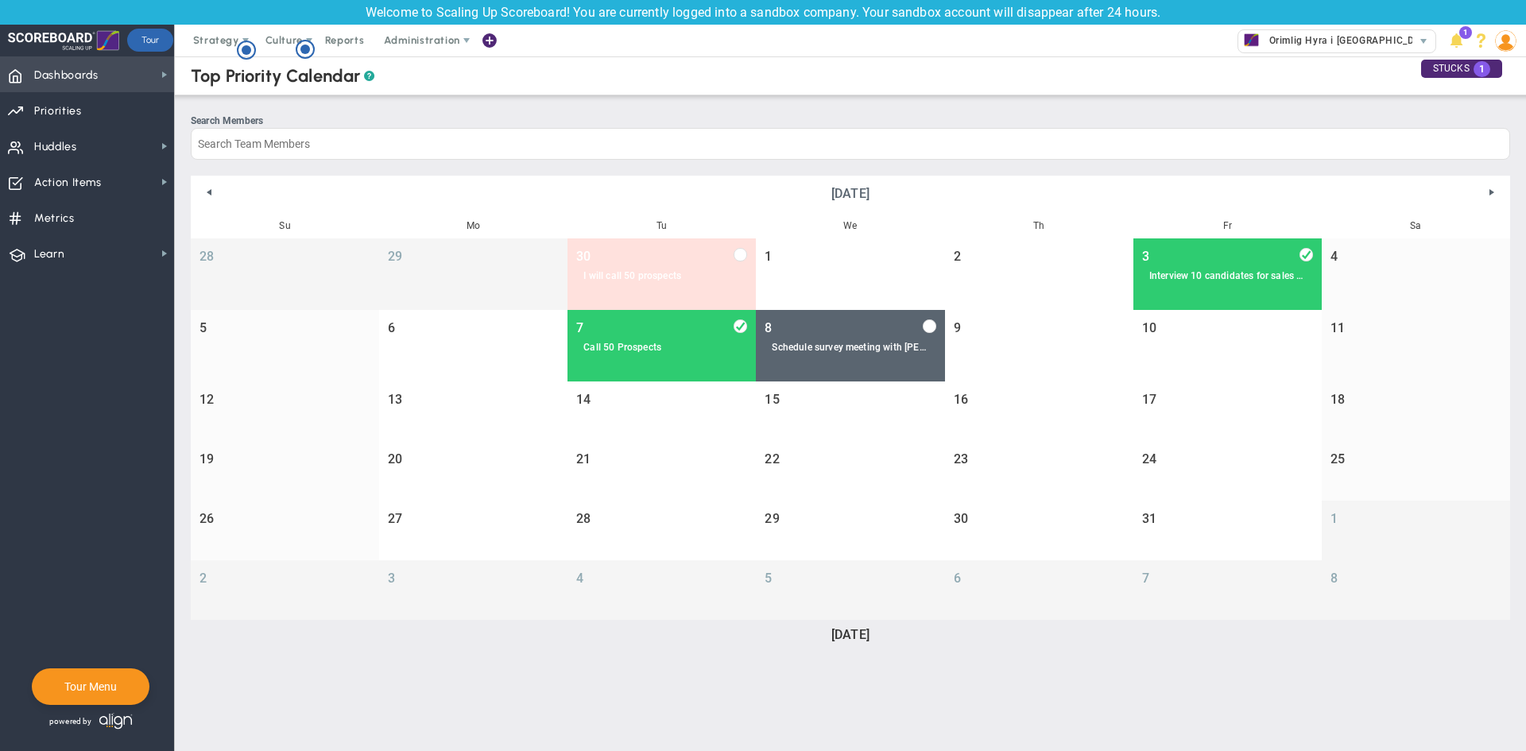
click at [96, 69] on span "Dashboards" at bounding box center [66, 75] width 64 height 33
click at [74, 34] on div at bounding box center [63, 41] width 111 height 32
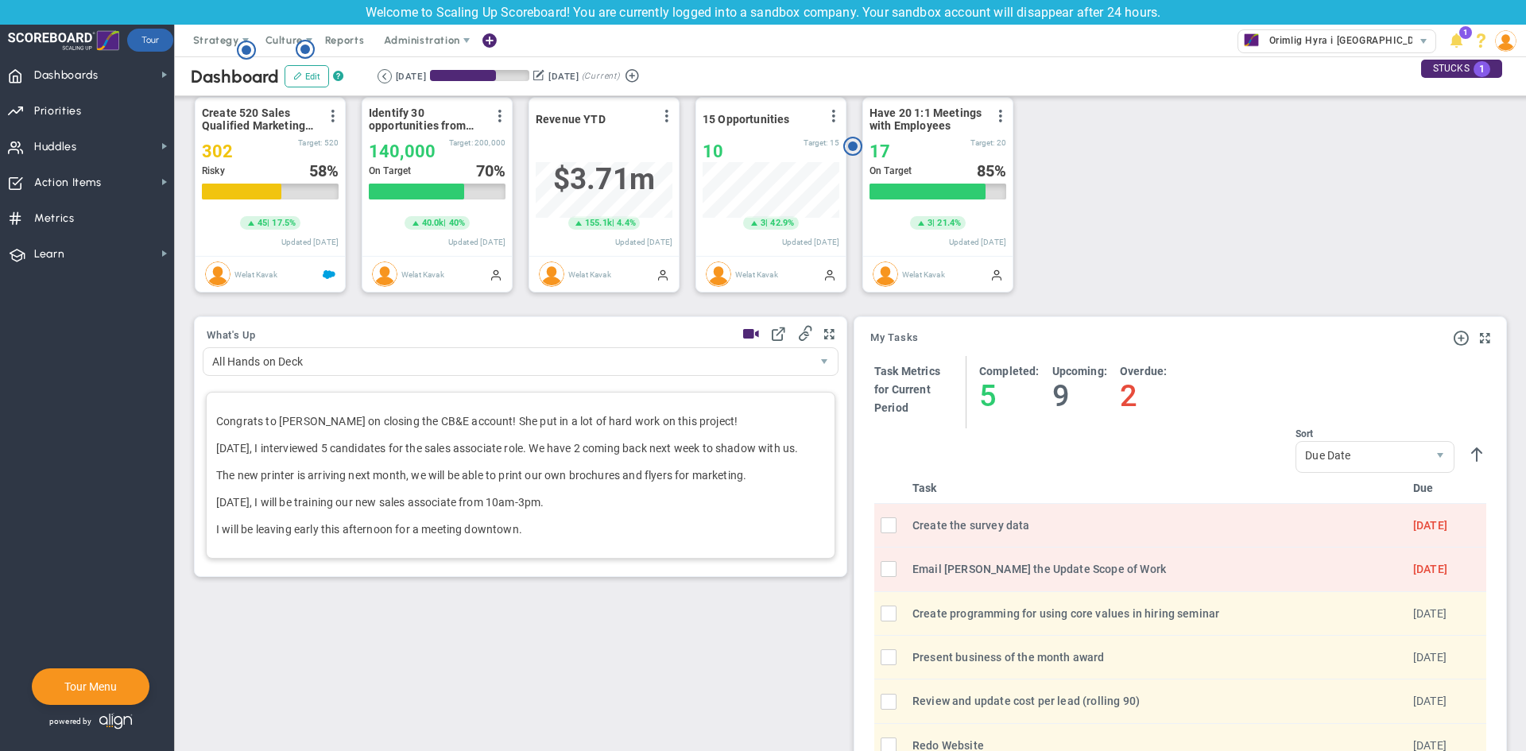
scroll to position [317, 0]
click at [297, 427] on p "Congrats to [PERSON_NAME] on closing the CB&E account! She put in a lot of hard…" at bounding box center [520, 422] width 609 height 16
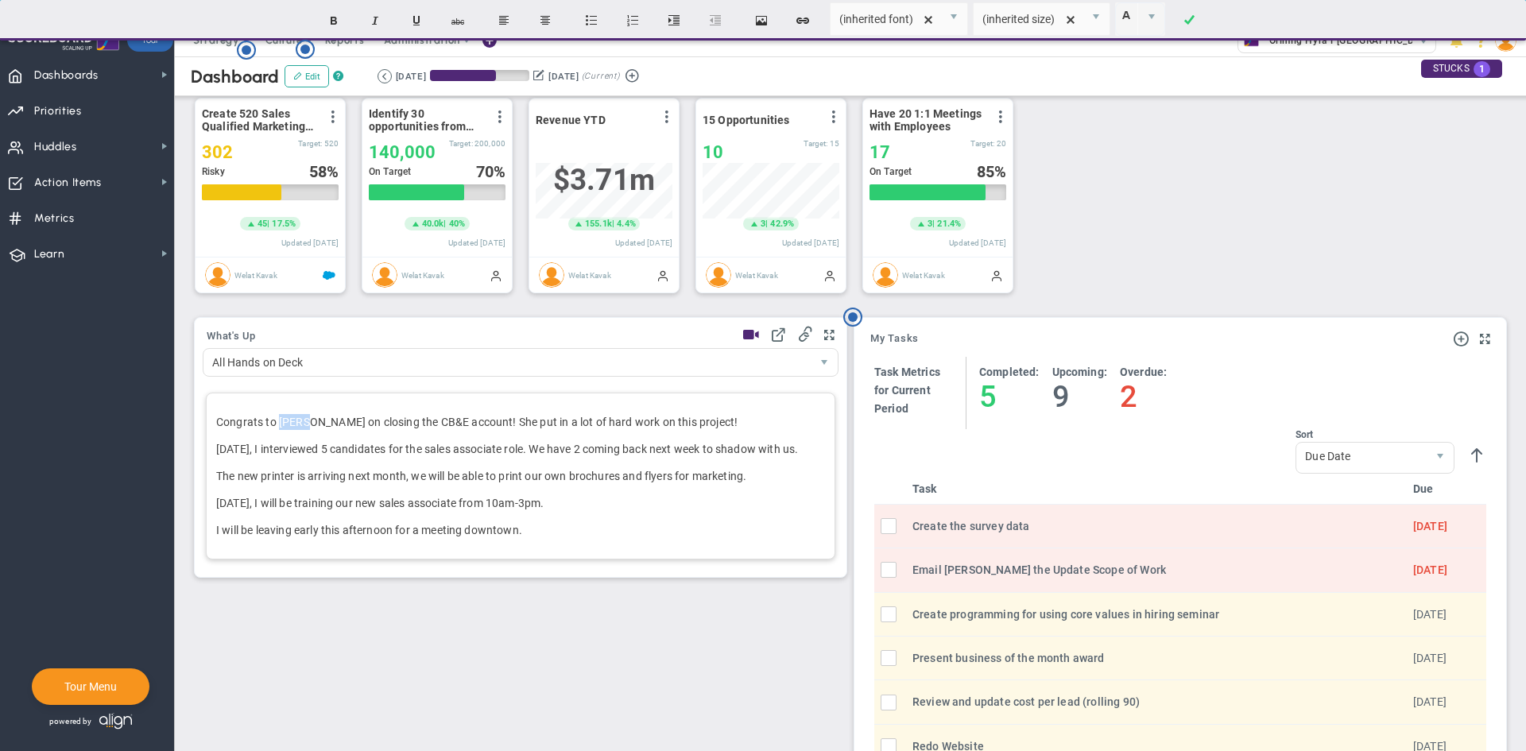
click at [297, 427] on p "Congrats to [PERSON_NAME] on closing the CB&E account! She put in a lot of hard…" at bounding box center [520, 422] width 609 height 16
click at [375, 457] on p "[DATE], I interviewed 5 candidates for the sales associate role. We have 2 comi…" at bounding box center [520, 449] width 609 height 16
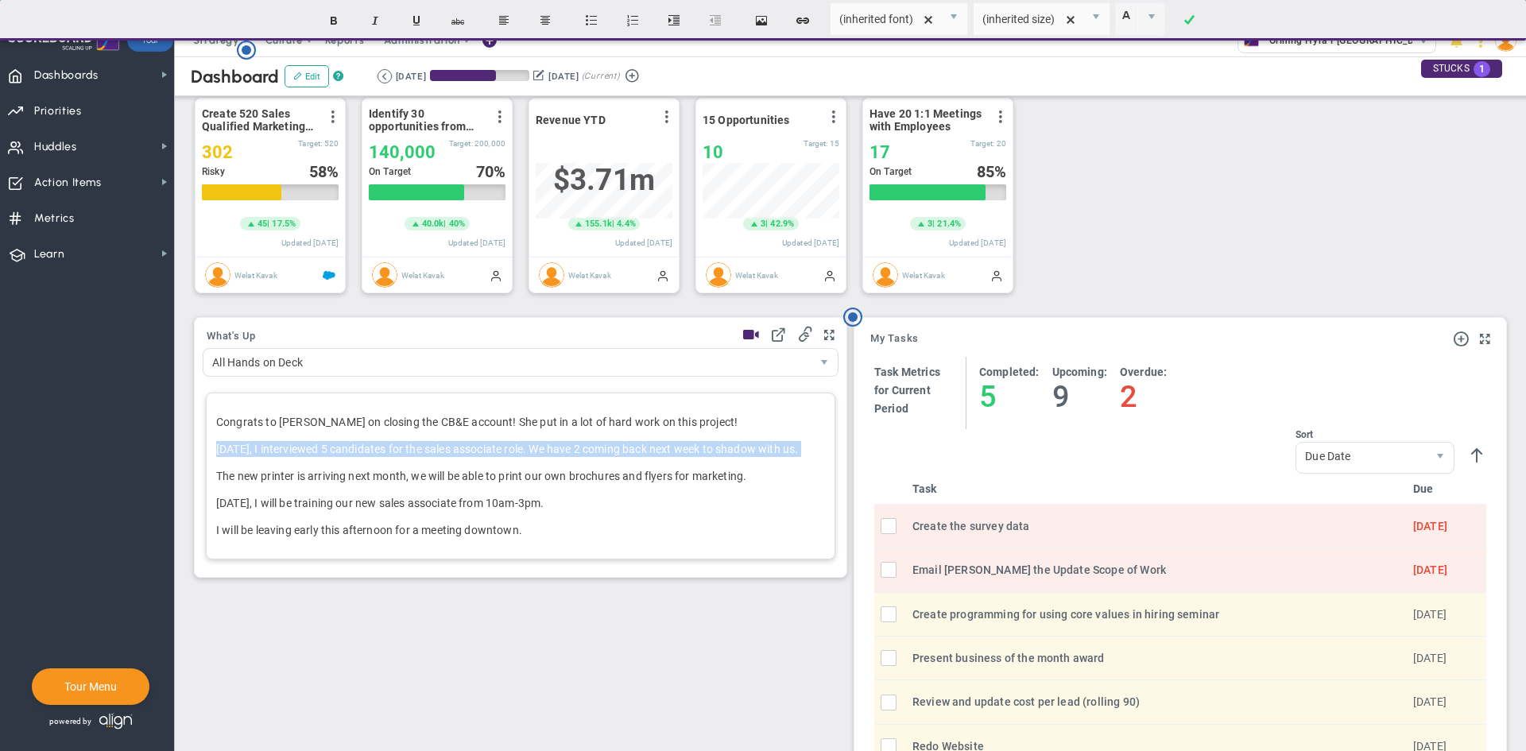
click at [375, 457] on p "[DATE], I interviewed 5 candidates for the sales associate role. We have 2 comi…" at bounding box center [520, 449] width 609 height 16
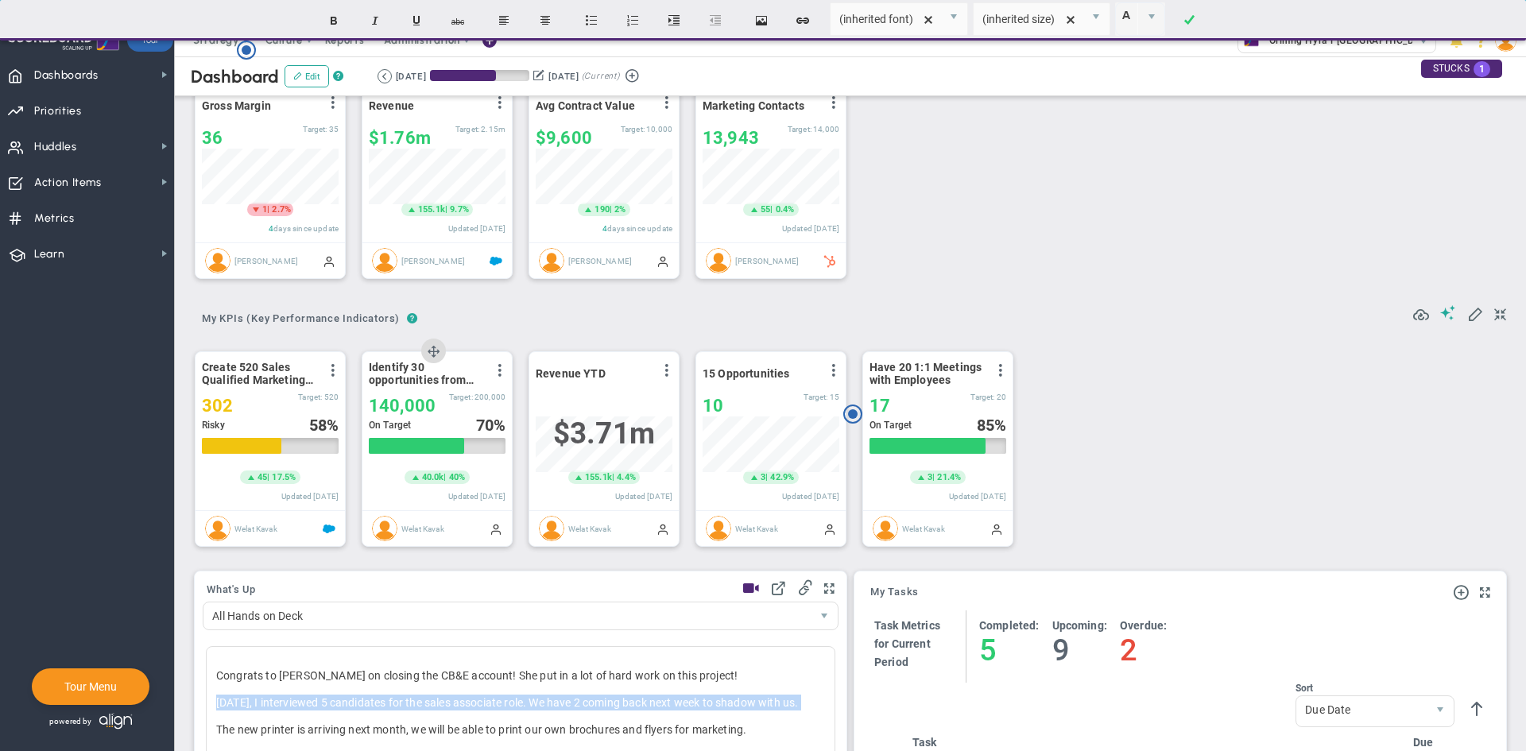
scroll to position [0, 0]
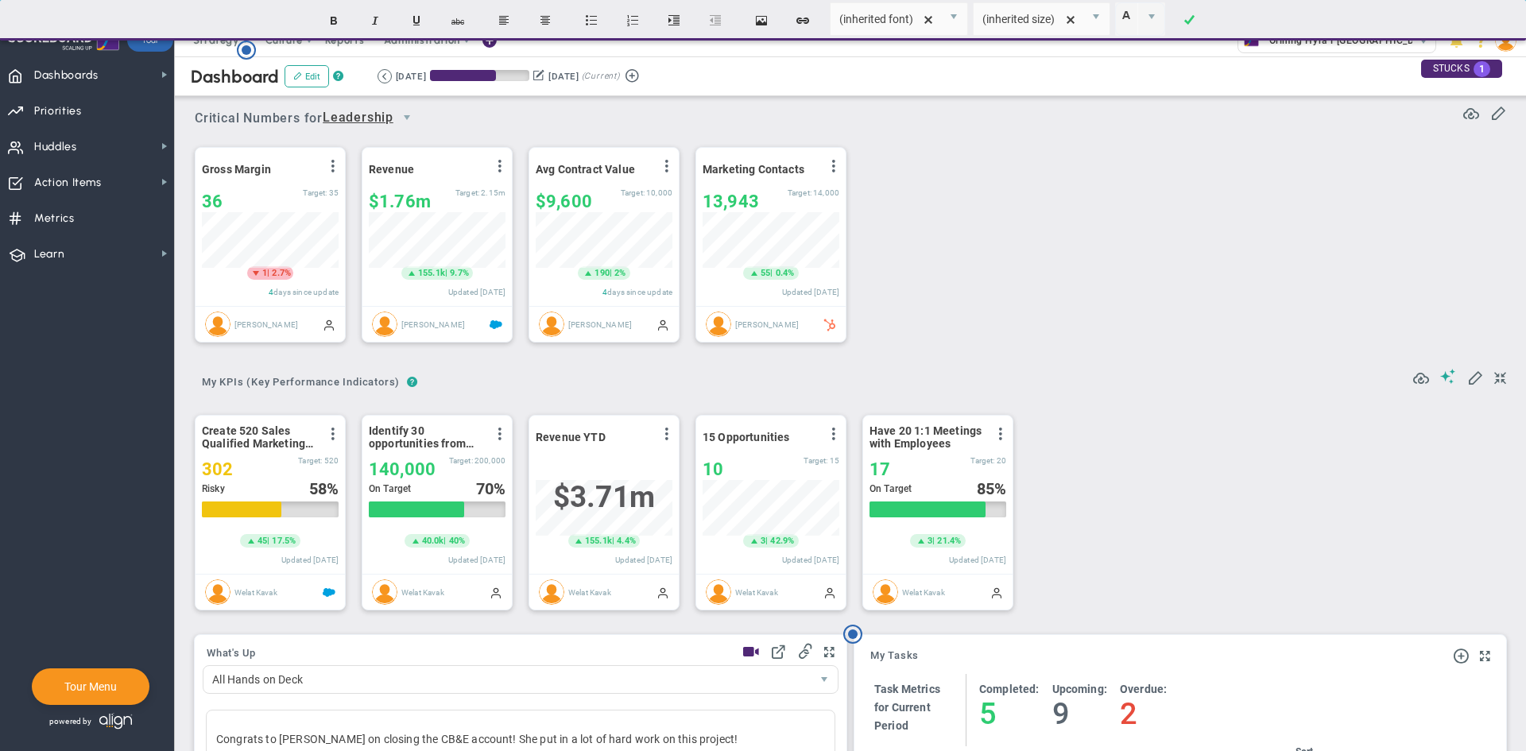
click at [264, 112] on span "Critical Numbers for Leadership 116779" at bounding box center [310, 118] width 230 height 29
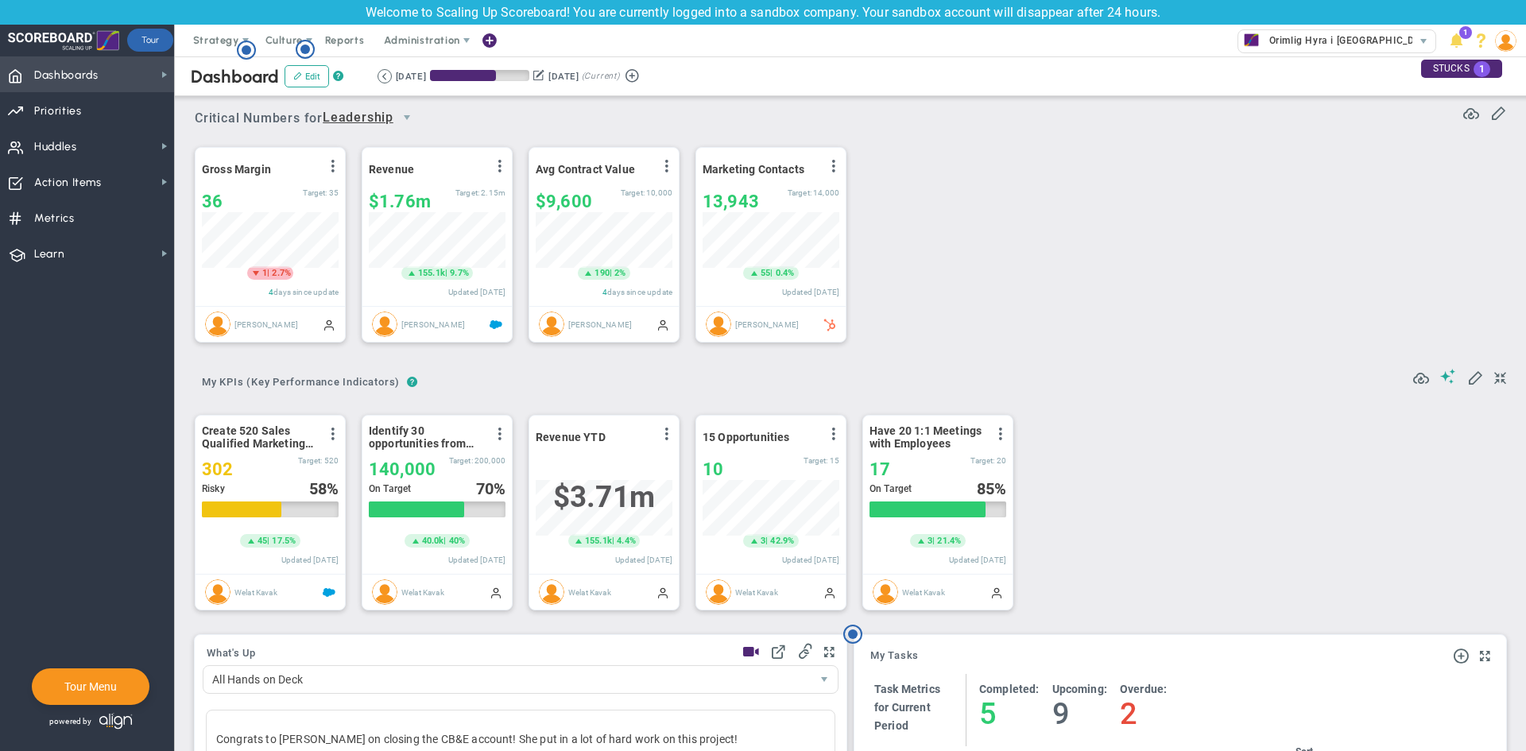
click at [98, 69] on span "Dashboards" at bounding box center [66, 75] width 64 height 33
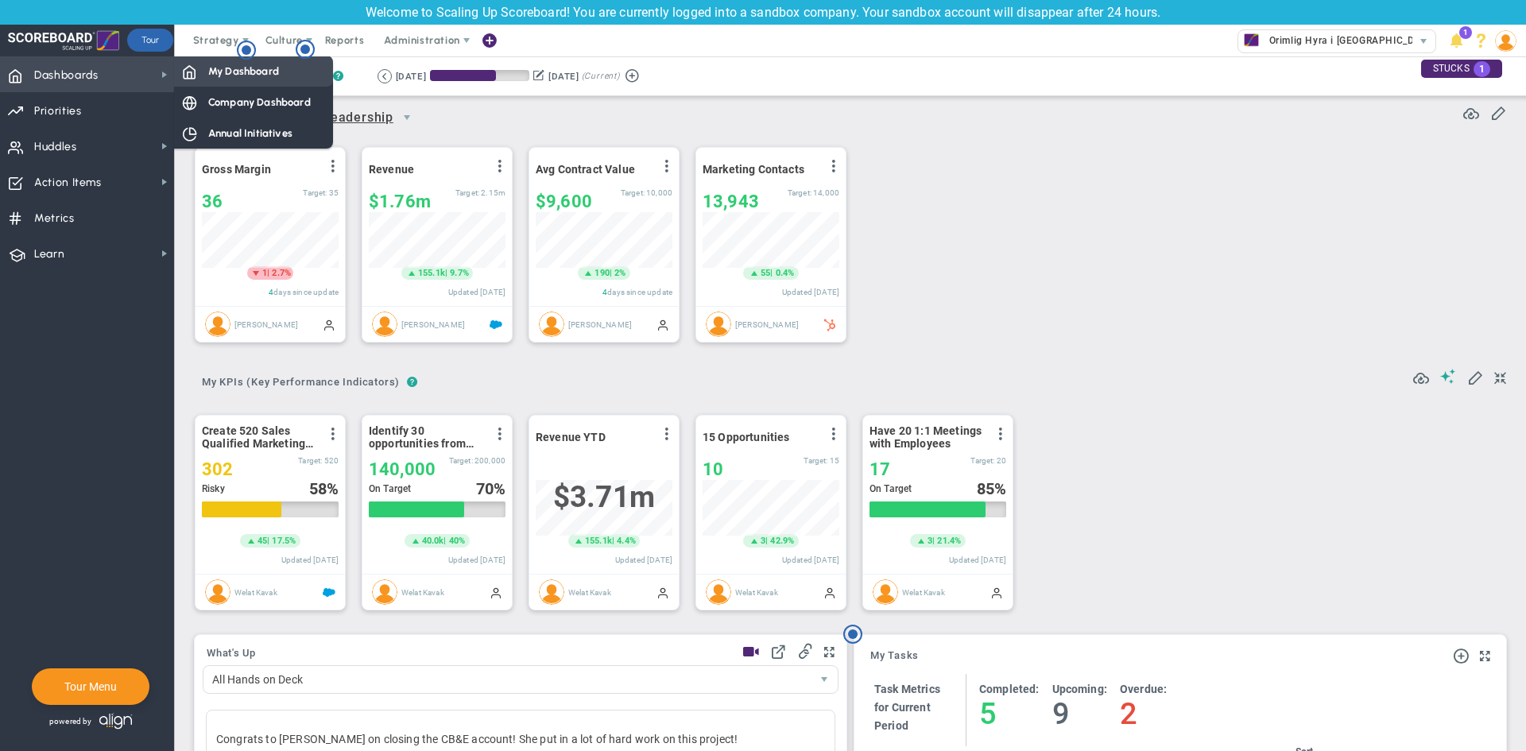
click at [220, 77] on span "My Dashboard" at bounding box center [243, 71] width 71 height 15
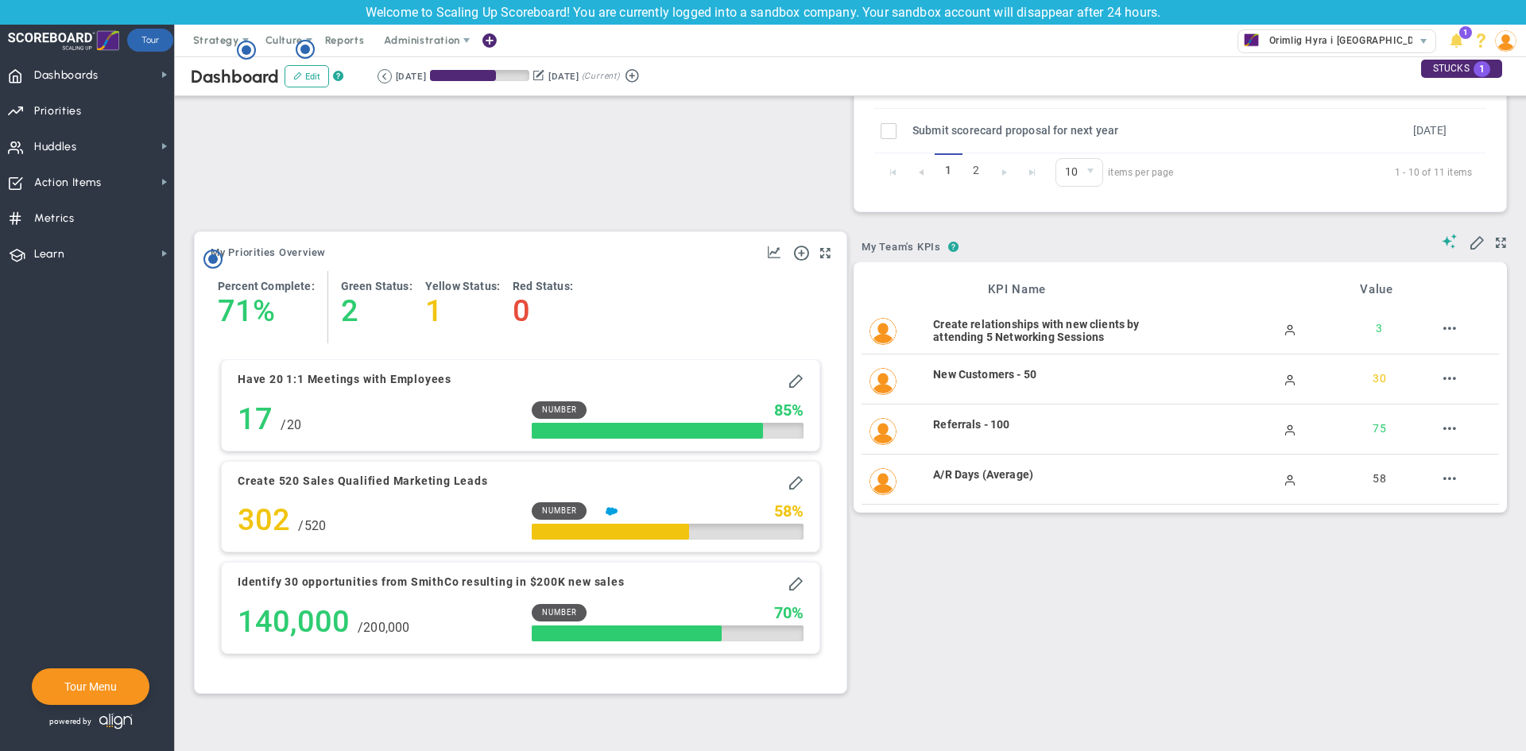
scroll to position [1111, 0]
drag, startPoint x: 443, startPoint y: 264, endPoint x: 491, endPoint y: 192, distance: 86.0
drag, startPoint x: 712, startPoint y: 238, endPoint x: 846, endPoint y: 253, distance: 135.1
click at [696, 253] on div "My Objectives and Key Results My Priorities Overview Add Objective or Key Resul…" at bounding box center [521, 462] width 652 height 461
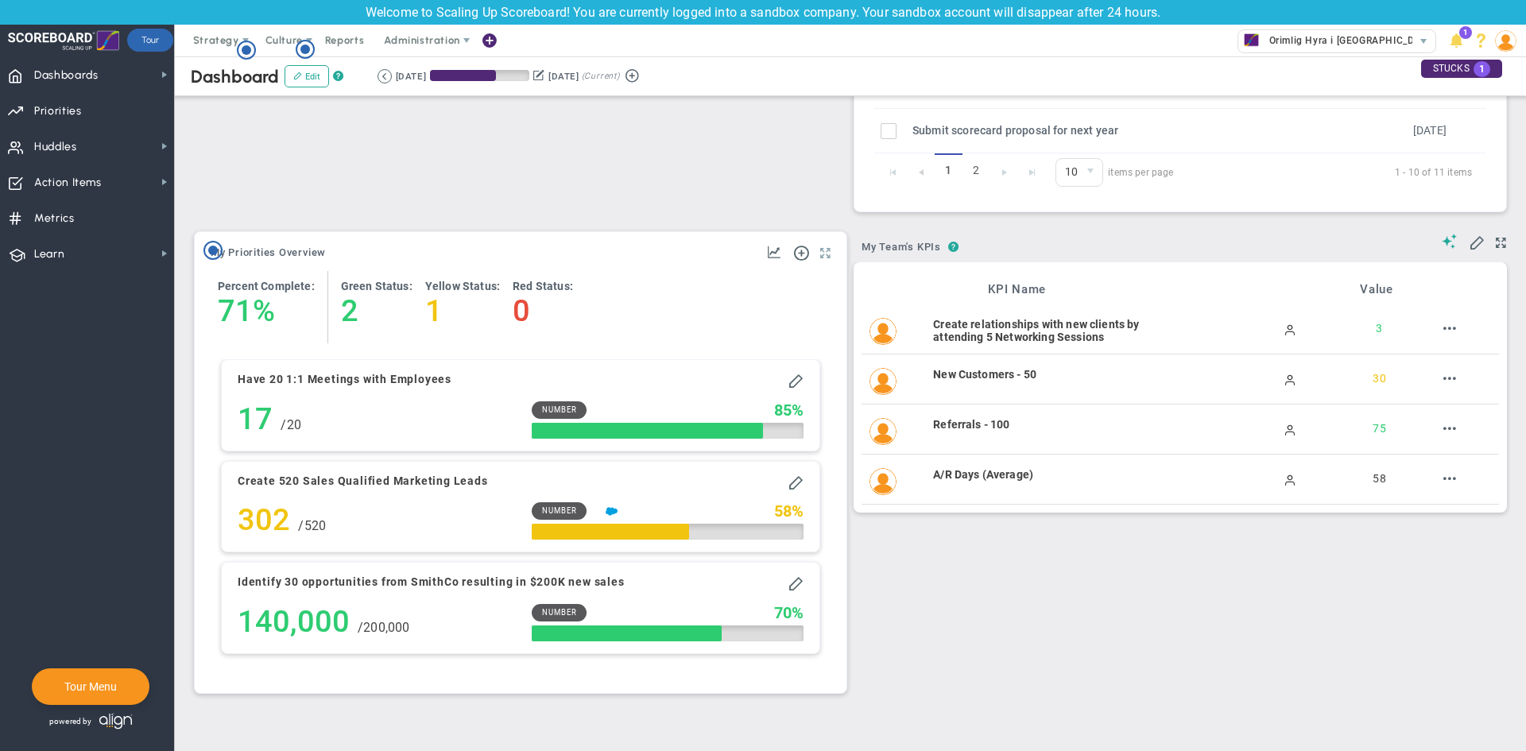
click at [820, 256] on span at bounding box center [825, 253] width 10 height 19
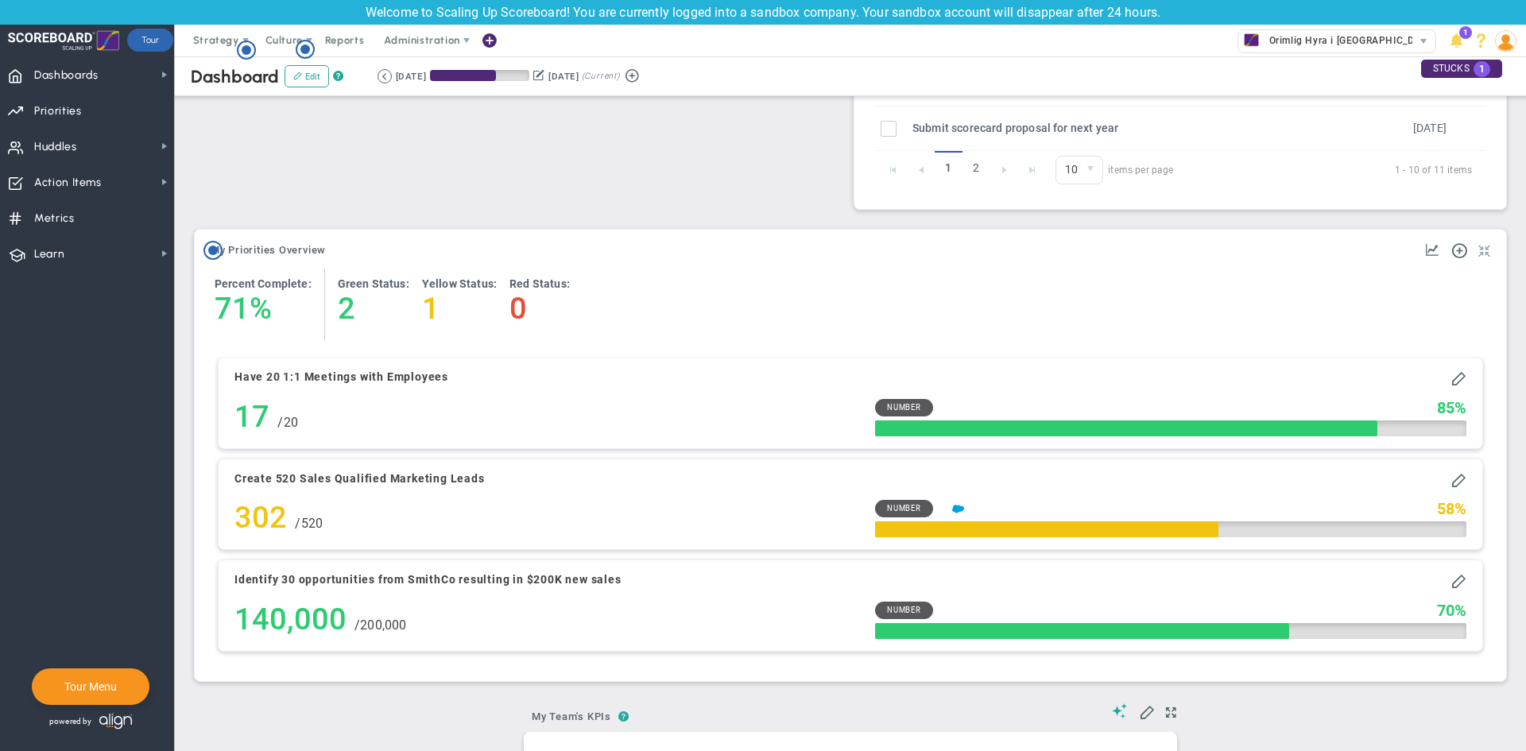
click at [1478, 254] on span at bounding box center [1484, 251] width 12 height 19
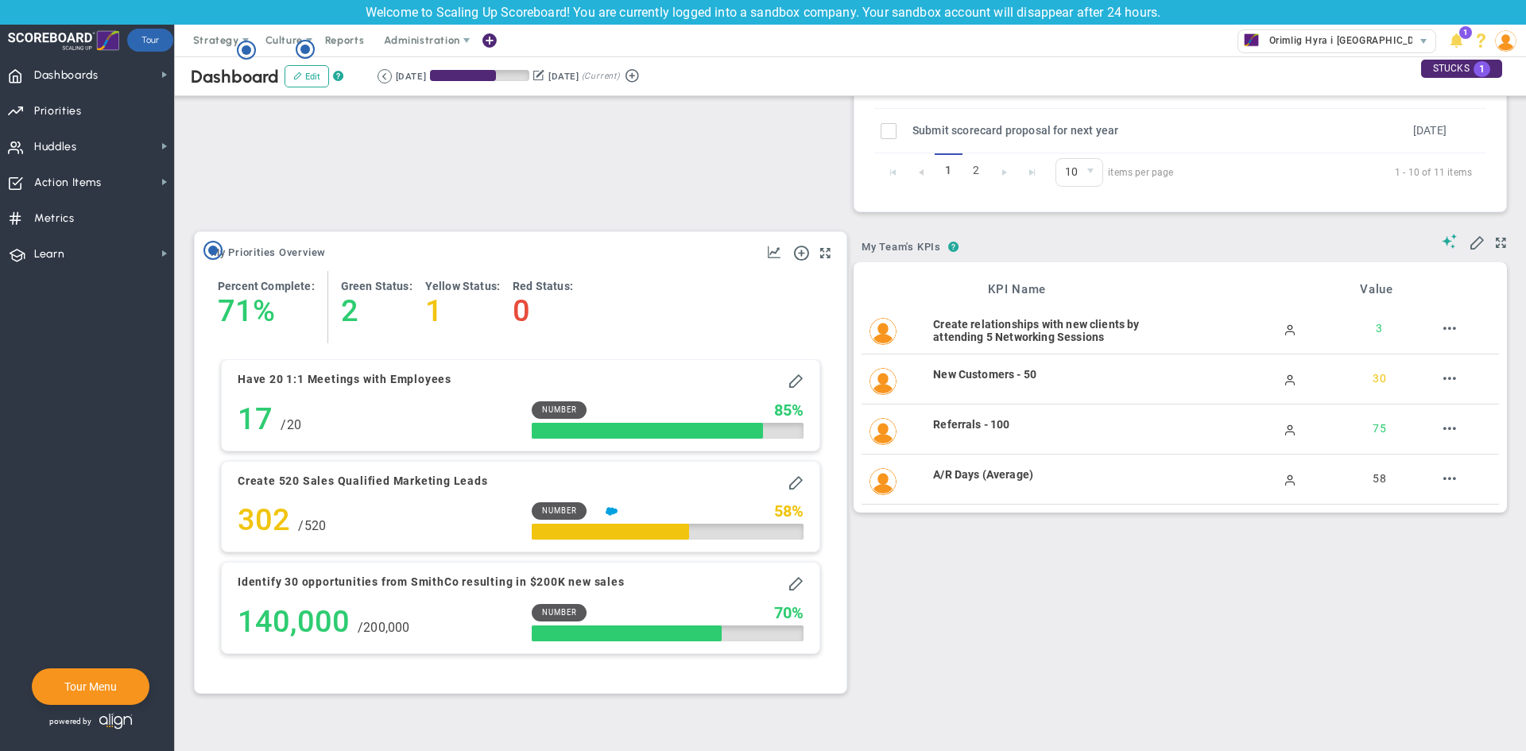
click at [1372, 377] on span "30" at bounding box center [1378, 378] width 13 height 13
click at [1375, 287] on h3 "Value" at bounding box center [1523, 289] width 327 height 14
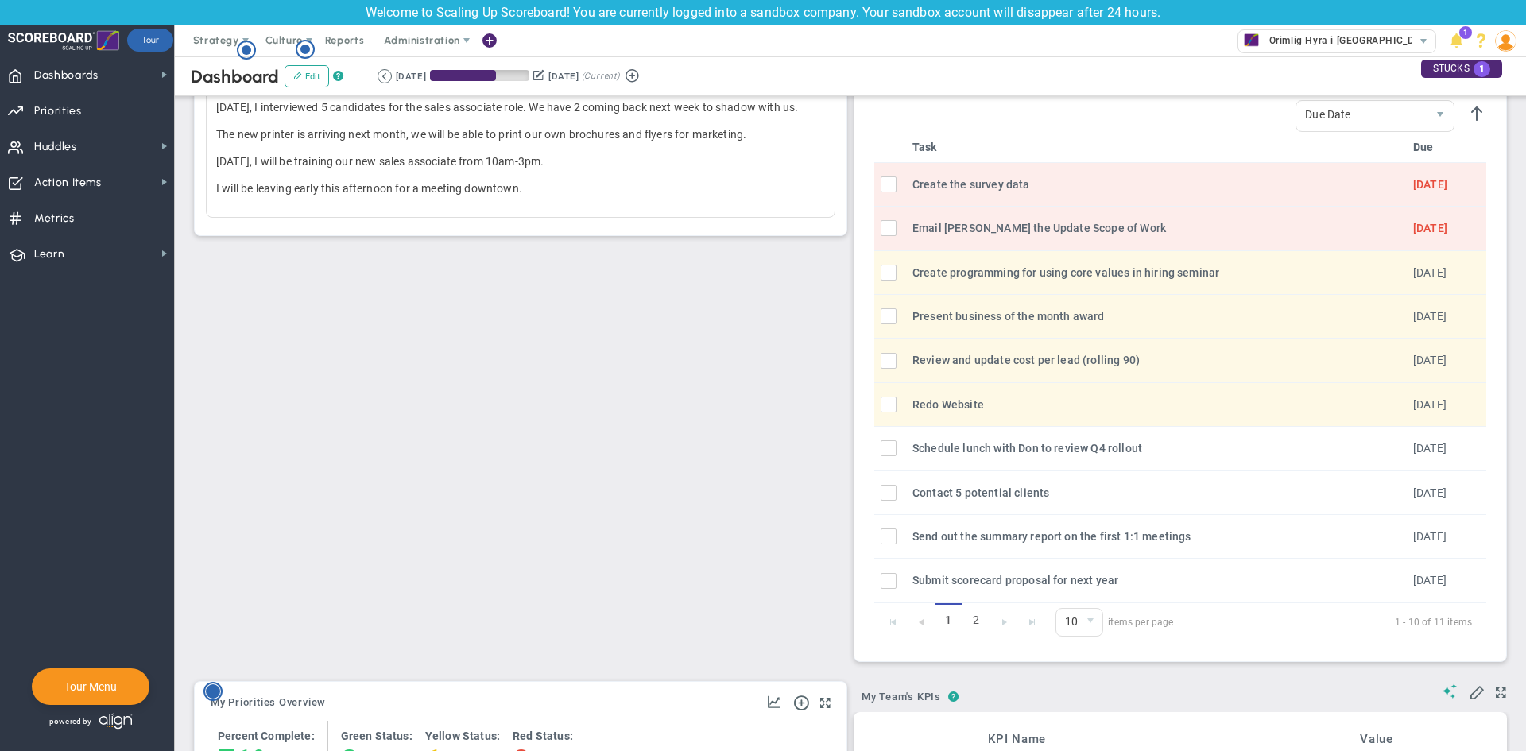
click at [210, 693] on circle "Hotspot (open by clicking or pressing space/enter)" at bounding box center [213, 691] width 14 height 14
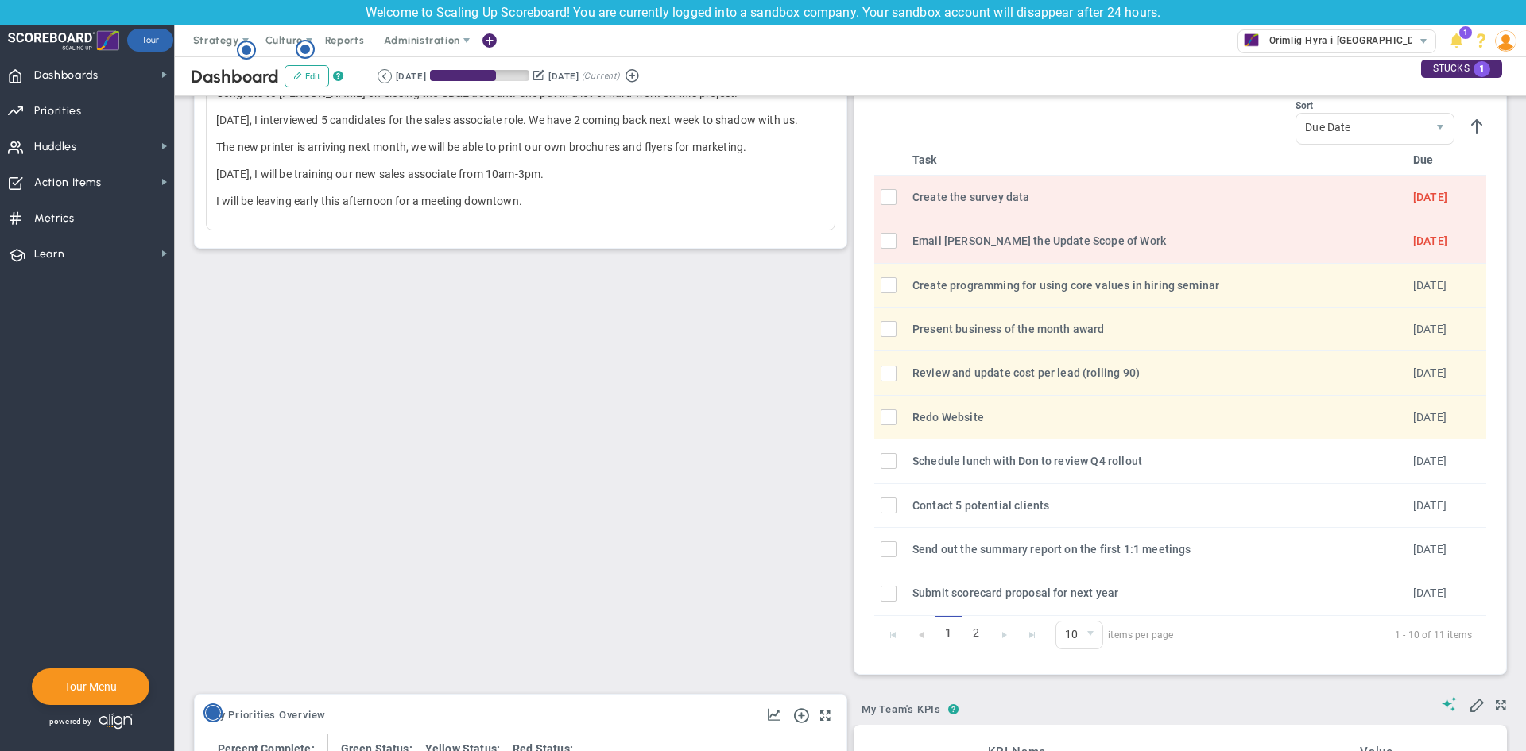
click at [208, 713] on circle "Hotspot (open by clicking or pressing space/enter)" at bounding box center [213, 713] width 14 height 14
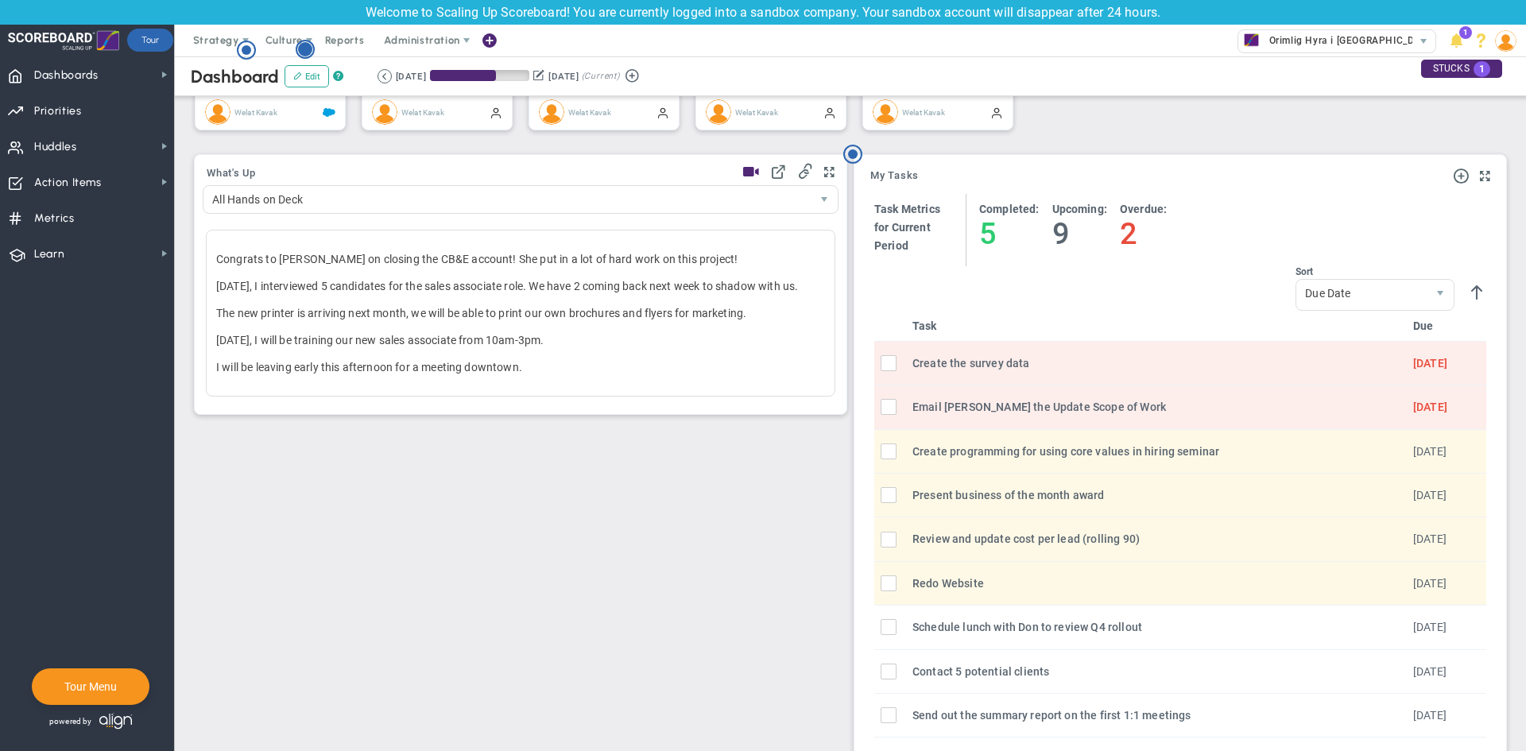
scroll to position [479, 0]
click at [303, 52] on circle "Hotspot (open by clicking or pressing space/enter)" at bounding box center [305, 49] width 14 height 14
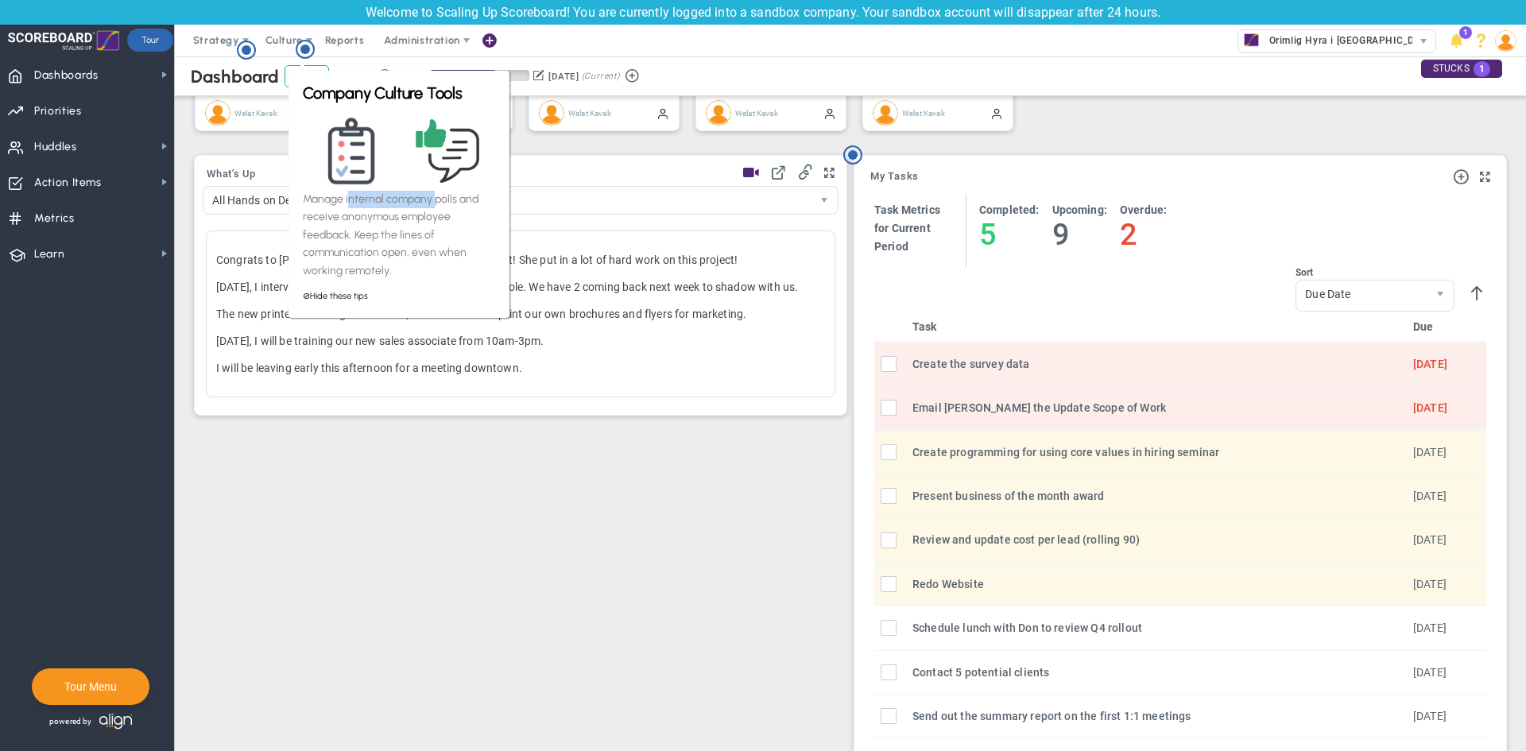
drag, startPoint x: 357, startPoint y: 201, endPoint x: 435, endPoint y: 206, distance: 78.0
click at [435, 206] on p "Manage internal company polls and receive anonymous employee feedback. Keep the…" at bounding box center [399, 235] width 192 height 89
click at [355, 241] on p "Manage internal company polls and receive anonymous employee feedback. Keep the…" at bounding box center [399, 235] width 192 height 89
click at [246, 44] on icon "Hotspot (open by clicking or pressing space/enter)" at bounding box center [246, 50] width 19 height 19
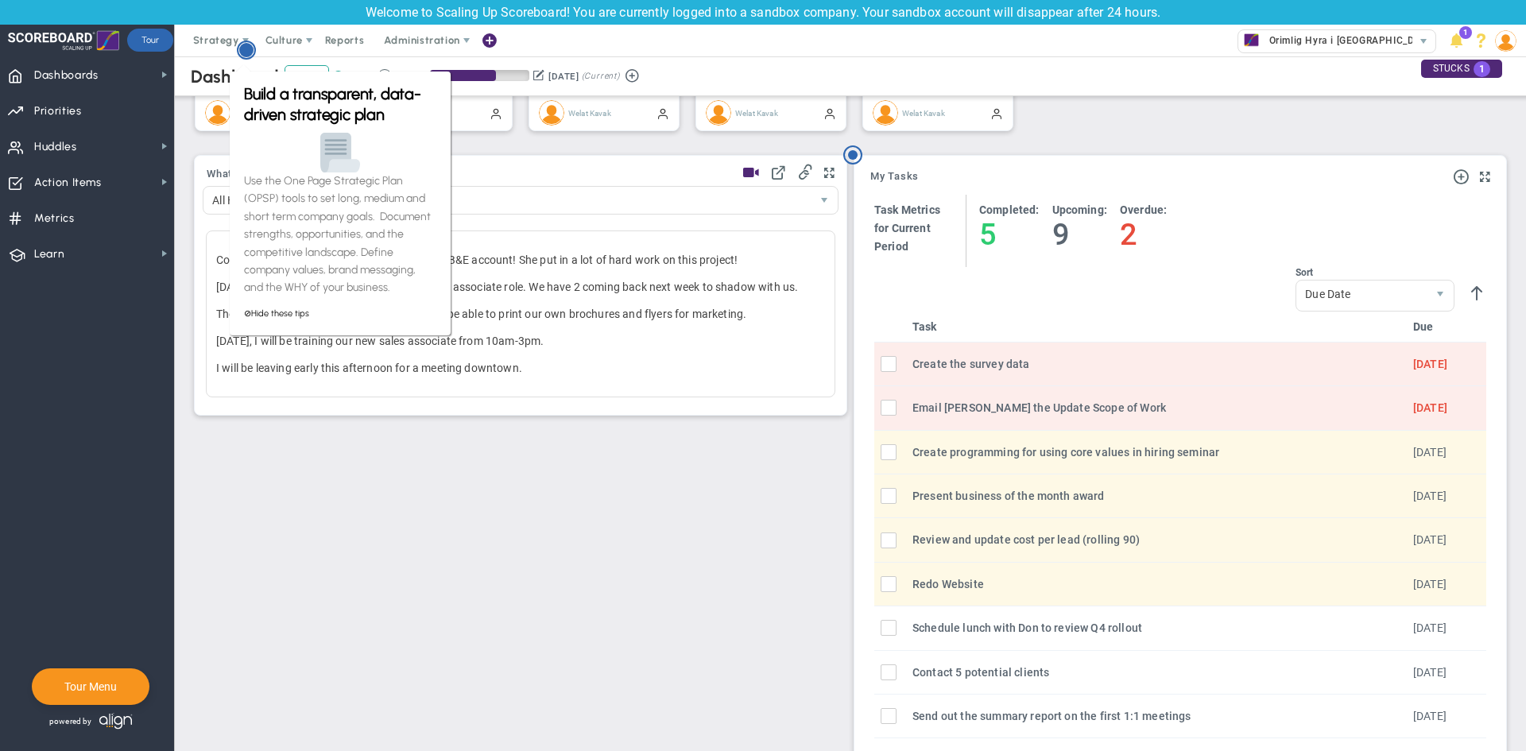
click at [248, 51] on circle "Hotspot (open by clicking or pressing space/enter)" at bounding box center [246, 50] width 14 height 14
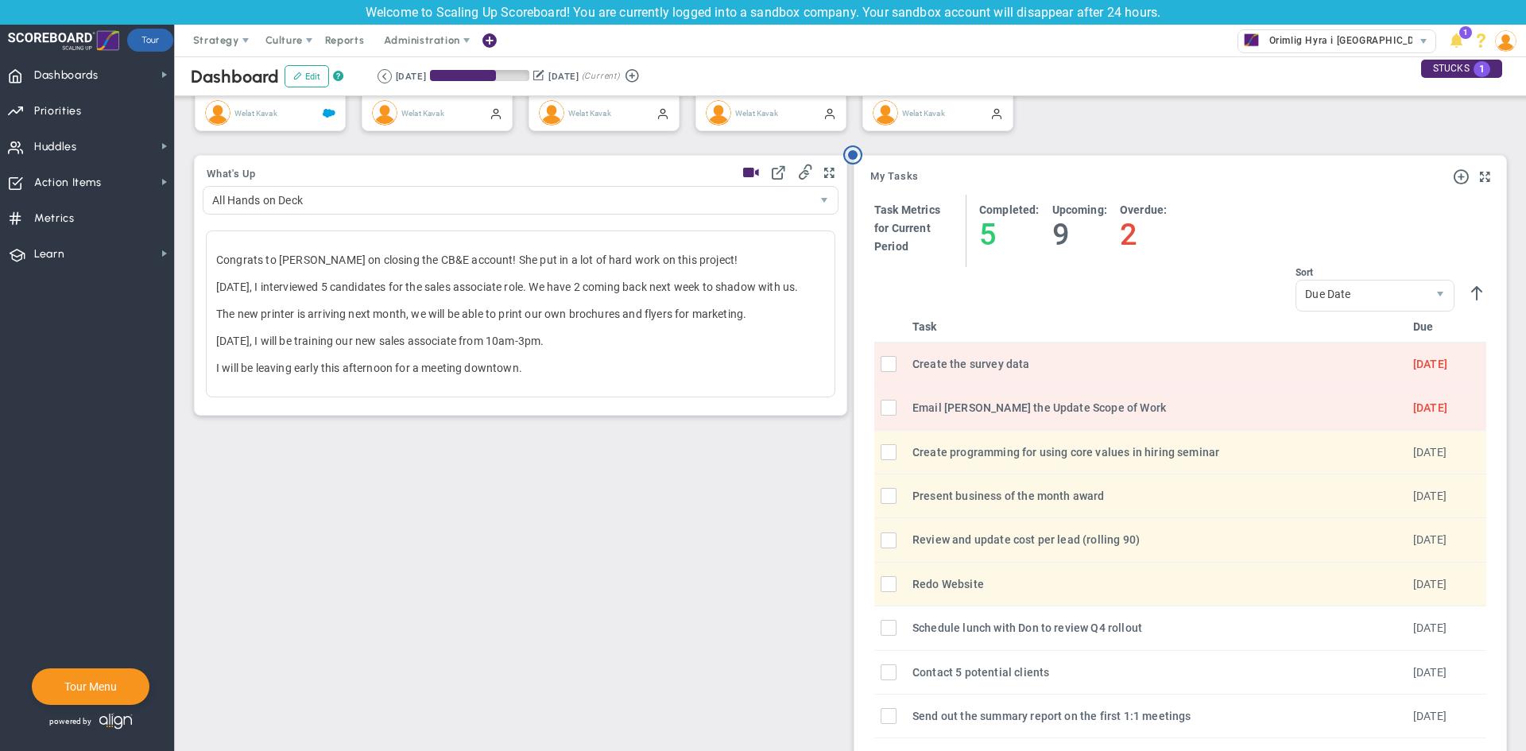
click at [248, 51] on span "Strategy" at bounding box center [217, 41] width 72 height 32
click at [125, 75] on span "Dashboards Dashboards" at bounding box center [87, 74] width 174 height 36
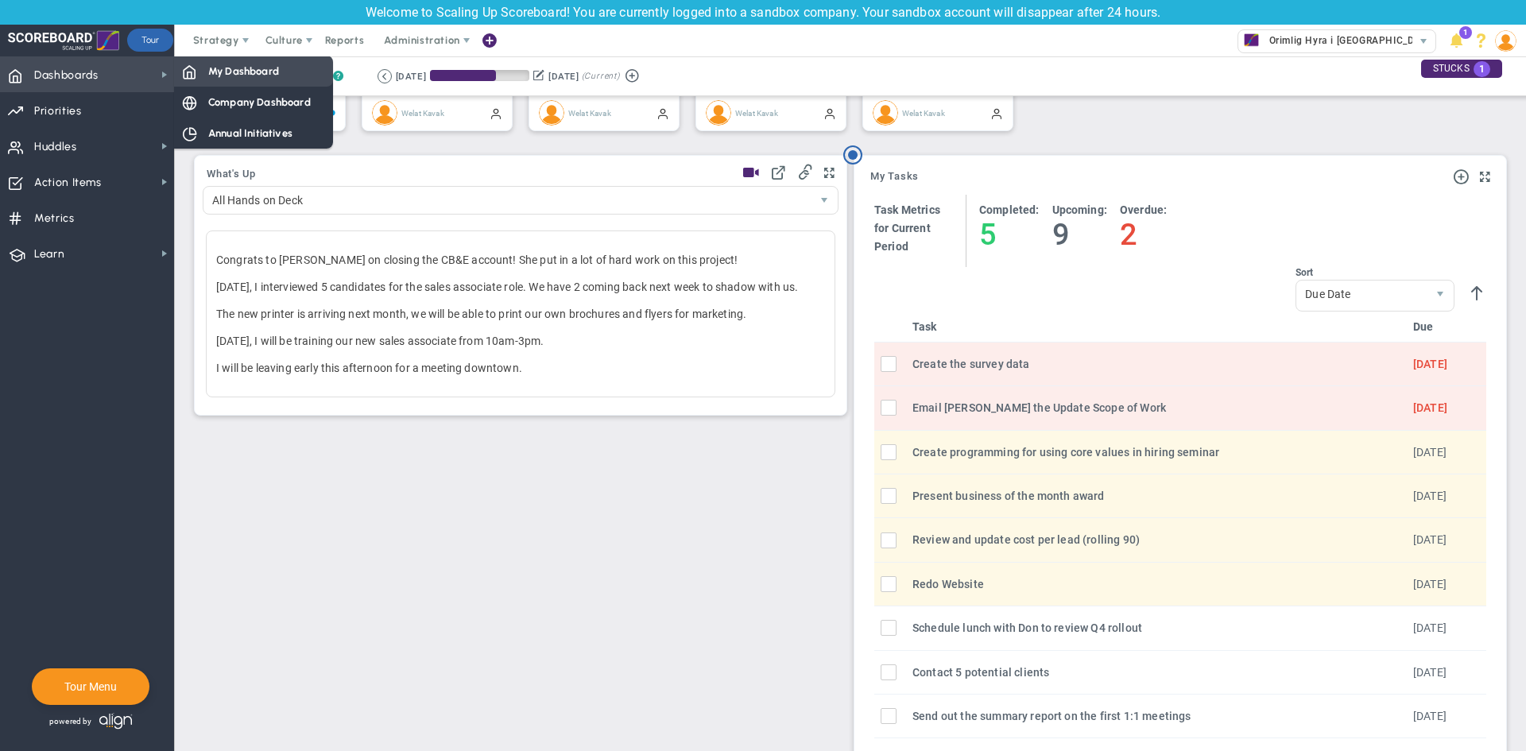
click at [253, 73] on span "My Dashboard" at bounding box center [243, 71] width 71 height 15
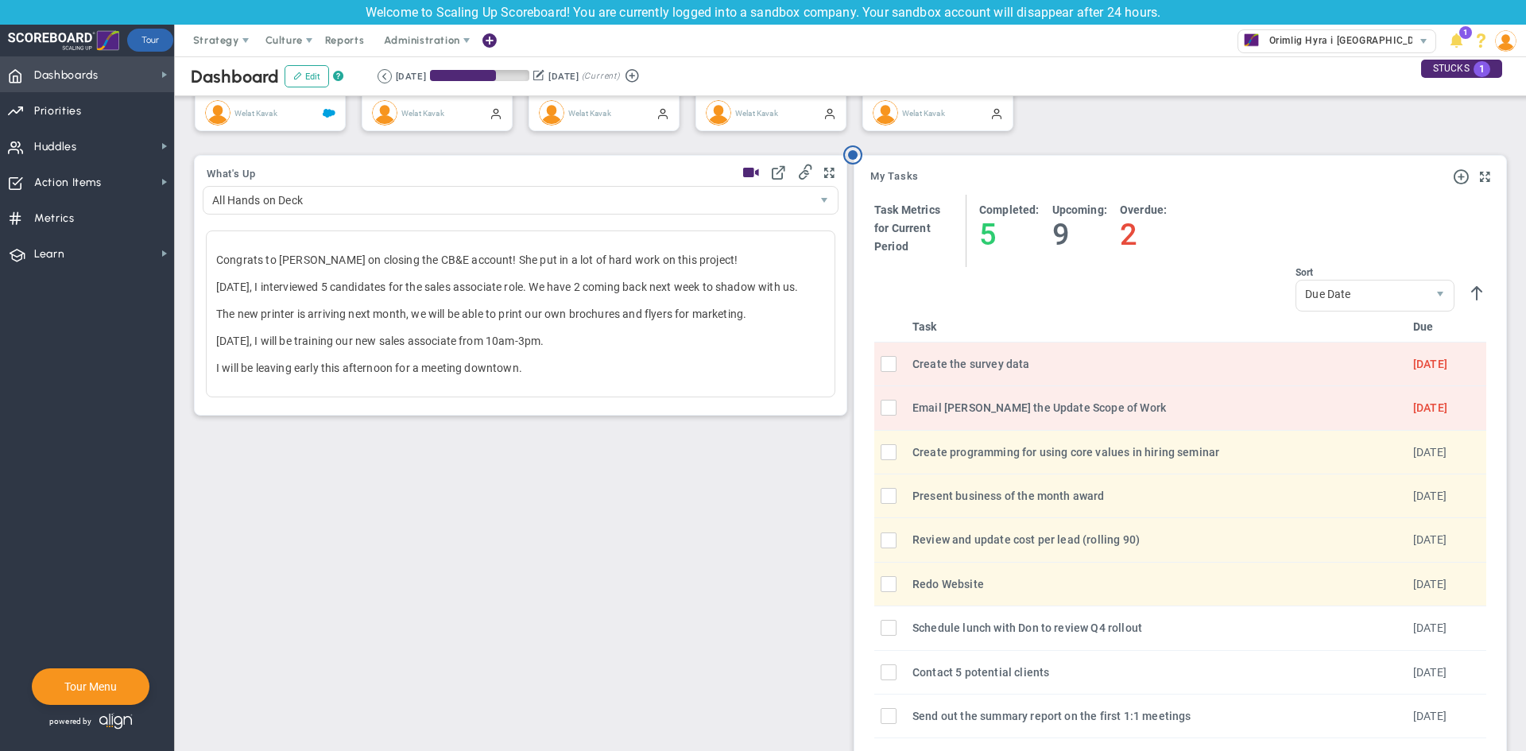
click at [120, 74] on span "Dashboards Dashboards" at bounding box center [87, 74] width 174 height 36
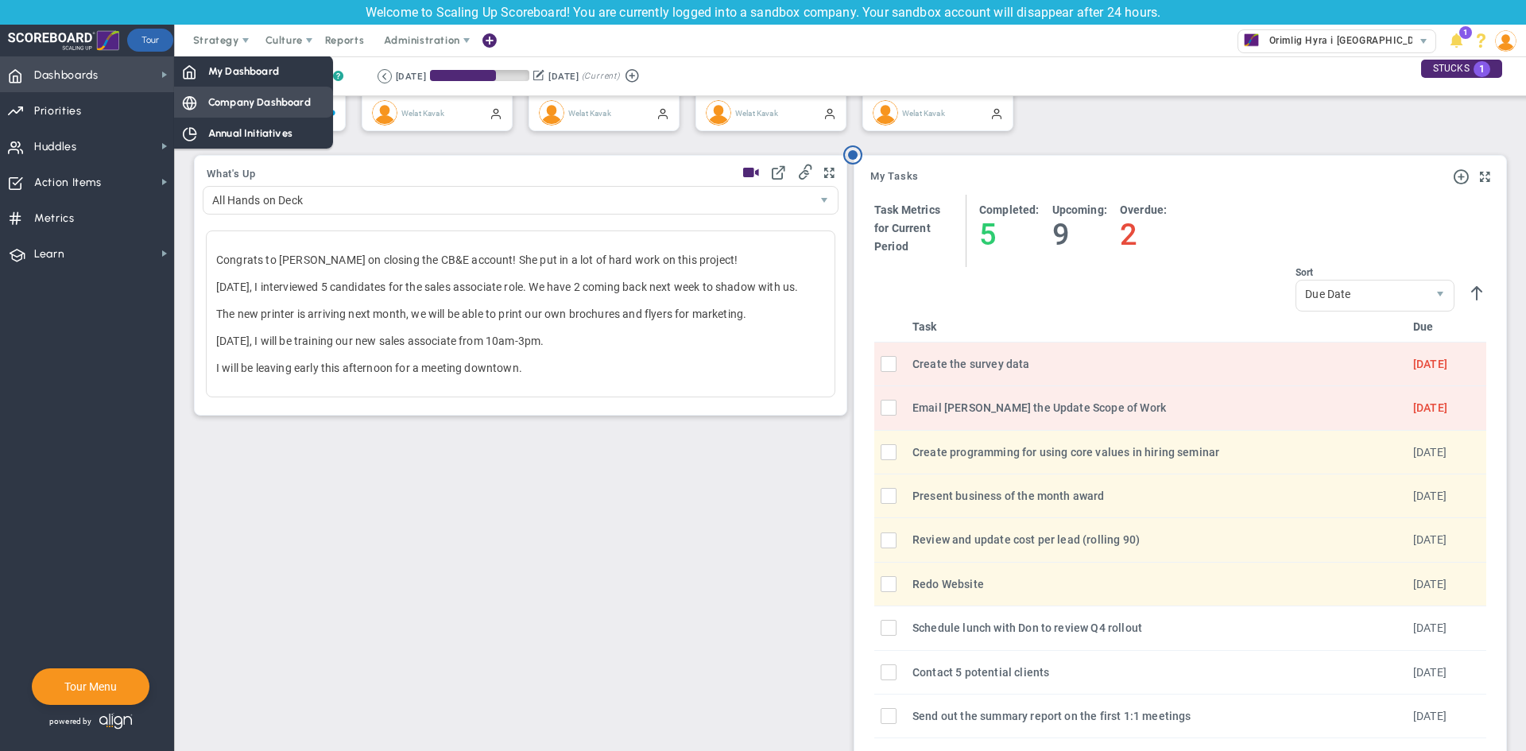
click at [232, 104] on span "Company Dashboard" at bounding box center [259, 102] width 103 height 15
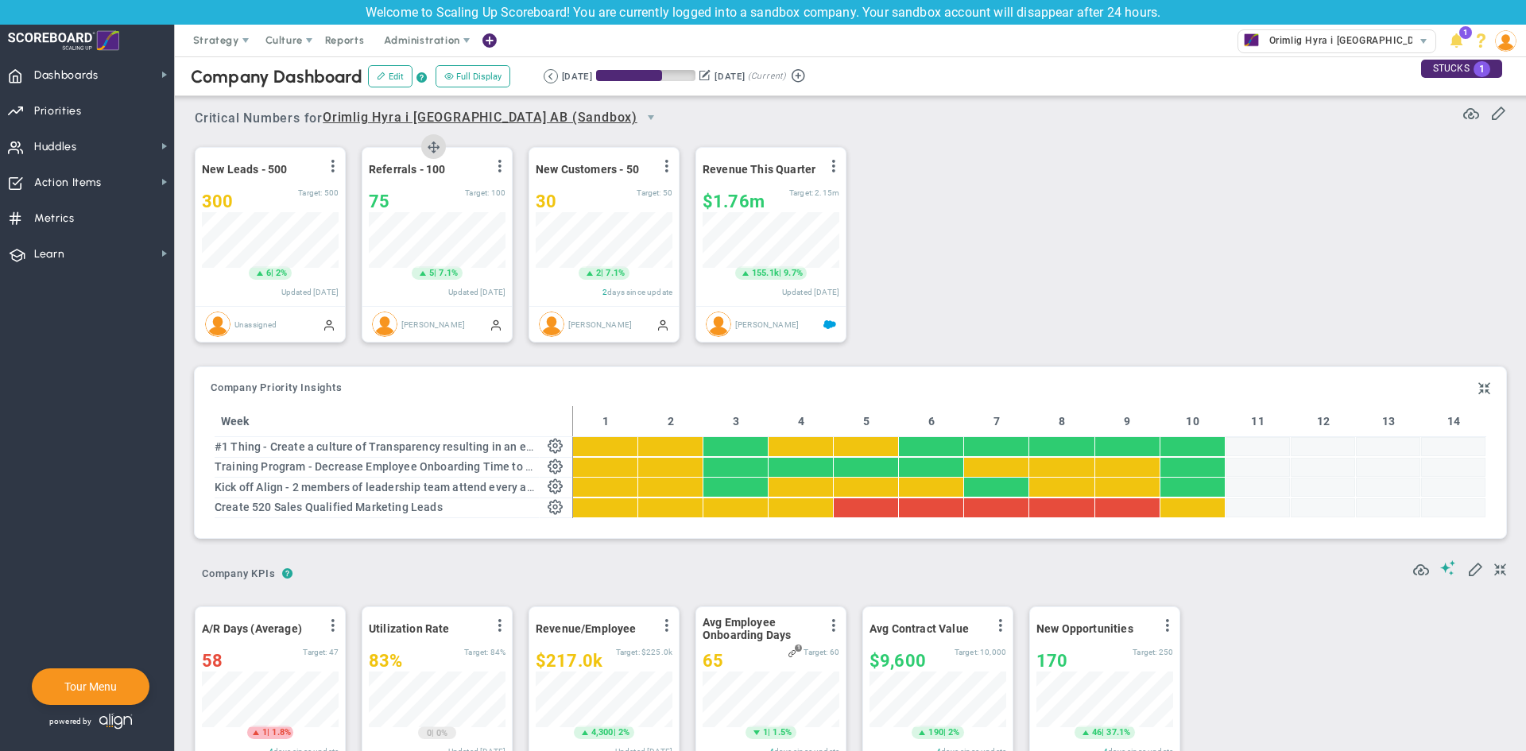
scroll to position [56, 137]
click at [1478, 390] on span at bounding box center [1484, 388] width 12 height 19
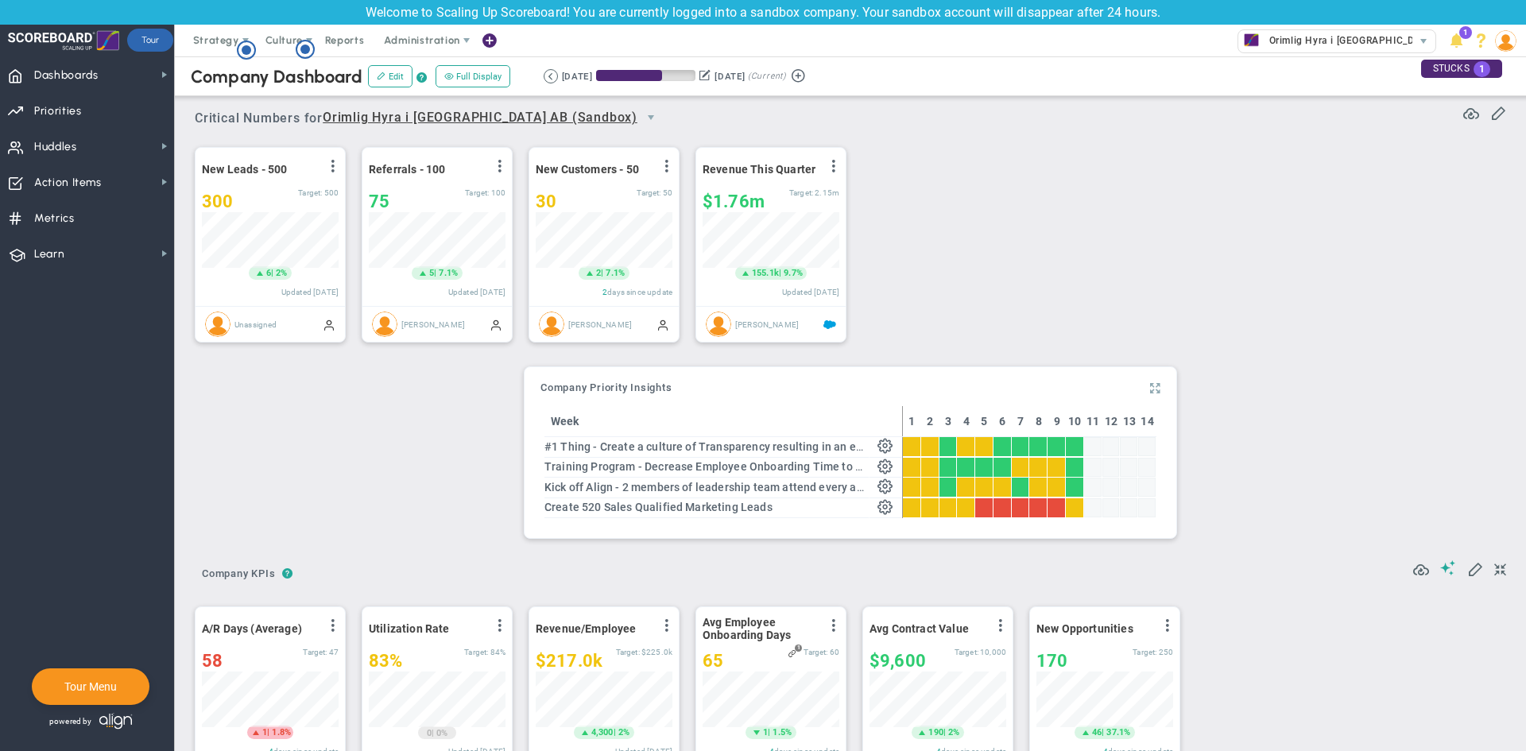
click at [1150, 389] on span at bounding box center [1155, 388] width 10 height 19
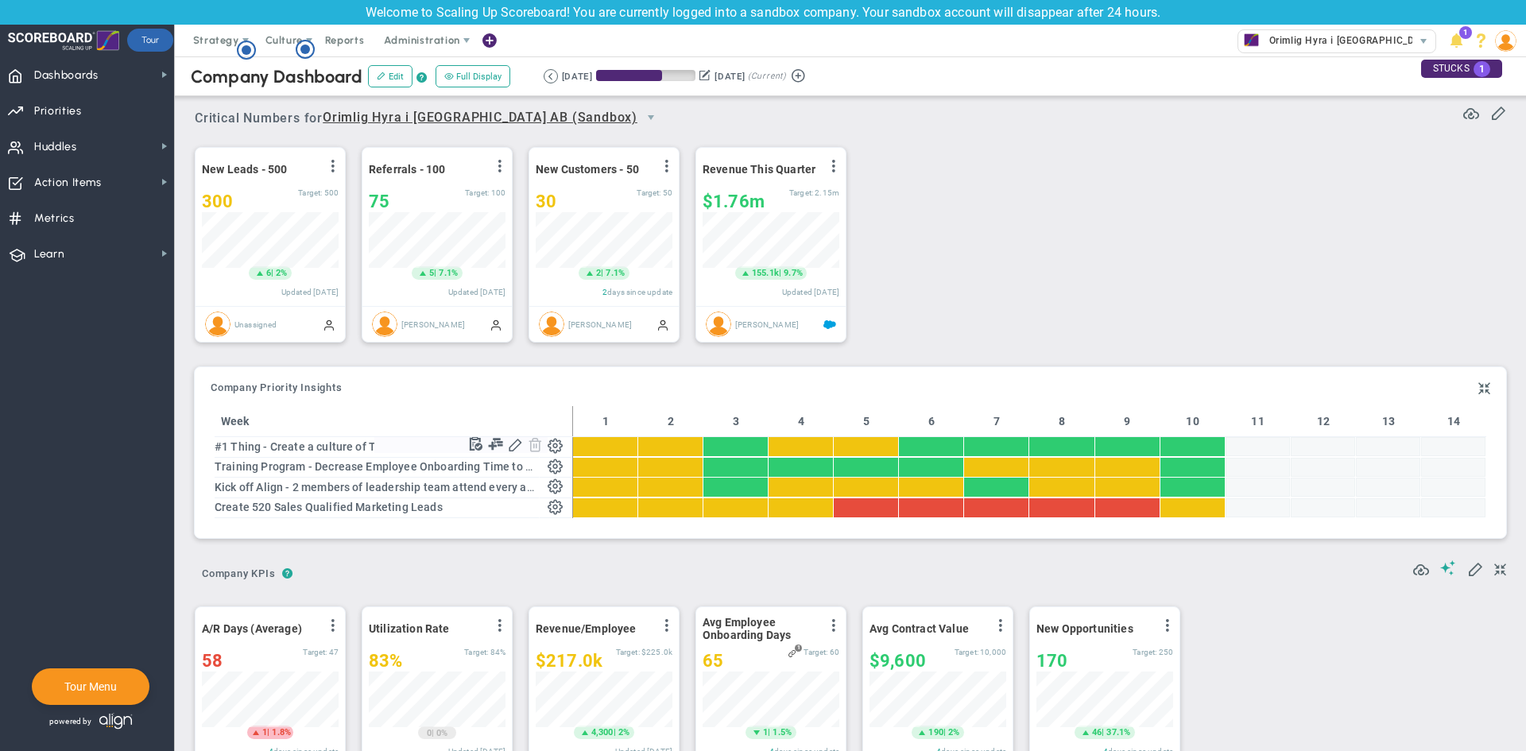
click at [554, 449] on span at bounding box center [555, 444] width 15 height 15
click at [559, 446] on span at bounding box center [555, 444] width 15 height 15
click at [555, 445] on span at bounding box center [555, 444] width 15 height 15
click at [518, 448] on span at bounding box center [515, 443] width 15 height 15
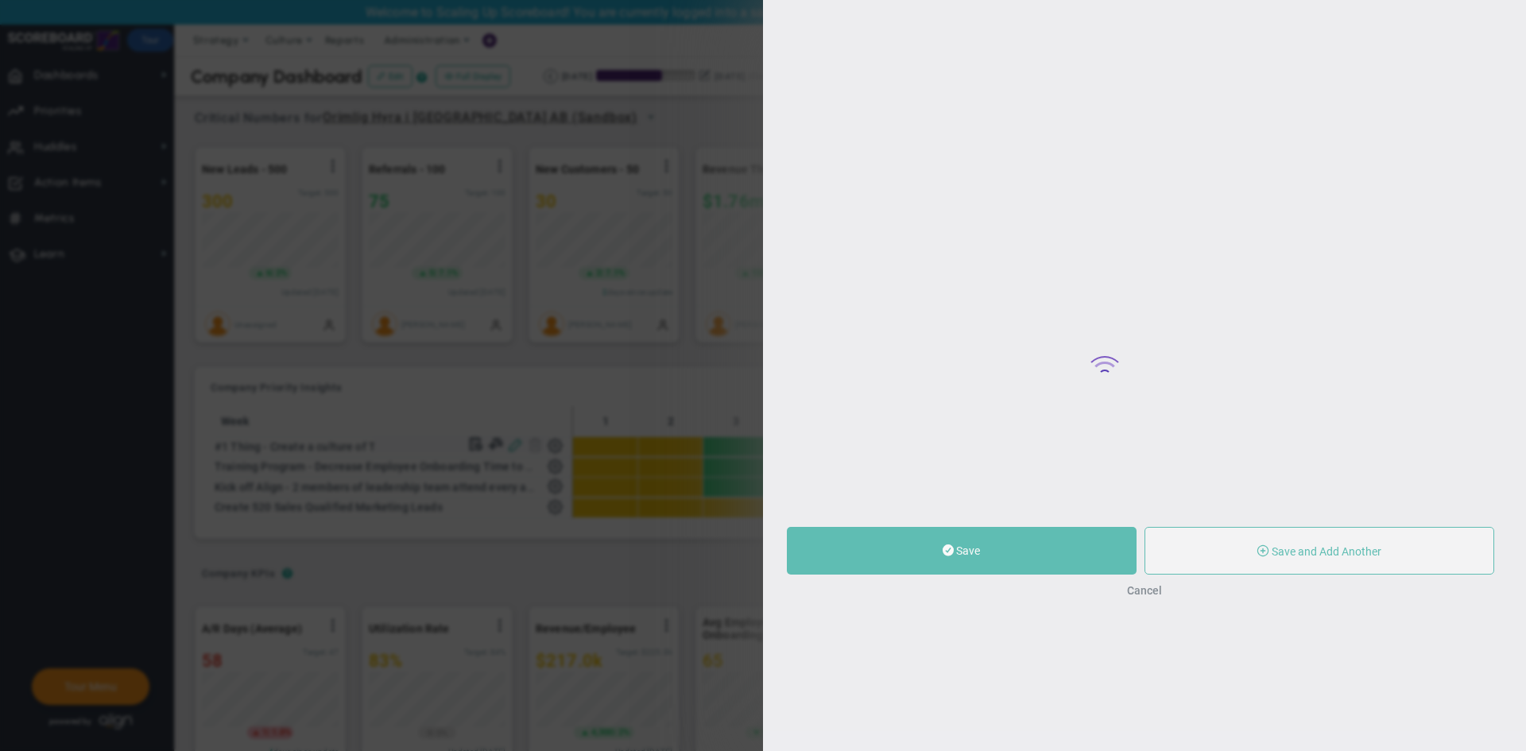
type input "#1 Thing - Create a culture of Transparency resulting in an eNPS score increase…"
type input "0"
type input "89"
type input "100"
radio input "true"
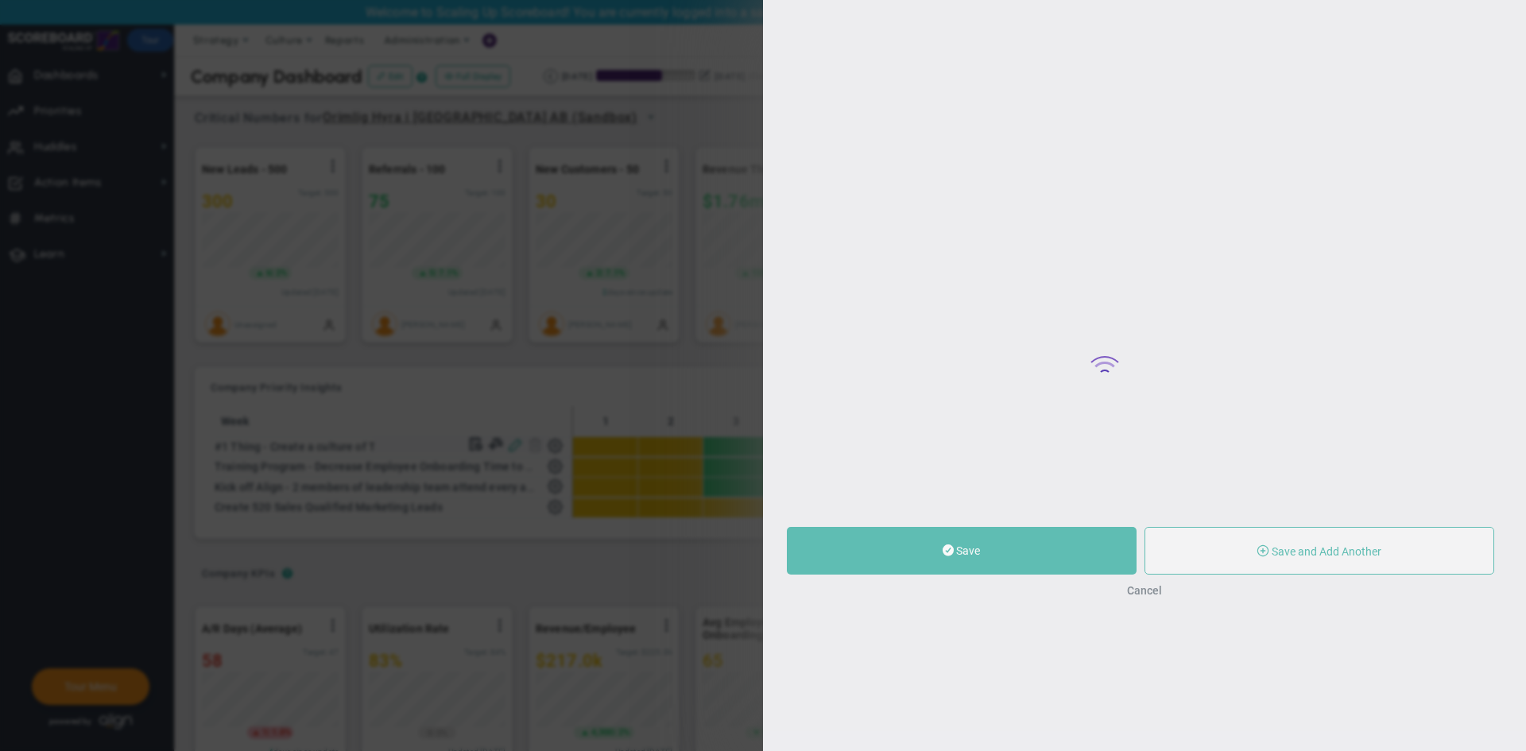
type input "[PERSON_NAME]"
type input "0"
type input "89"
type input "100"
radio input "true"
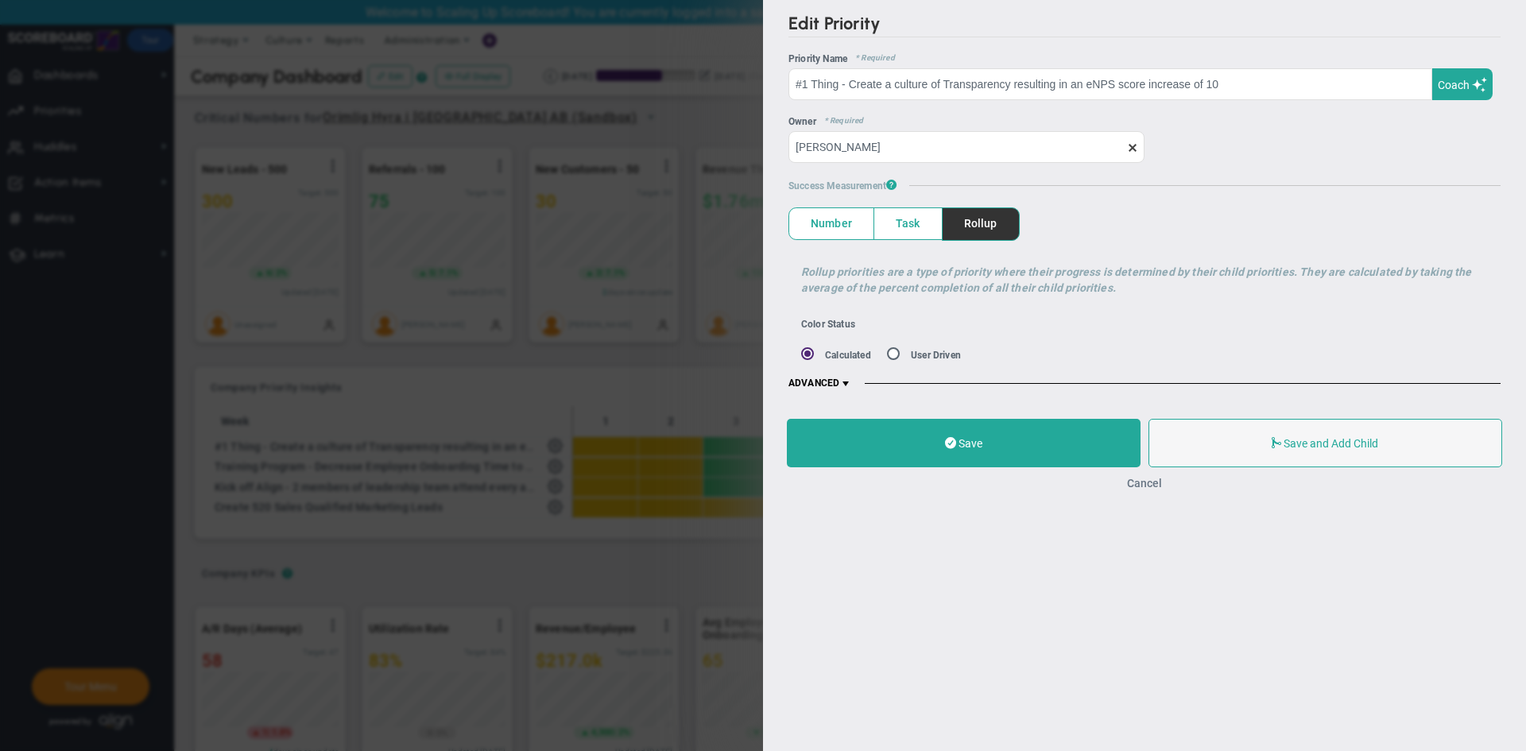
click at [1157, 482] on button "Cancel" at bounding box center [1144, 483] width 35 height 13
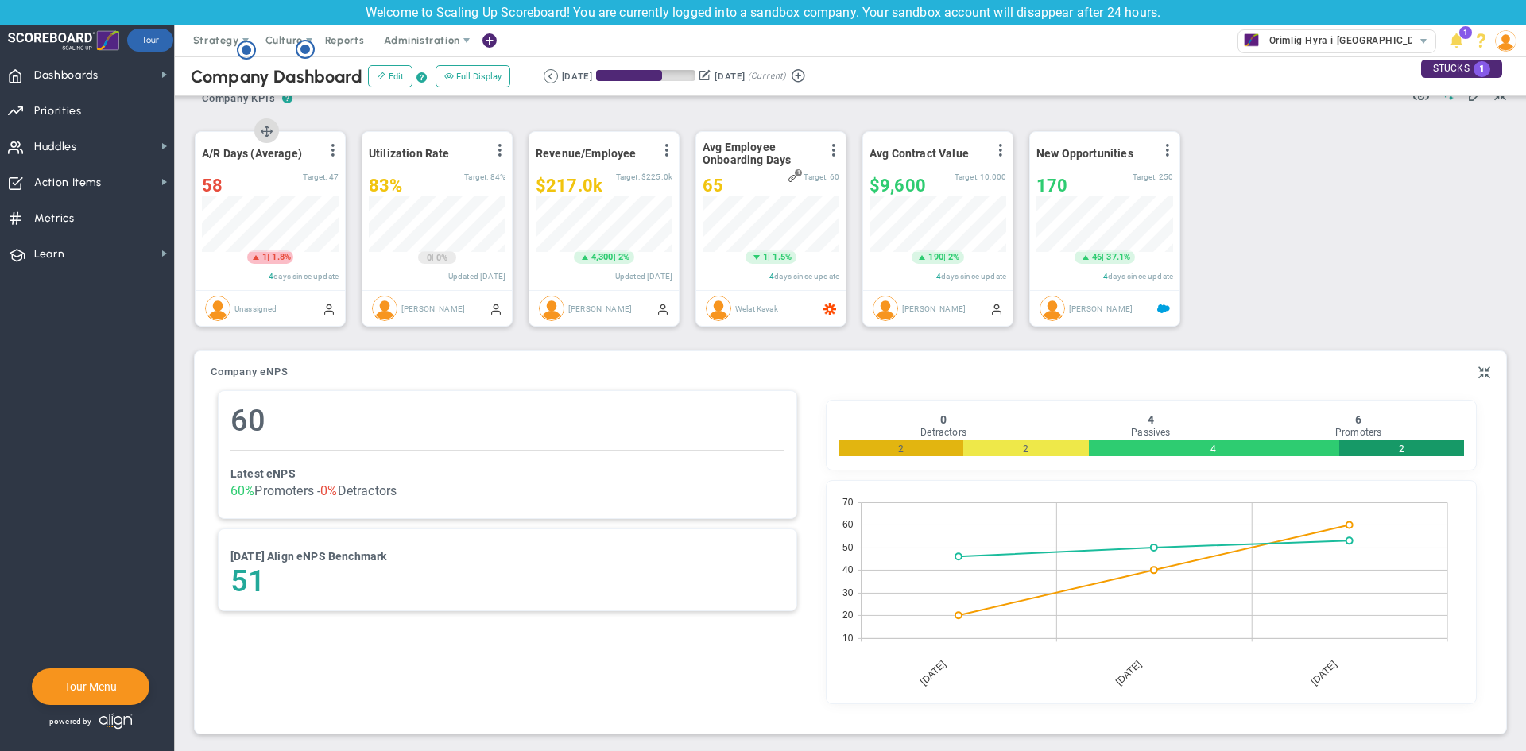
scroll to position [476, 0]
click at [1376, 41] on span "Orimlig Hyra i [GEOGRAPHIC_DATA] AB (Sandbox)" at bounding box center [1382, 40] width 242 height 21
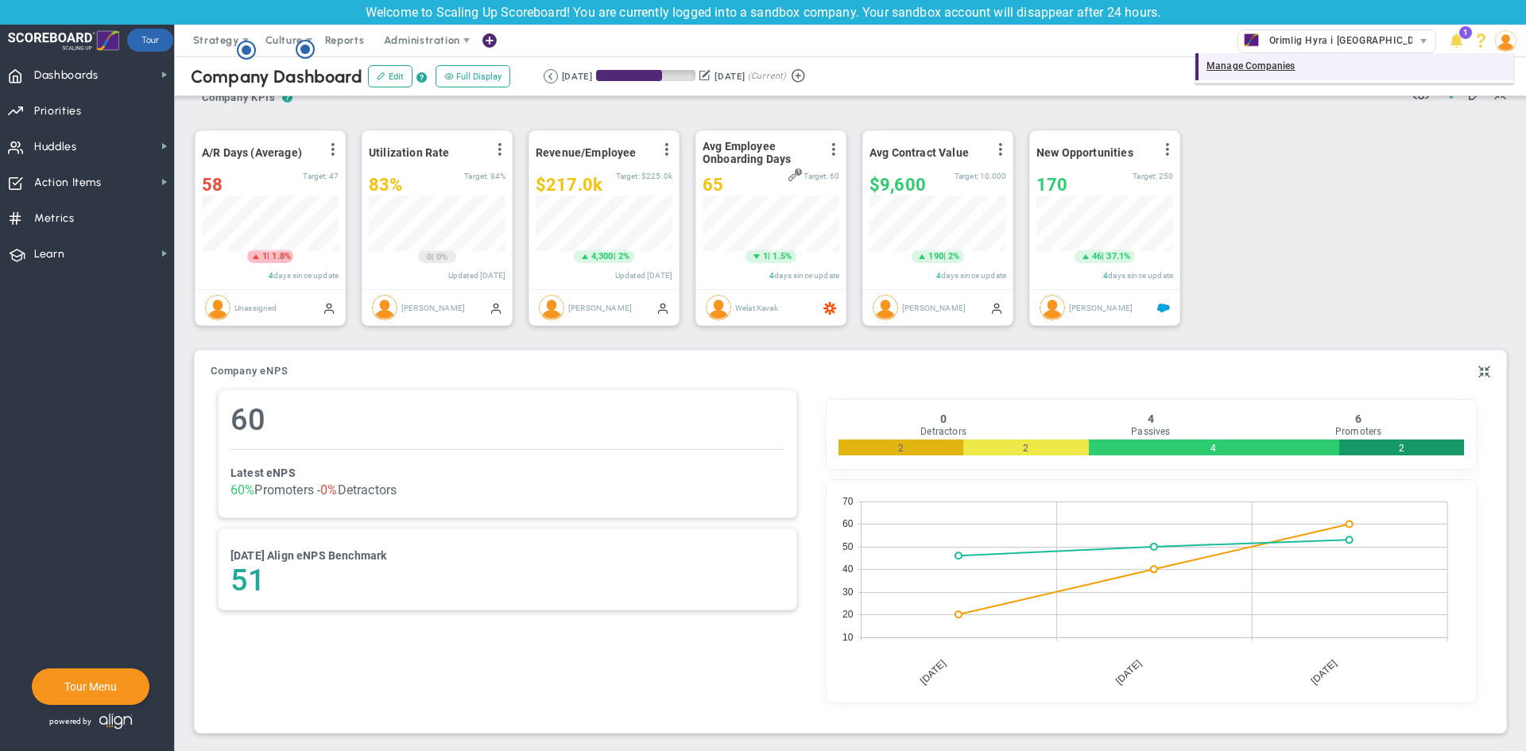
click at [1267, 68] on div "Manage Companies" at bounding box center [1354, 66] width 318 height 27
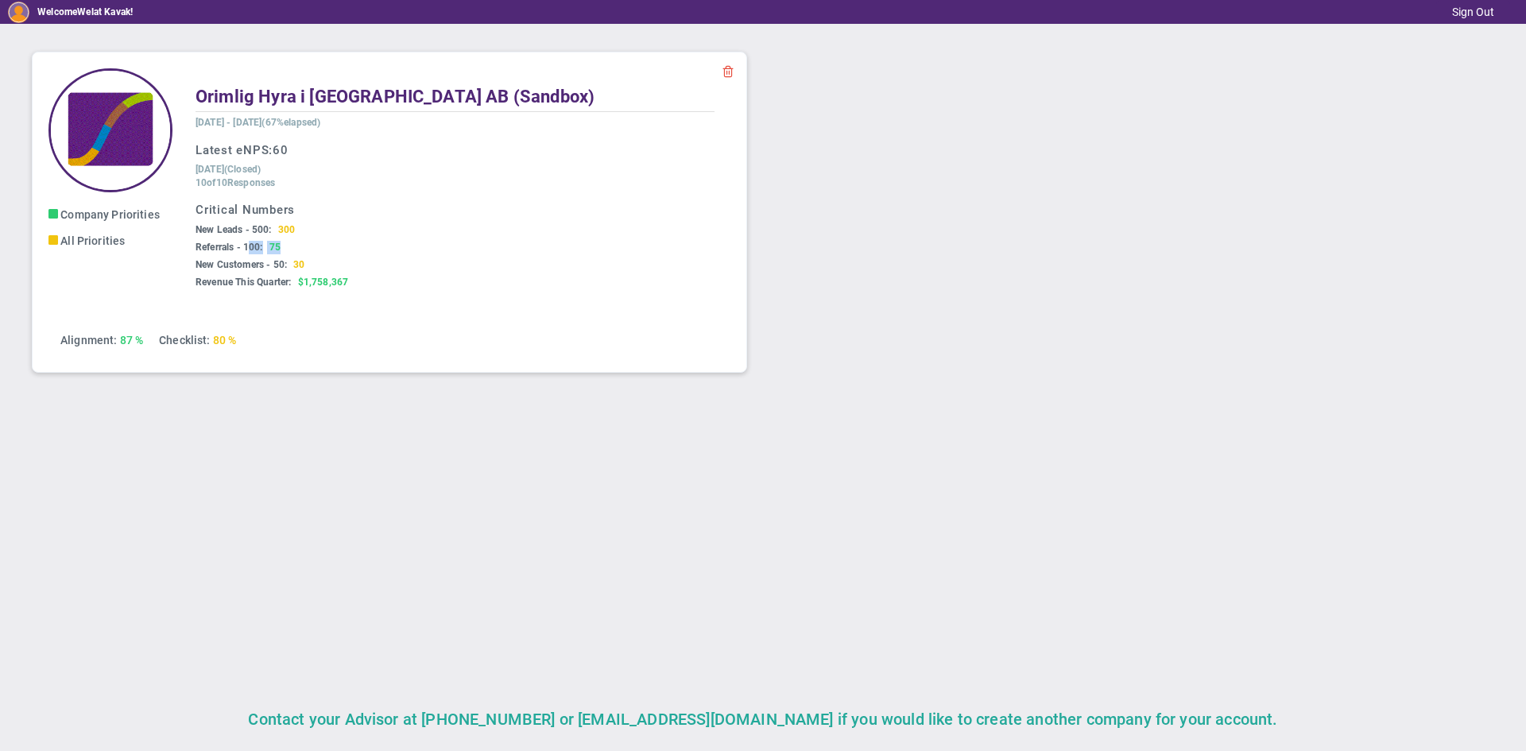
drag, startPoint x: 250, startPoint y: 254, endPoint x: 289, endPoint y: 244, distance: 41.1
click at [289, 244] on h5 "Referrals - 100: 75" at bounding box center [454, 248] width 519 height 14
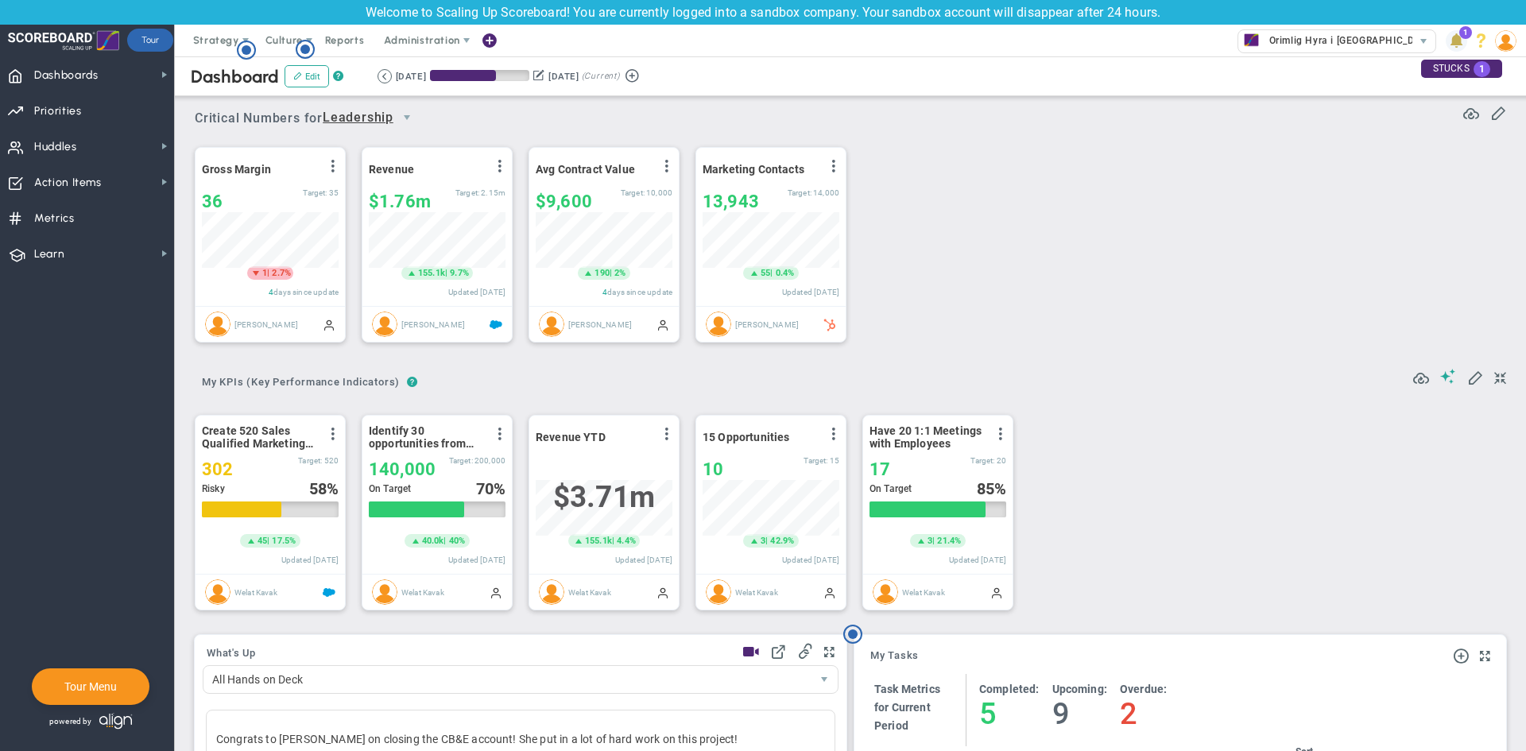
click at [1456, 45] on span at bounding box center [1455, 40] width 21 height 21
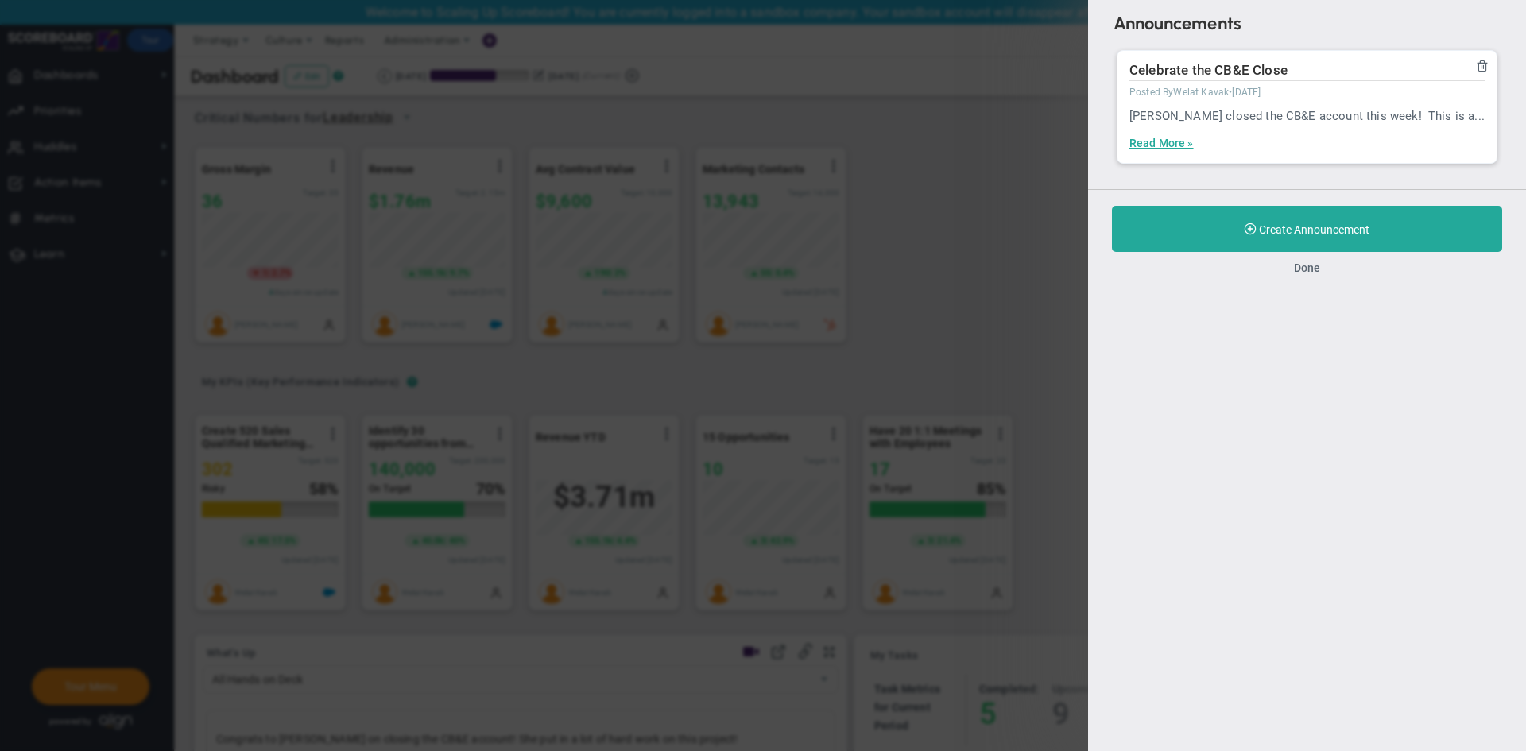
click at [1065, 158] on div "Announcements There are currently no new announcements. Celebrate the CB&E Clos…" at bounding box center [763, 375] width 1526 height 751
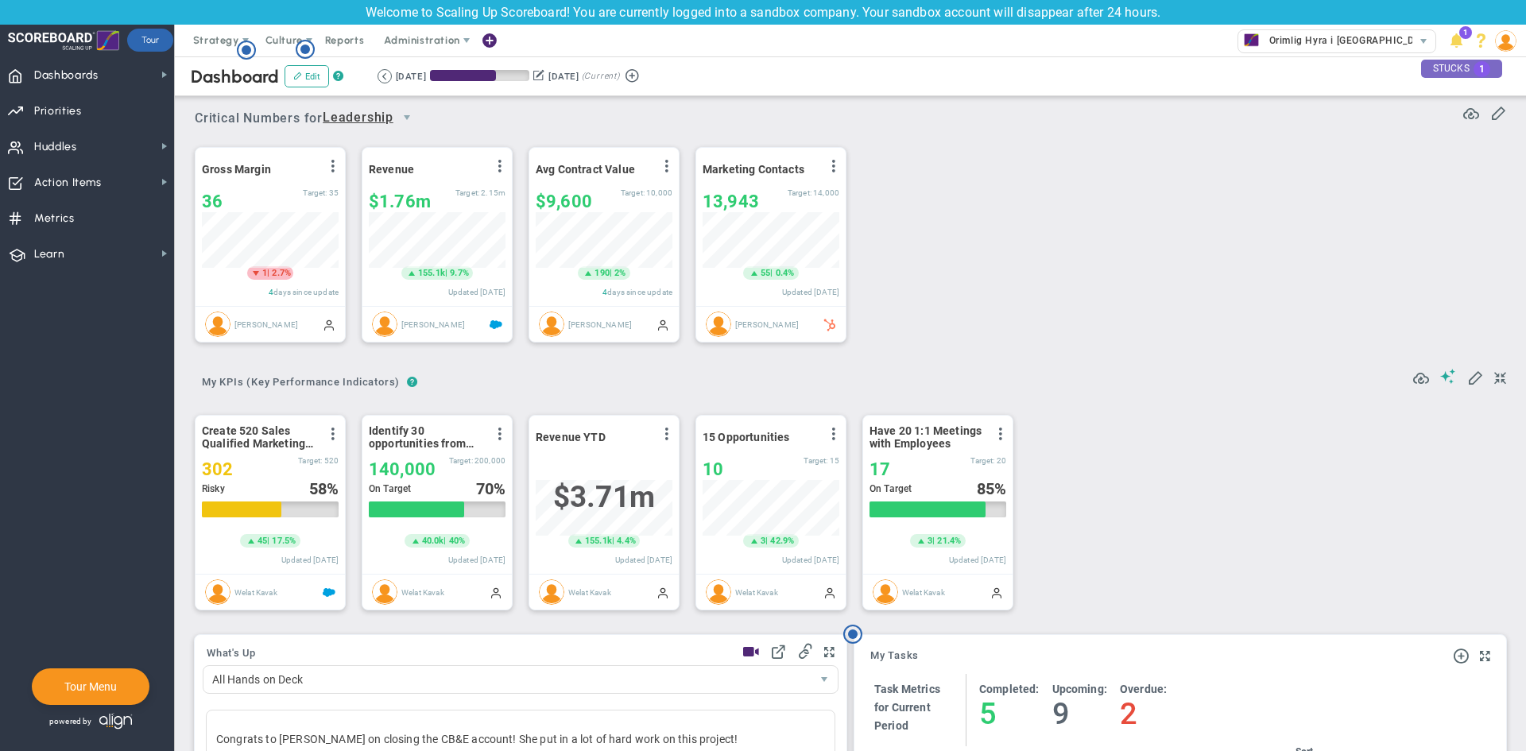
click at [1496, 63] on div "STUCKS 1" at bounding box center [1461, 69] width 81 height 18
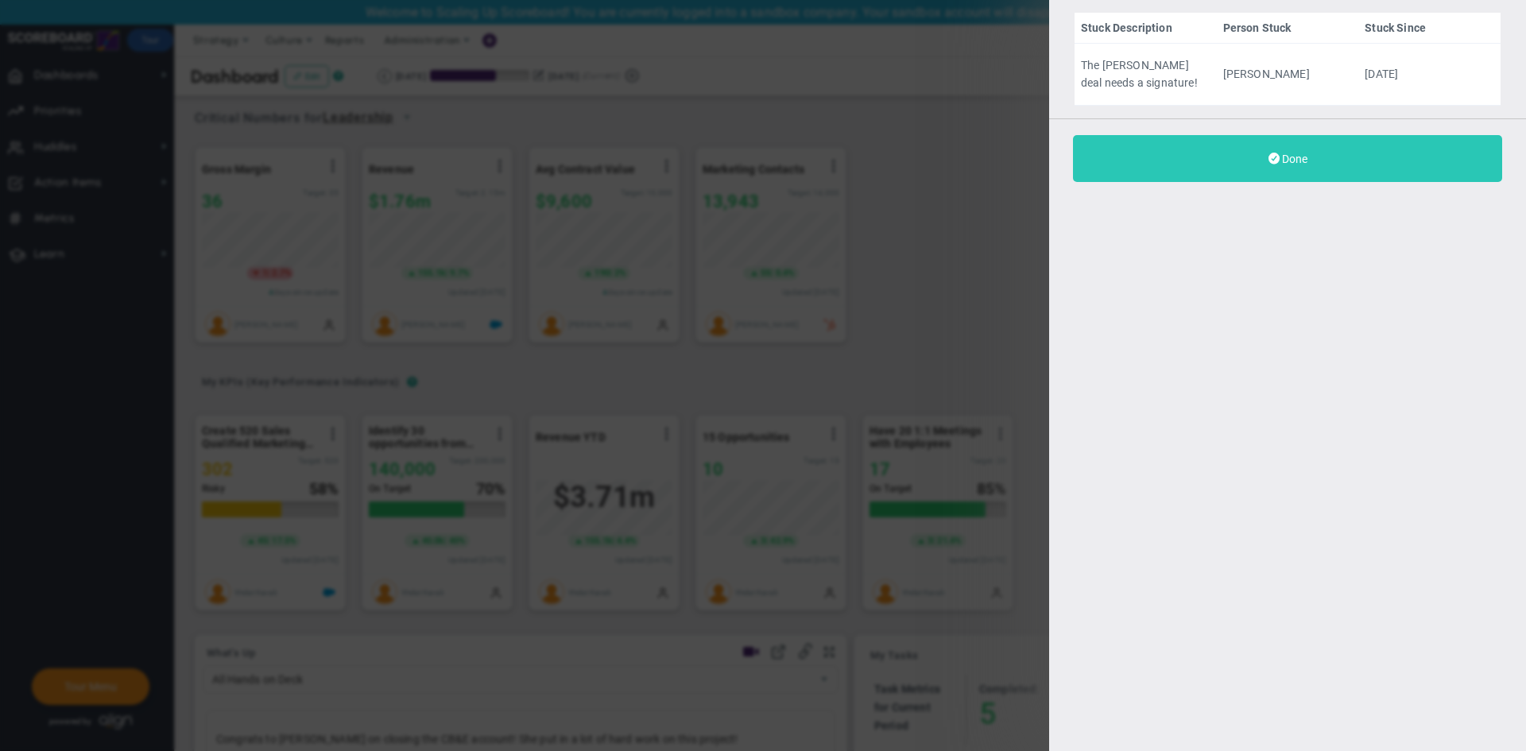
click at [1177, 176] on button "Done" at bounding box center [1287, 158] width 429 height 47
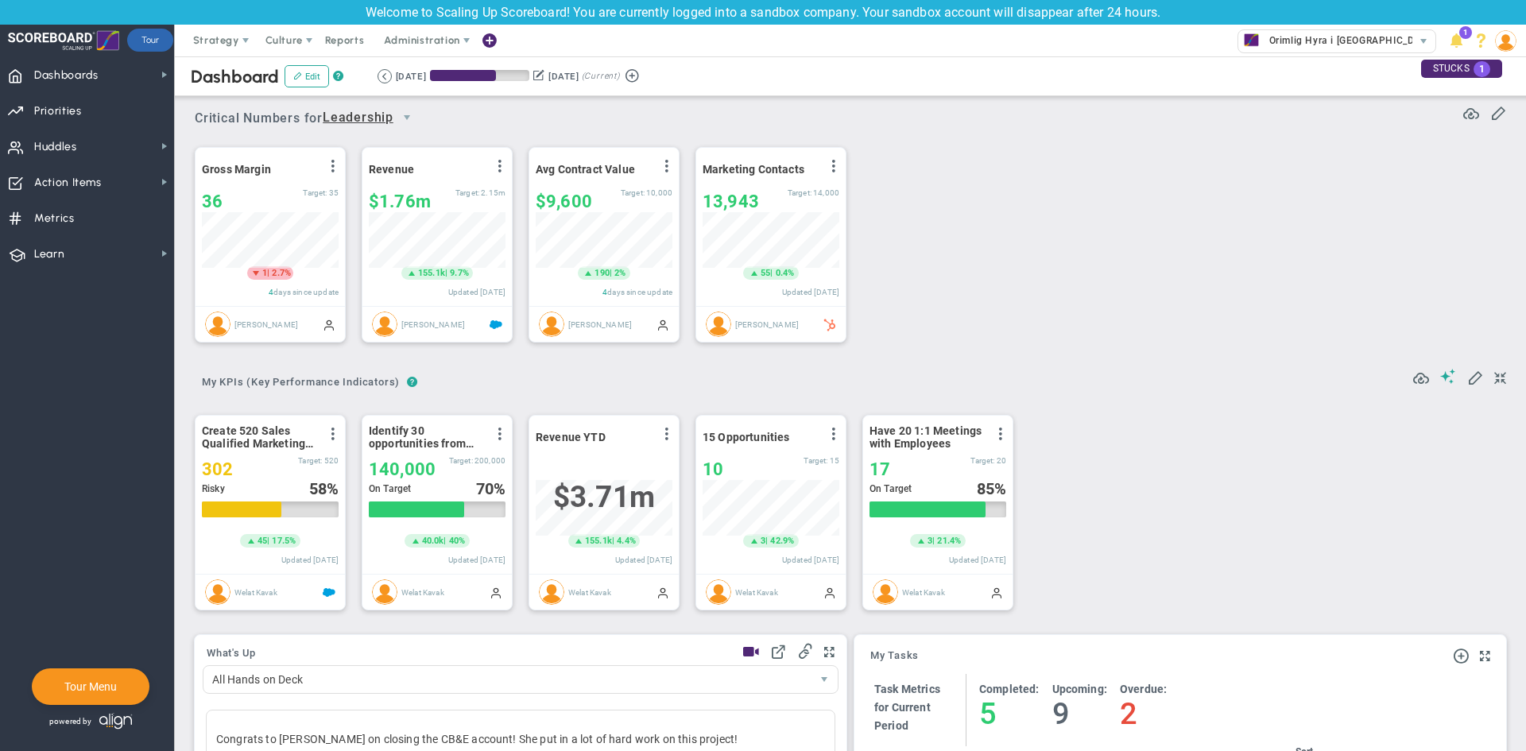
click at [969, 197] on div "Gross Margin View Historical Graph Edit Make "No Change" Update Add Past Update…" at bounding box center [844, 245] width 1331 height 223
drag, startPoint x: 209, startPoint y: 77, endPoint x: 269, endPoint y: 83, distance: 59.9
click at [269, 83] on span "Dashboard" at bounding box center [235, 76] width 88 height 21
drag, startPoint x: 203, startPoint y: 79, endPoint x: 266, endPoint y: 80, distance: 62.8
click at [266, 80] on span "Dashboard" at bounding box center [235, 76] width 88 height 21
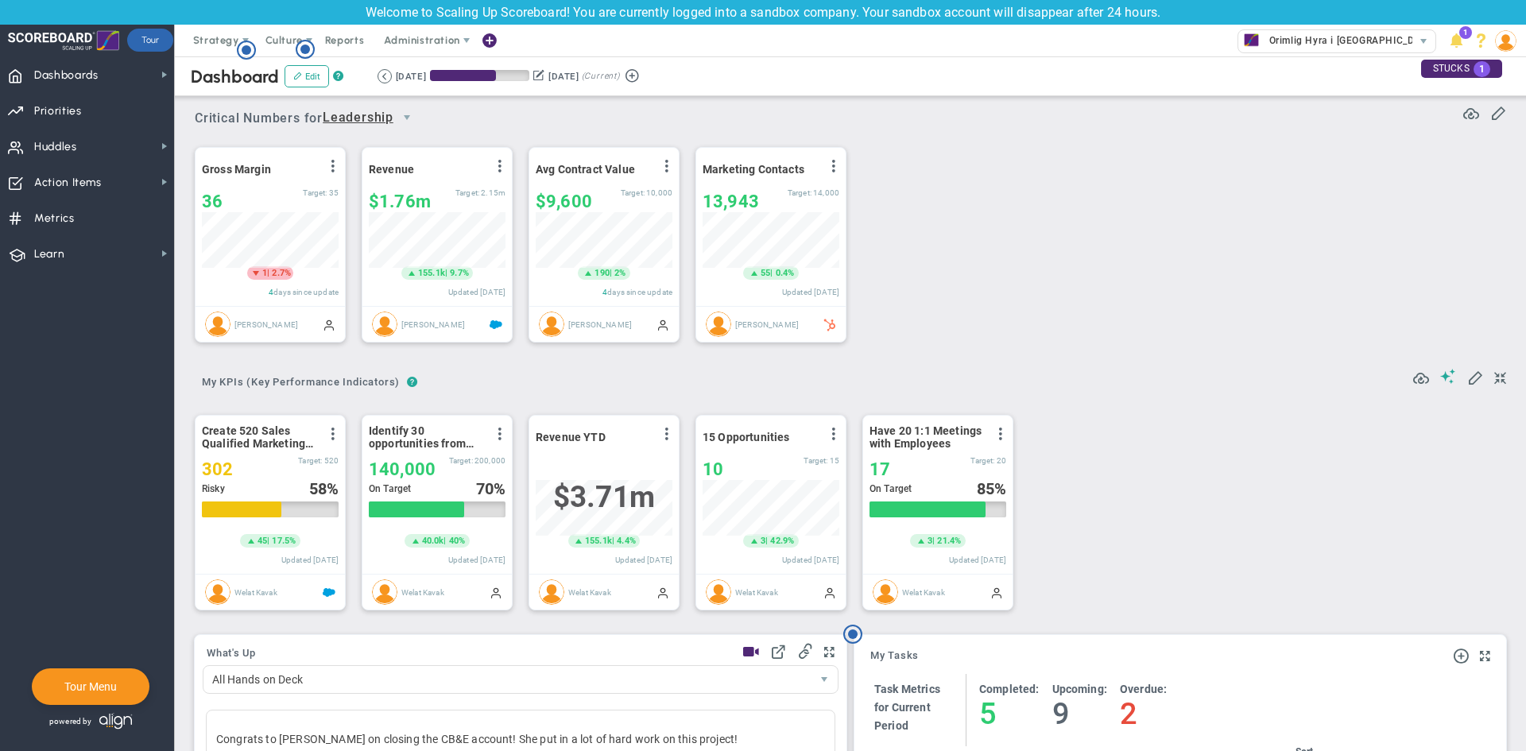
click at [908, 258] on div "Gross Margin View Historical Graph Edit Make "No Change" Update Add Past Update…" at bounding box center [844, 245] width 1331 height 223
click at [1082, 246] on div "Gross Margin View Historical Graph Edit Make "No Change" Update Add Past Update…" at bounding box center [844, 245] width 1331 height 223
